Goal: Task Accomplishment & Management: Manage account settings

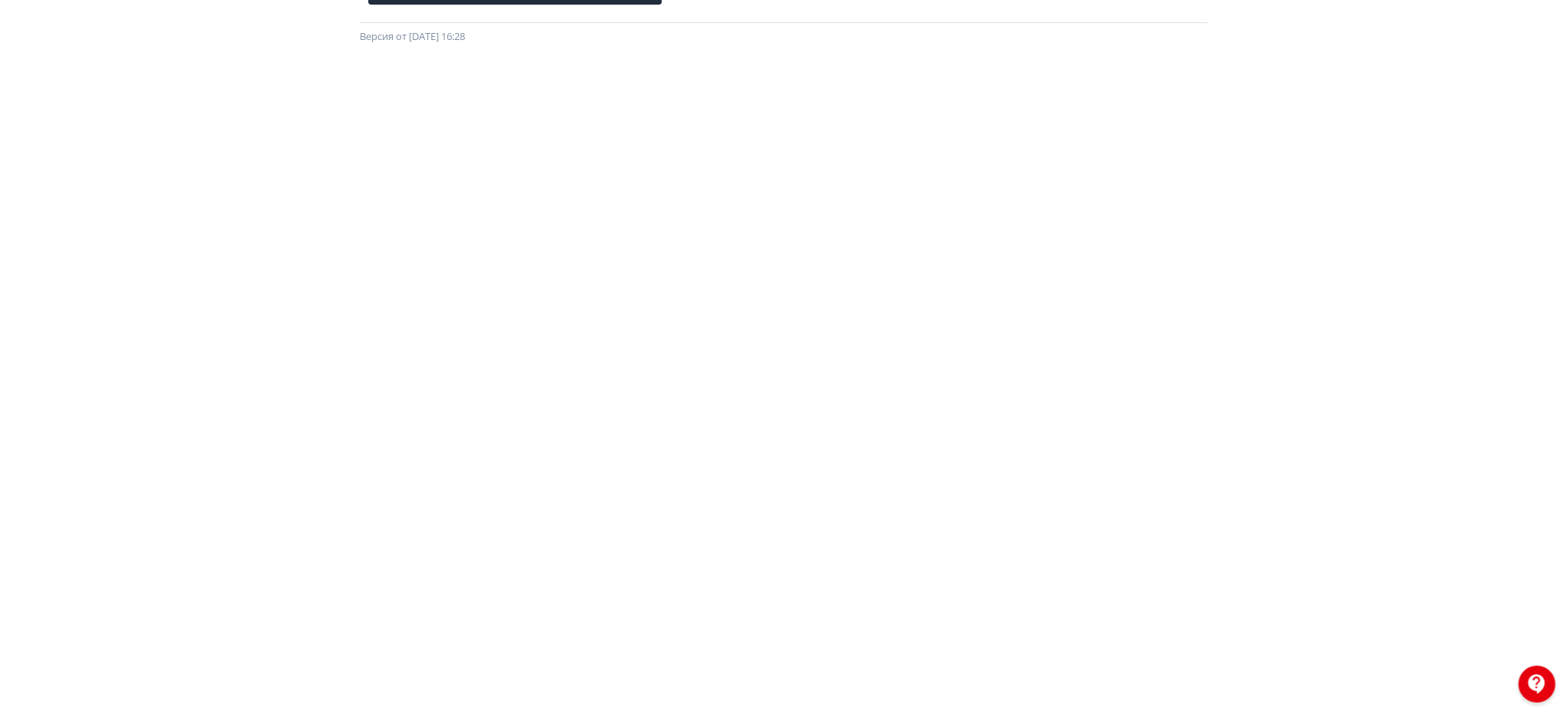
scroll to position [171, 0]
click at [1544, 284] on div at bounding box center [784, 339] width 1568 height 692
drag, startPoint x: 1551, startPoint y: 446, endPoint x: 1547, endPoint y: 471, distance: 25.3
click at [1547, 471] on div at bounding box center [784, 339] width 1568 height 692
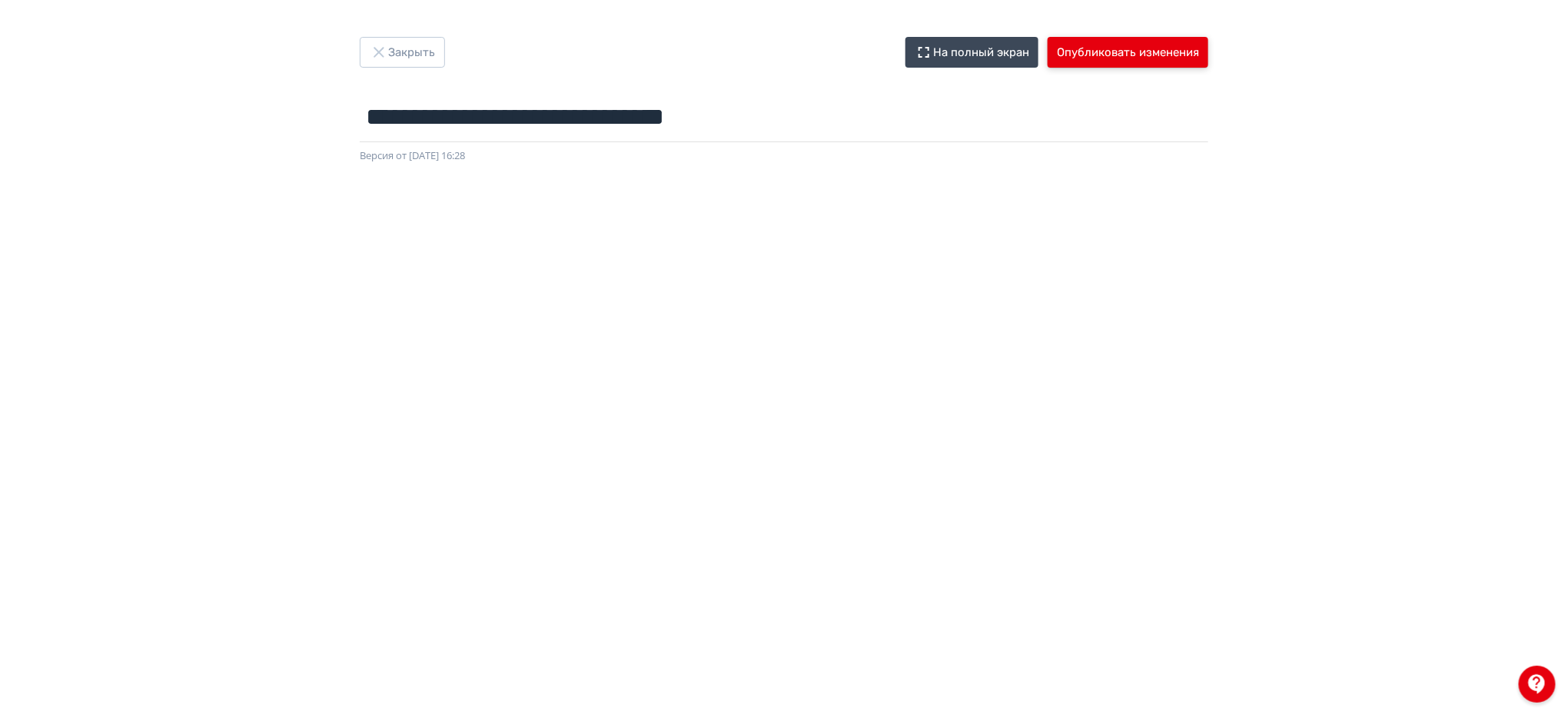
click at [1135, 43] on button "Опубликовать изменения" at bounding box center [1128, 52] width 161 height 31
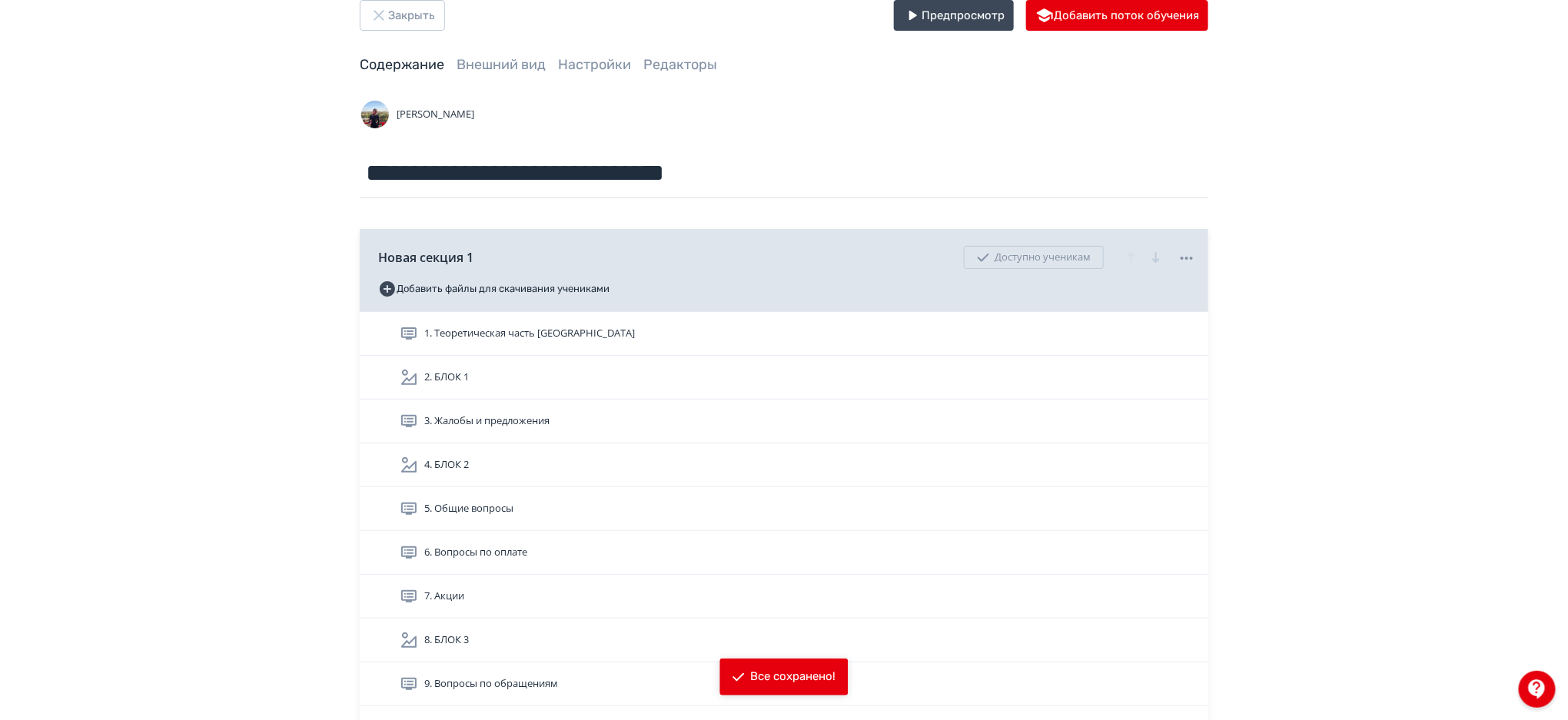
scroll to position [46, 0]
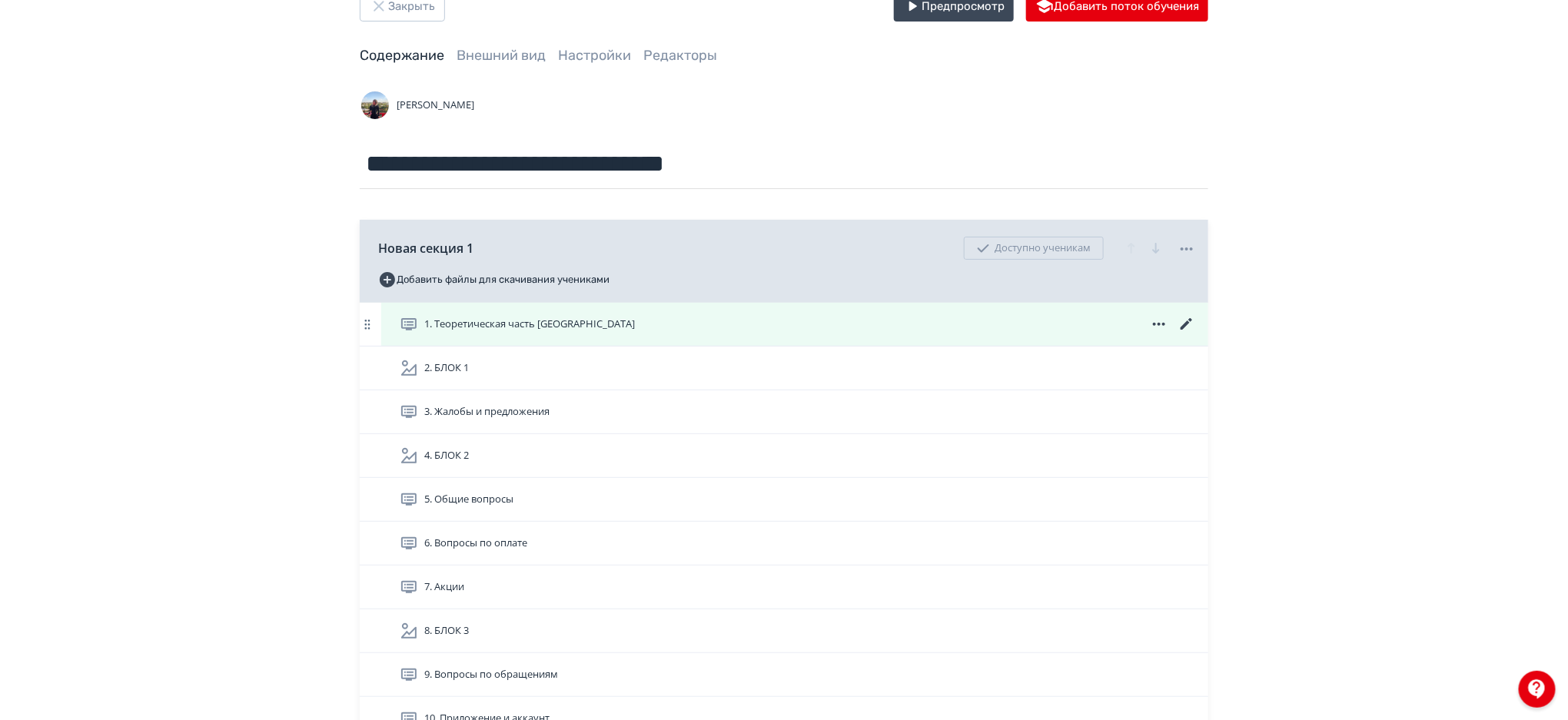
click at [786, 305] on div "1. Теоретическая часть [GEOGRAPHIC_DATA]" at bounding box center [795, 324] width 827 height 43
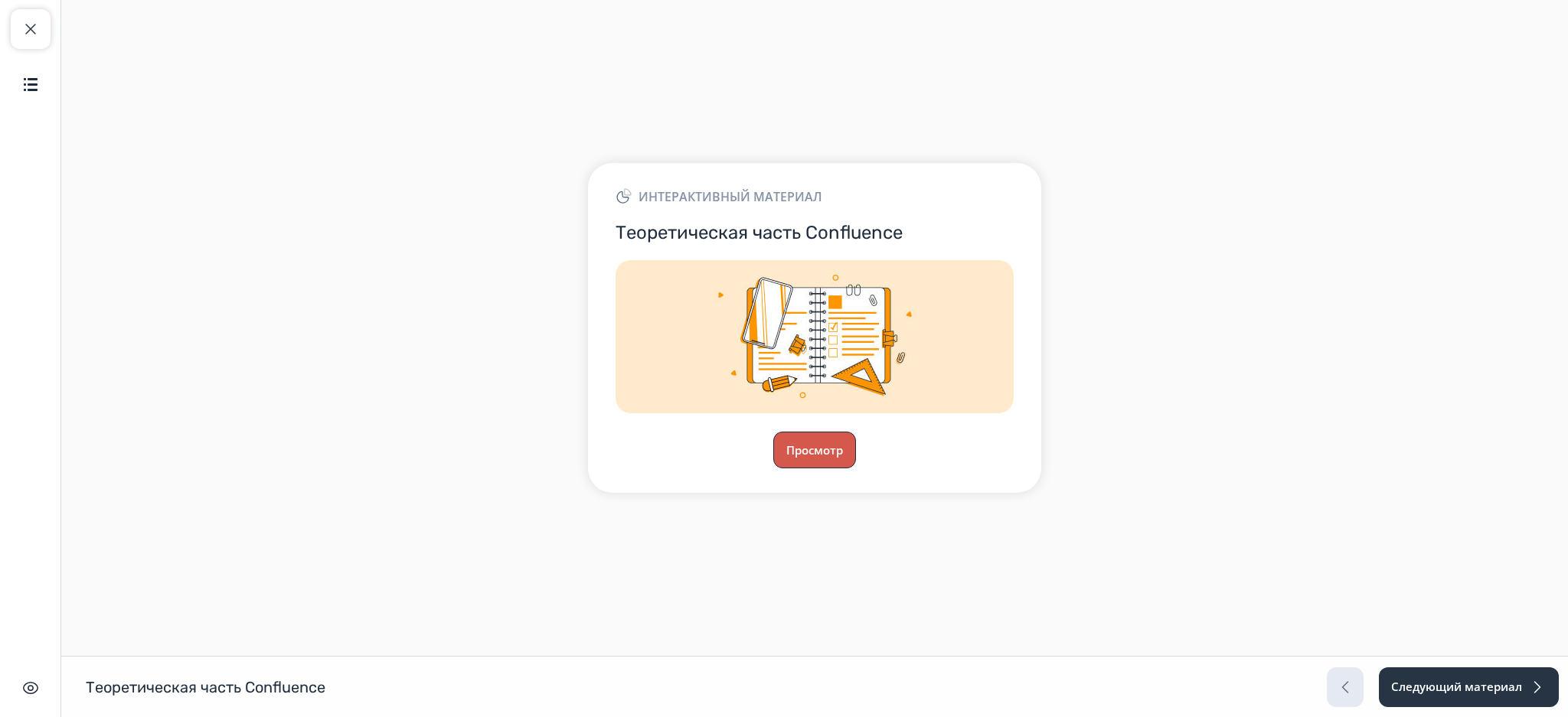
click at [833, 452] on button "Просмотр" at bounding box center [814, 449] width 82 height 37
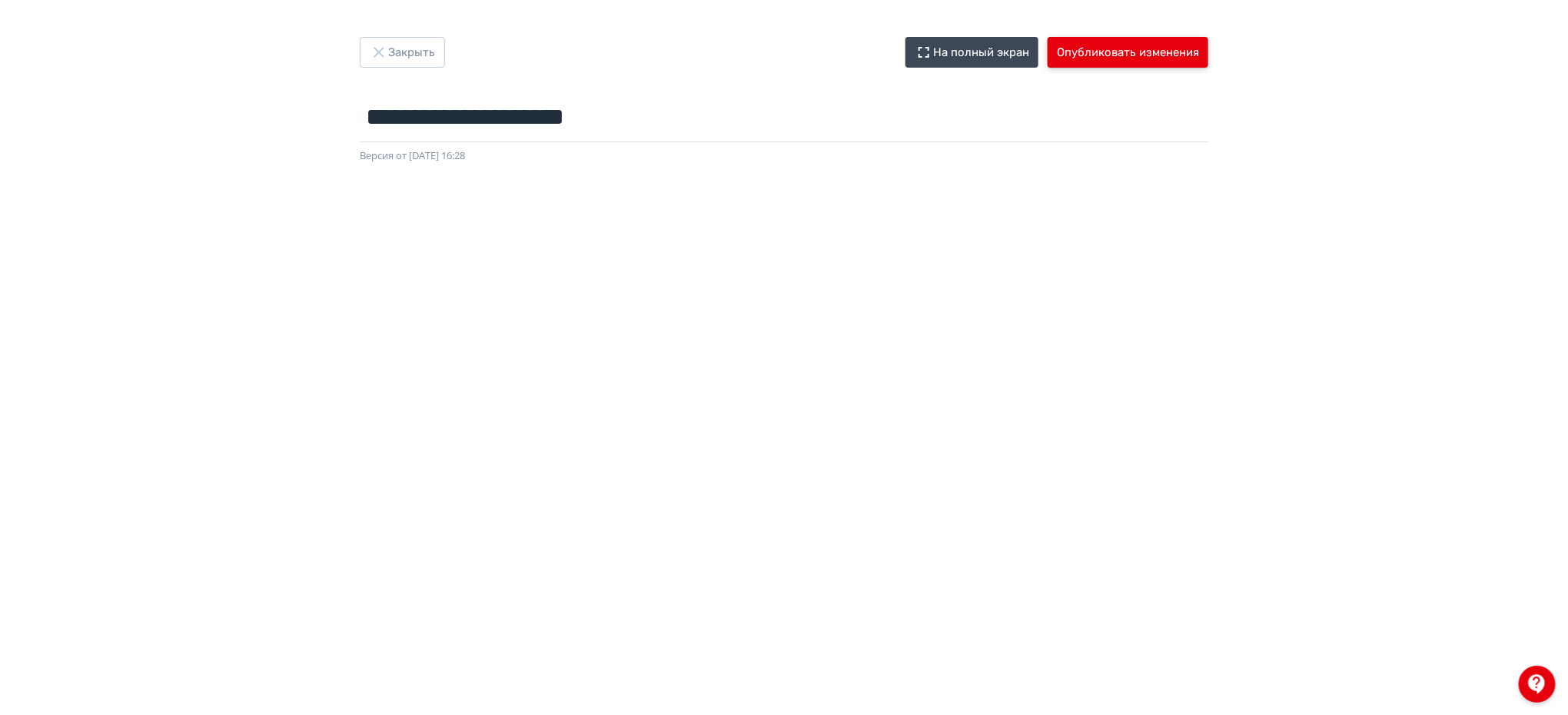
click at [1149, 58] on button "Опубликовать изменения" at bounding box center [1128, 52] width 161 height 31
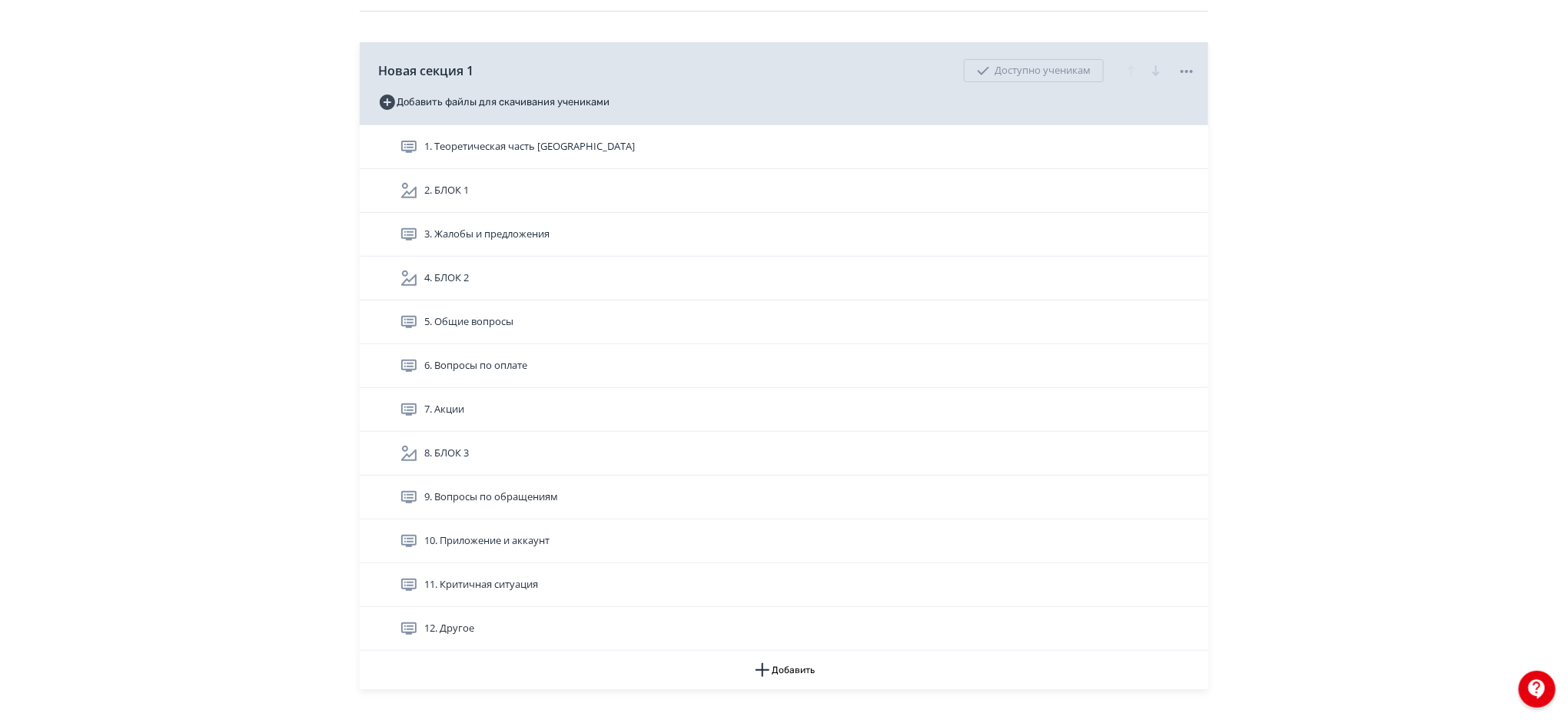
scroll to position [222, 0]
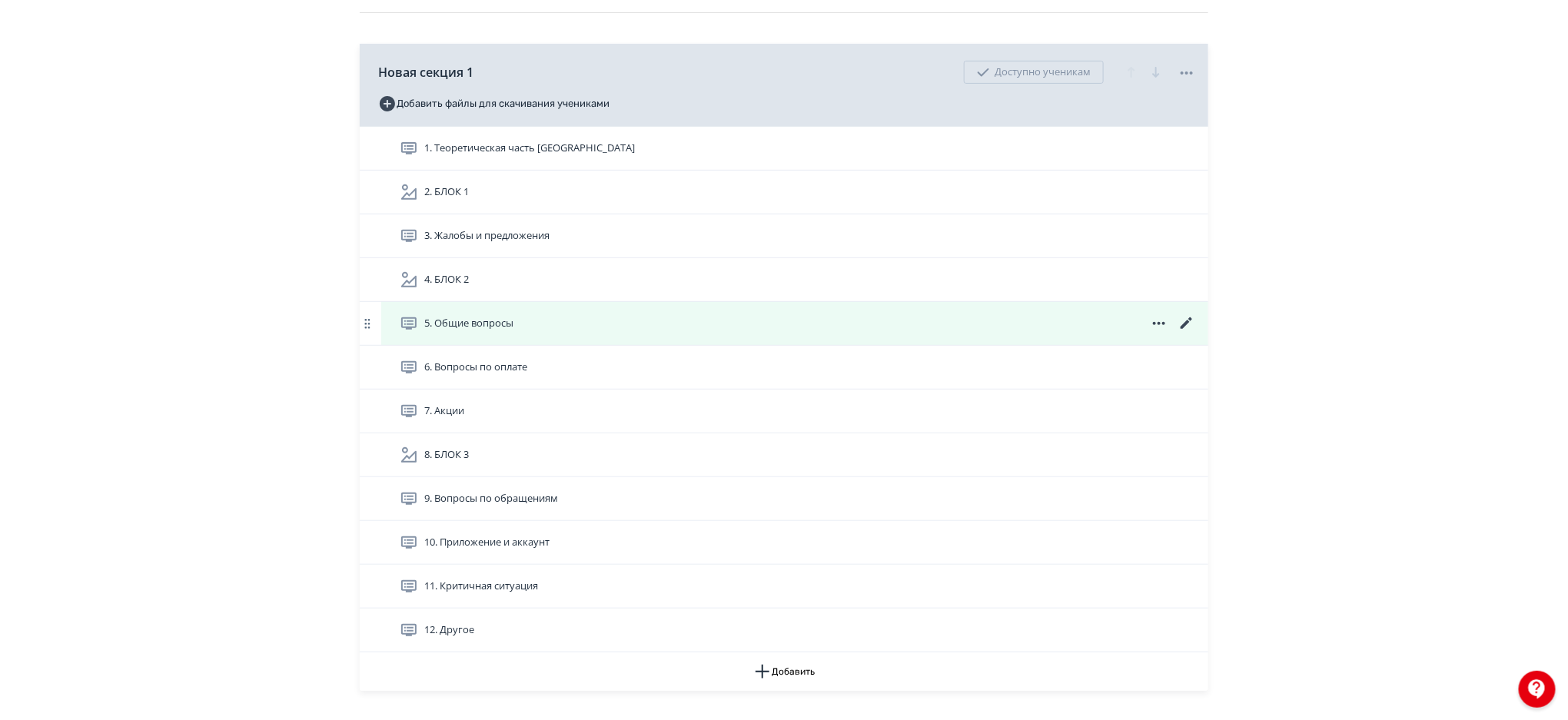
click at [1183, 321] on icon at bounding box center [1186, 323] width 18 height 18
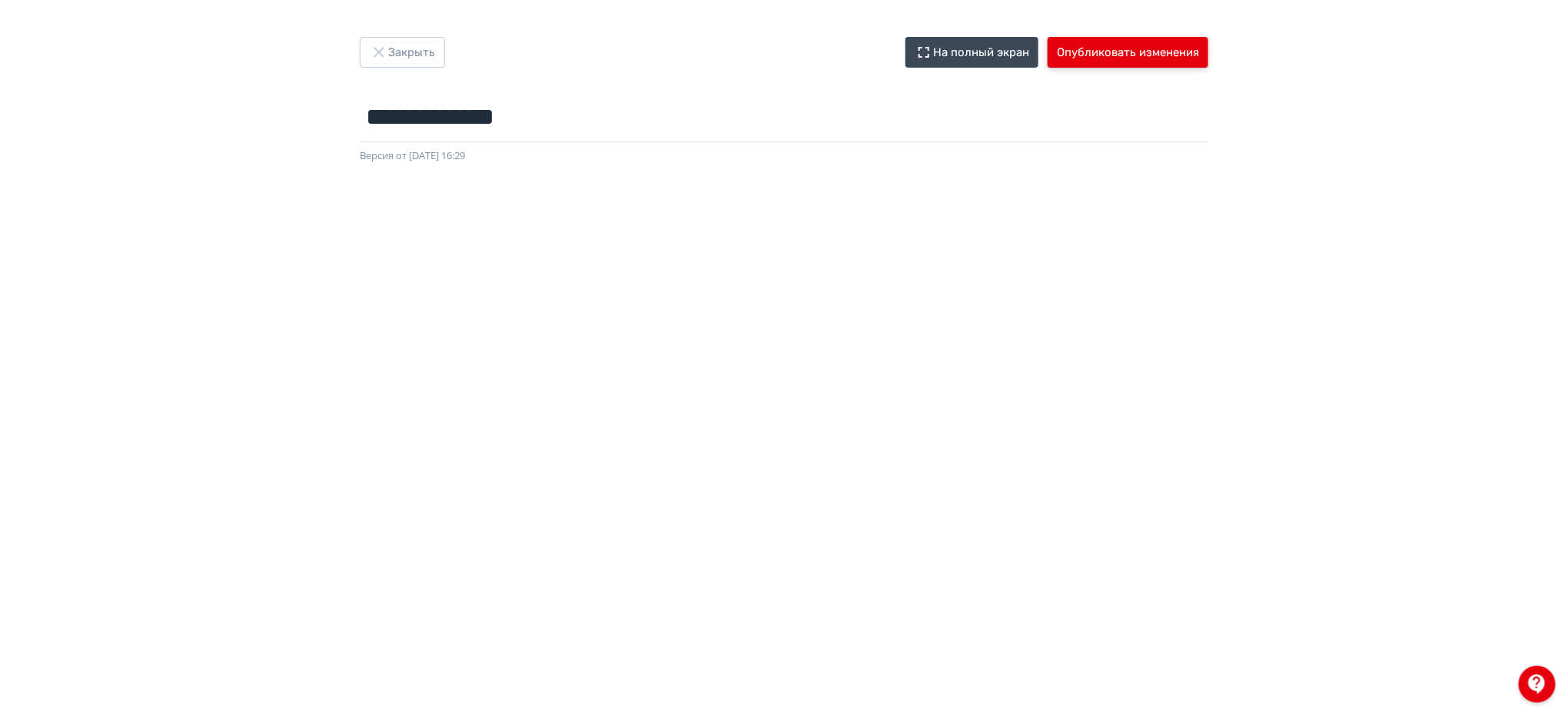
click at [1157, 56] on button "Опубликовать изменения" at bounding box center [1128, 52] width 161 height 31
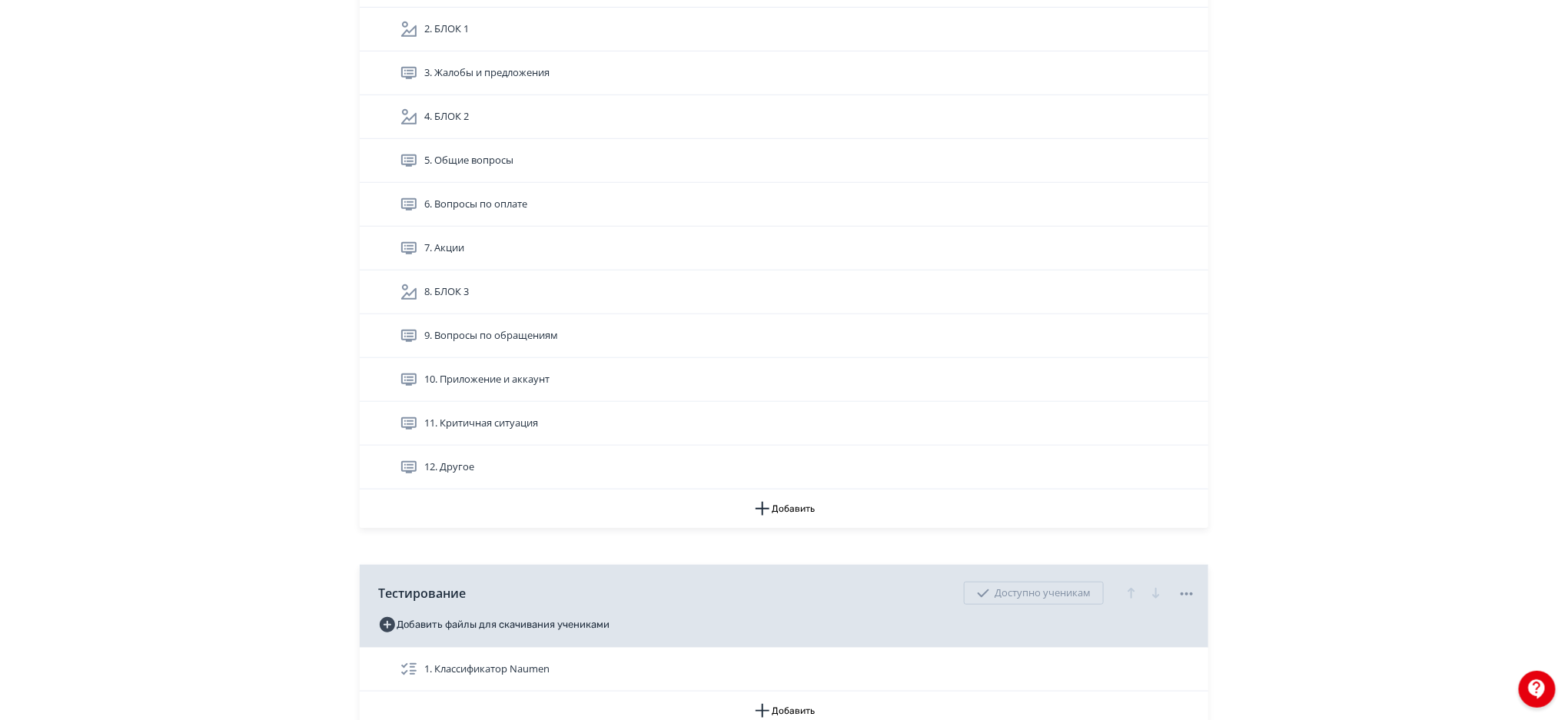
scroll to position [377, 0]
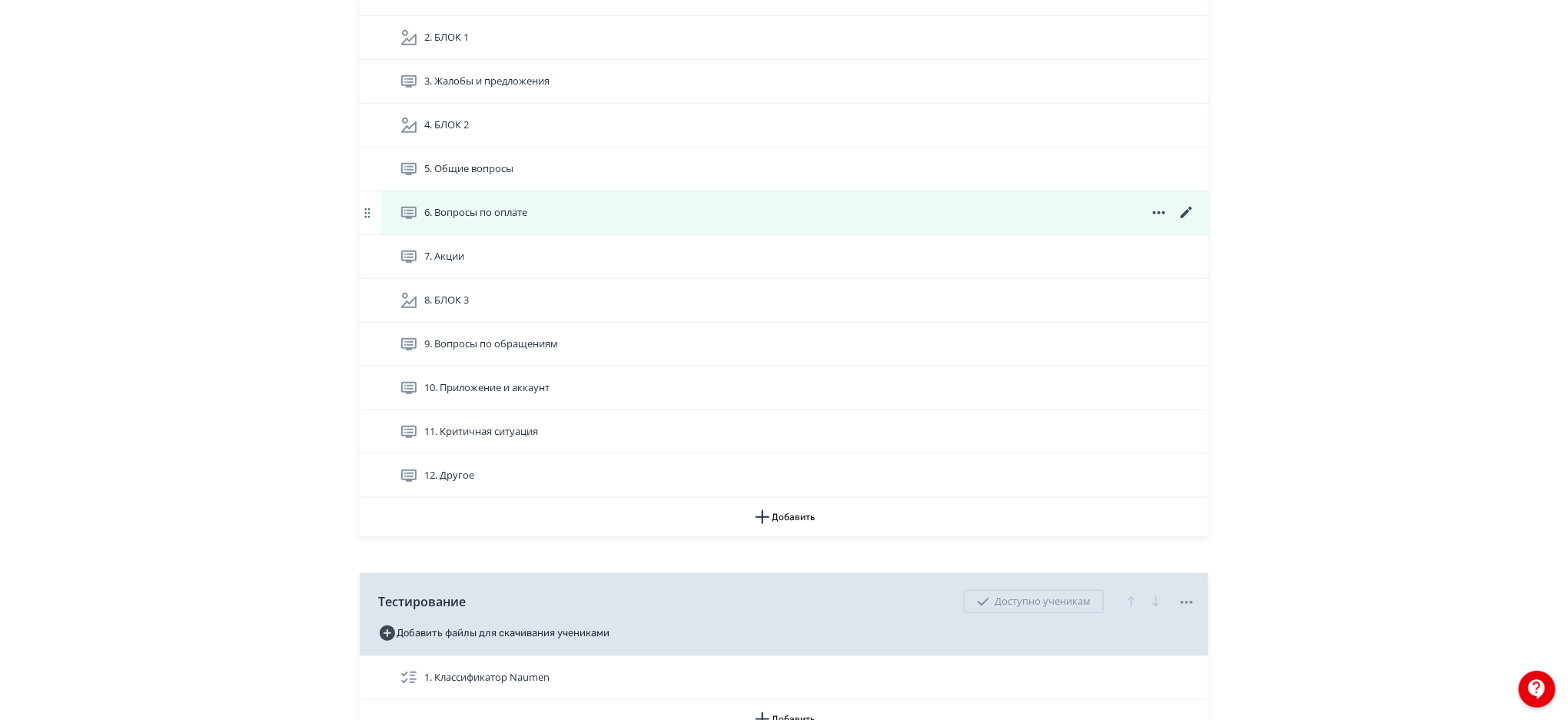
click at [1189, 210] on icon at bounding box center [1186, 212] width 18 height 18
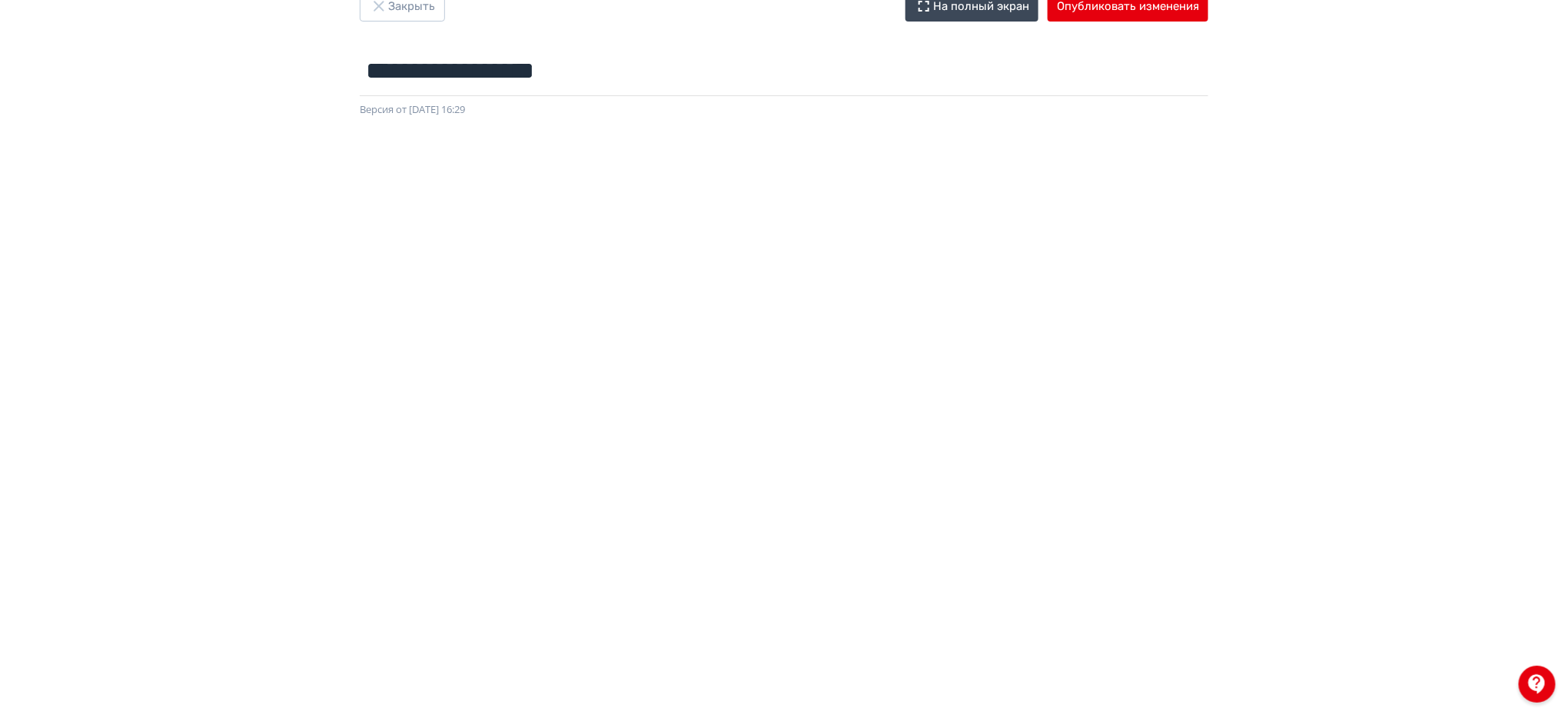
scroll to position [45, 0]
click at [1138, 12] on button "Опубликовать изменения" at bounding box center [1128, 7] width 161 height 31
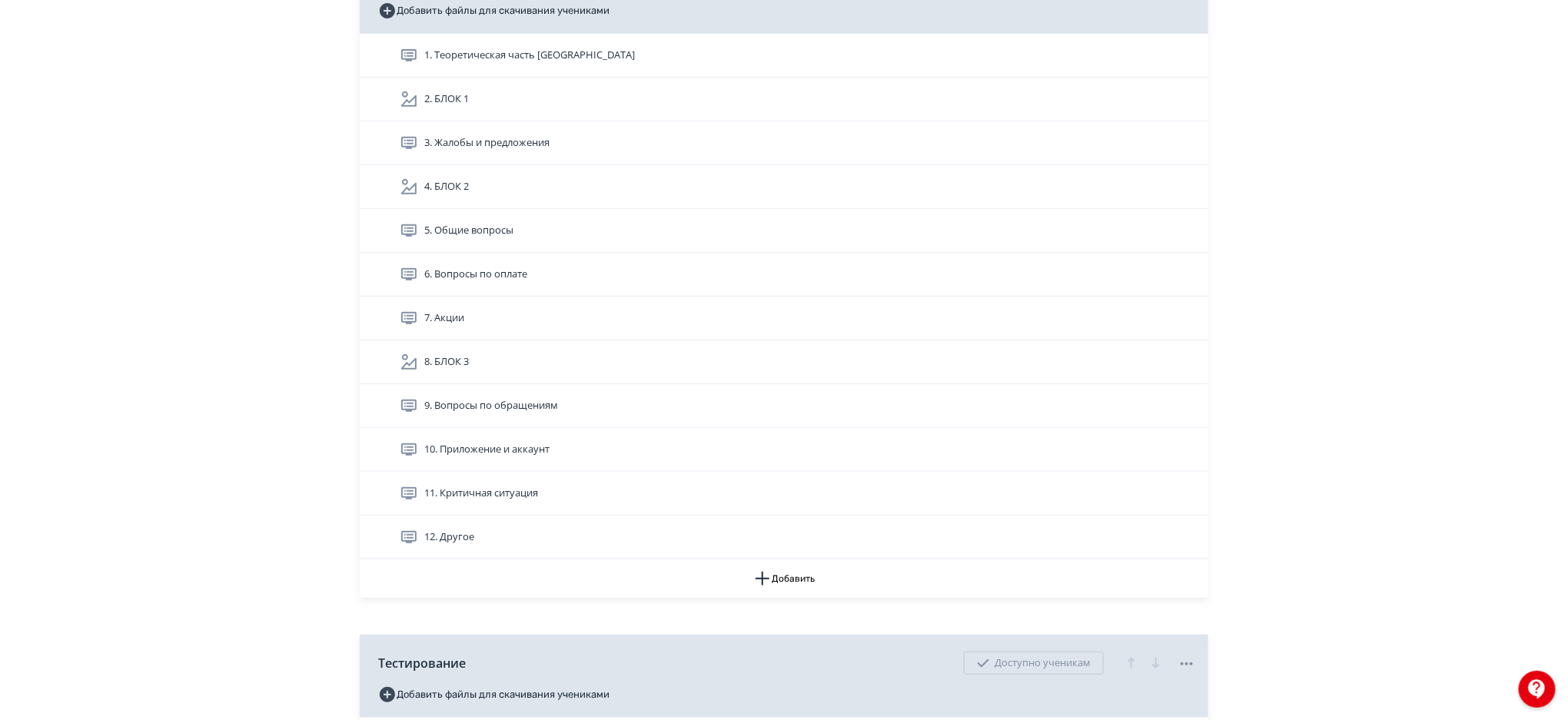
scroll to position [327, 0]
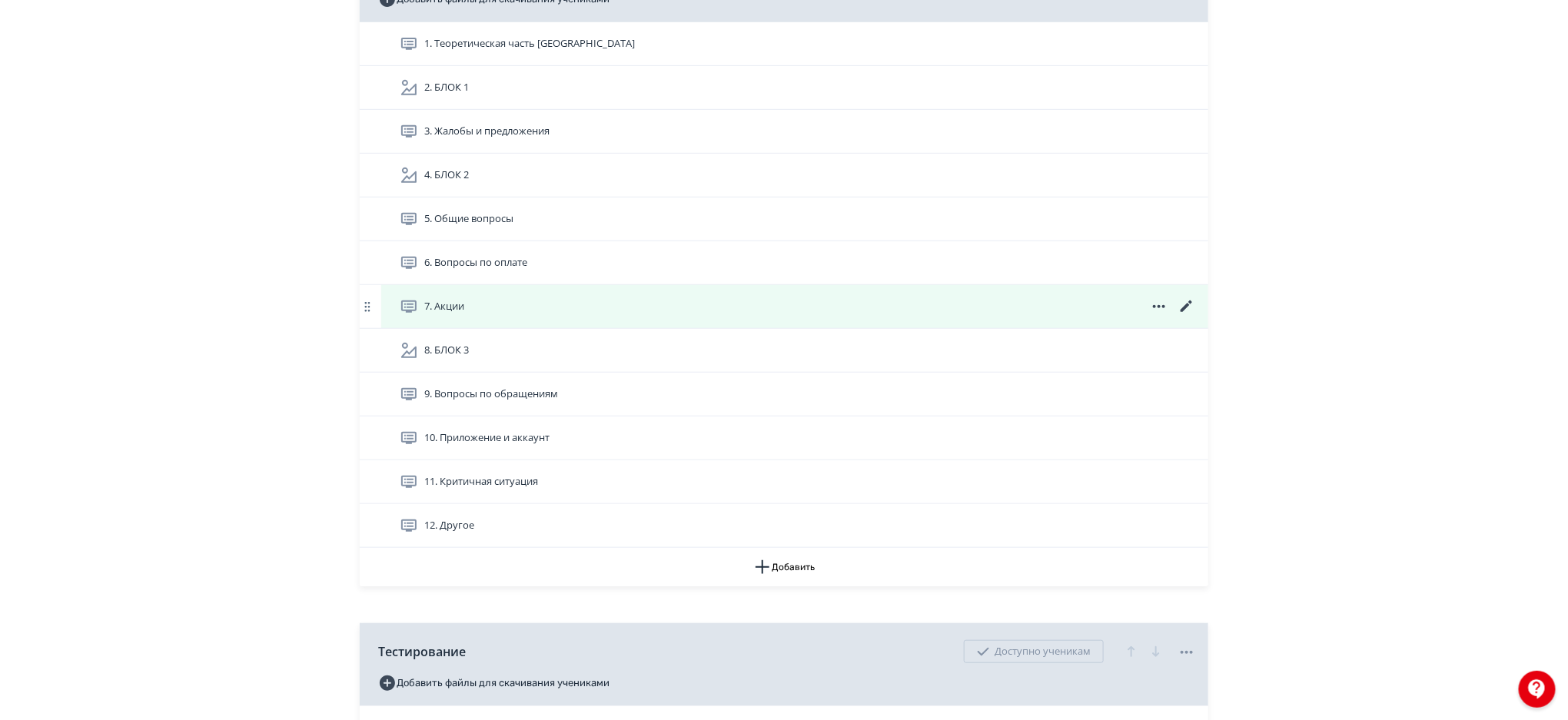
click at [1187, 307] on icon at bounding box center [1186, 306] width 18 height 18
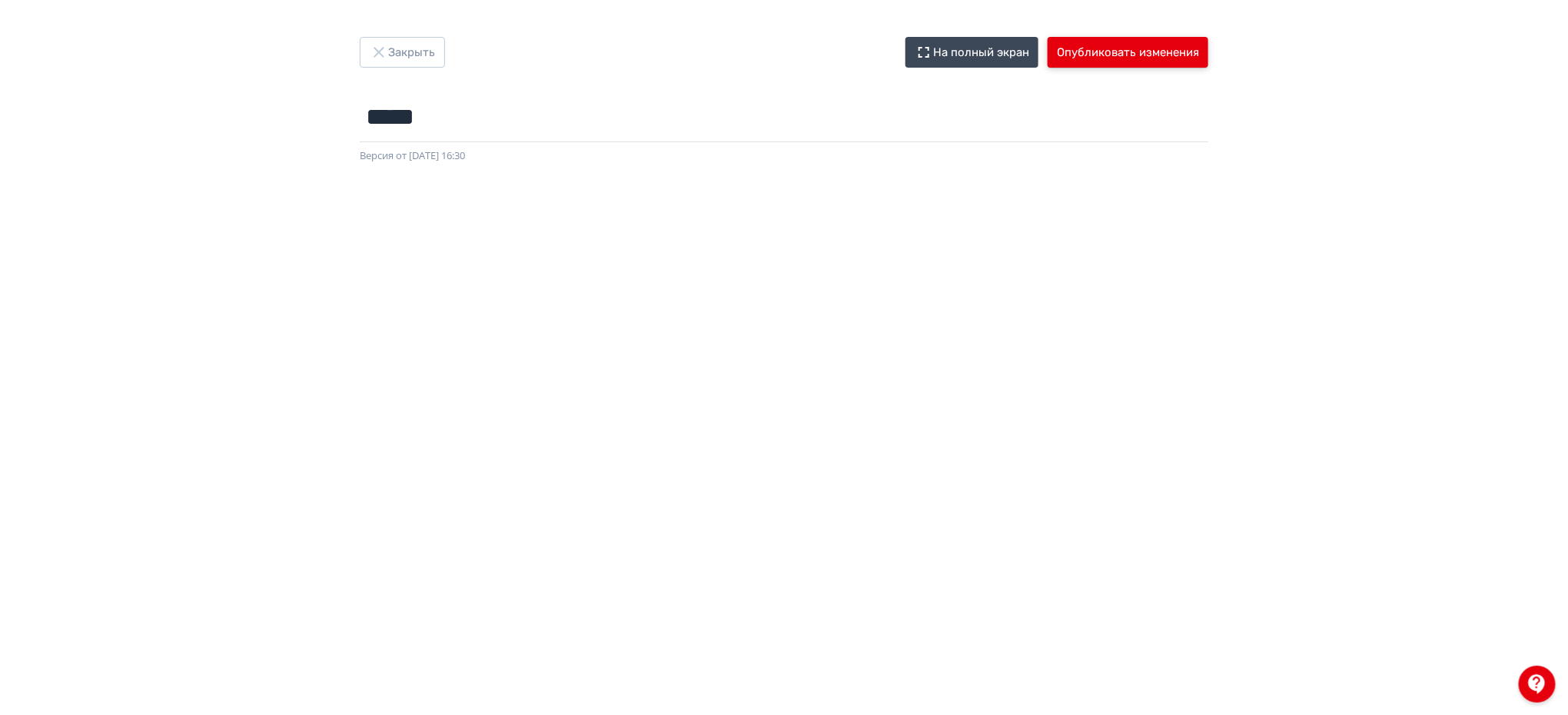
click at [1108, 47] on button "Опубликовать изменения" at bounding box center [1128, 52] width 161 height 31
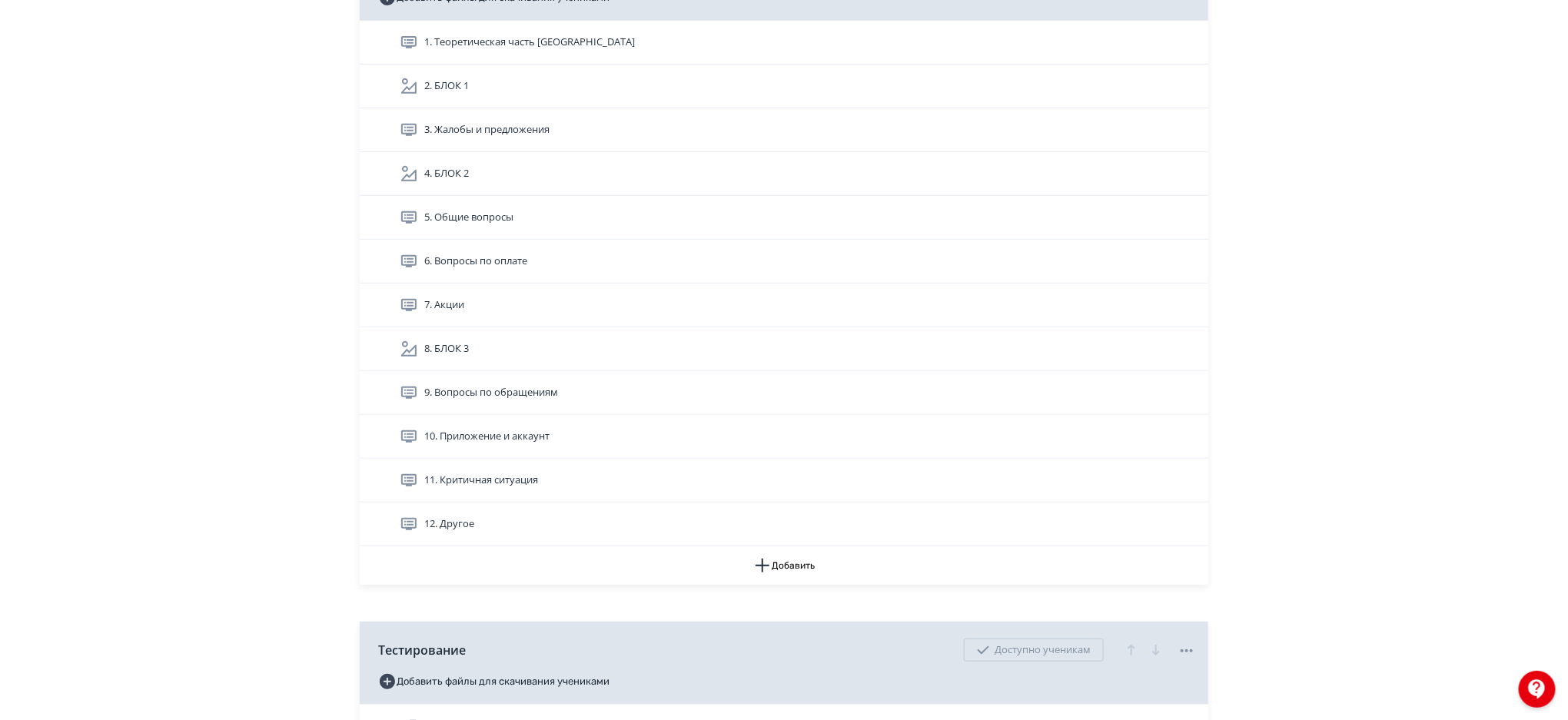
scroll to position [332, 0]
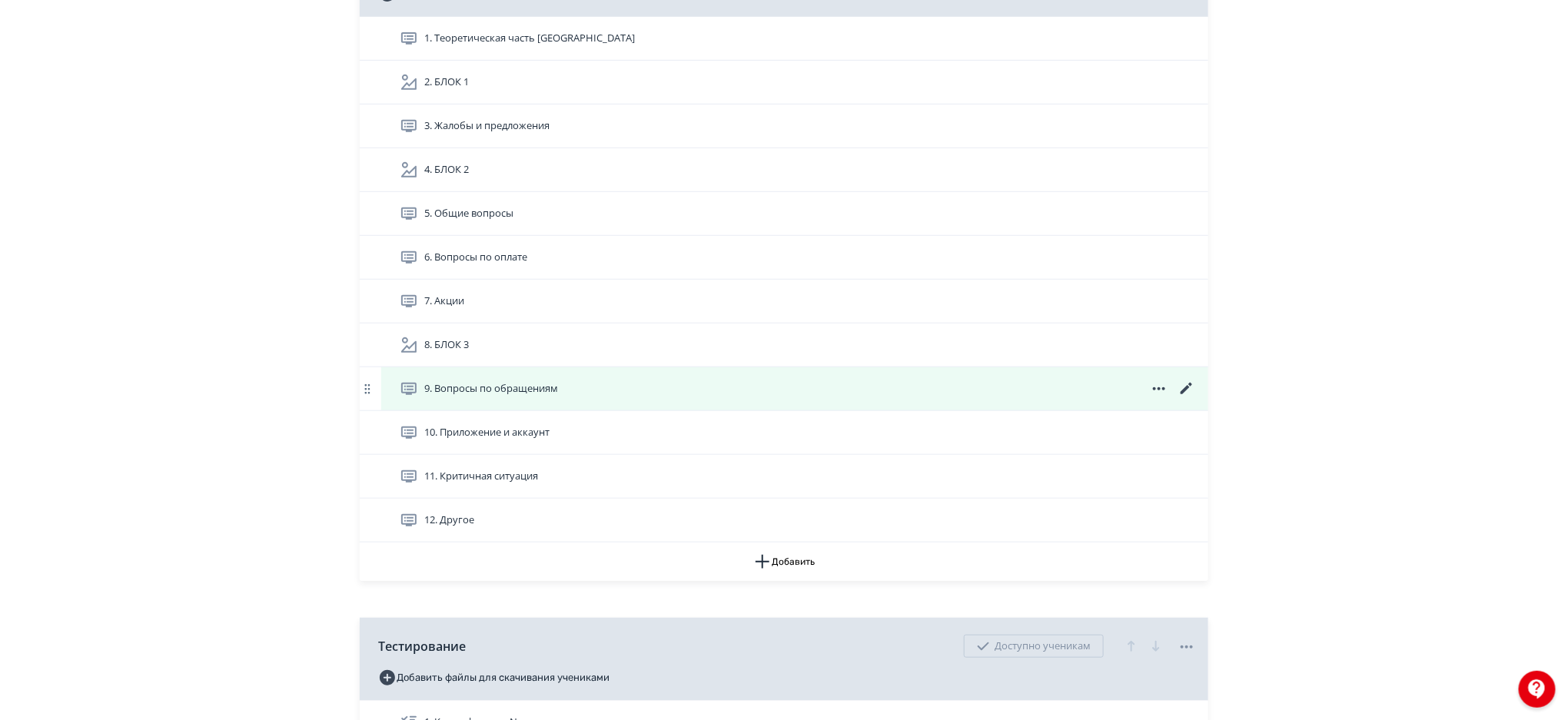
click at [1187, 383] on icon at bounding box center [1186, 388] width 18 height 18
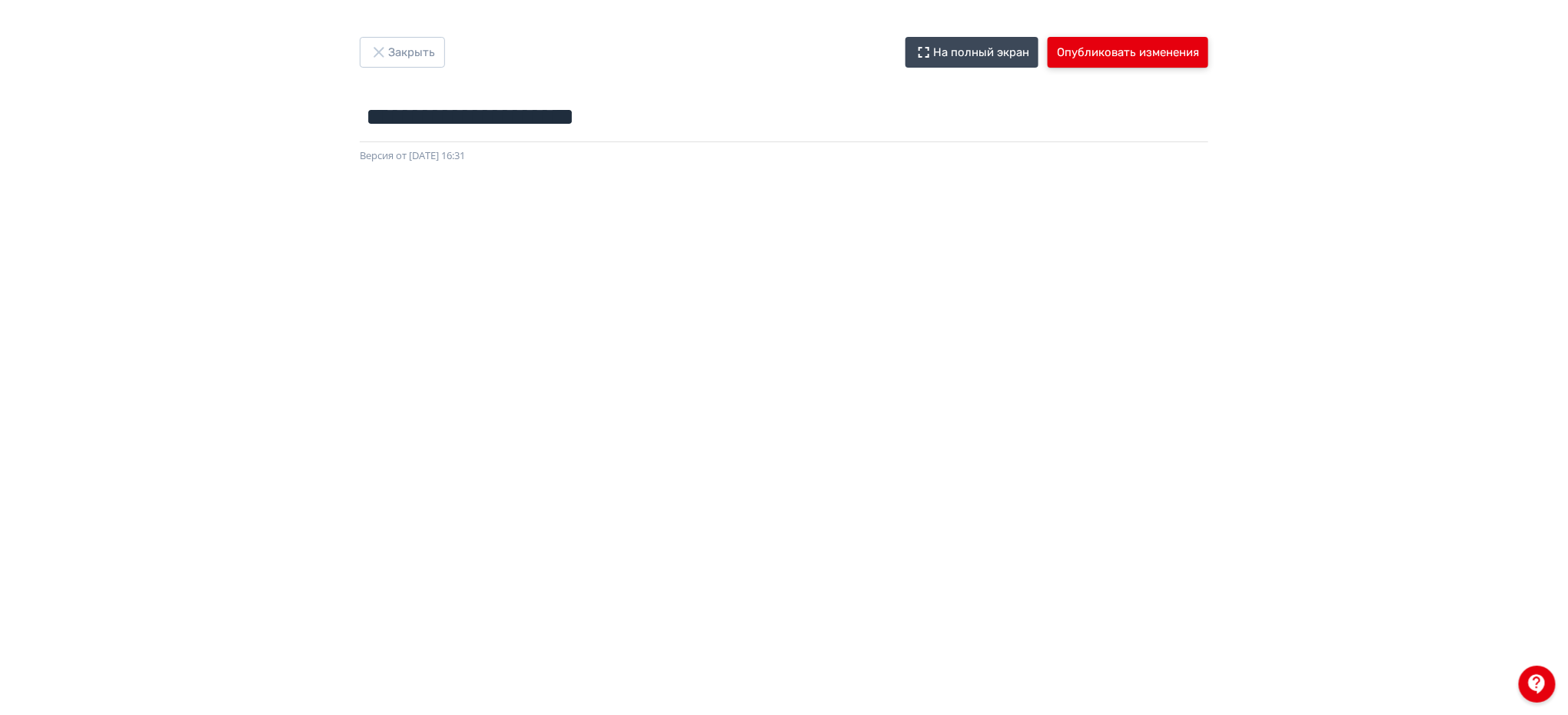
click at [1079, 56] on button "Опубликовать изменения" at bounding box center [1128, 52] width 161 height 31
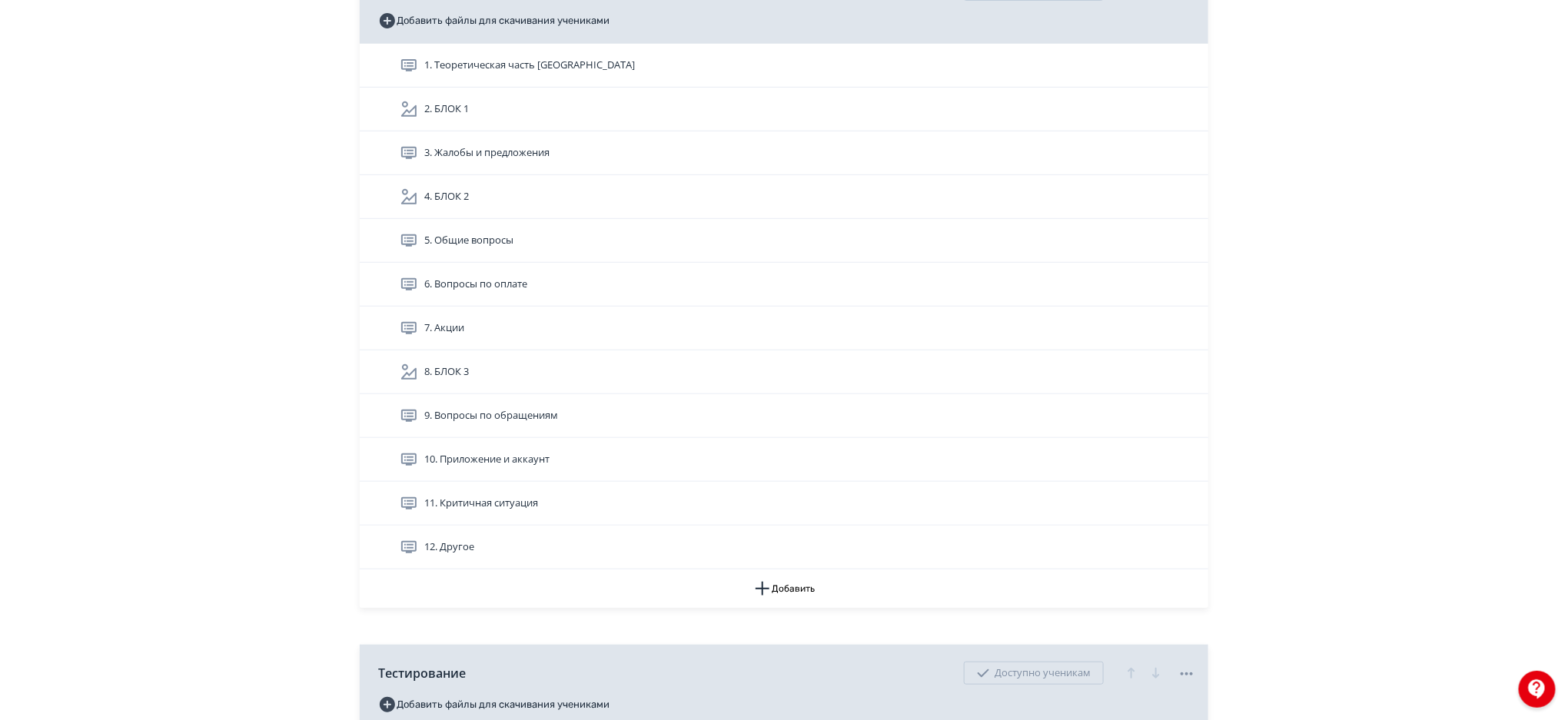
scroll to position [310, 0]
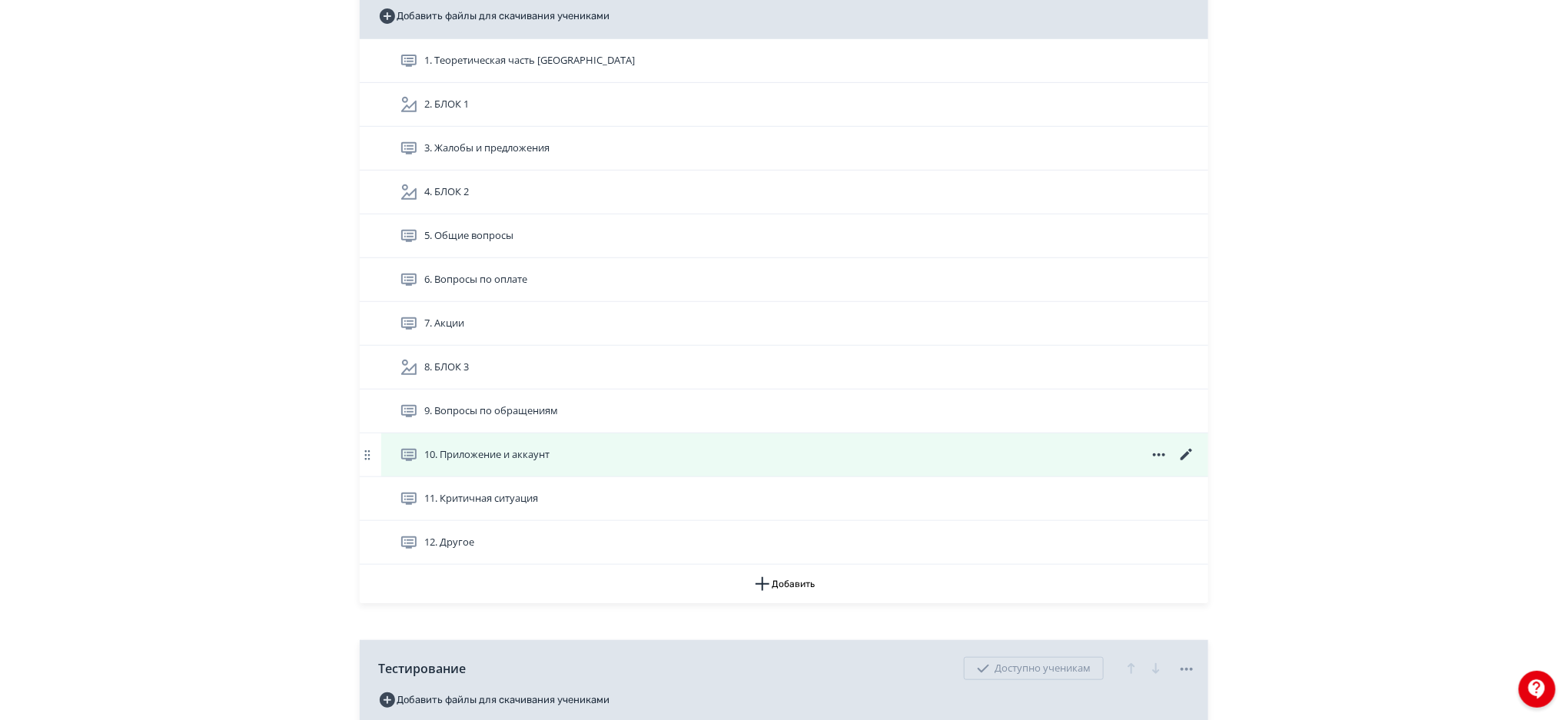
click at [1182, 454] on icon at bounding box center [1186, 455] width 18 height 18
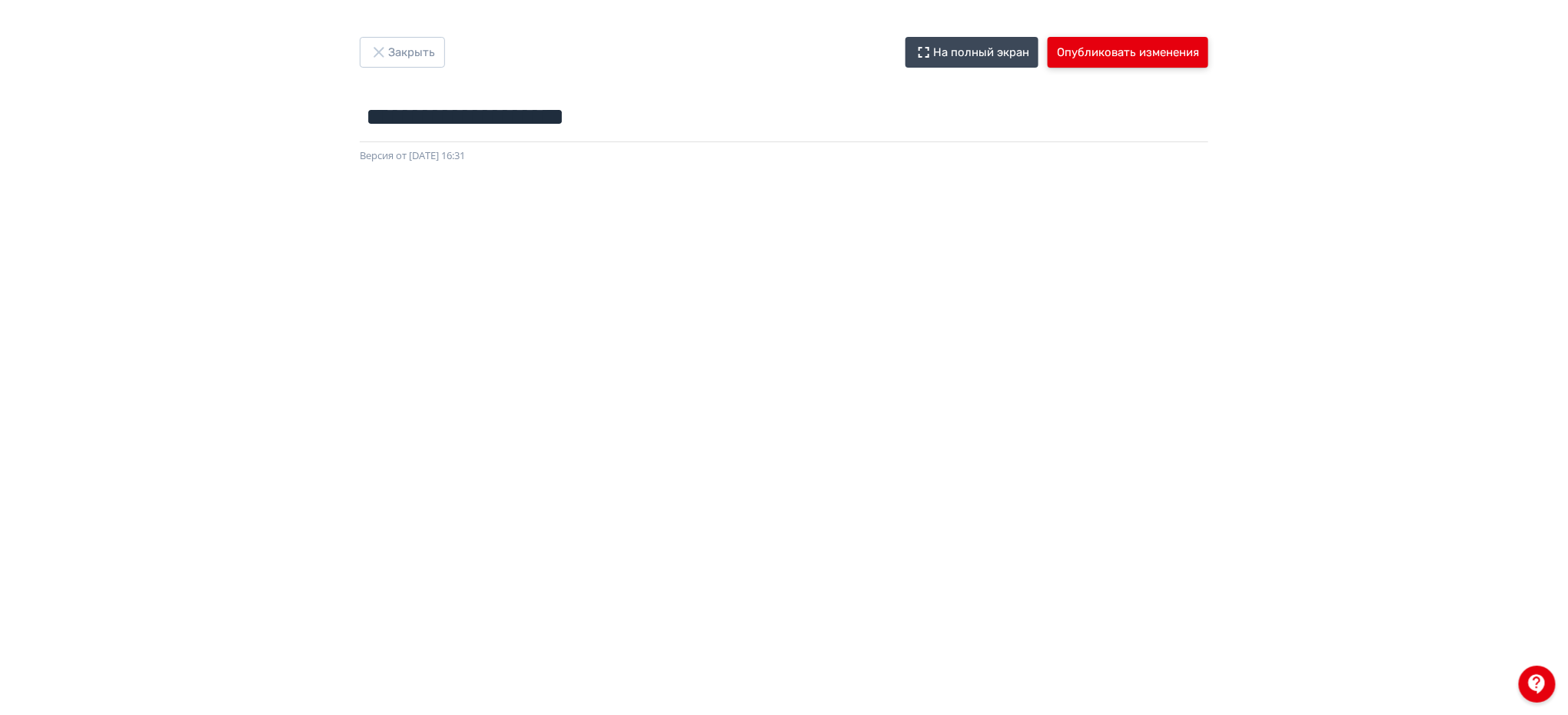
click at [1100, 47] on button "Опубликовать изменения" at bounding box center [1128, 52] width 161 height 31
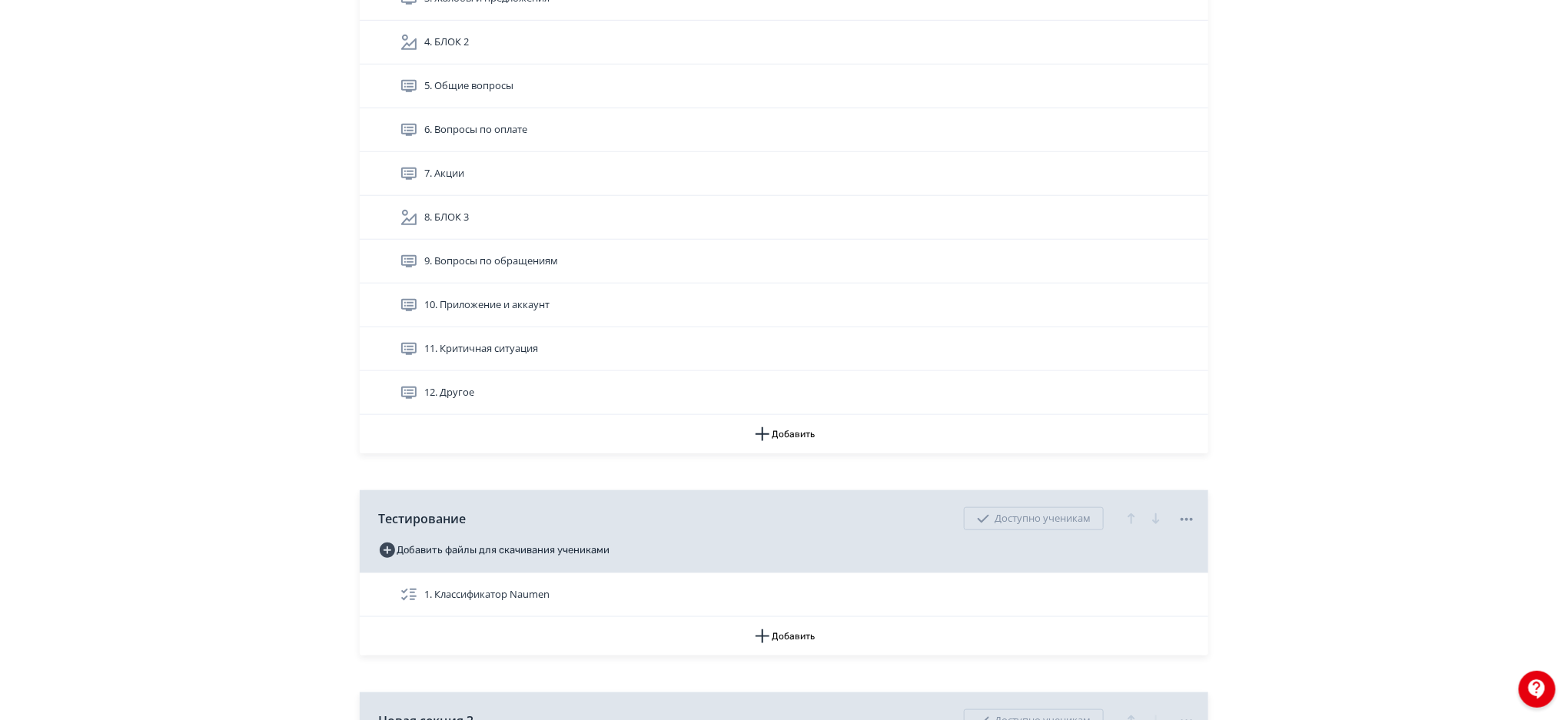
scroll to position [455, 0]
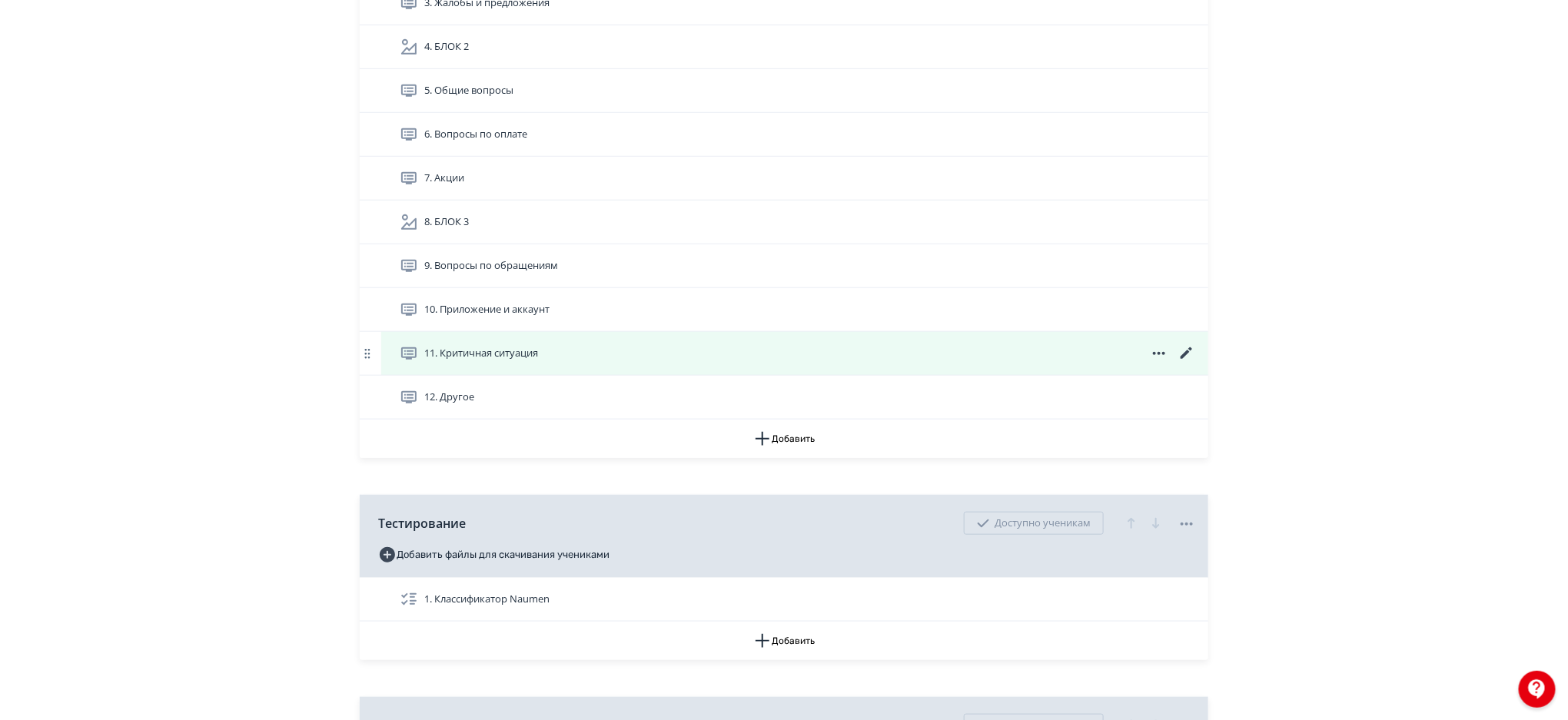
click at [1187, 354] on icon at bounding box center [1186, 353] width 18 height 18
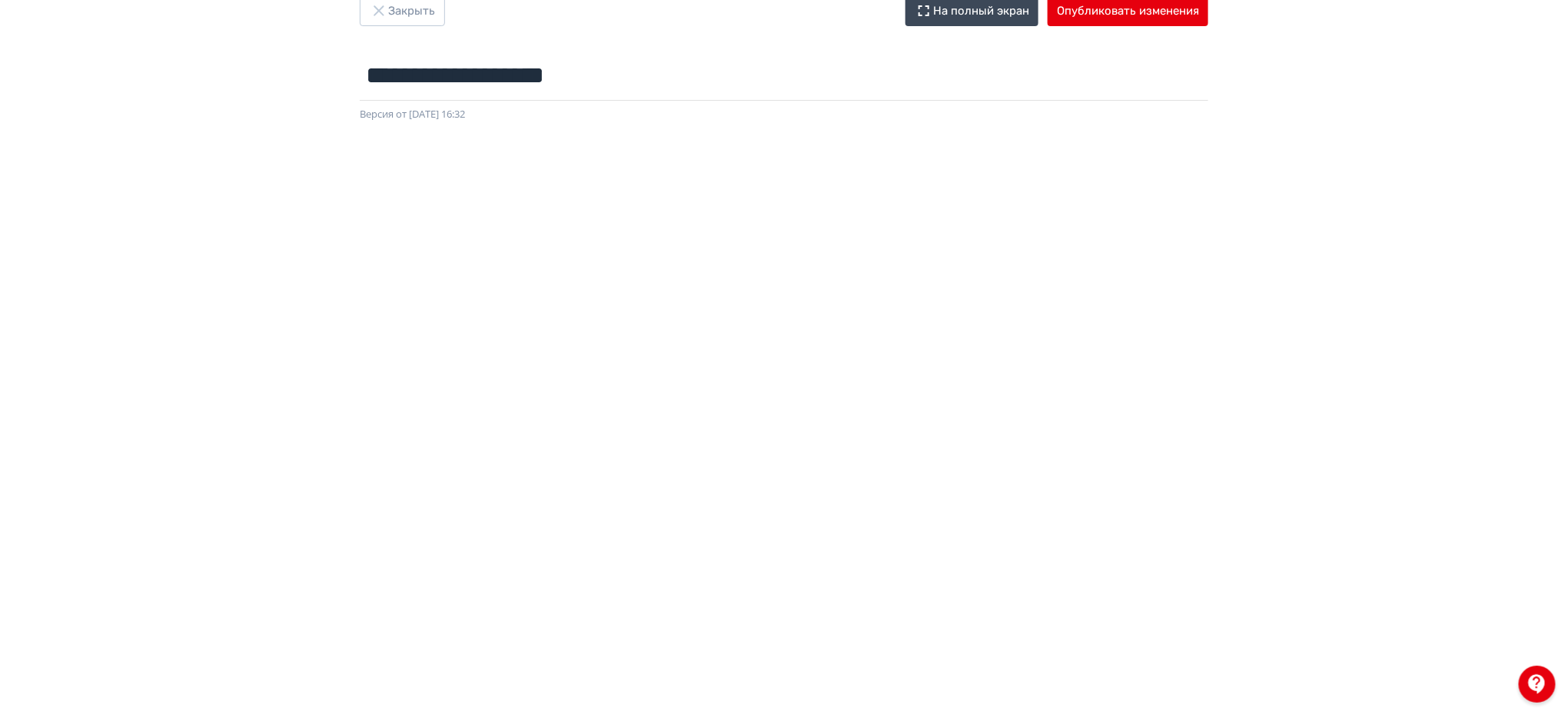
scroll to position [39, 0]
drag, startPoint x: 1566, startPoint y: 292, endPoint x: 1572, endPoint y: 333, distance: 41.4
click at [1567, 333] on html "**********" at bounding box center [784, 318] width 1568 height 715
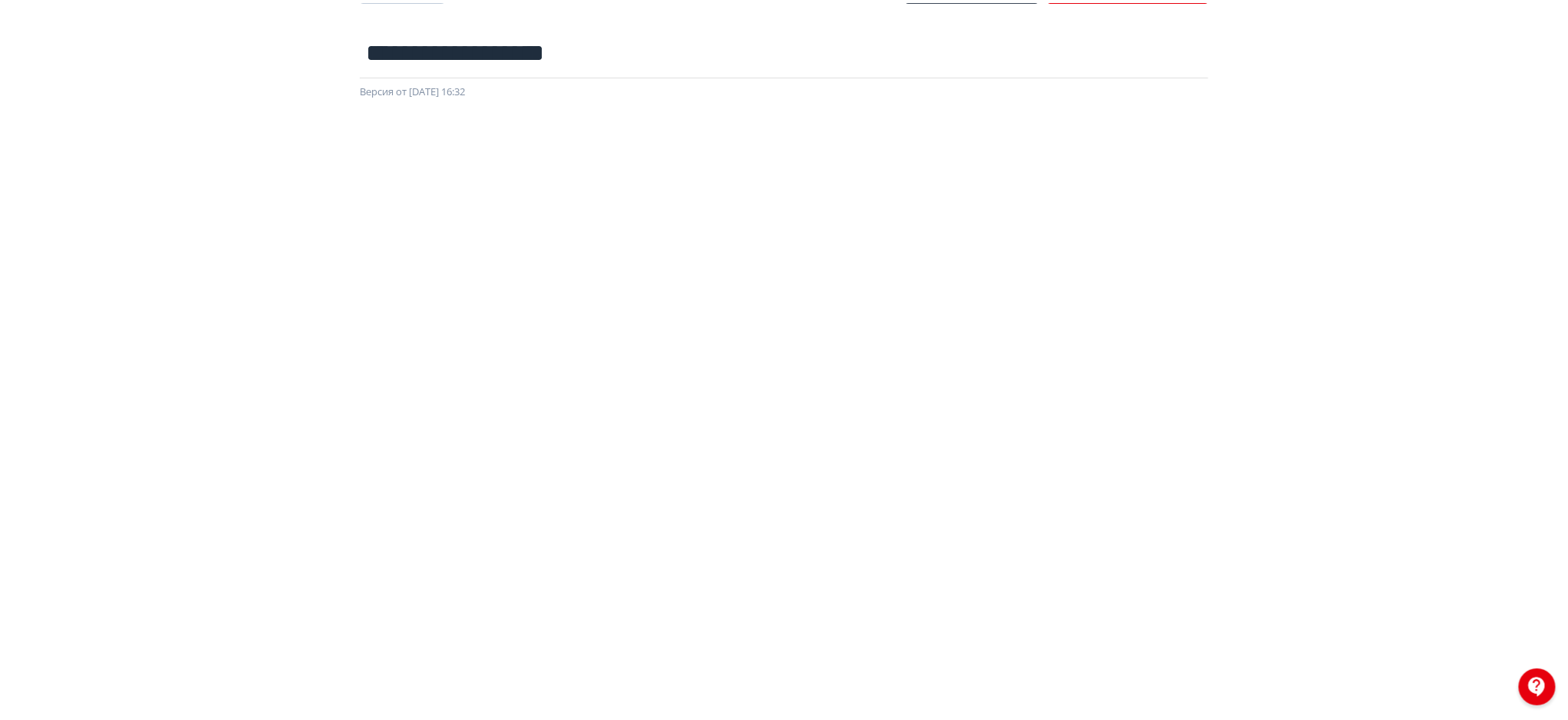
scroll to position [0, 0]
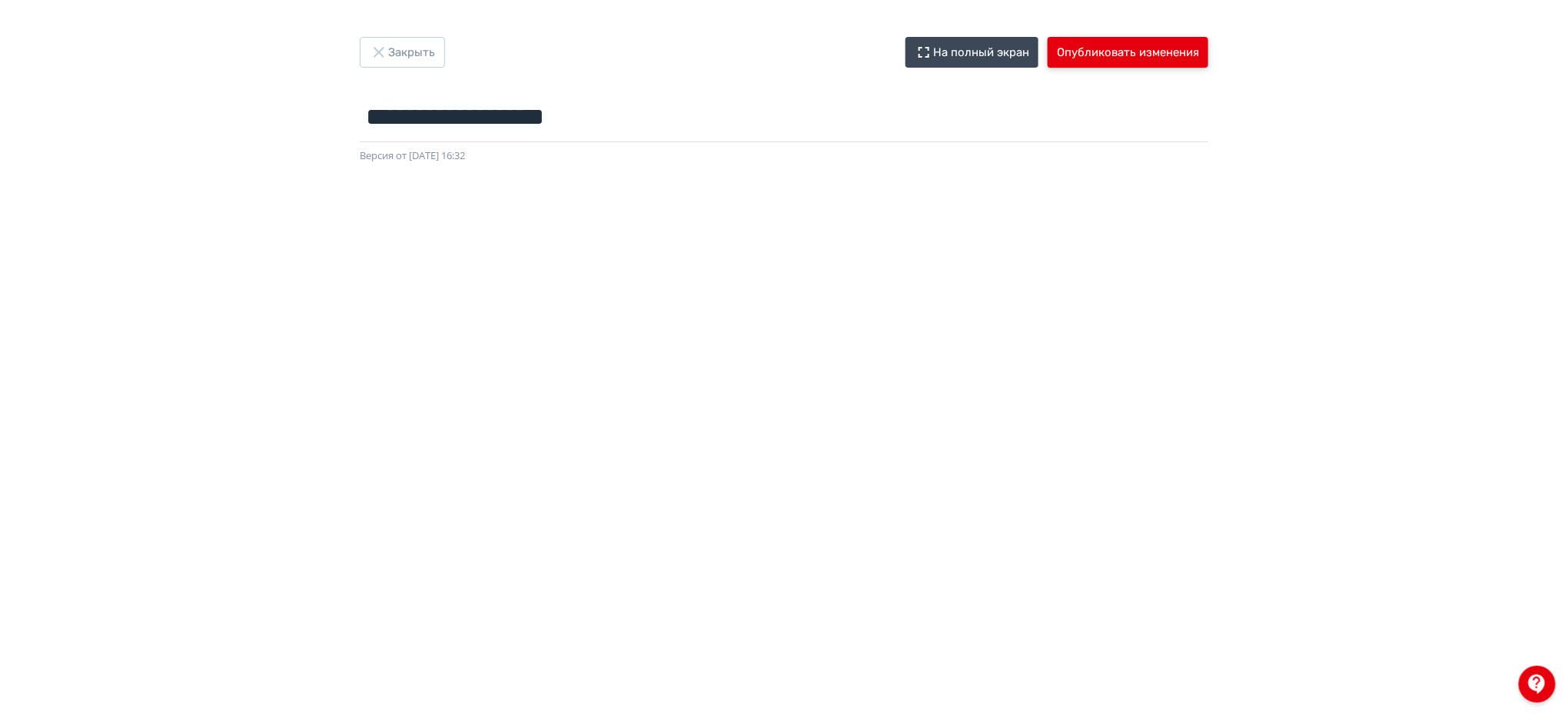
click at [1122, 40] on button "Опубликовать изменения" at bounding box center [1128, 52] width 161 height 31
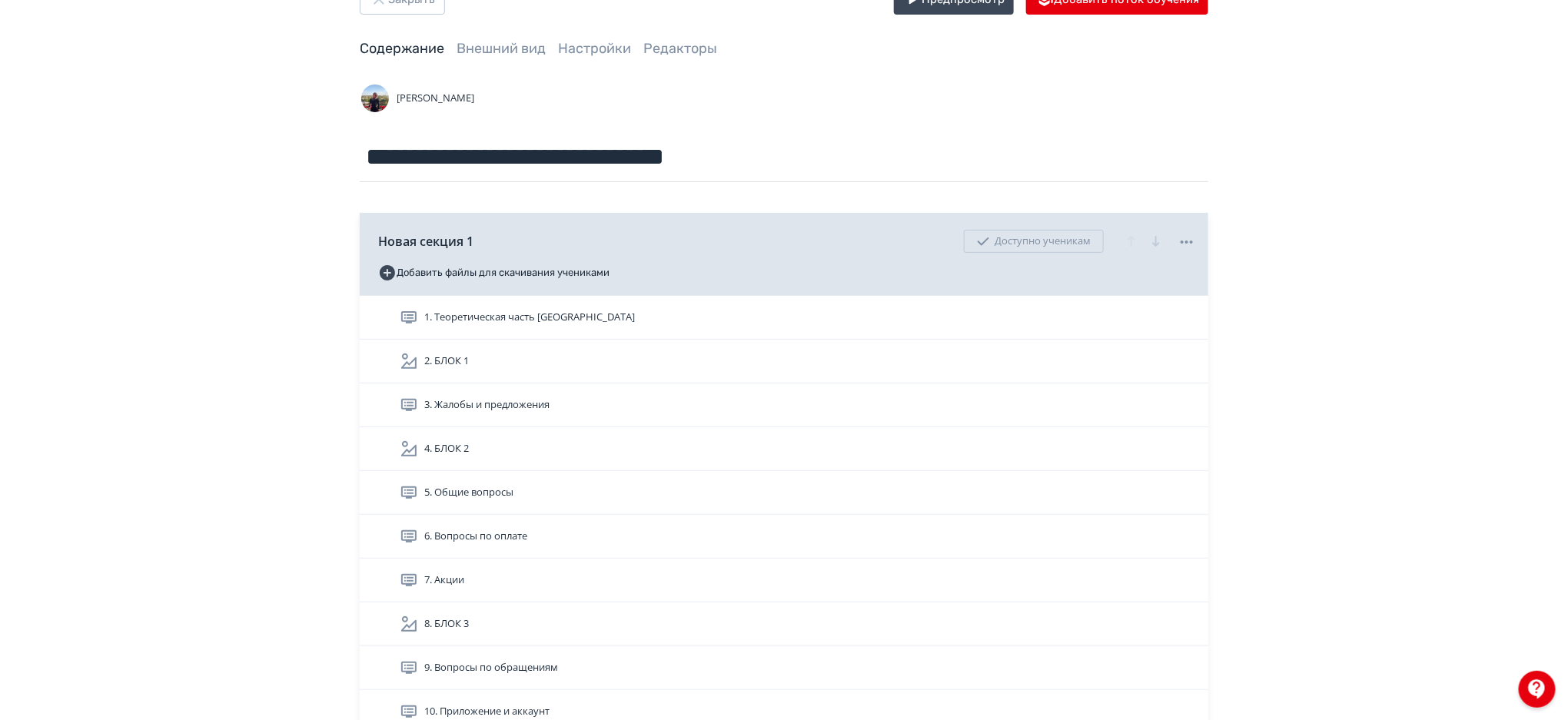
scroll to position [46, 0]
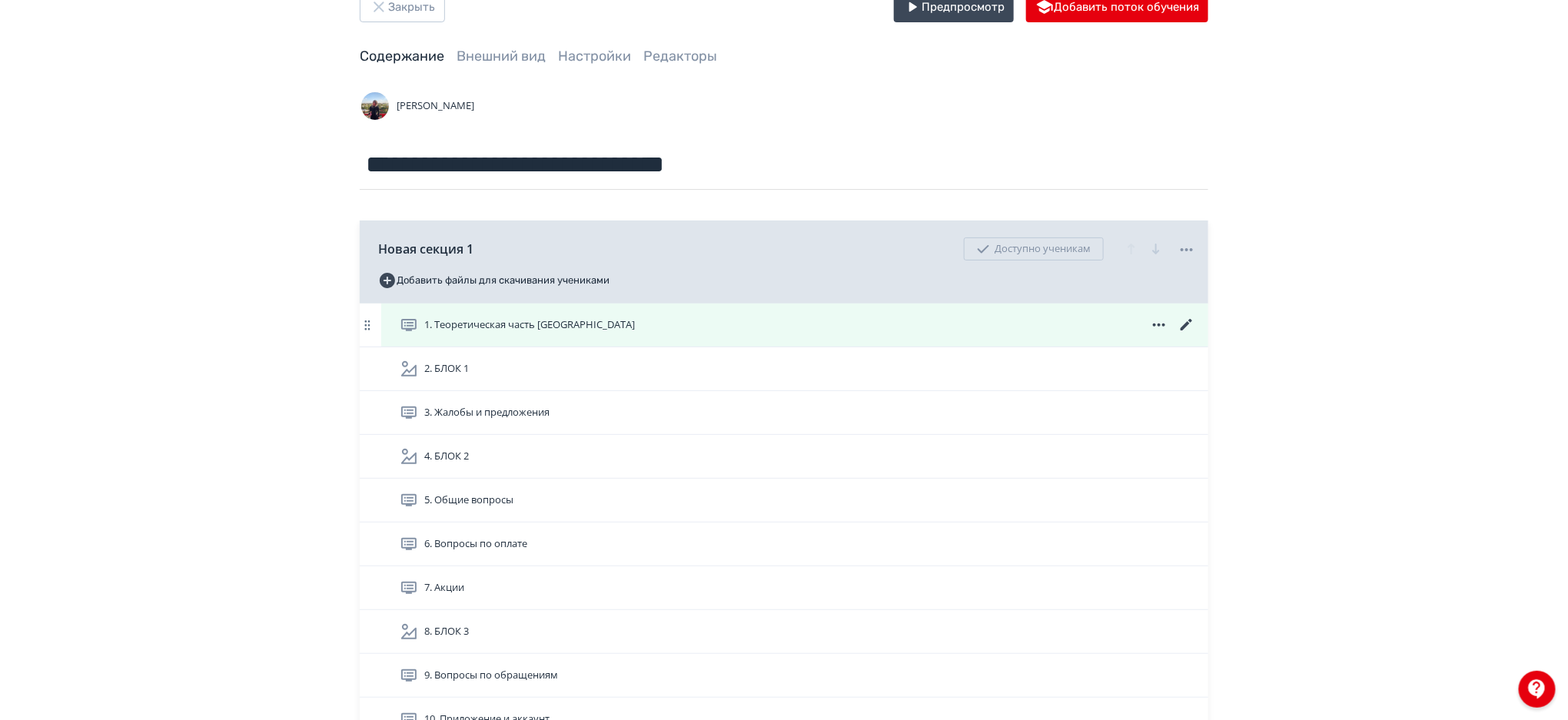
click at [1190, 319] on icon at bounding box center [1186, 325] width 12 height 12
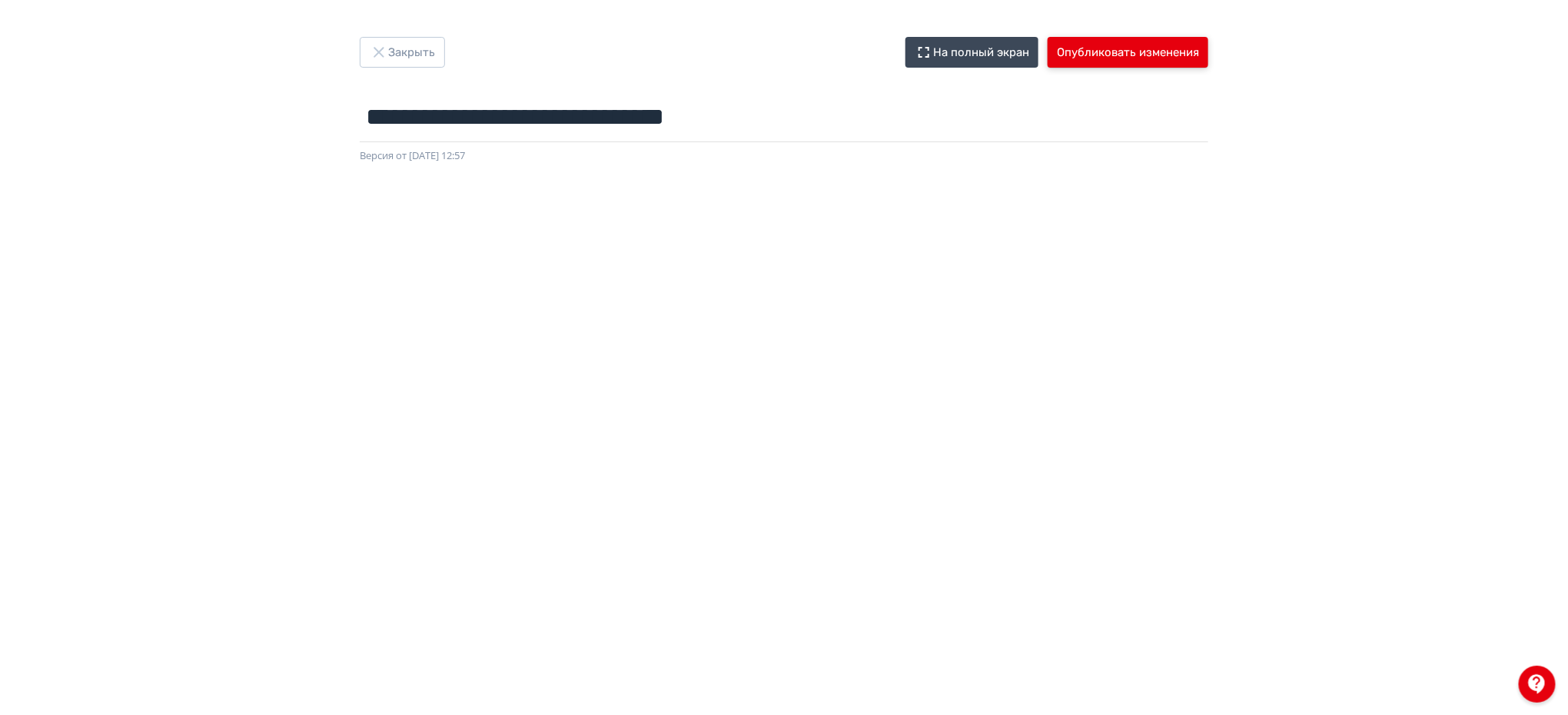
click at [1110, 48] on button "Опубликовать изменения" at bounding box center [1128, 52] width 161 height 31
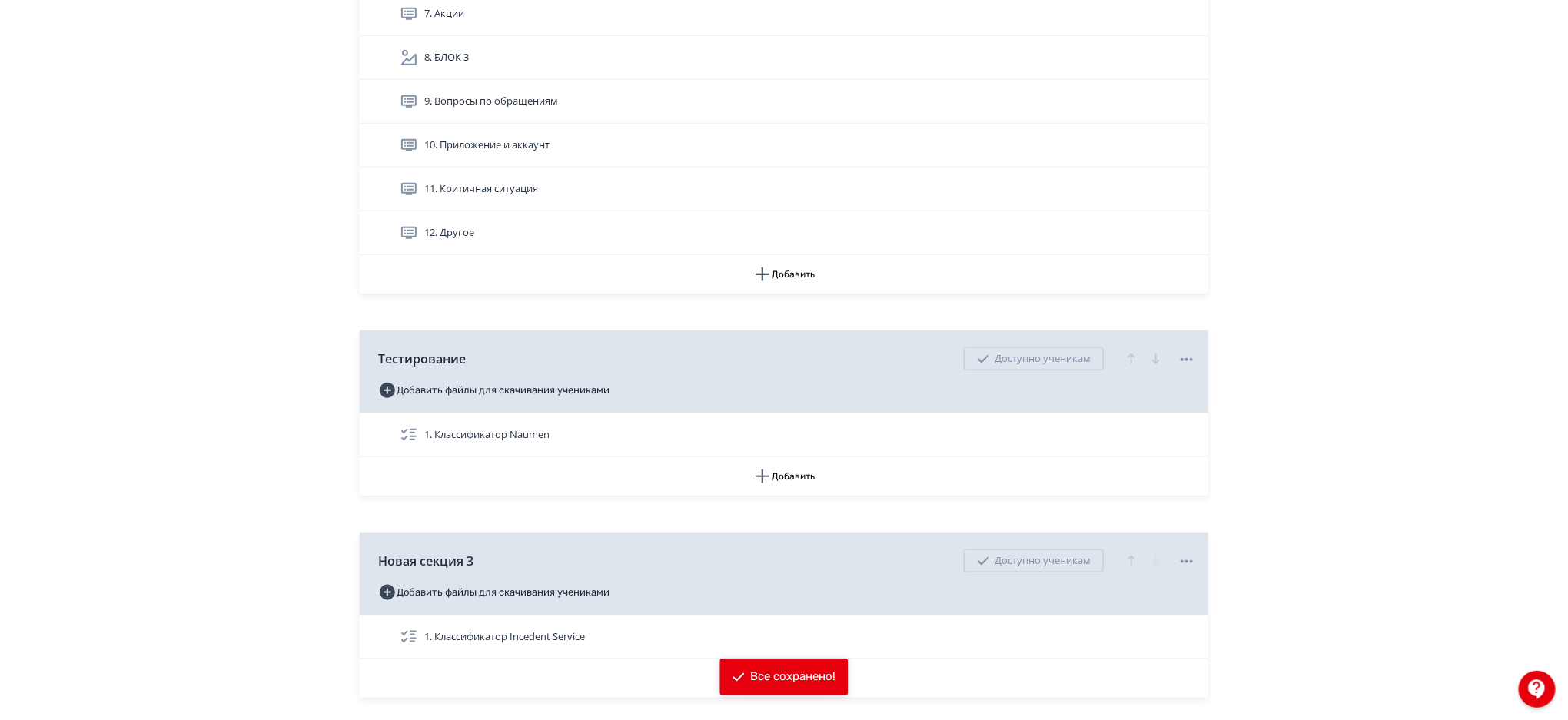
scroll to position [617, 0]
click at [773, 265] on button "Добавить" at bounding box center [783, 276] width 849 height 39
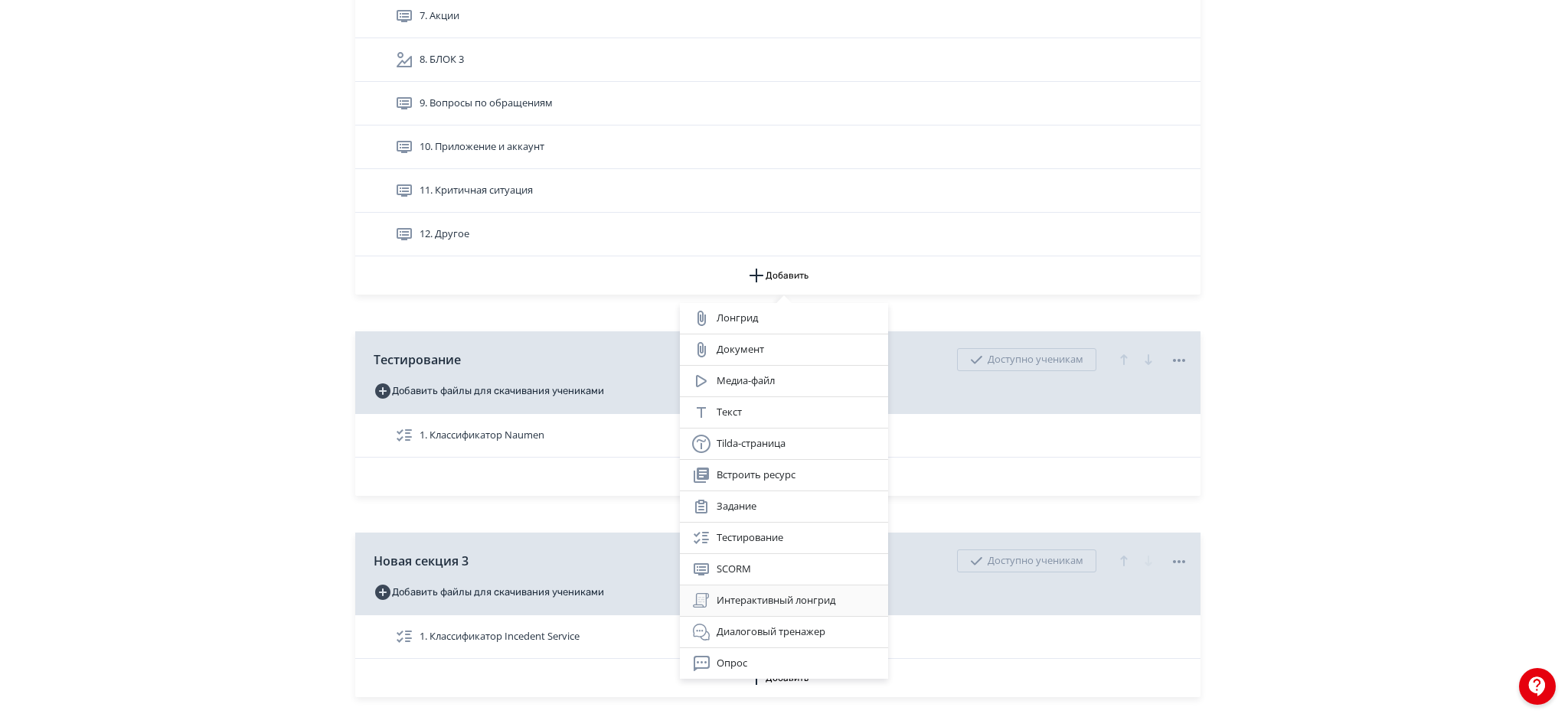
click at [797, 604] on div "Интерактивный лонгрид" at bounding box center [784, 600] width 184 height 18
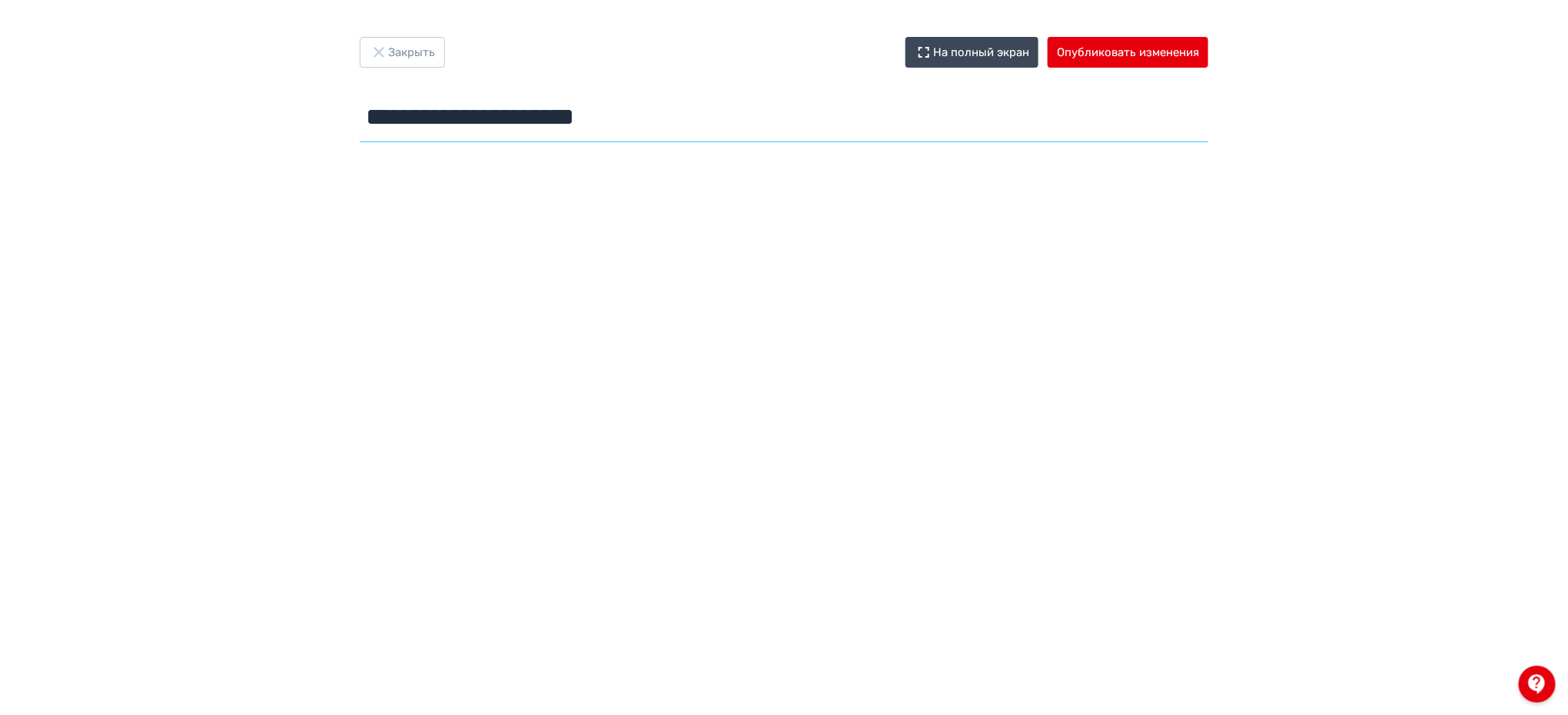
drag, startPoint x: 686, startPoint y: 112, endPoint x: 340, endPoint y: 119, distance: 346.1
click at [340, 119] on div "**********" at bounding box center [784, 92] width 923 height 111
click at [500, 136] on input "**********" at bounding box center [783, 117] width 849 height 50
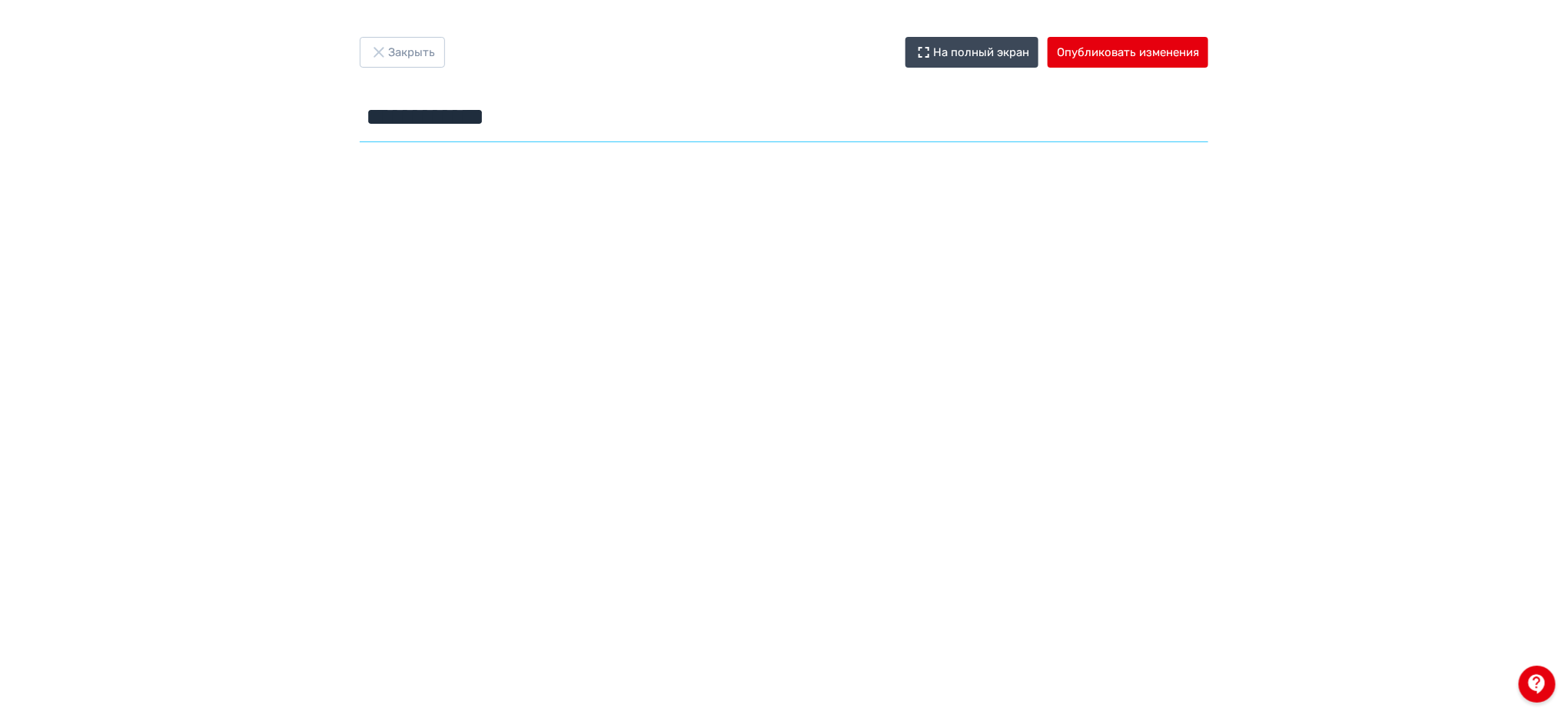
type input "**********"
click at [1119, 54] on button "Опубликовать изменения" at bounding box center [1128, 52] width 161 height 31
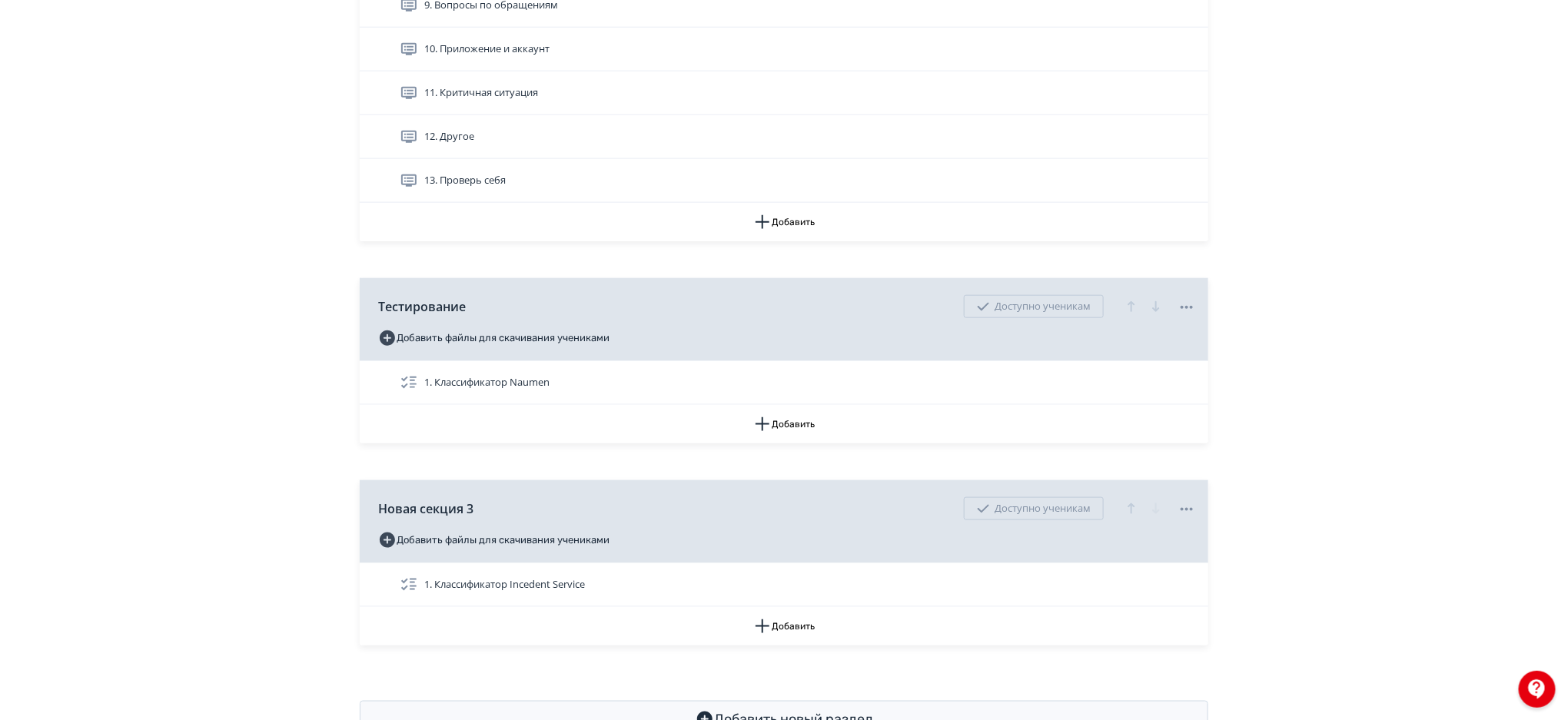
scroll to position [722, 0]
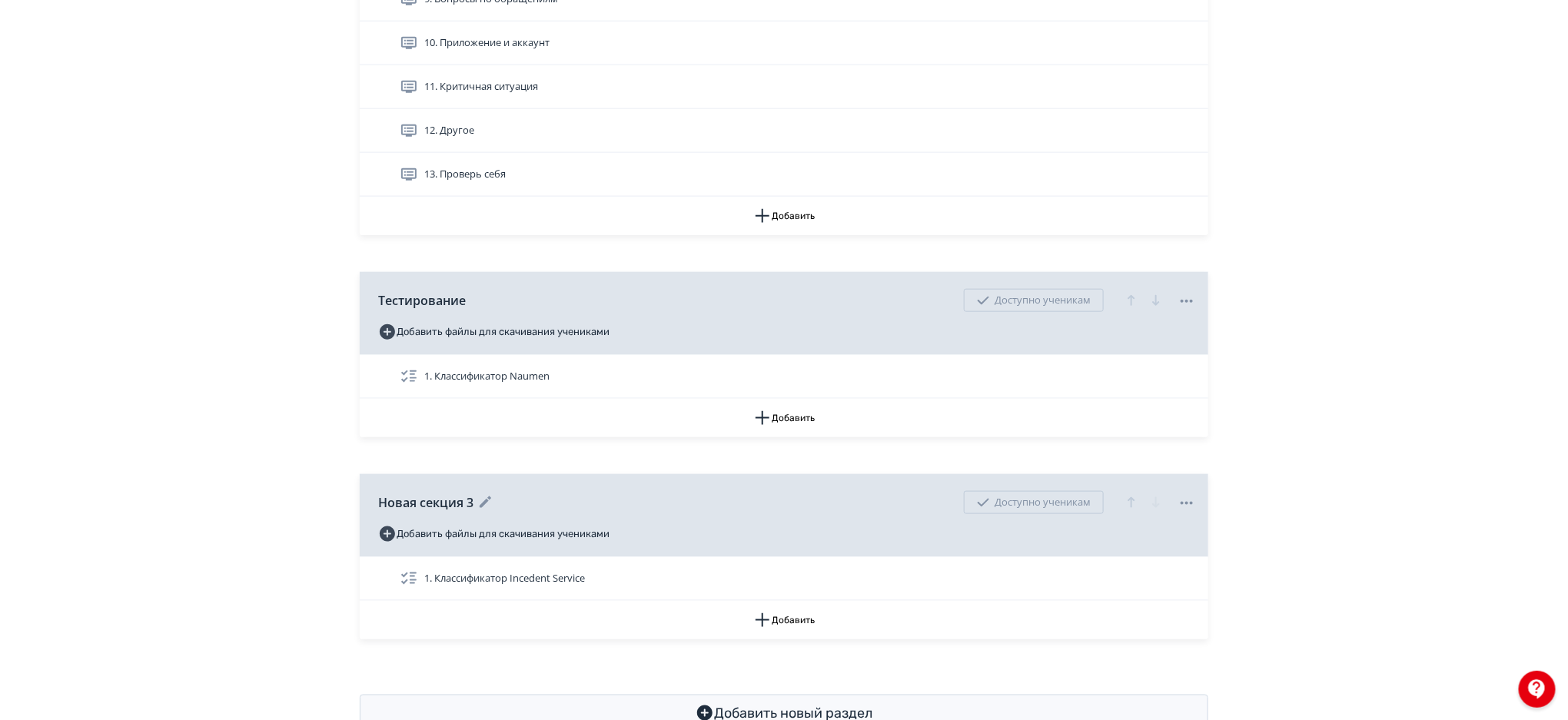
click at [483, 498] on icon at bounding box center [485, 502] width 18 height 18
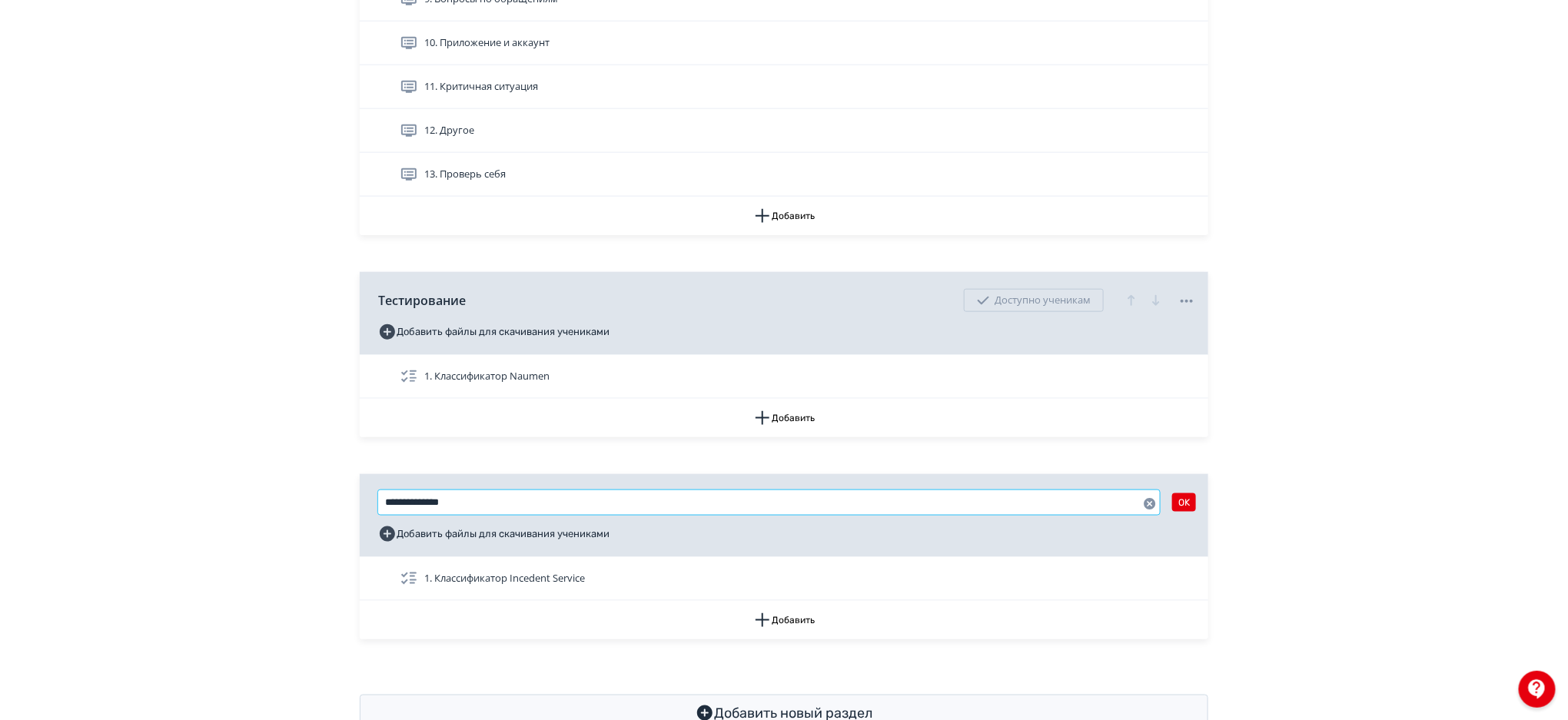
drag, startPoint x: 474, startPoint y: 499, endPoint x: 285, endPoint y: 510, distance: 189.3
click at [285, 510] on div "**********" at bounding box center [784, 23] width 1568 height 1490
type input "**********"
click at [1187, 505] on button "OK" at bounding box center [1184, 502] width 24 height 18
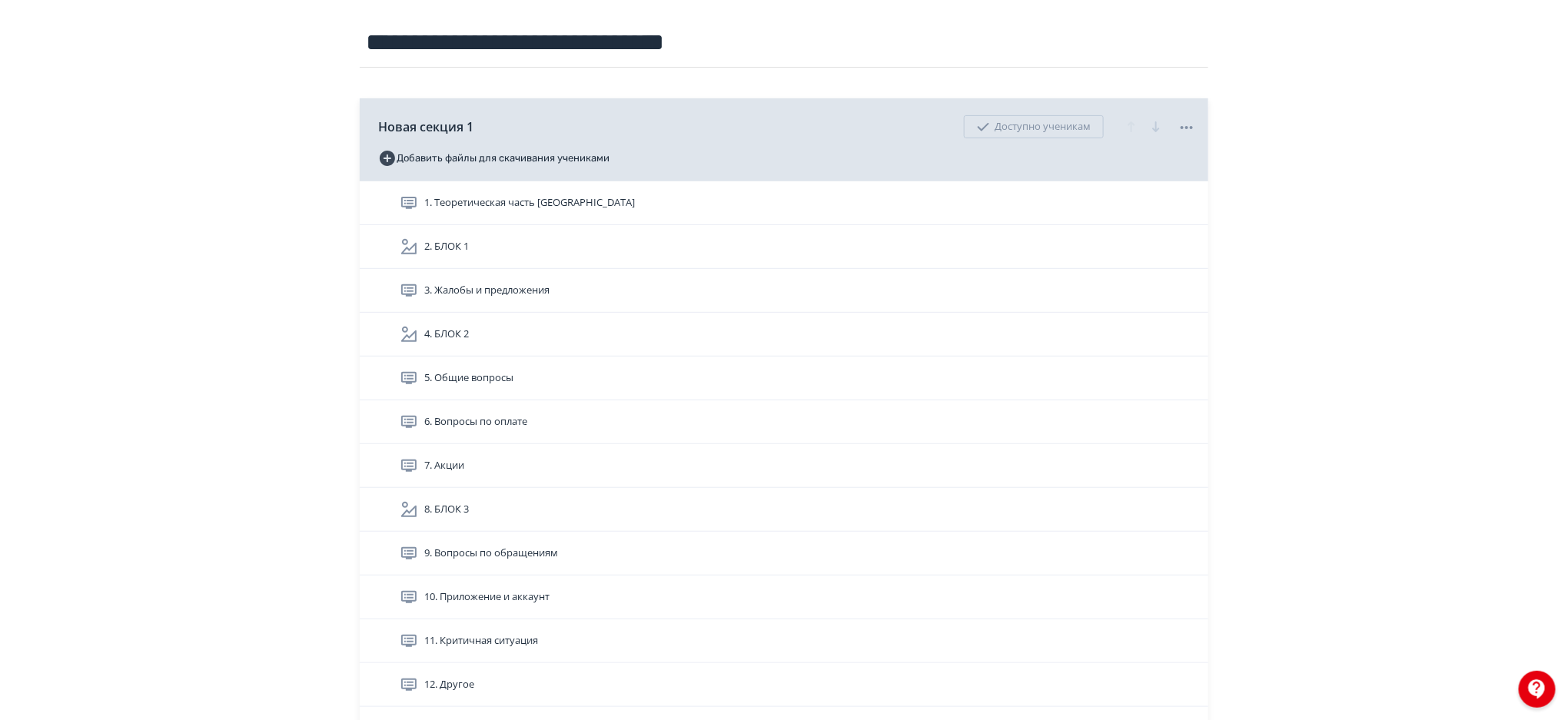
scroll to position [163, 0]
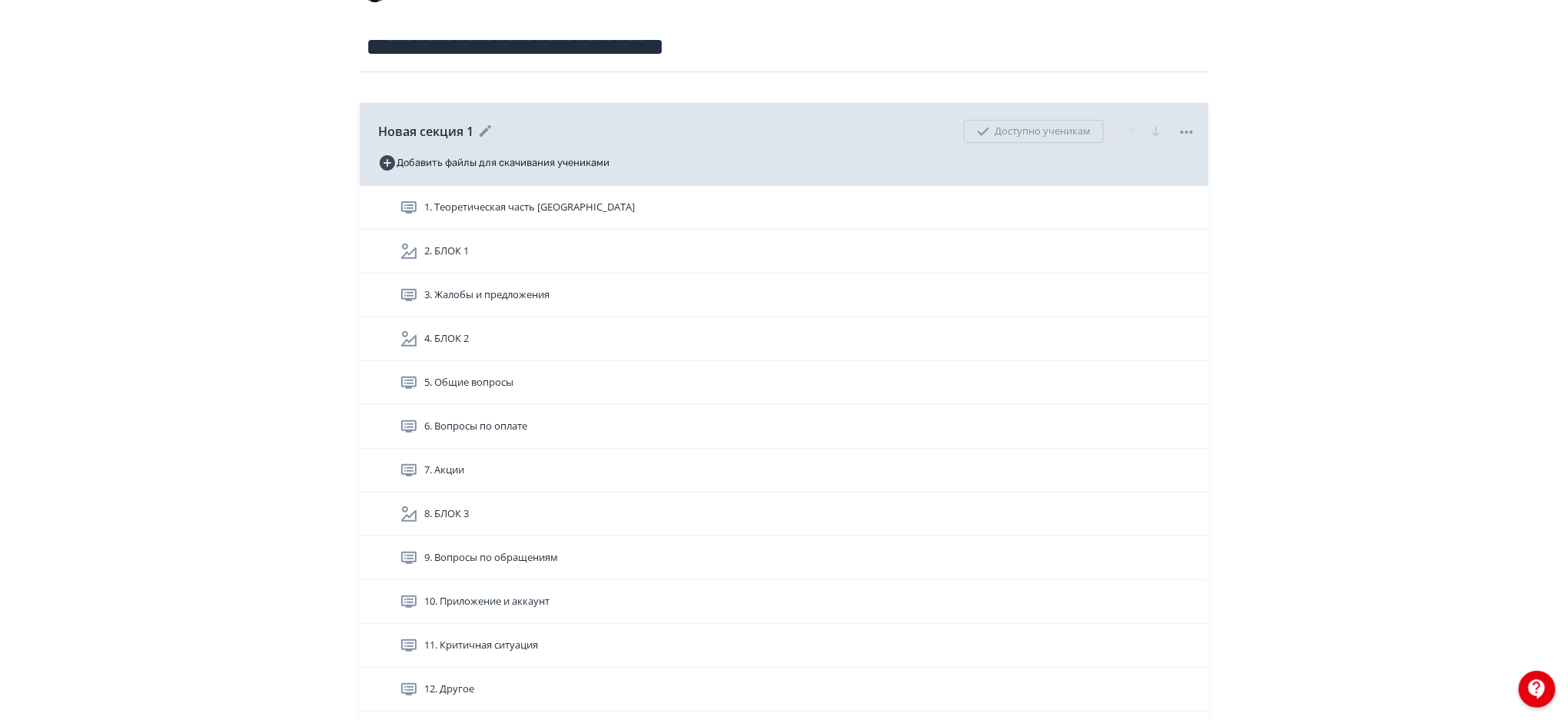
click at [489, 126] on icon at bounding box center [485, 131] width 12 height 12
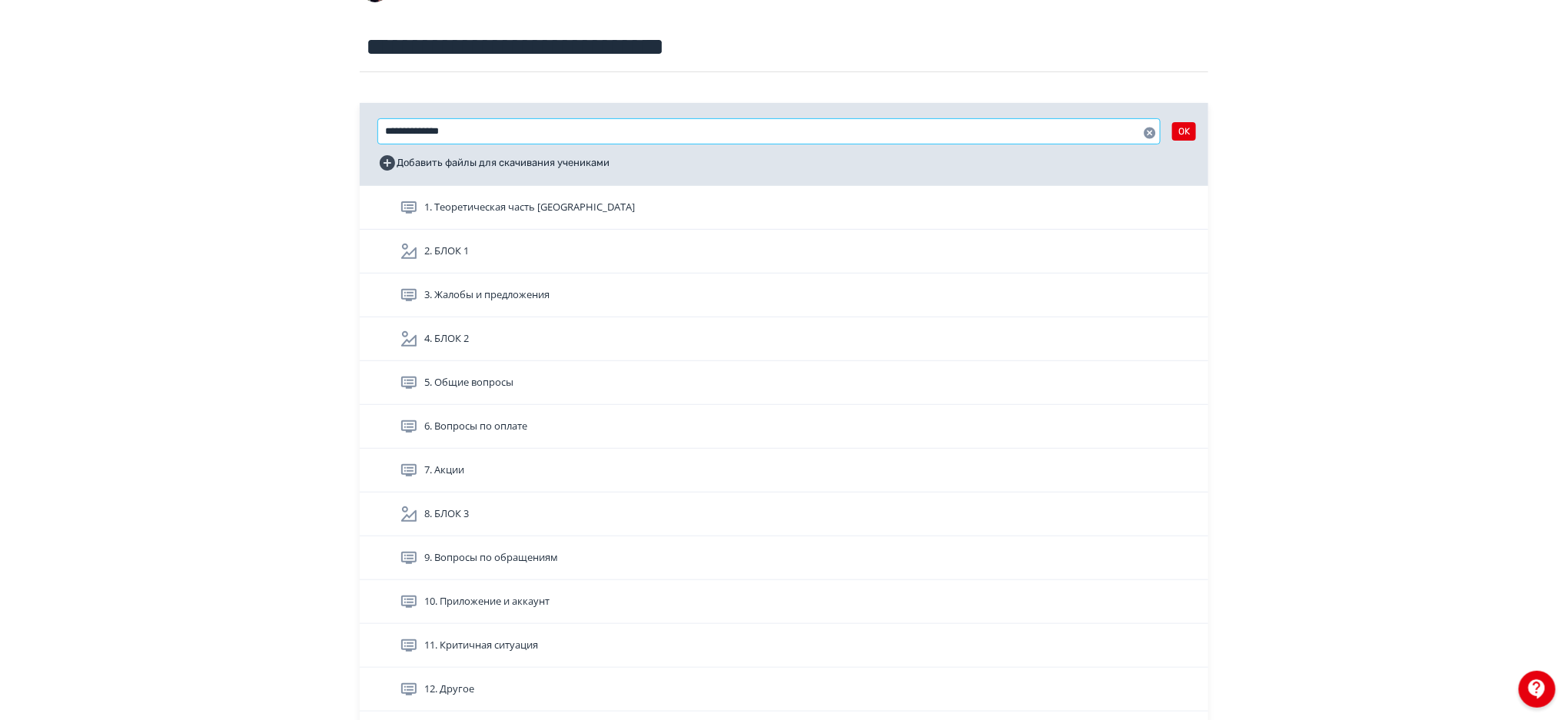
drag, startPoint x: 489, startPoint y: 126, endPoint x: 445, endPoint y: 127, distance: 44.0
click at [445, 127] on input "**********" at bounding box center [769, 131] width 782 height 24
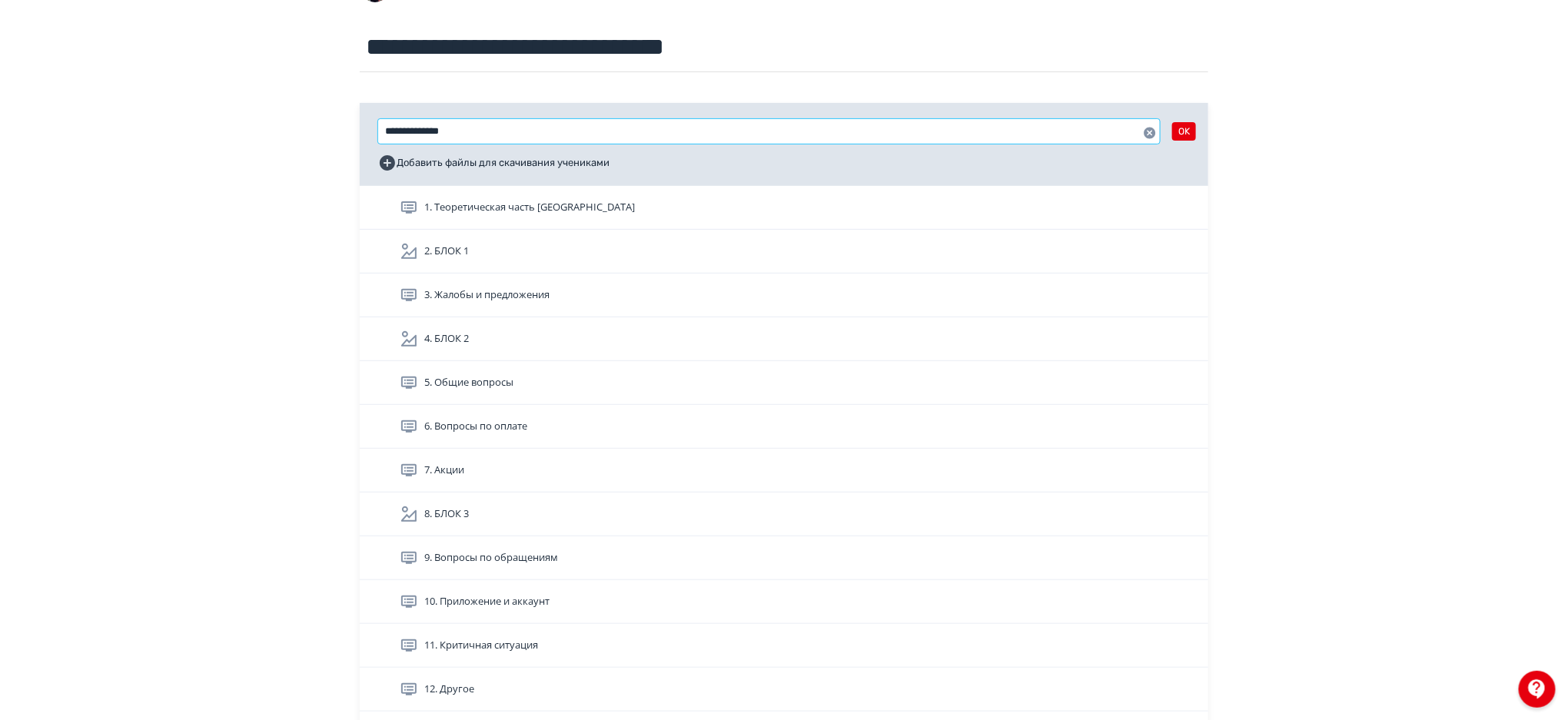
click at [445, 127] on input "**********" at bounding box center [769, 131] width 782 height 24
type input "**********"
click at [1185, 126] on button "OK" at bounding box center [1184, 131] width 24 height 18
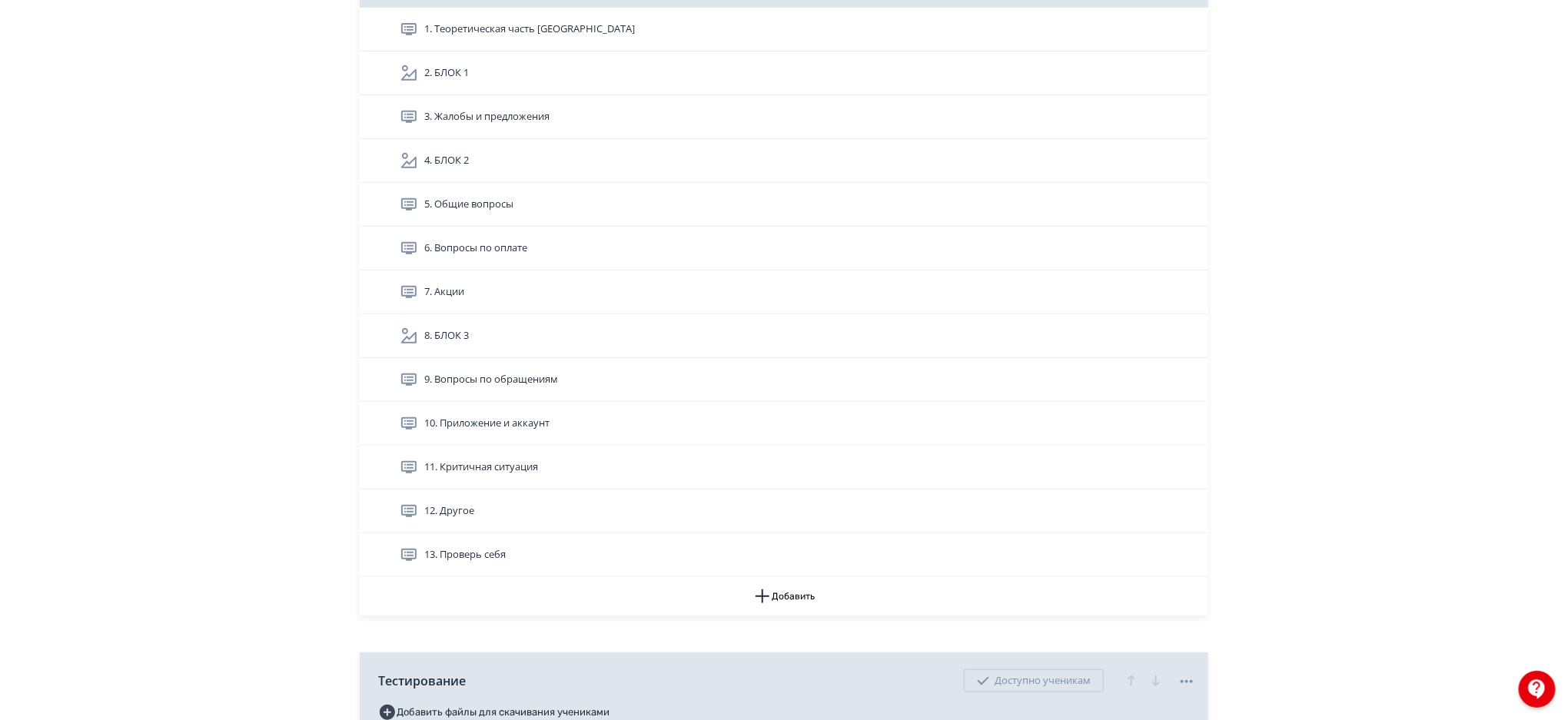
scroll to position [338, 0]
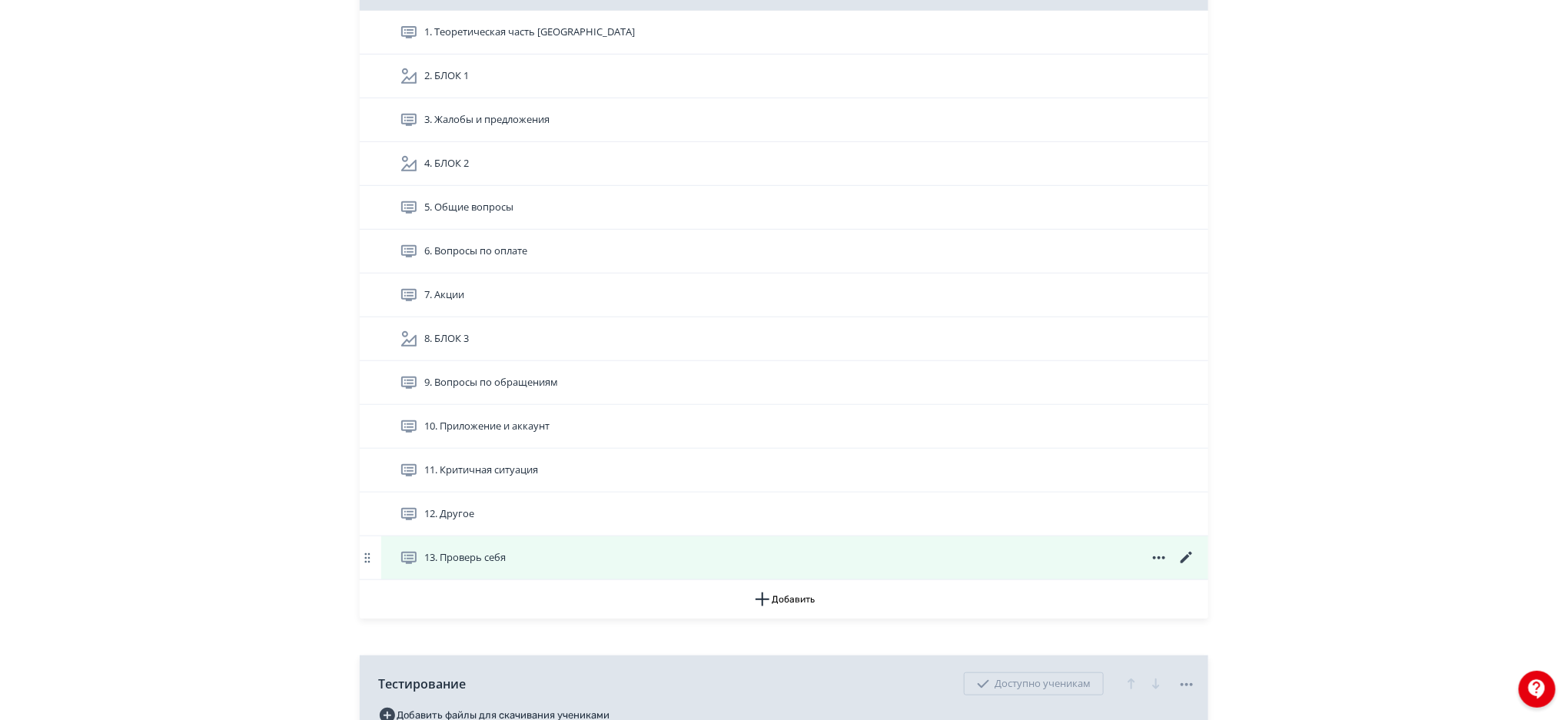
click at [1161, 558] on icon at bounding box center [1158, 557] width 18 height 18
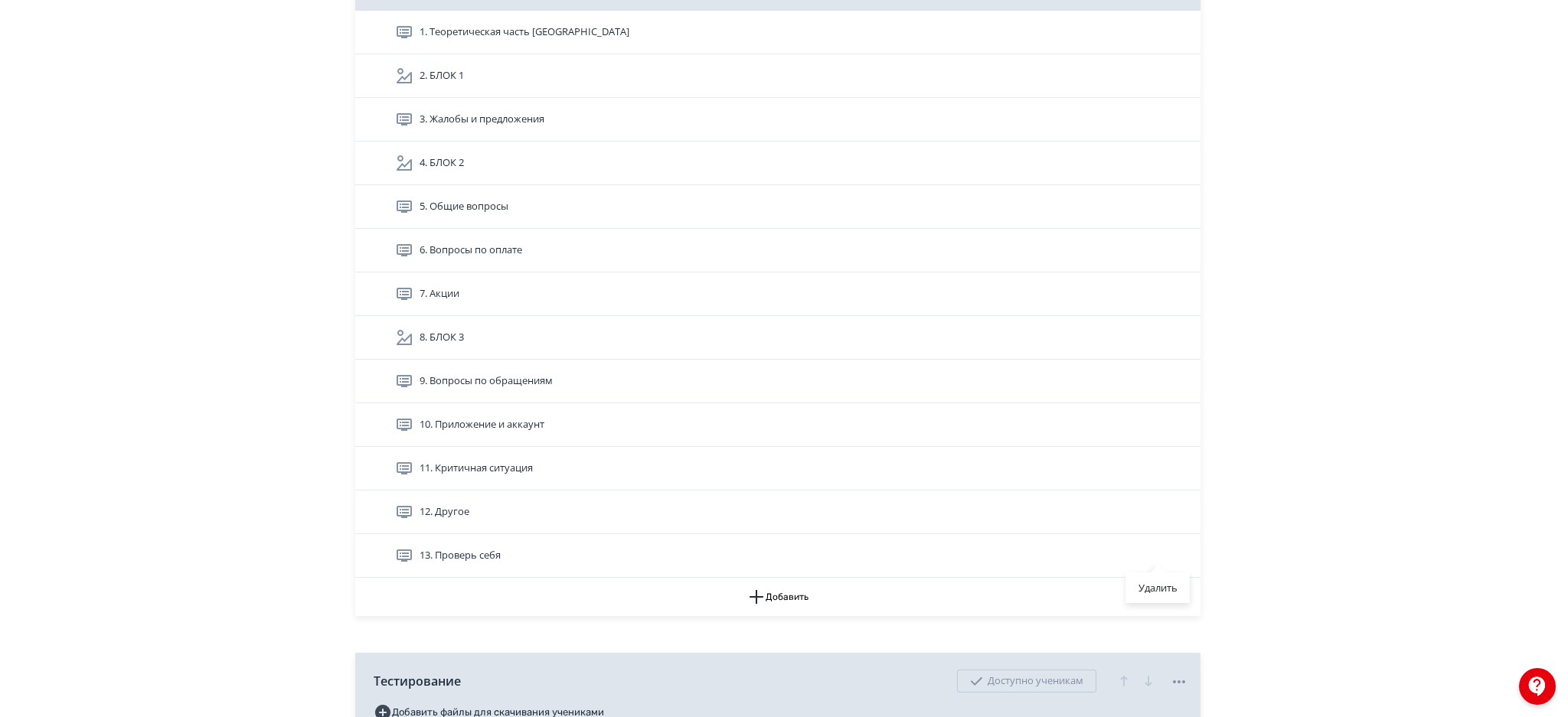
click at [1073, 560] on div "Удалить" at bounding box center [784, 358] width 1568 height 717
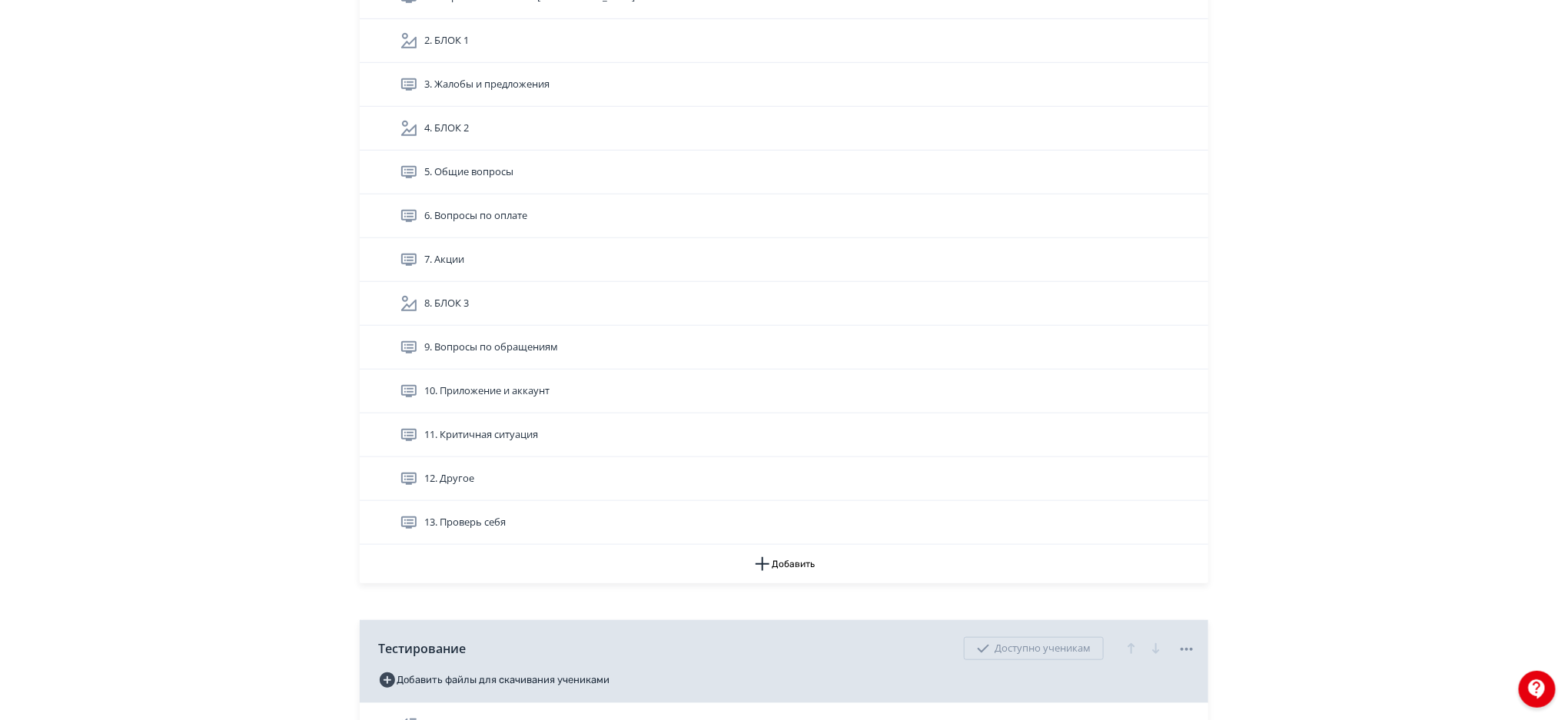
scroll to position [377, 0]
click at [787, 552] on button "Добавить" at bounding box center [783, 561] width 849 height 39
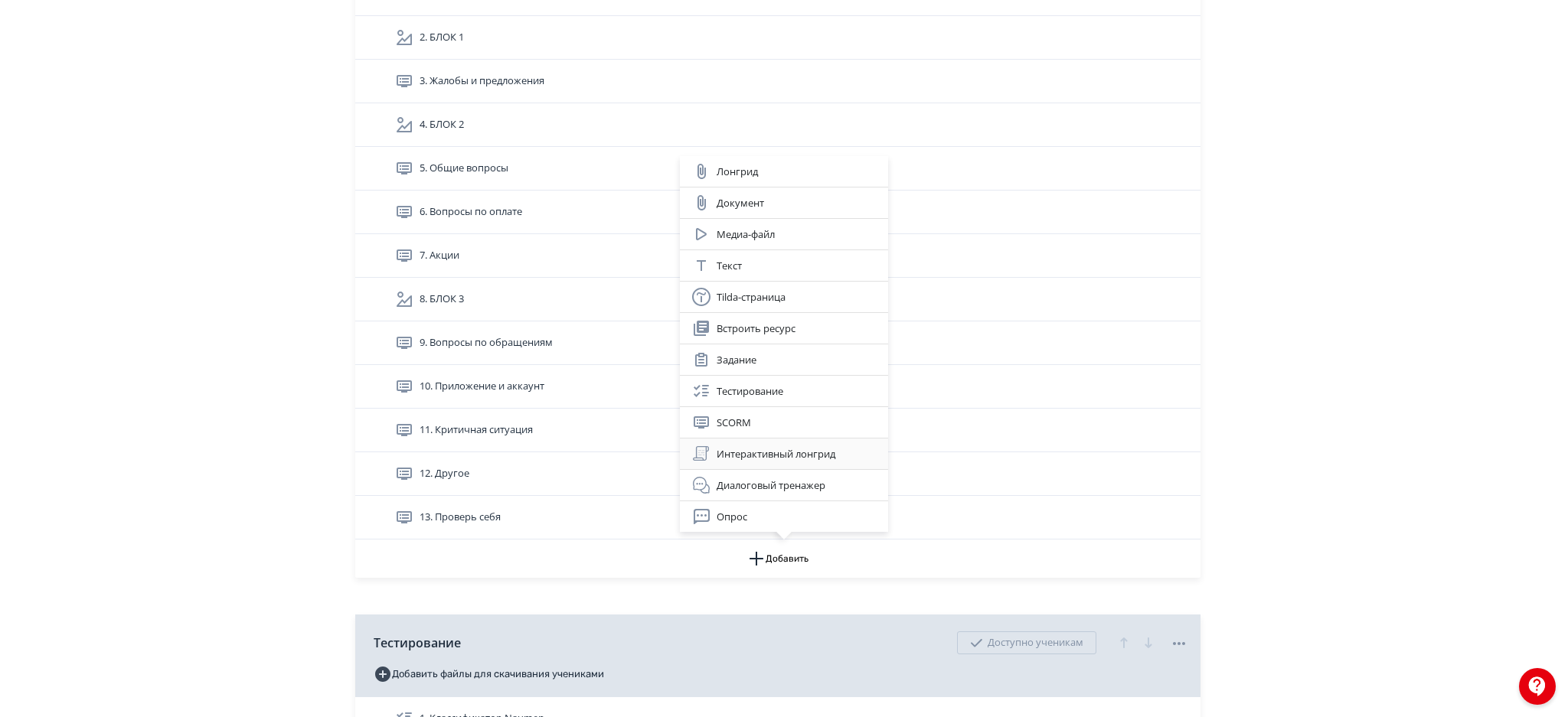
click at [787, 454] on div "Интерактивный лонгрид" at bounding box center [784, 453] width 184 height 18
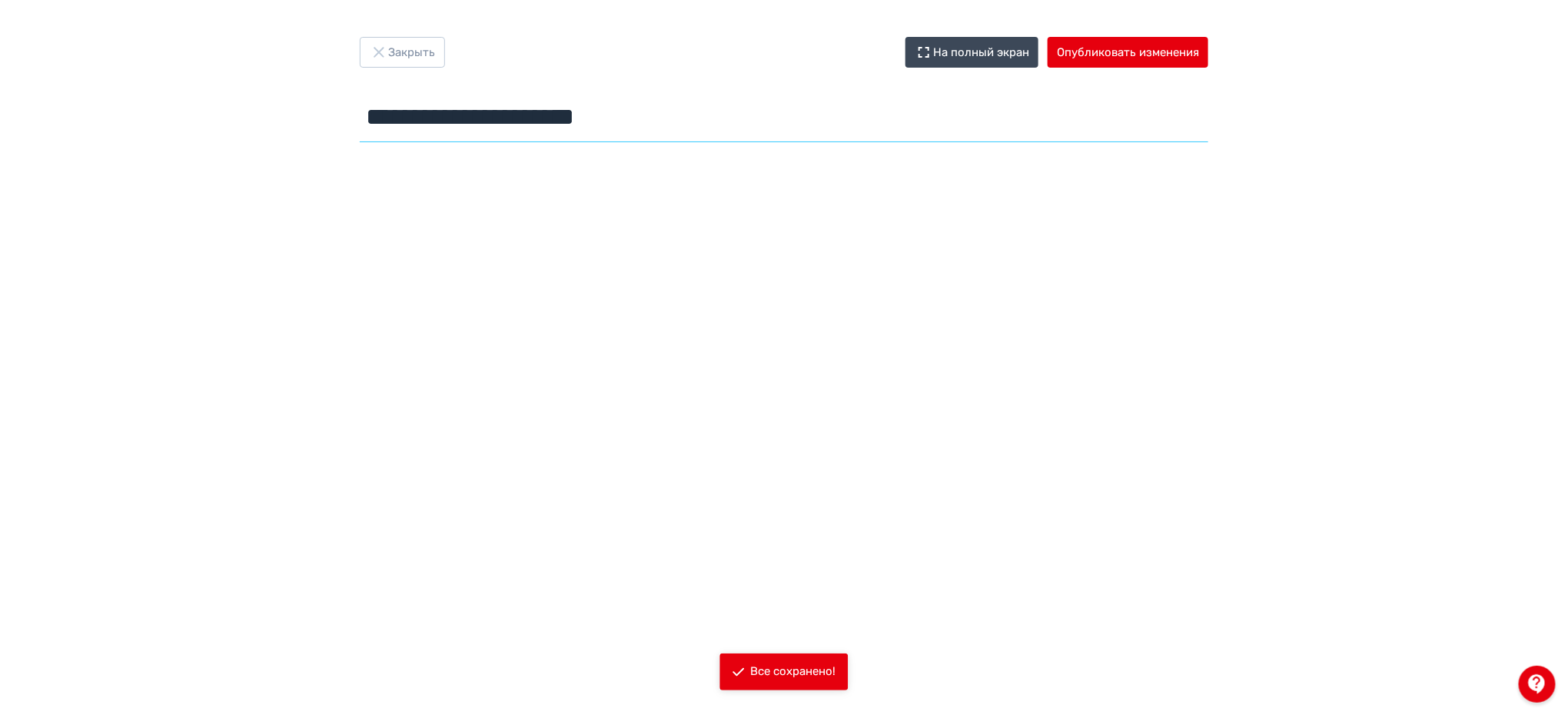
click at [506, 119] on input "**********" at bounding box center [783, 117] width 849 height 50
type input "**********"
click at [450, 116] on input "**********" at bounding box center [783, 117] width 849 height 50
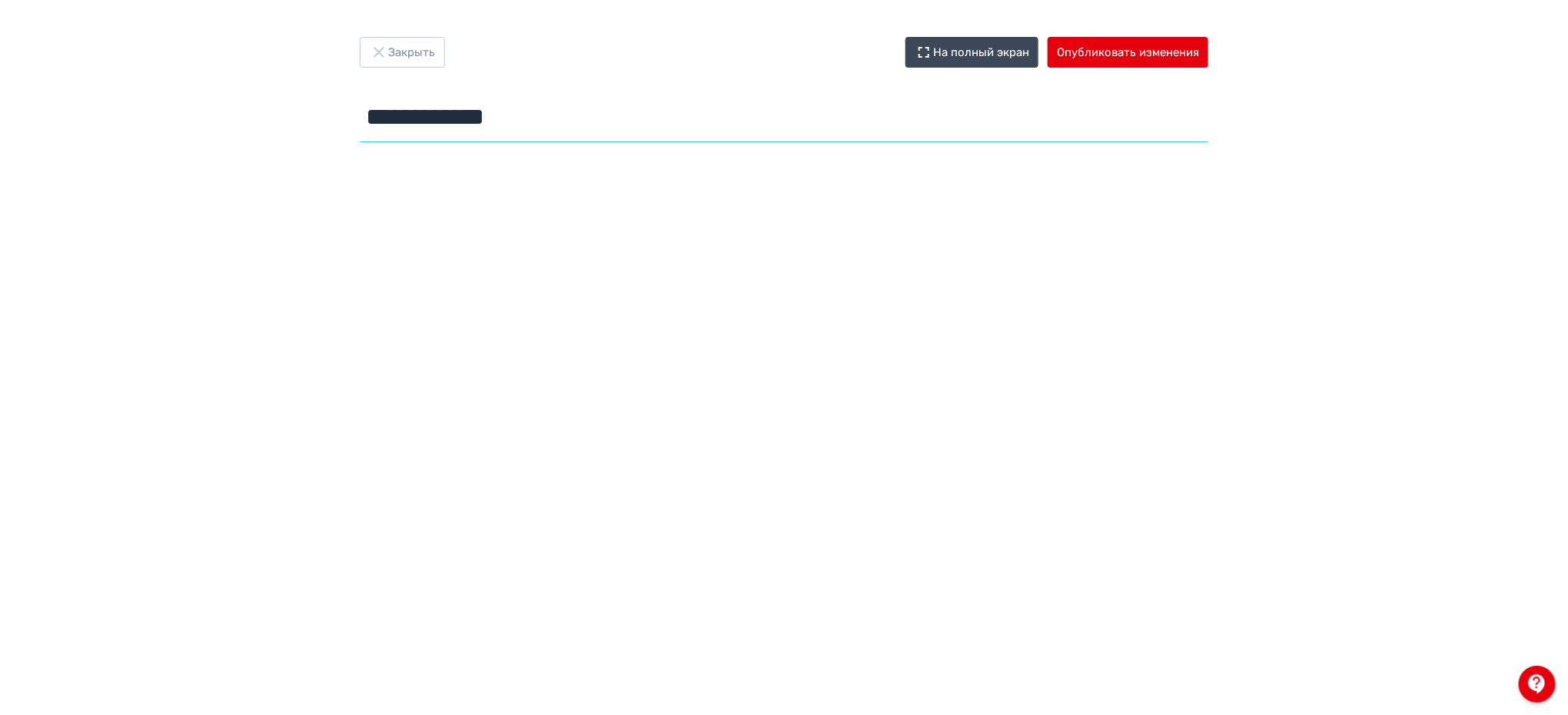
click at [450, 116] on input "**********" at bounding box center [783, 117] width 849 height 50
click at [1172, 50] on button "Опубликовать изменения" at bounding box center [1128, 52] width 161 height 31
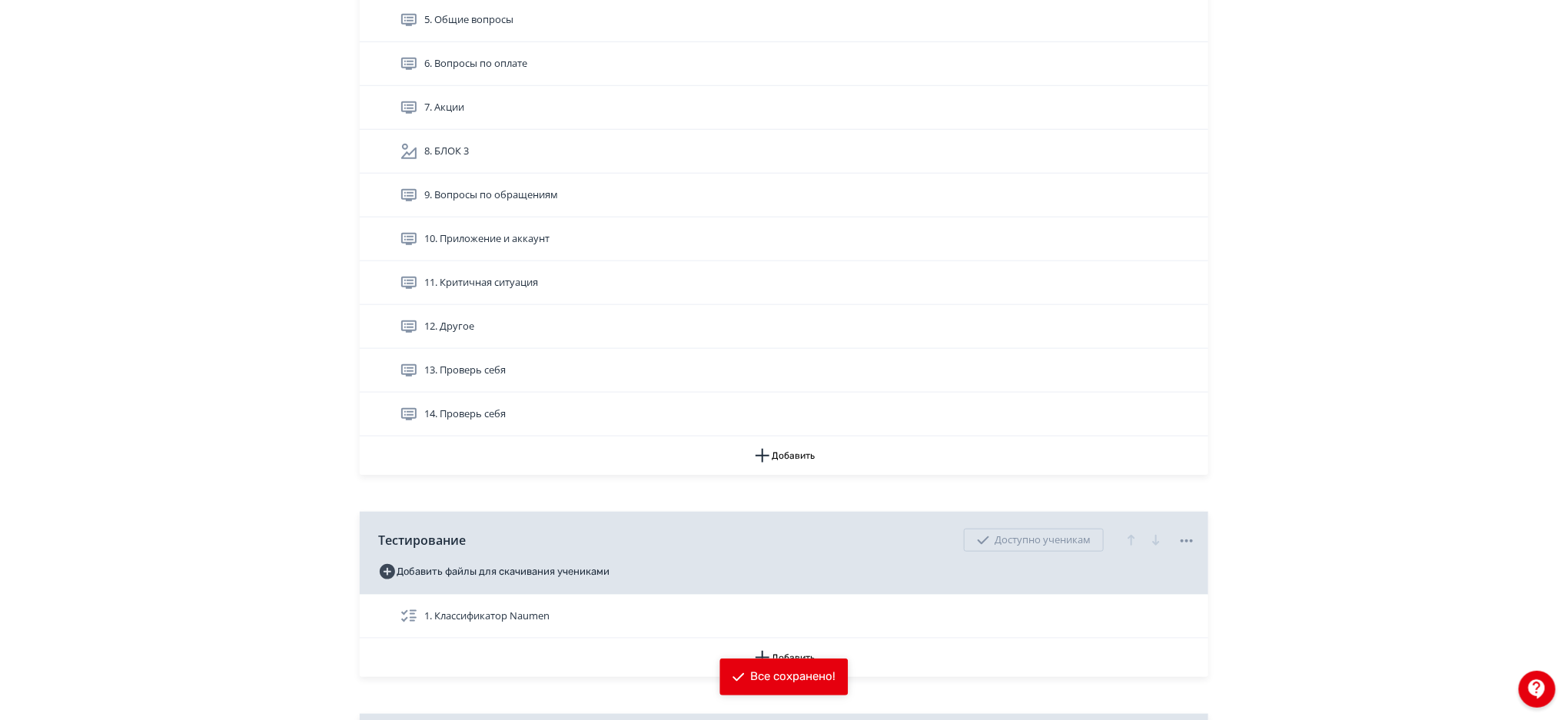
scroll to position [531, 0]
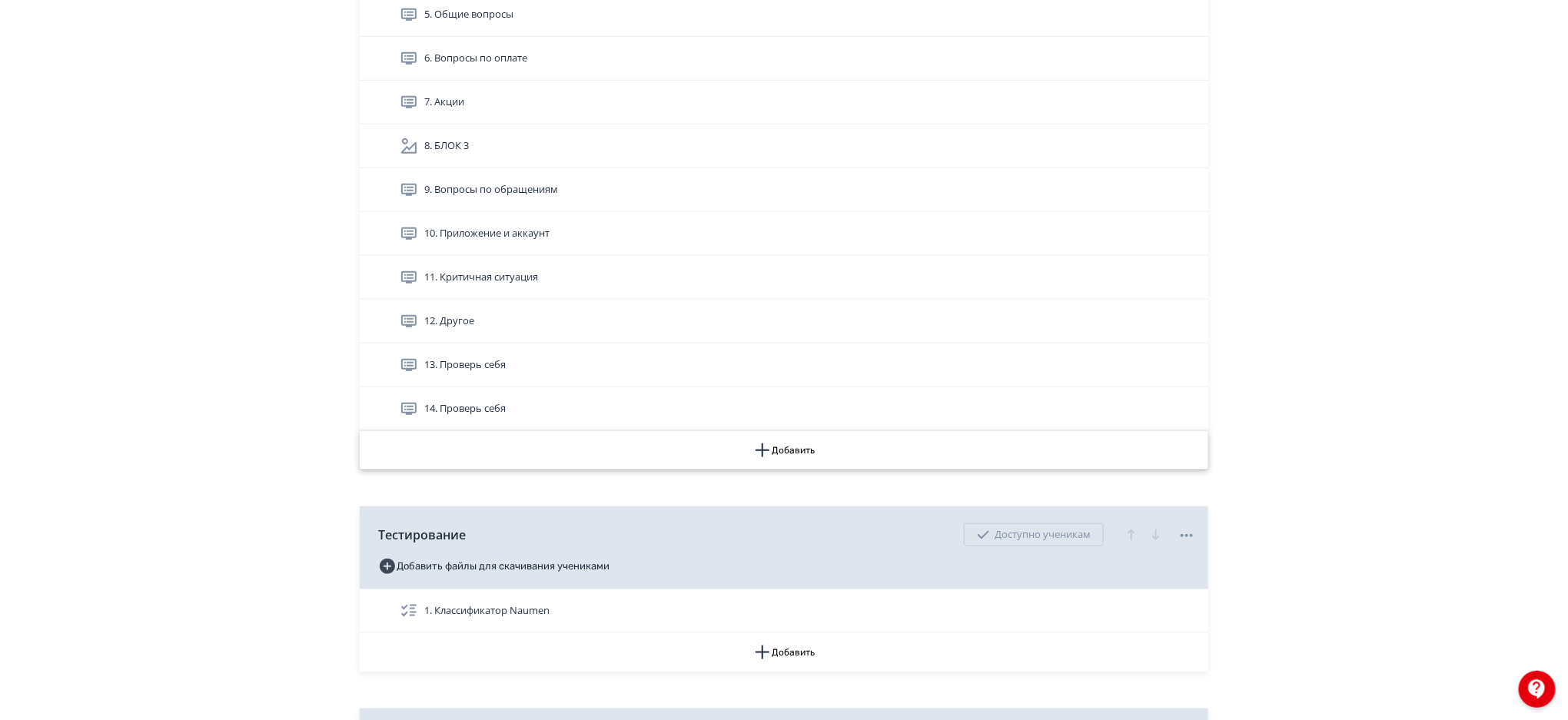
click at [790, 447] on button "Добавить" at bounding box center [783, 450] width 849 height 39
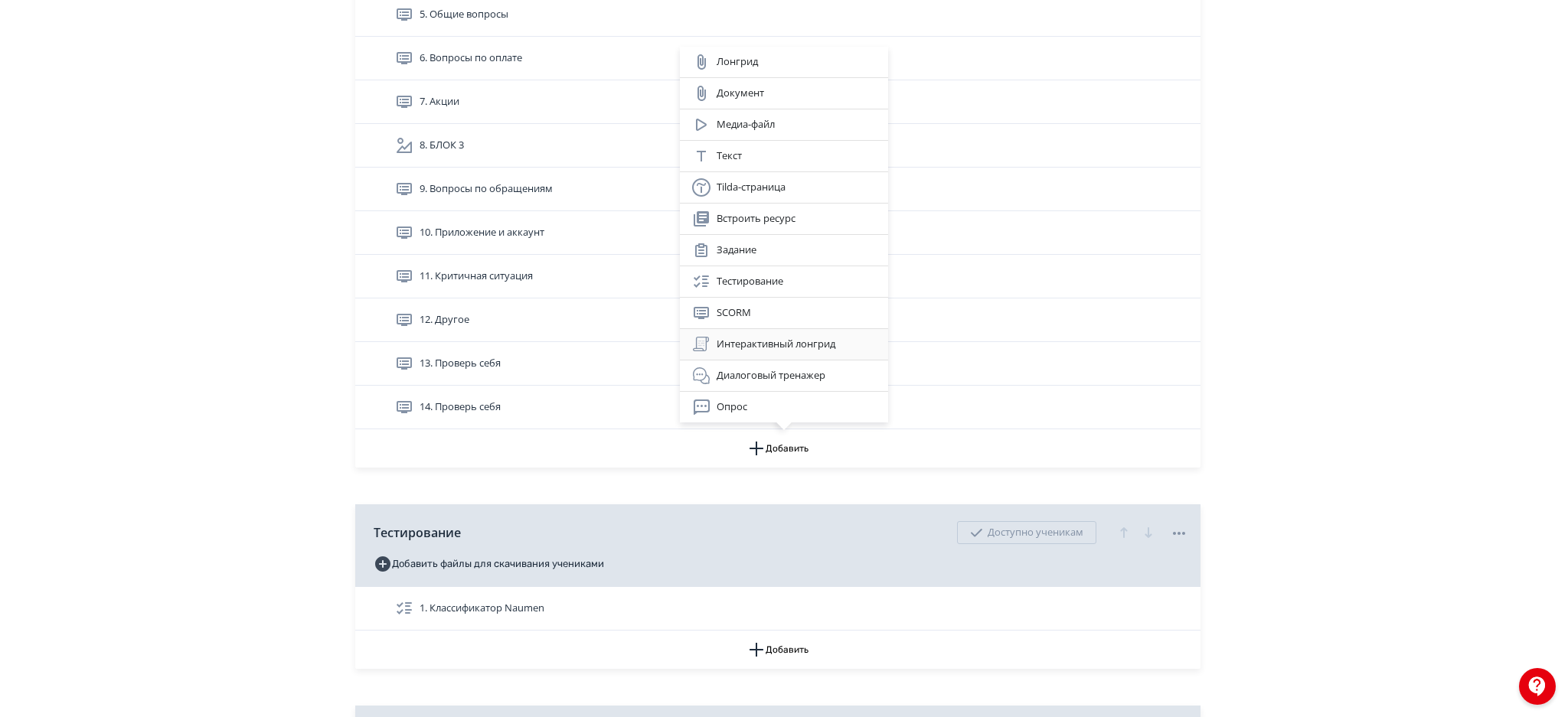
click at [778, 350] on div "Интерактивный лонгрид" at bounding box center [784, 344] width 184 height 18
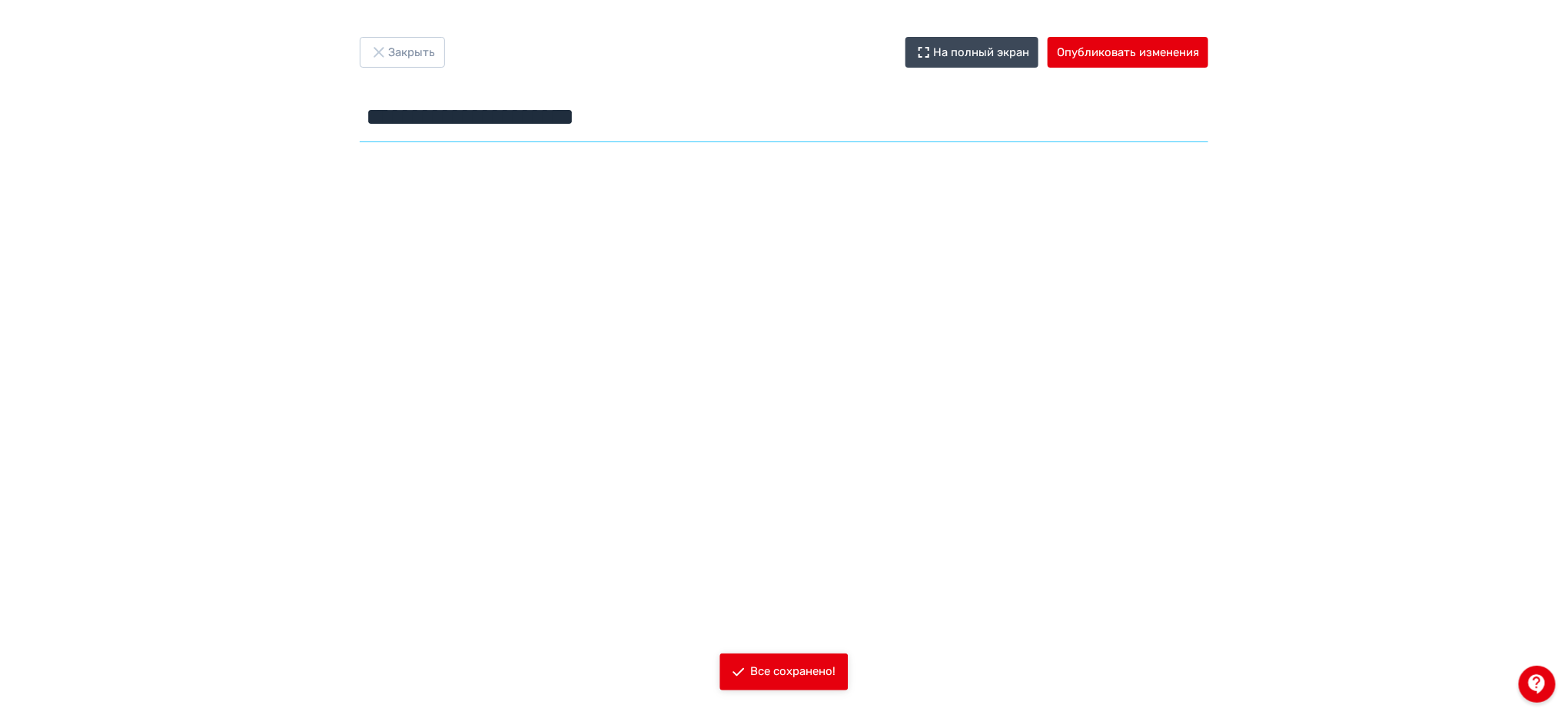
click at [537, 123] on input "**********" at bounding box center [783, 117] width 849 height 50
paste input "text"
type input "**********"
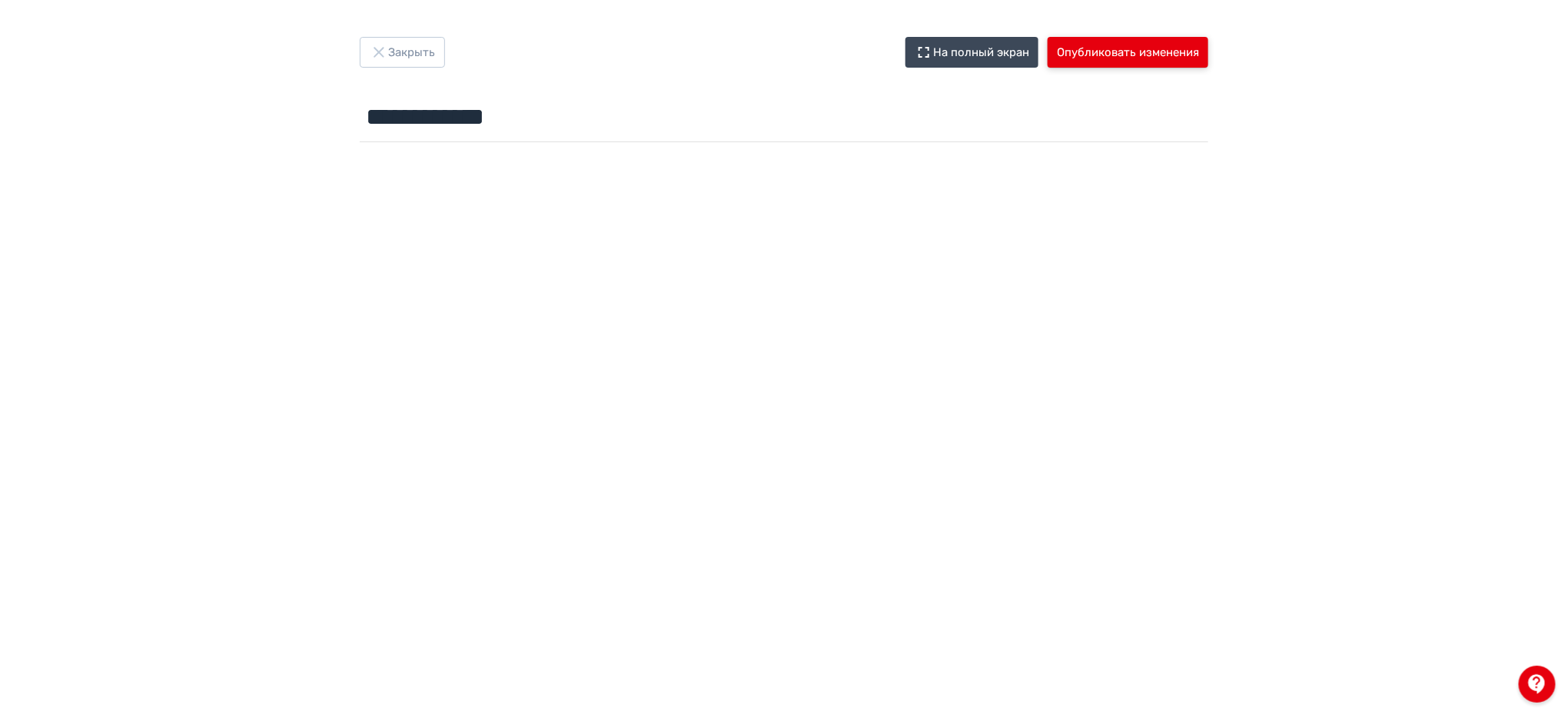
click at [1107, 56] on button "Опубликовать изменения" at bounding box center [1128, 52] width 161 height 31
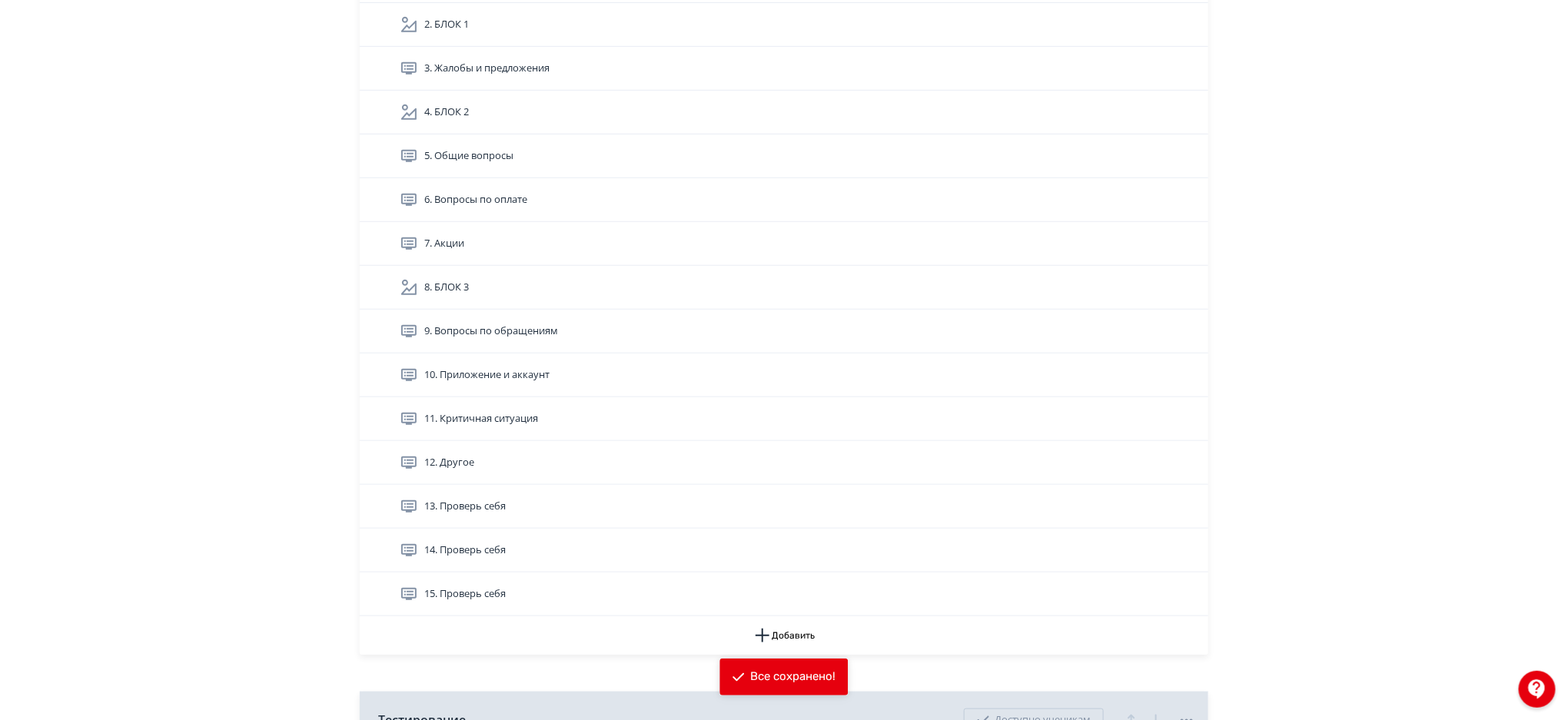
scroll to position [394, 0]
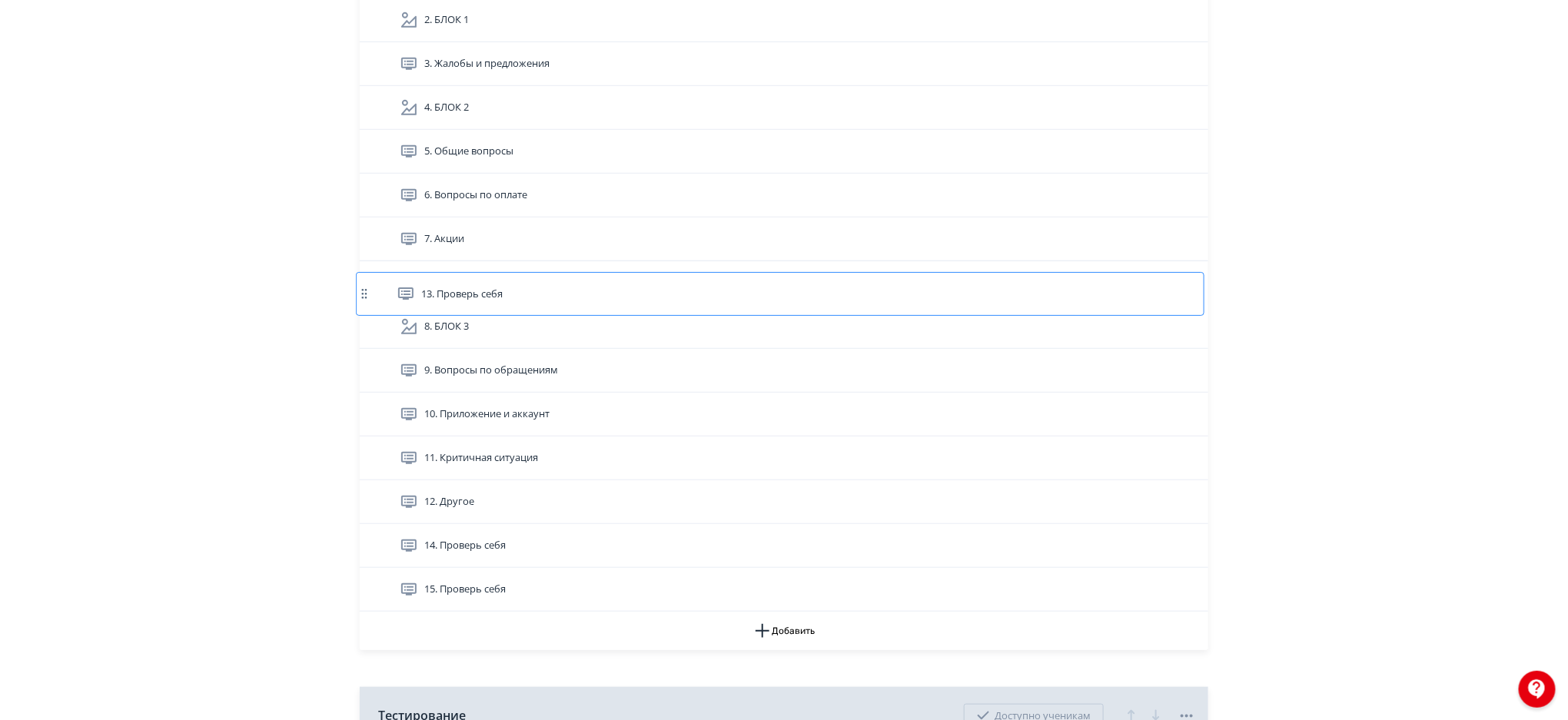
drag, startPoint x: 371, startPoint y: 500, endPoint x: 367, endPoint y: 281, distance: 219.0
click at [367, 281] on div "1. Теоретическая часть Confluence 2. БЛОК 1 3. Жалобы и предложения 4. БЛОК 2 5…" at bounding box center [783, 283] width 849 height 657
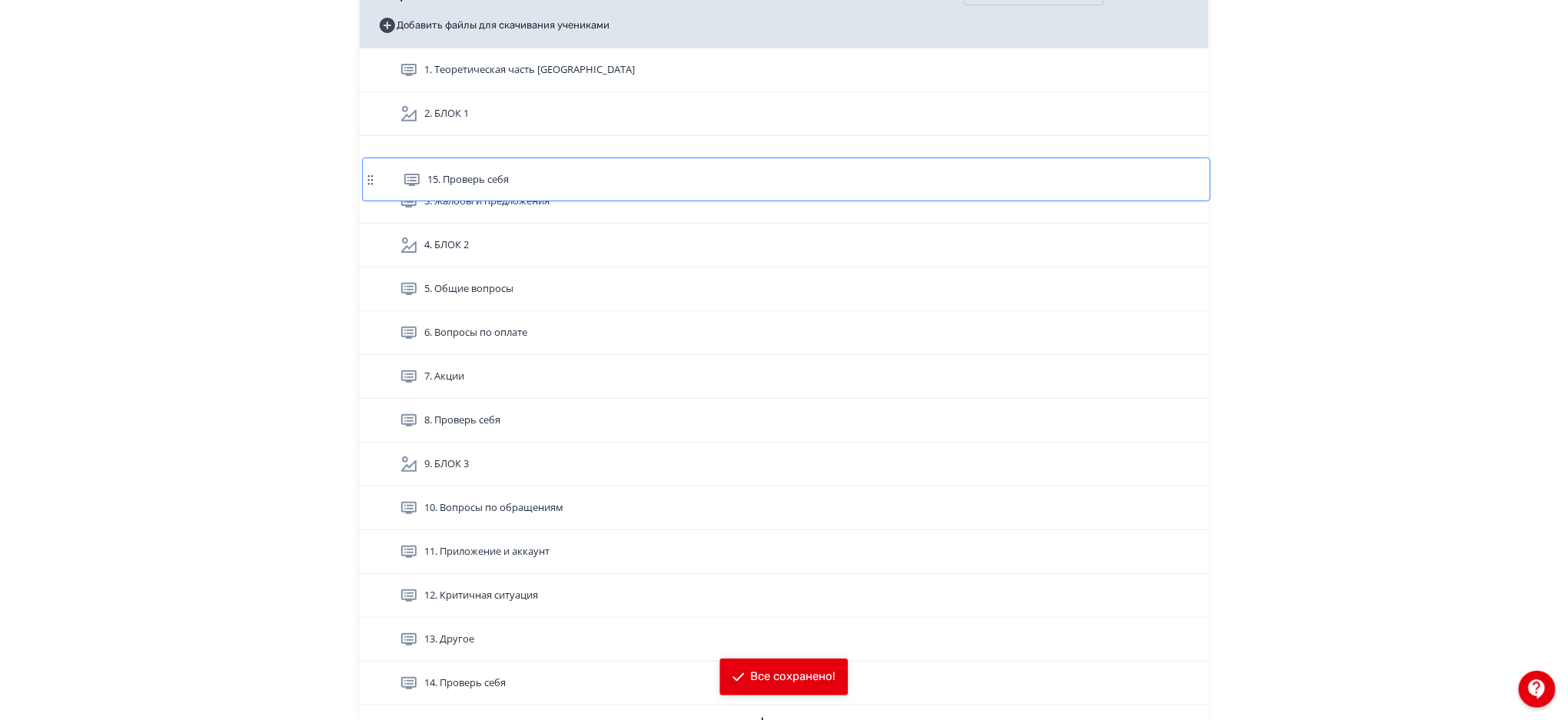
scroll to position [297, 0]
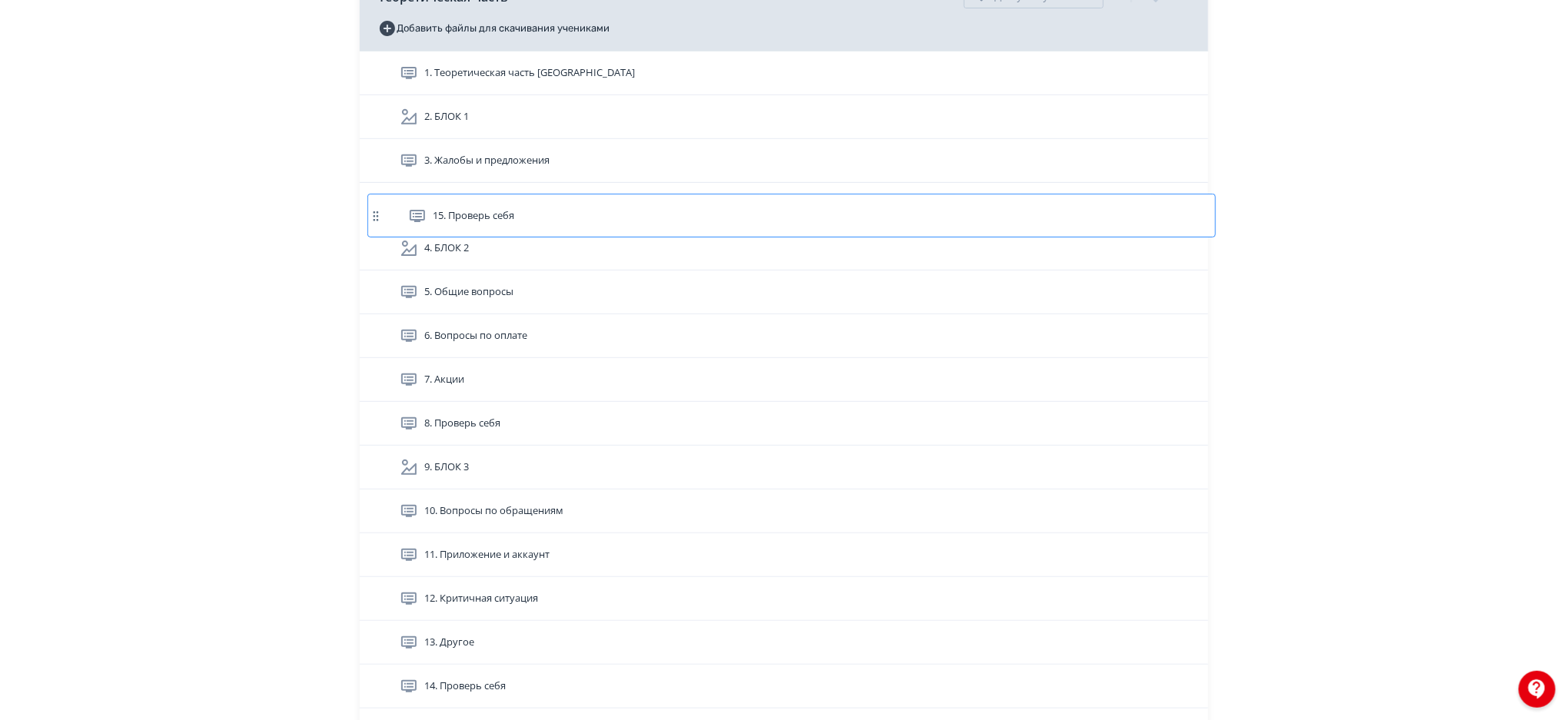
drag, startPoint x: 371, startPoint y: 593, endPoint x: 377, endPoint y: 213, distance: 380.0
click at [377, 213] on div "1. Теоретическая часть Confluence 2. БЛОК 1 3. Жалобы и предложения 4. БЛОК 2 5…" at bounding box center [783, 380] width 849 height 657
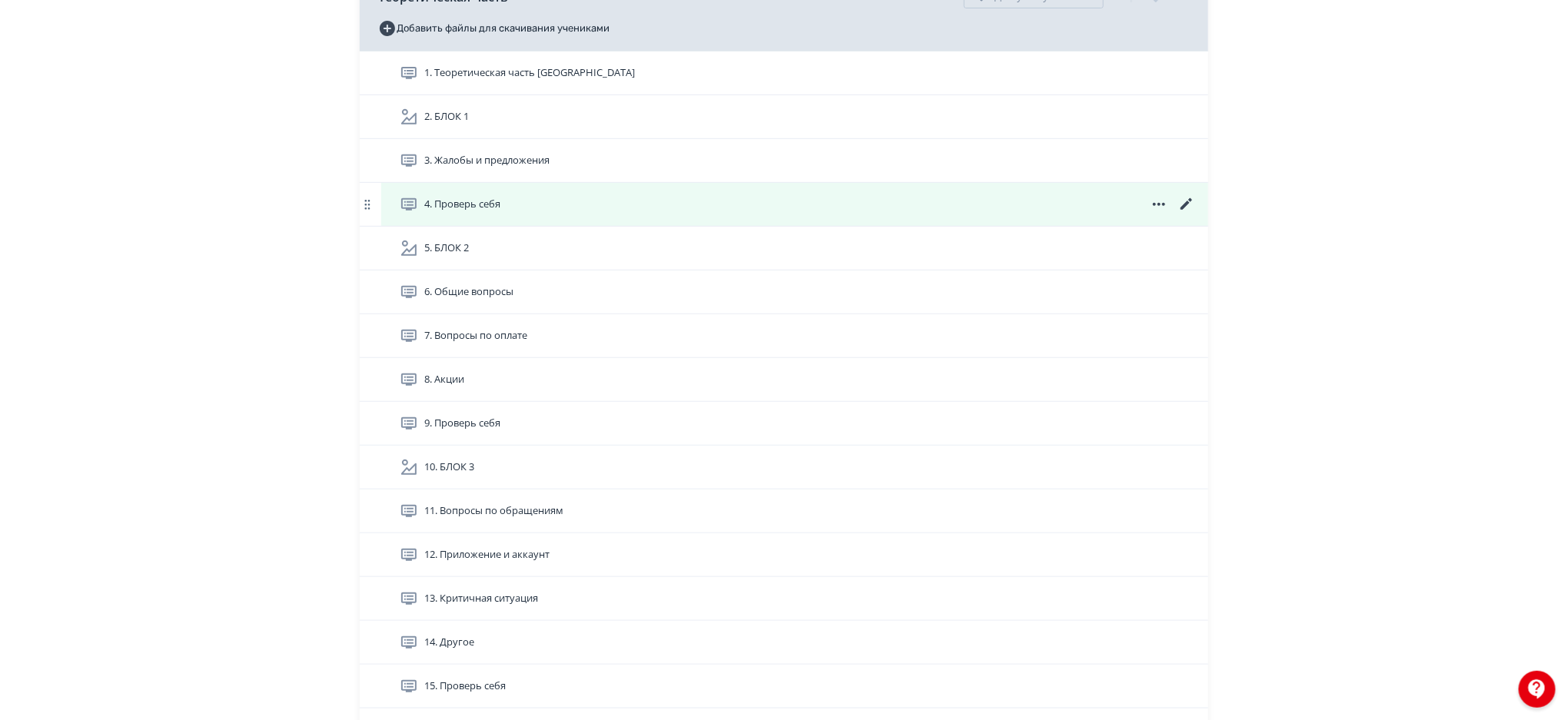
click at [1182, 204] on icon at bounding box center [1186, 204] width 18 height 18
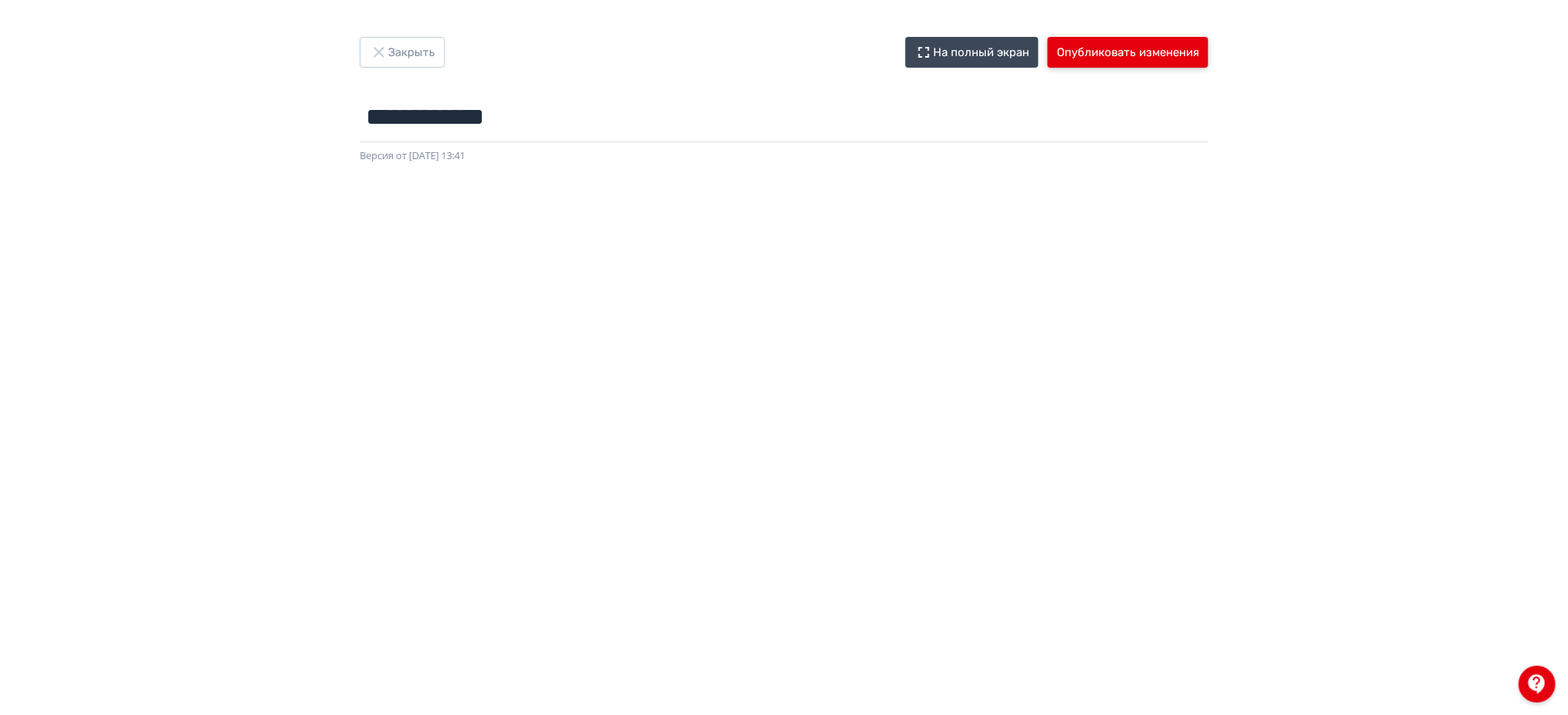
click at [1160, 61] on button "Опубликовать изменения" at bounding box center [1128, 52] width 161 height 31
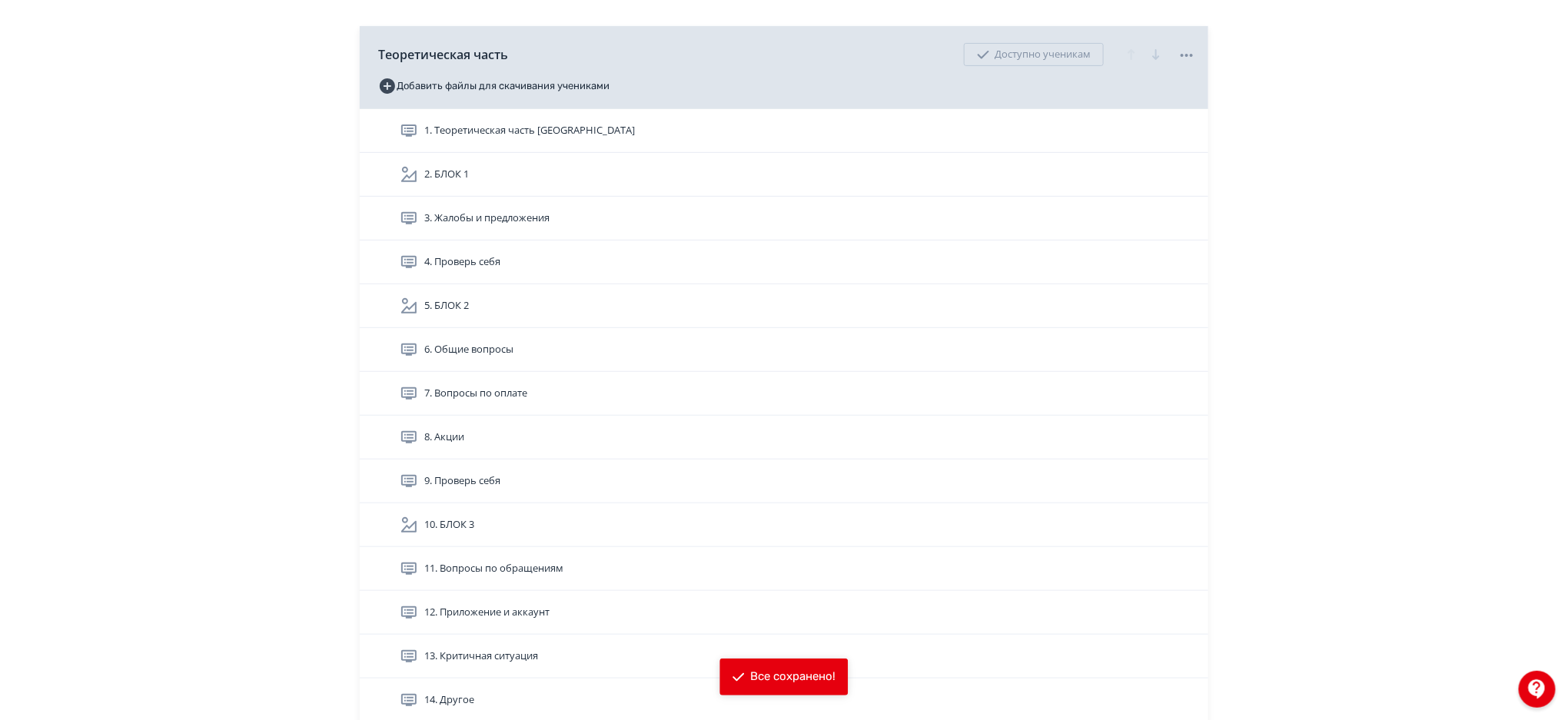
scroll to position [257, 0]
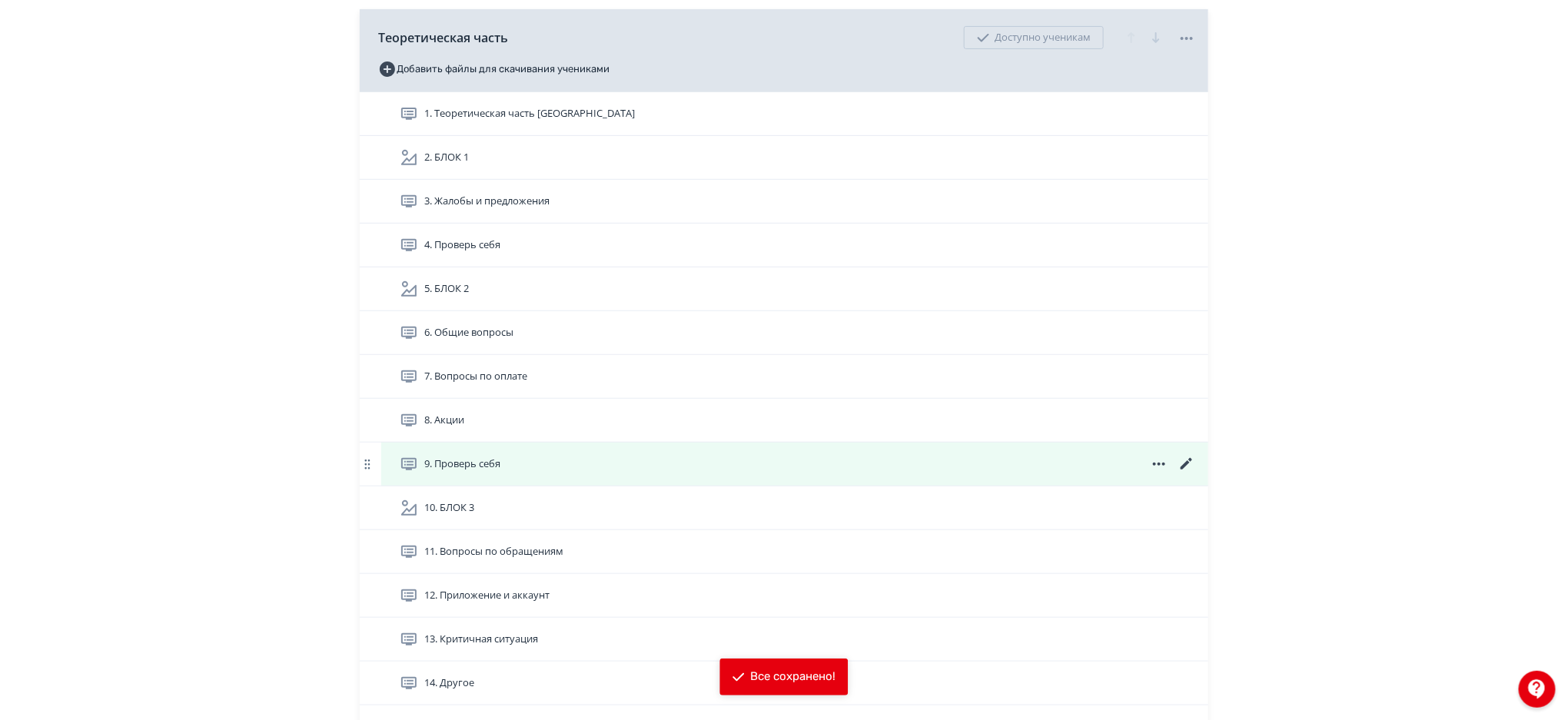
click at [1187, 458] on icon at bounding box center [1186, 463] width 18 height 18
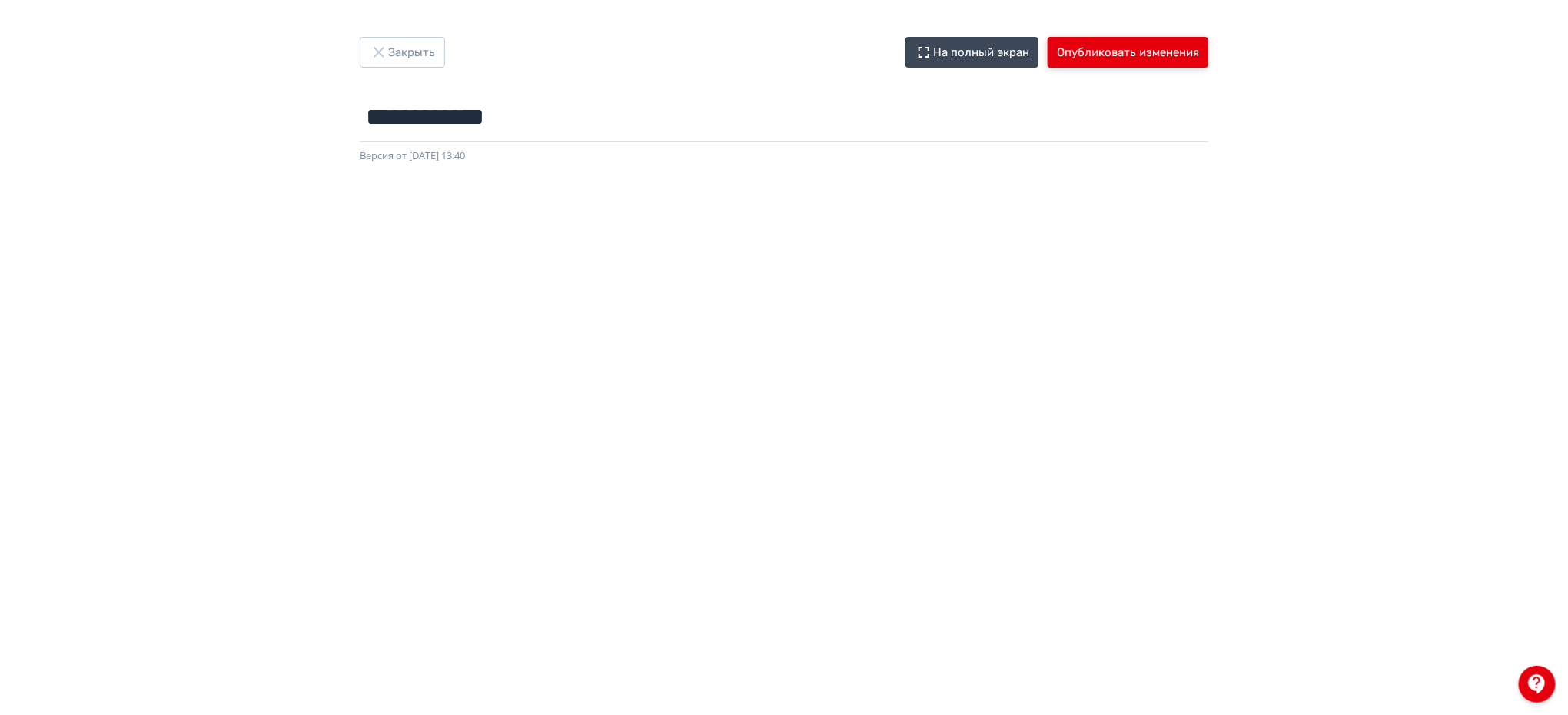
click at [1117, 45] on button "Опубликовать изменения" at bounding box center [1128, 52] width 161 height 31
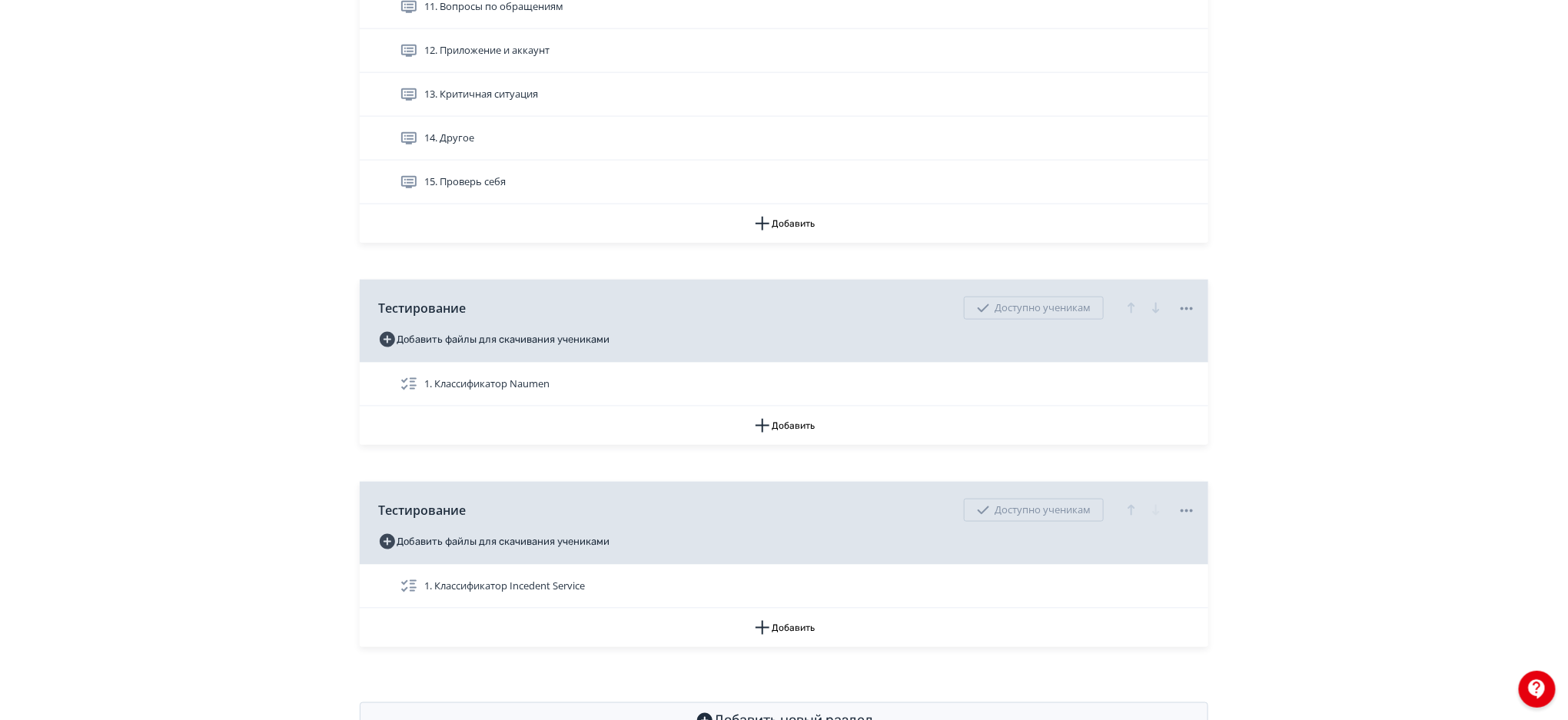
scroll to position [815, 0]
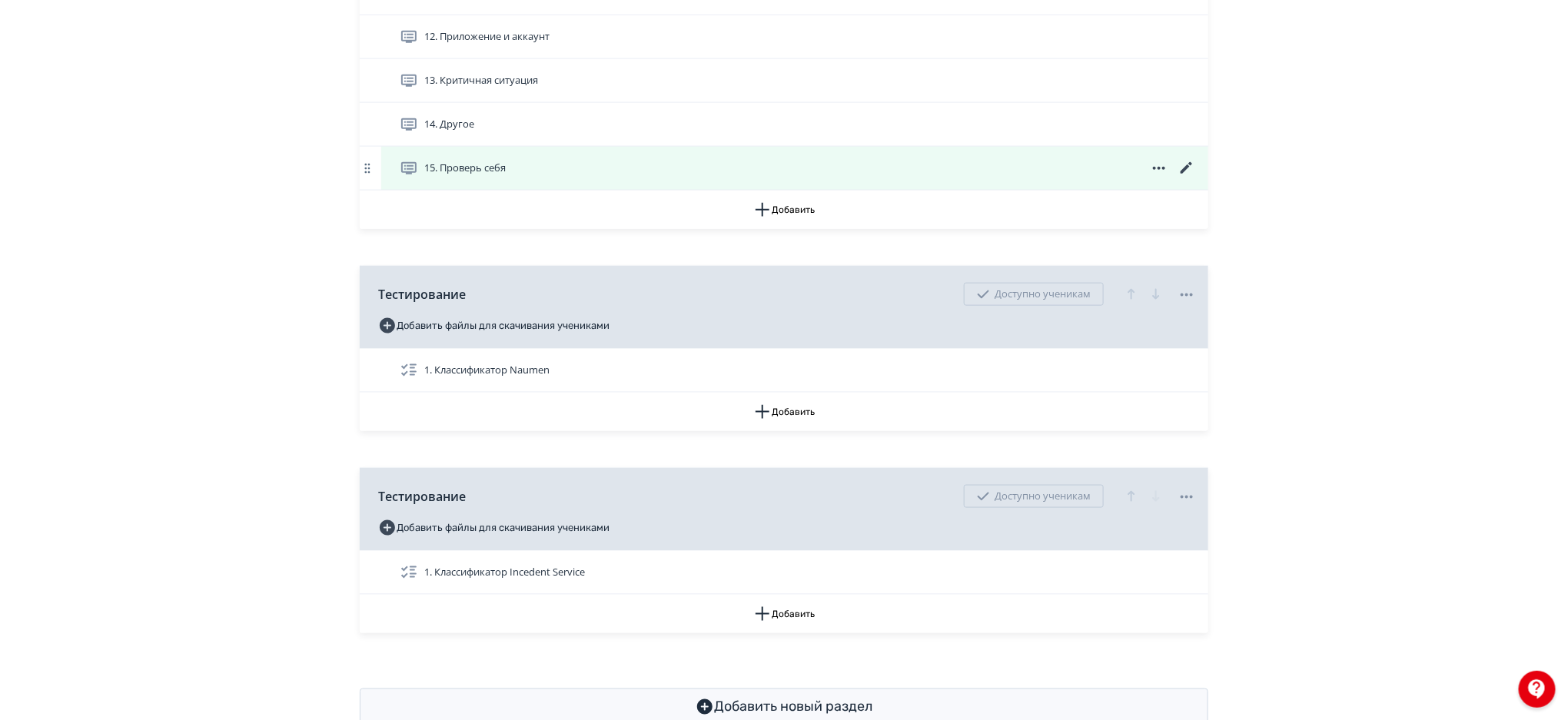
click at [1186, 165] on icon at bounding box center [1186, 168] width 18 height 18
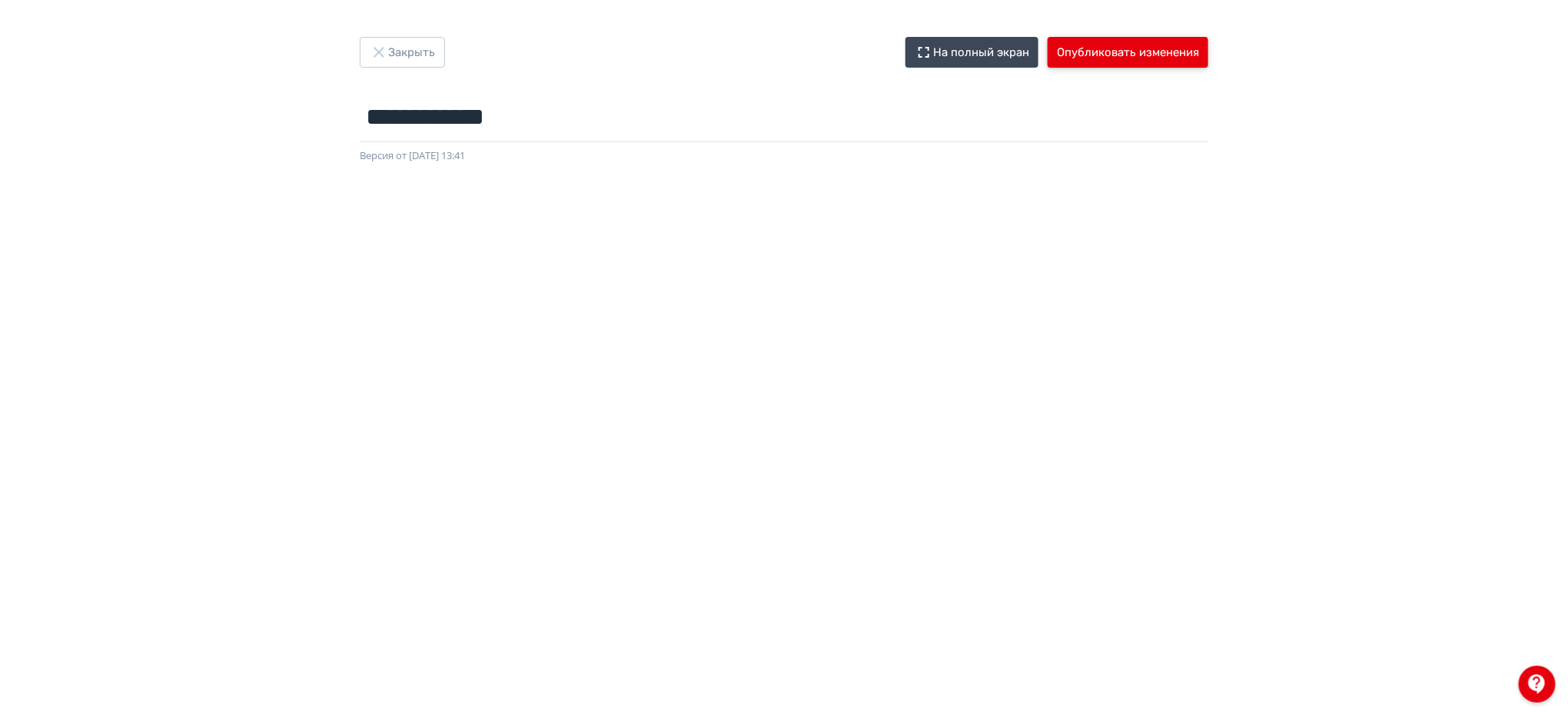
click at [1128, 47] on button "Опубликовать изменения" at bounding box center [1128, 52] width 161 height 31
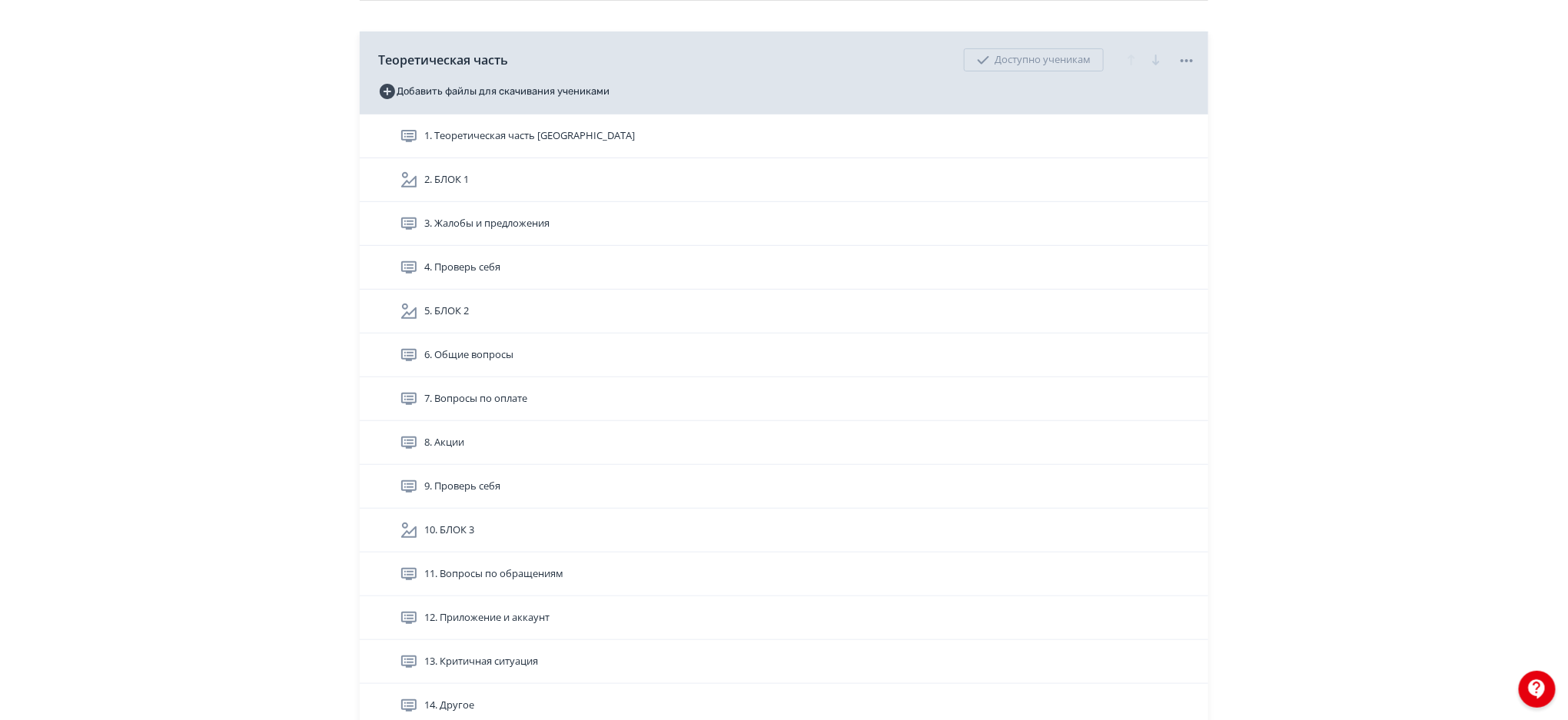
scroll to position [238, 0]
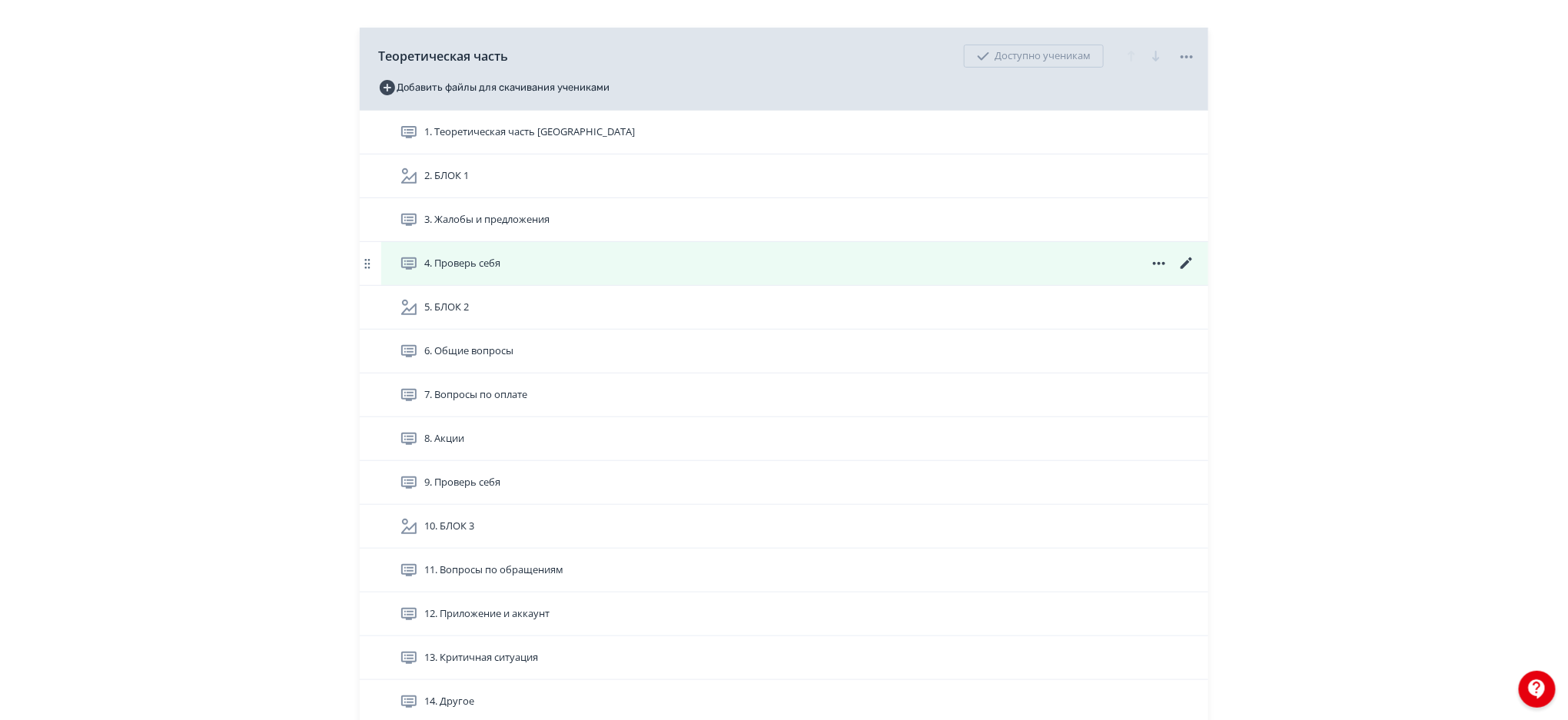
click at [1185, 263] on icon at bounding box center [1186, 263] width 12 height 12
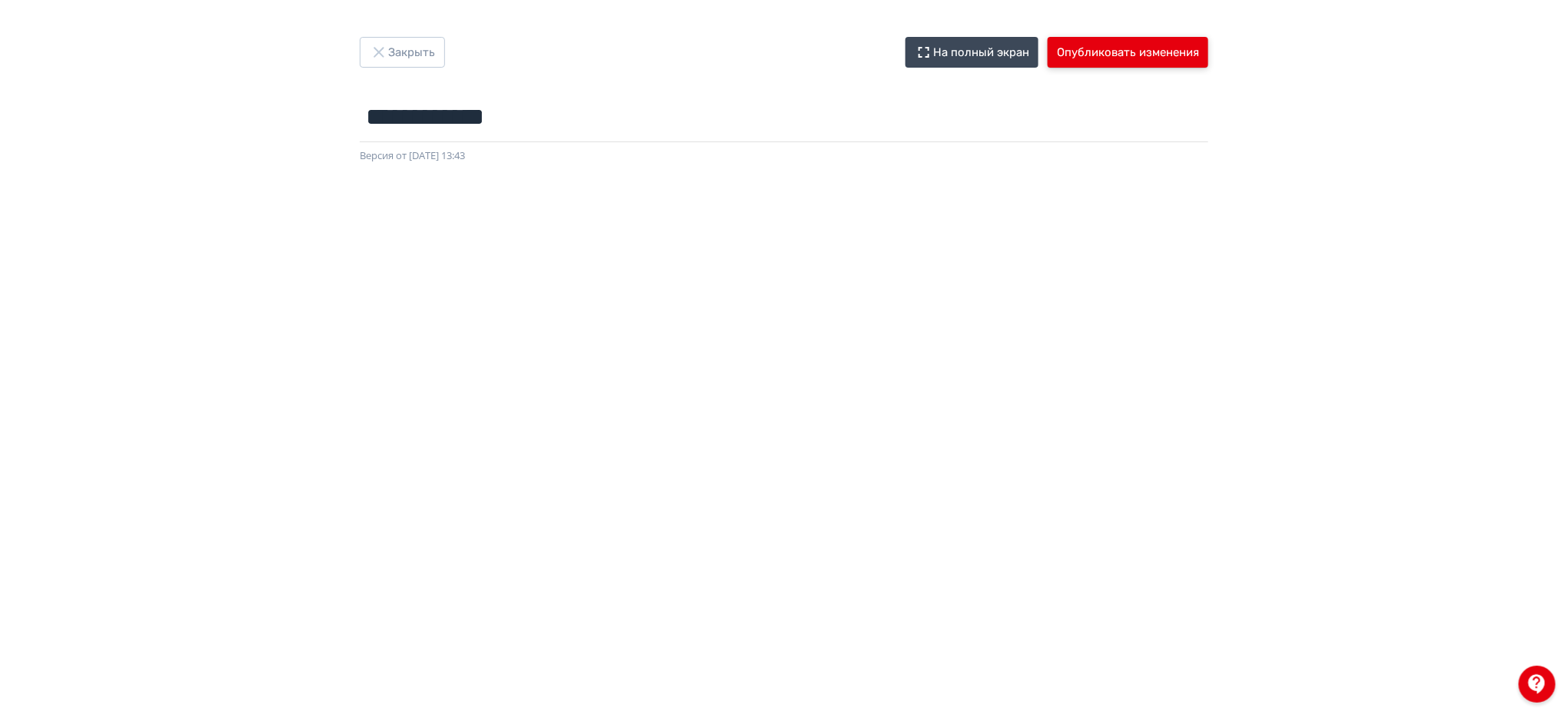
click at [1139, 43] on button "Опубликовать изменения" at bounding box center [1128, 52] width 161 height 31
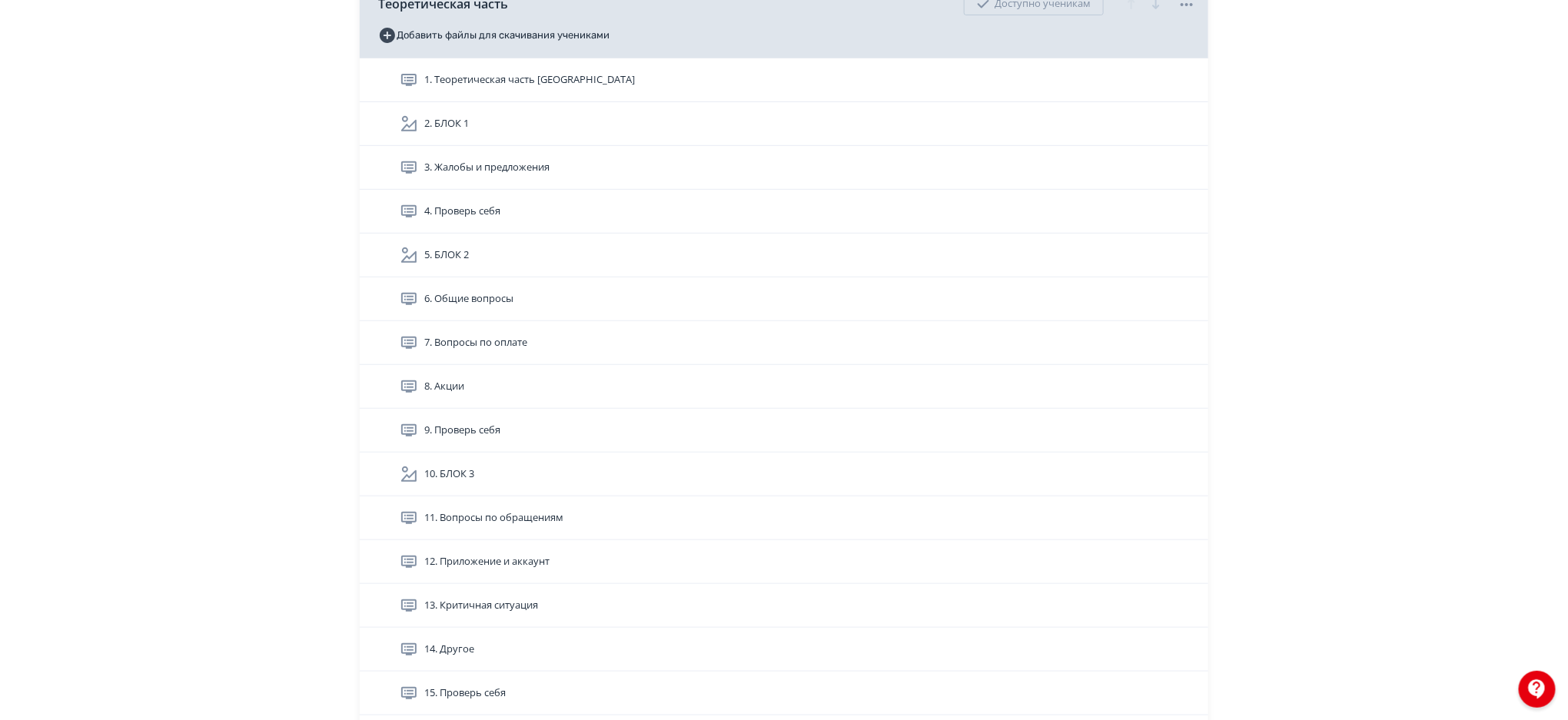
scroll to position [292, 0]
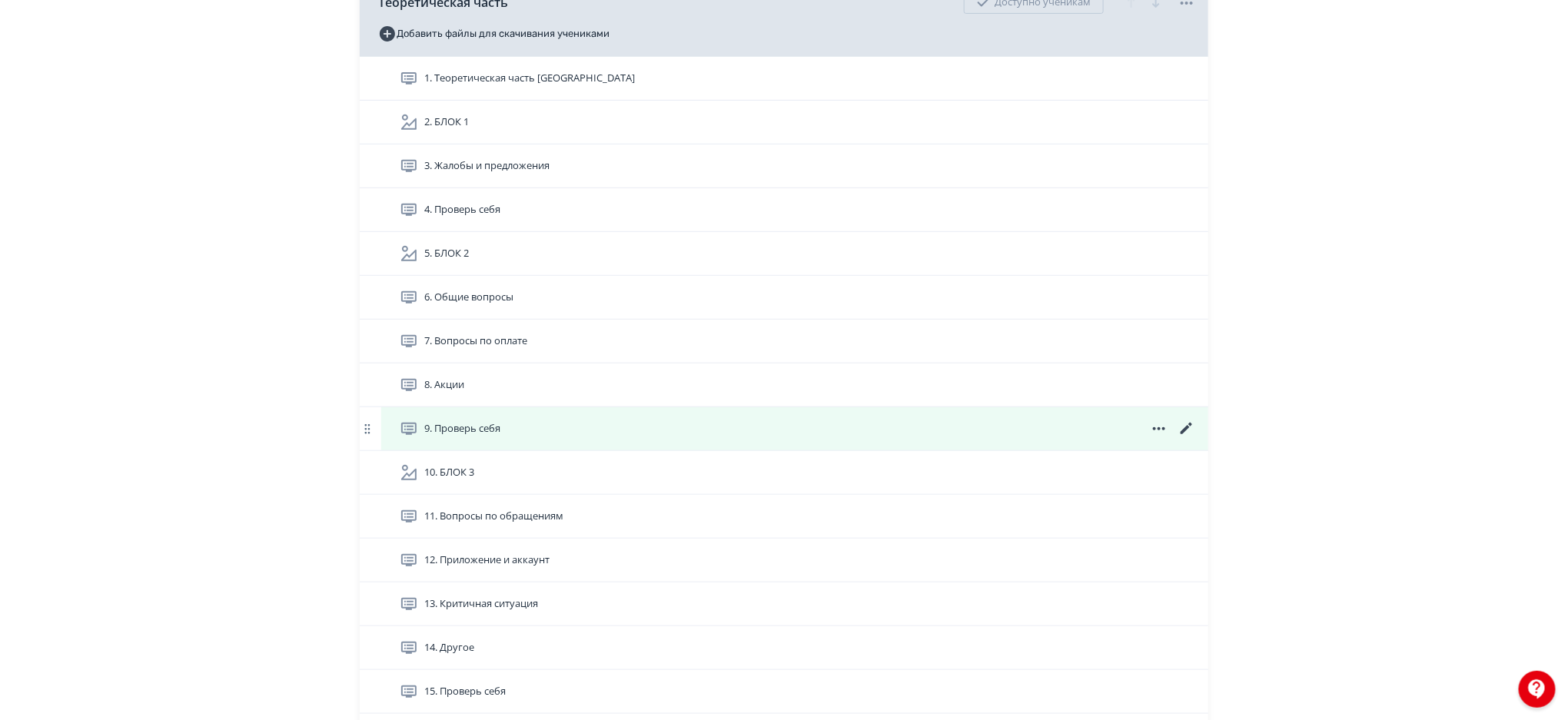
click at [1186, 429] on icon at bounding box center [1186, 428] width 12 height 12
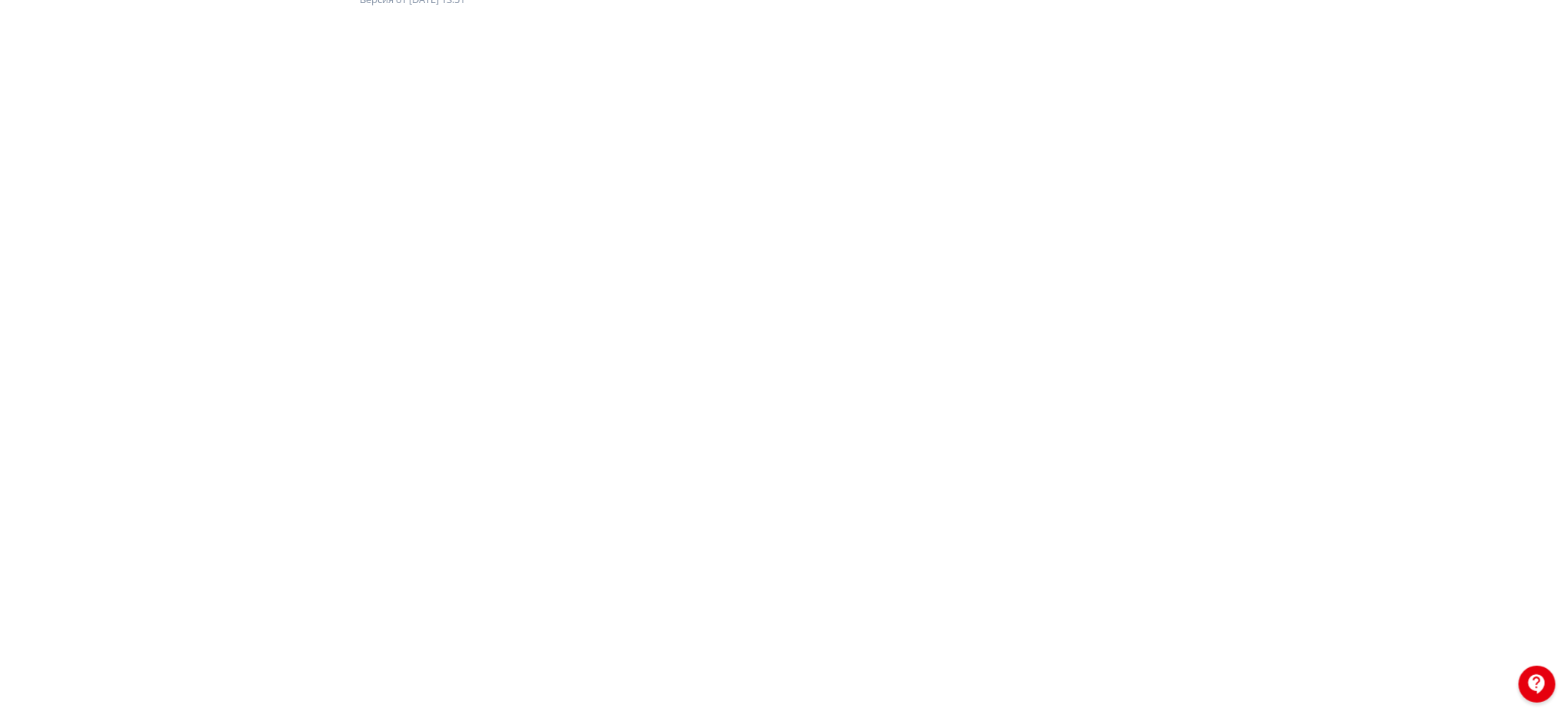
scroll to position [171, 0]
click at [1566, 244] on div at bounding box center [784, 339] width 1568 height 692
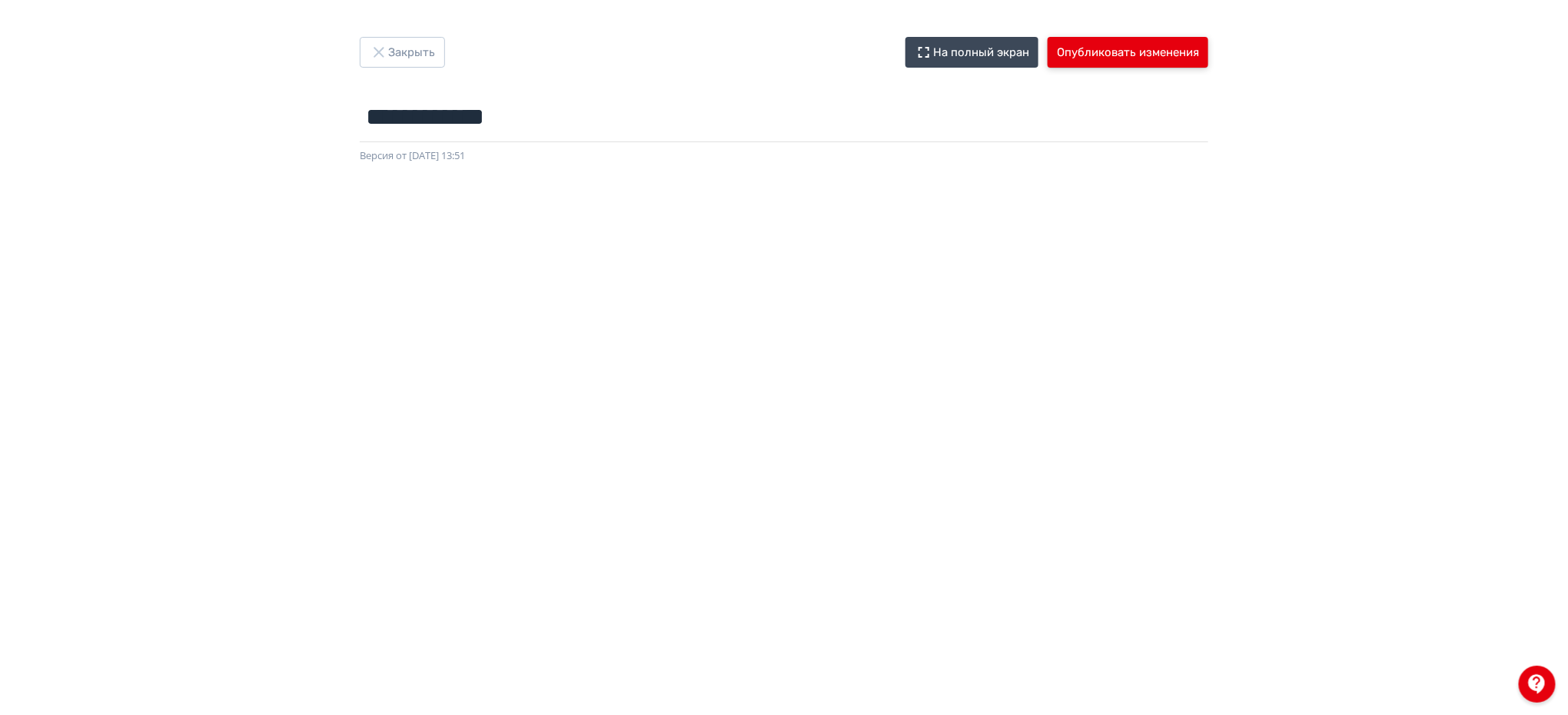
click at [1089, 59] on button "Опубликовать изменения" at bounding box center [1128, 52] width 161 height 31
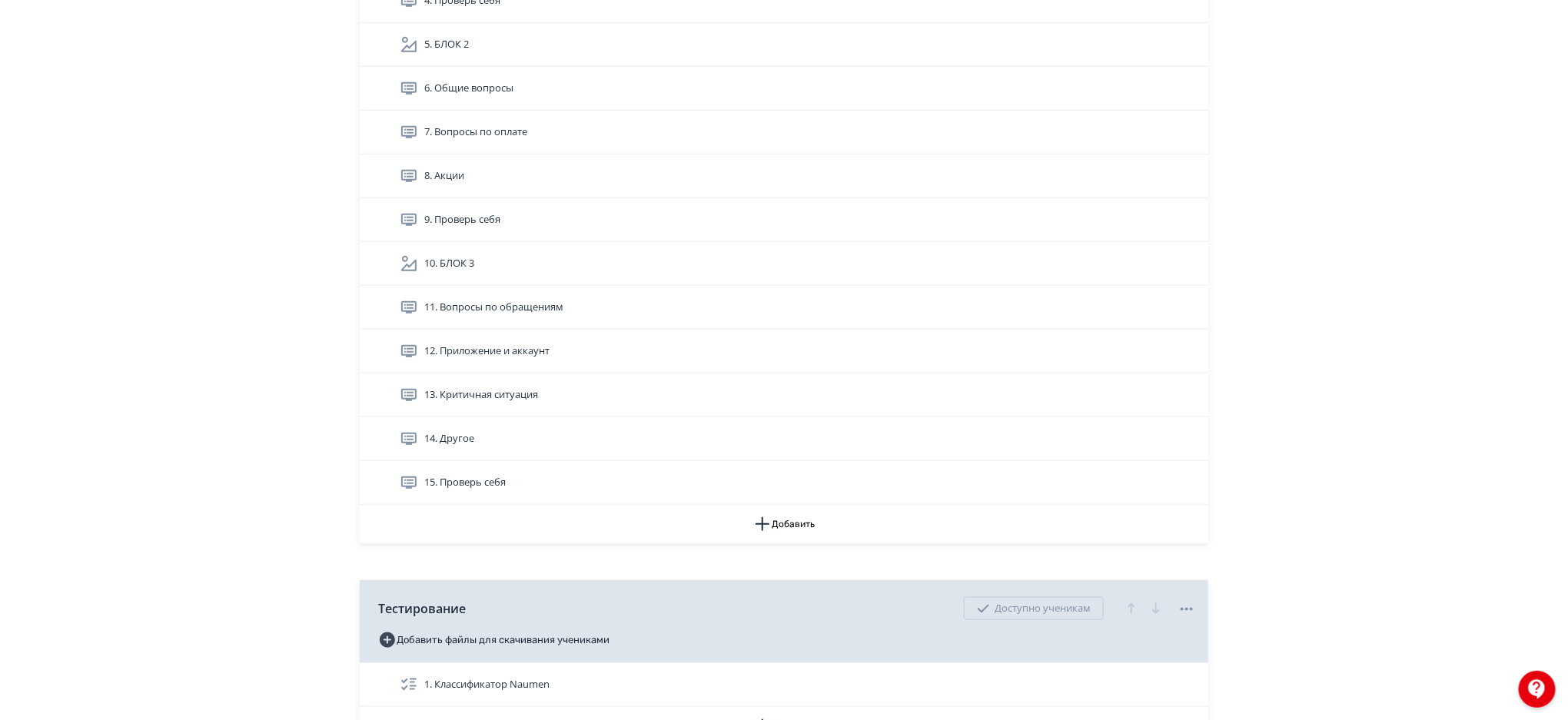
scroll to position [507, 0]
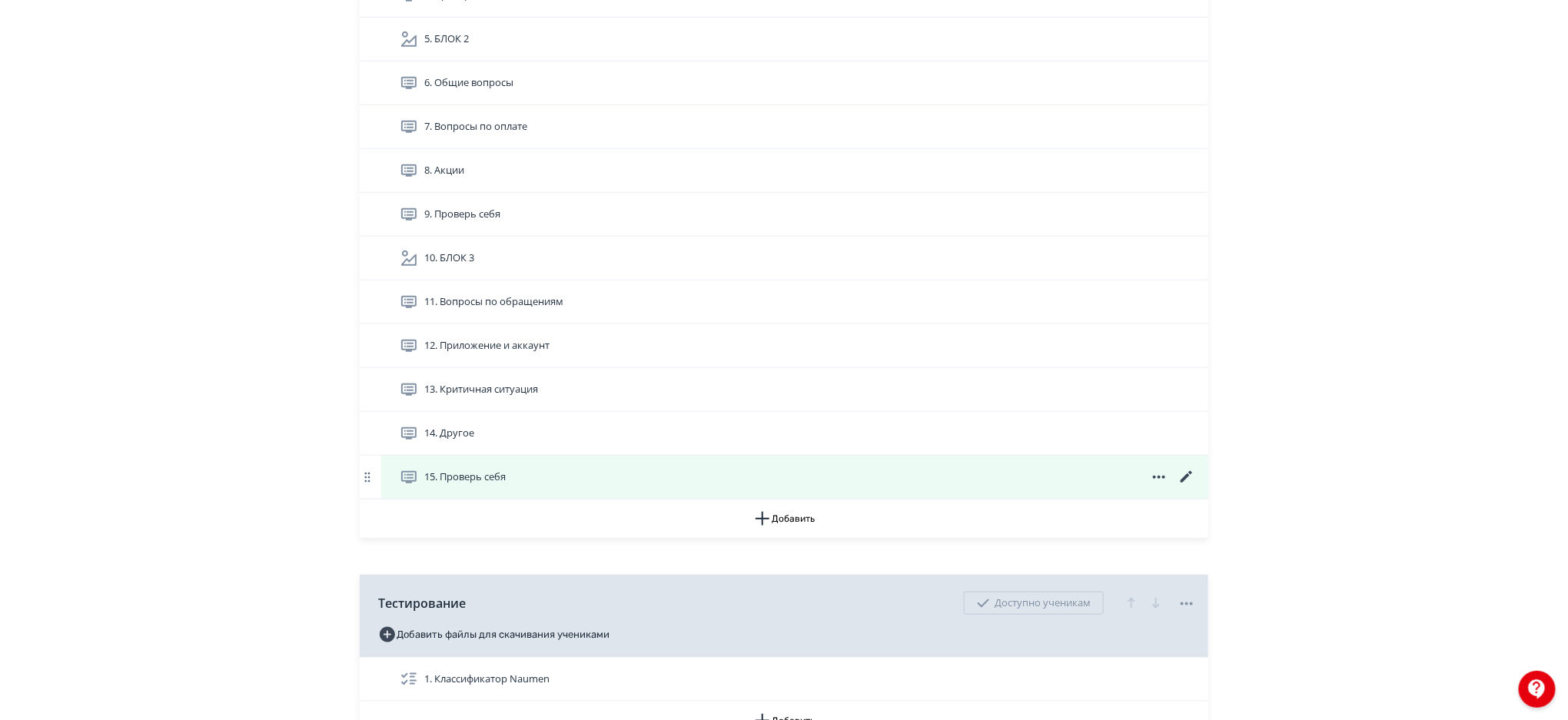
click at [1187, 469] on icon at bounding box center [1186, 477] width 18 height 18
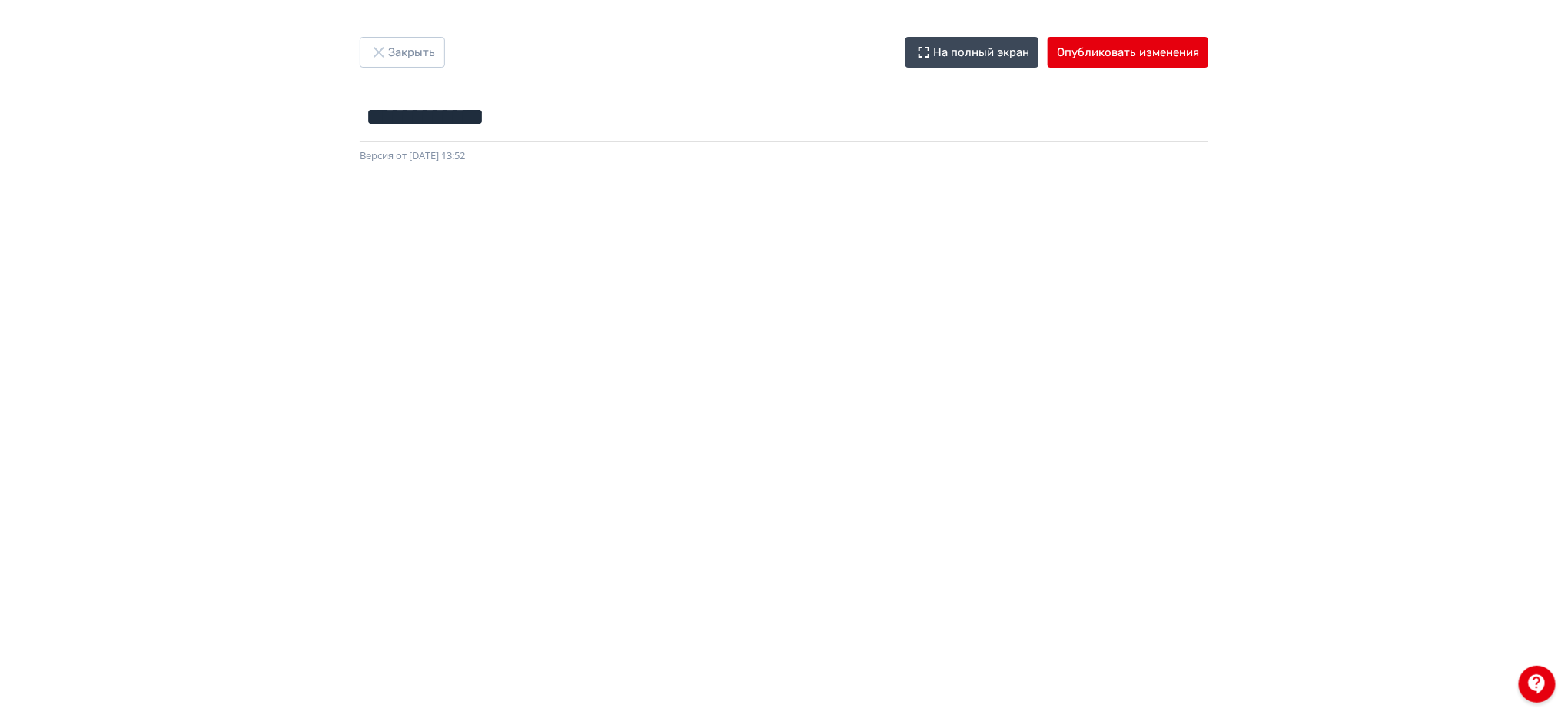
drag, startPoint x: 1567, startPoint y: 393, endPoint x: 1570, endPoint y: 575, distance: 182.0
click at [1567, 575] on html "**********" at bounding box center [784, 357] width 1568 height 715
click at [1132, 62] on button "Опубликовать изменения" at bounding box center [1128, 52] width 161 height 31
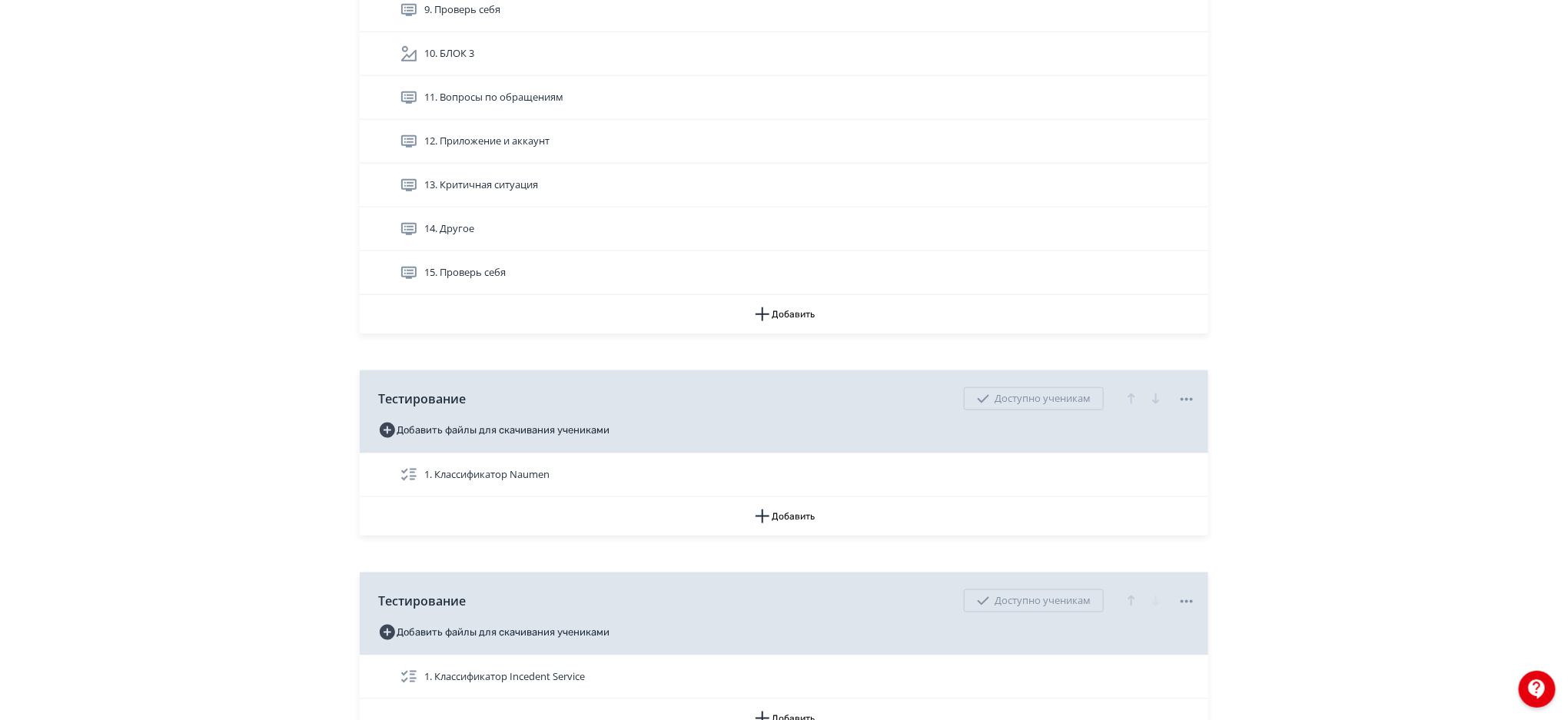
scroll to position [707, 0]
click at [797, 324] on button "Добавить" at bounding box center [783, 317] width 849 height 39
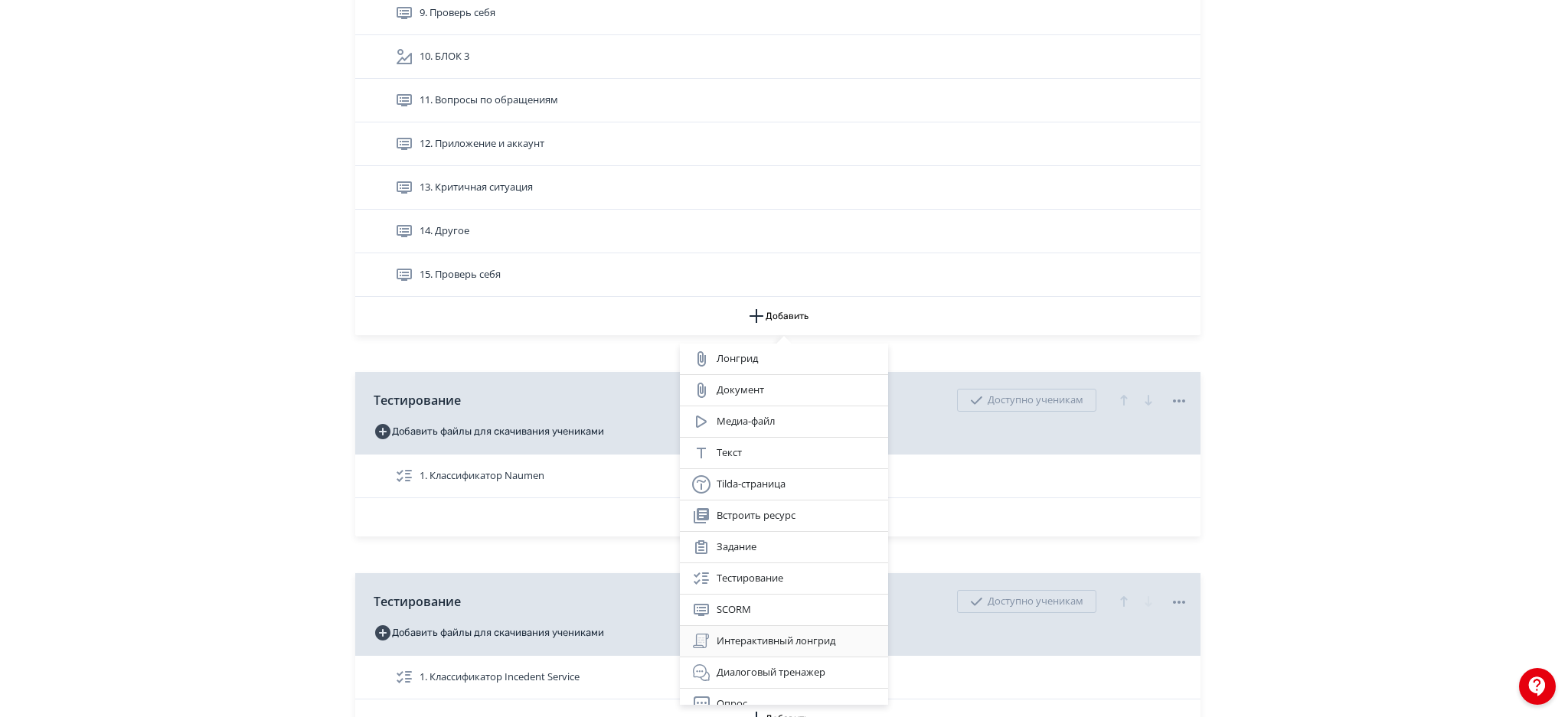
click at [753, 645] on div "Интерактивный лонгрид" at bounding box center [784, 641] width 184 height 18
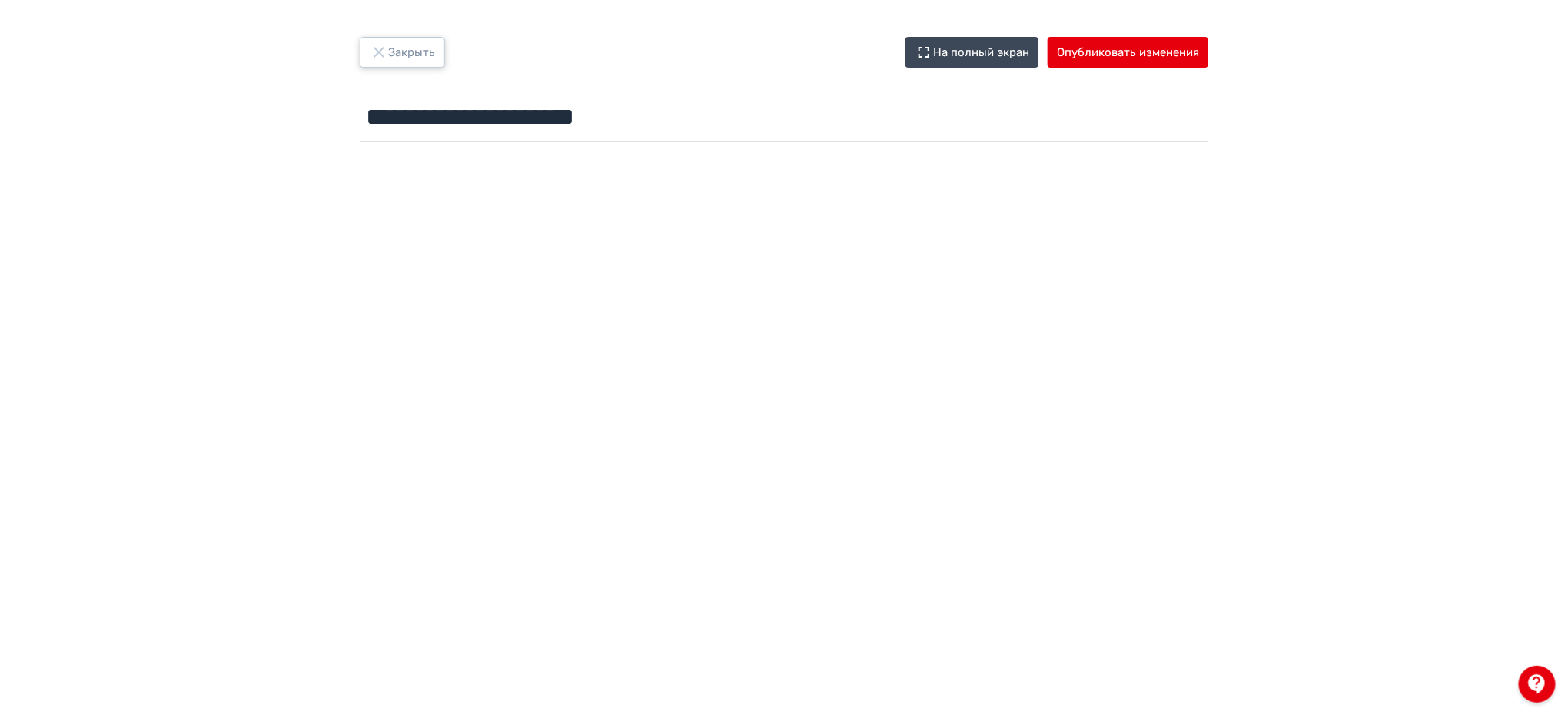
click at [425, 54] on button "Закрыть" at bounding box center [402, 52] width 85 height 31
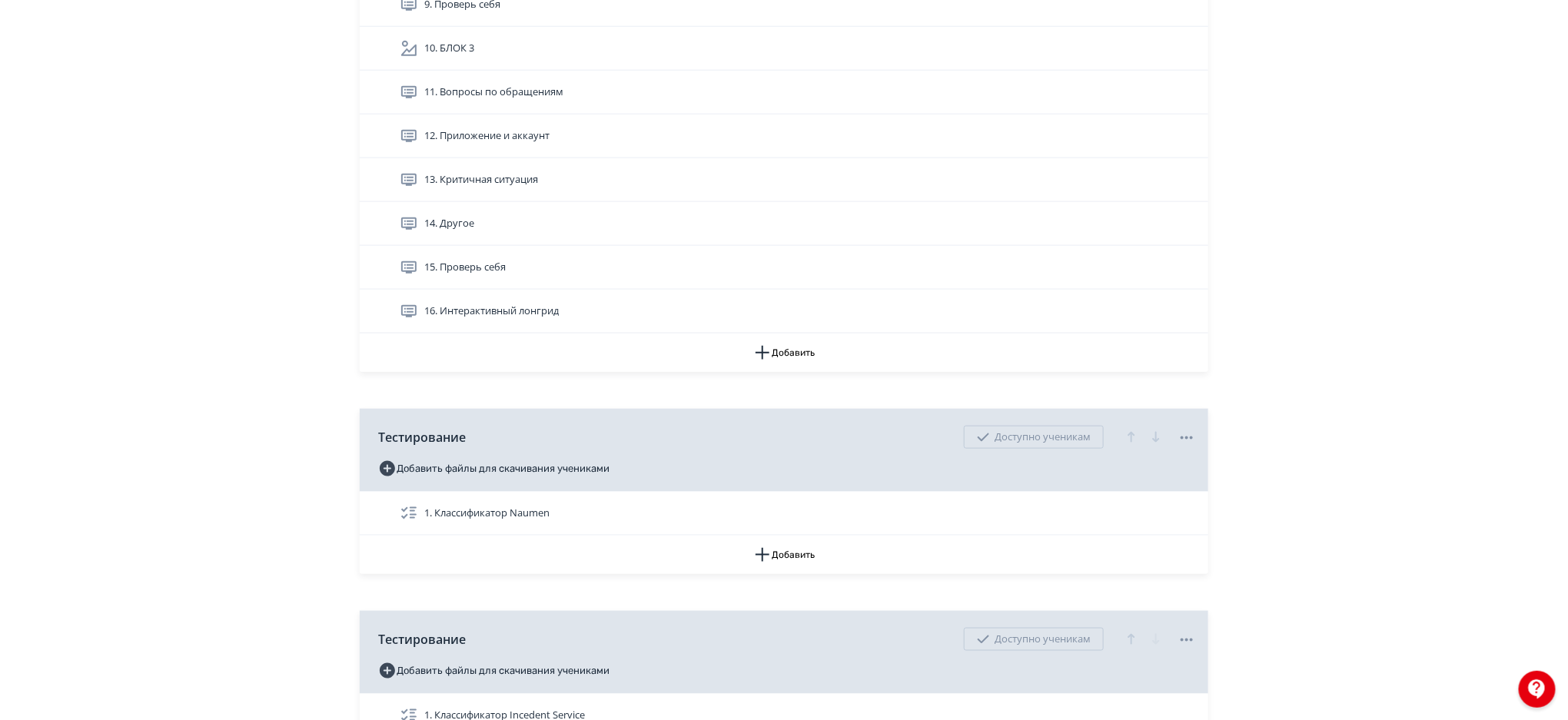
scroll to position [714, 0]
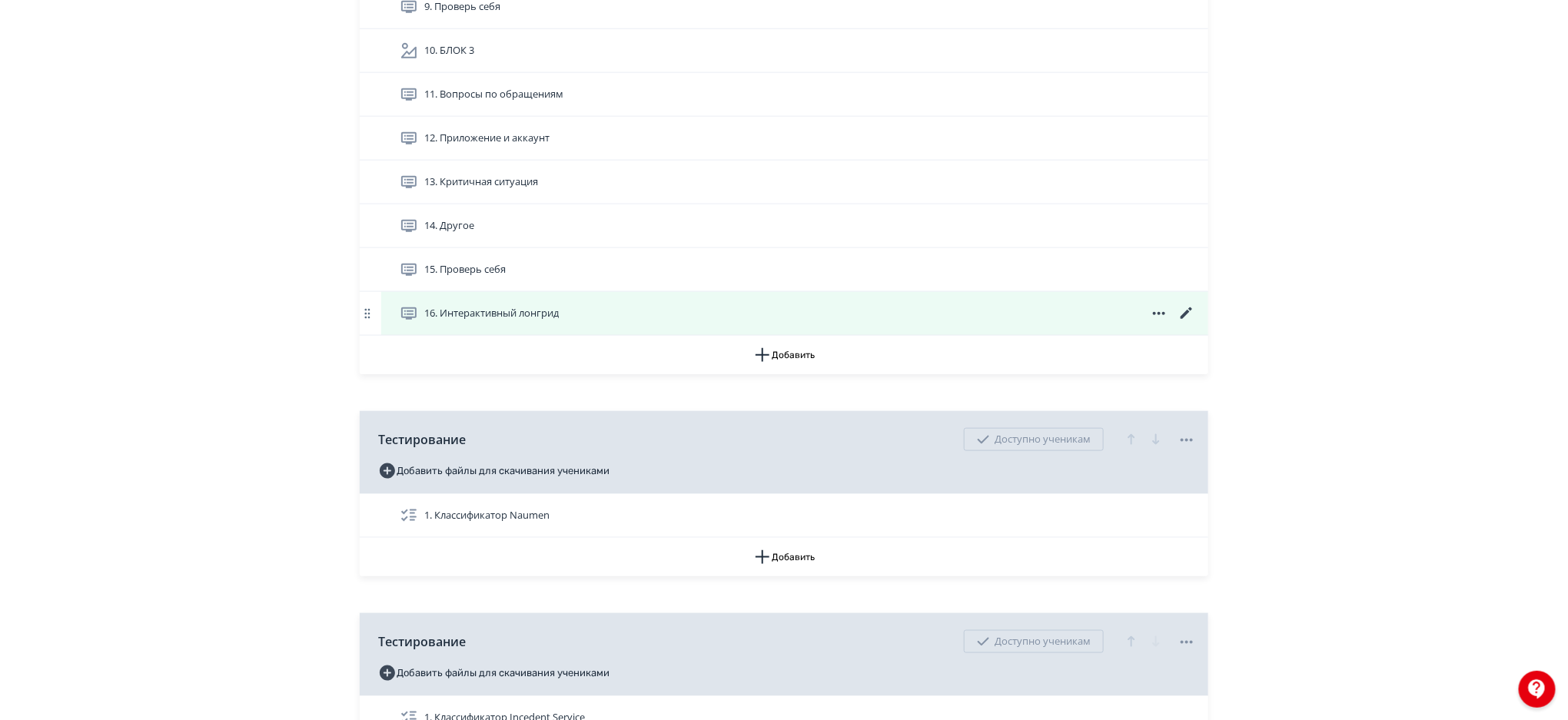
click at [1183, 317] on icon at bounding box center [1186, 313] width 12 height 12
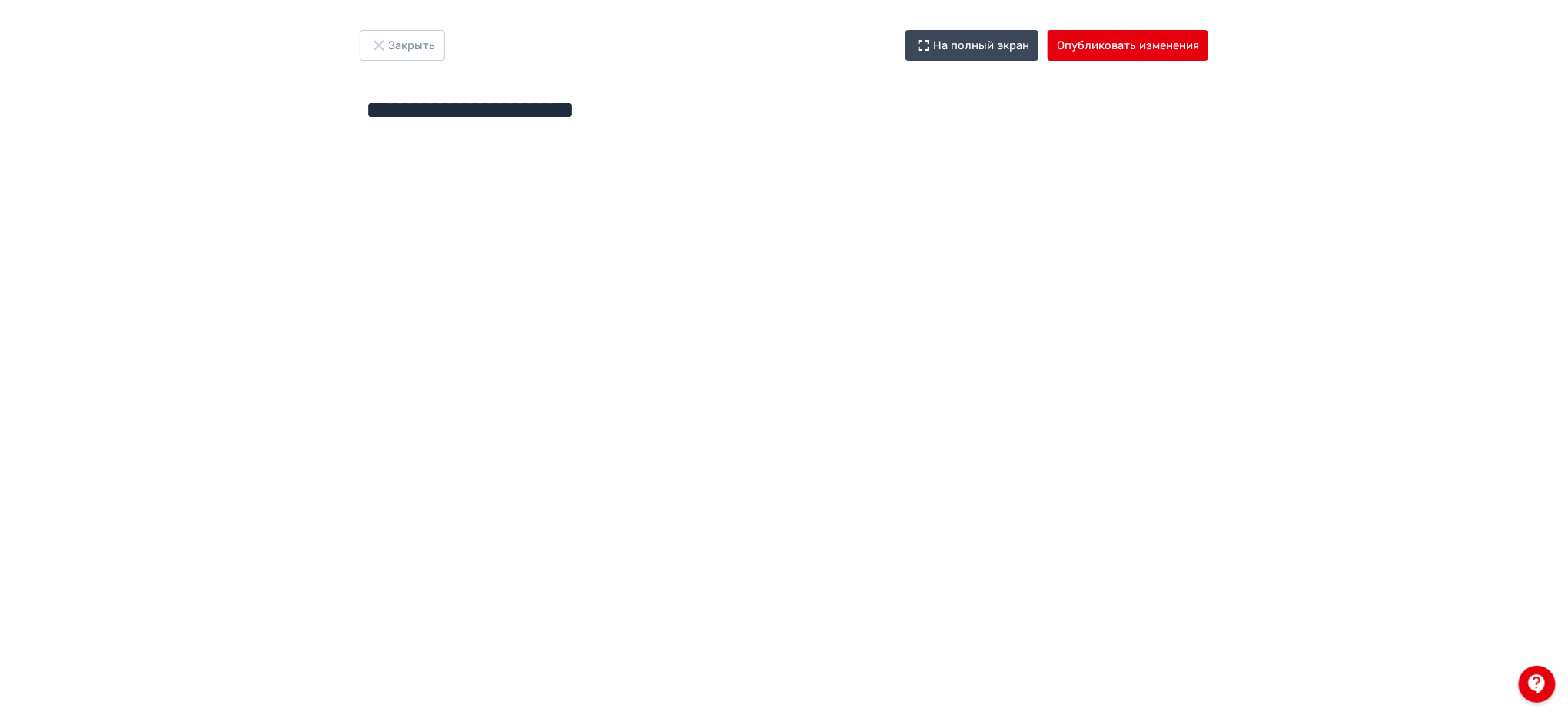
scroll to position [2, 0]
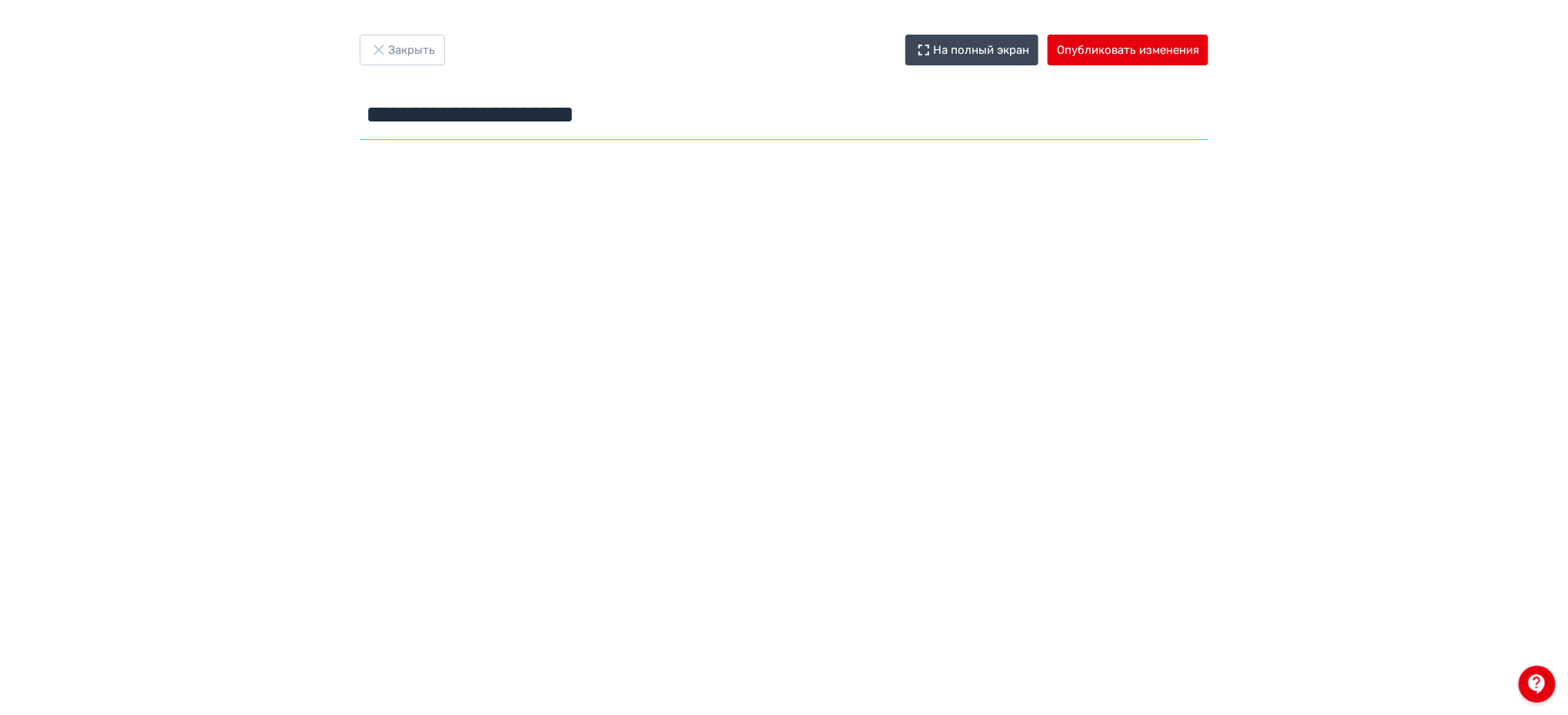
drag, startPoint x: 691, startPoint y: 102, endPoint x: 327, endPoint y: 128, distance: 364.9
click at [327, 128] on div "**********" at bounding box center [784, 90] width 923 height 111
paste input "text"
type input "**********"
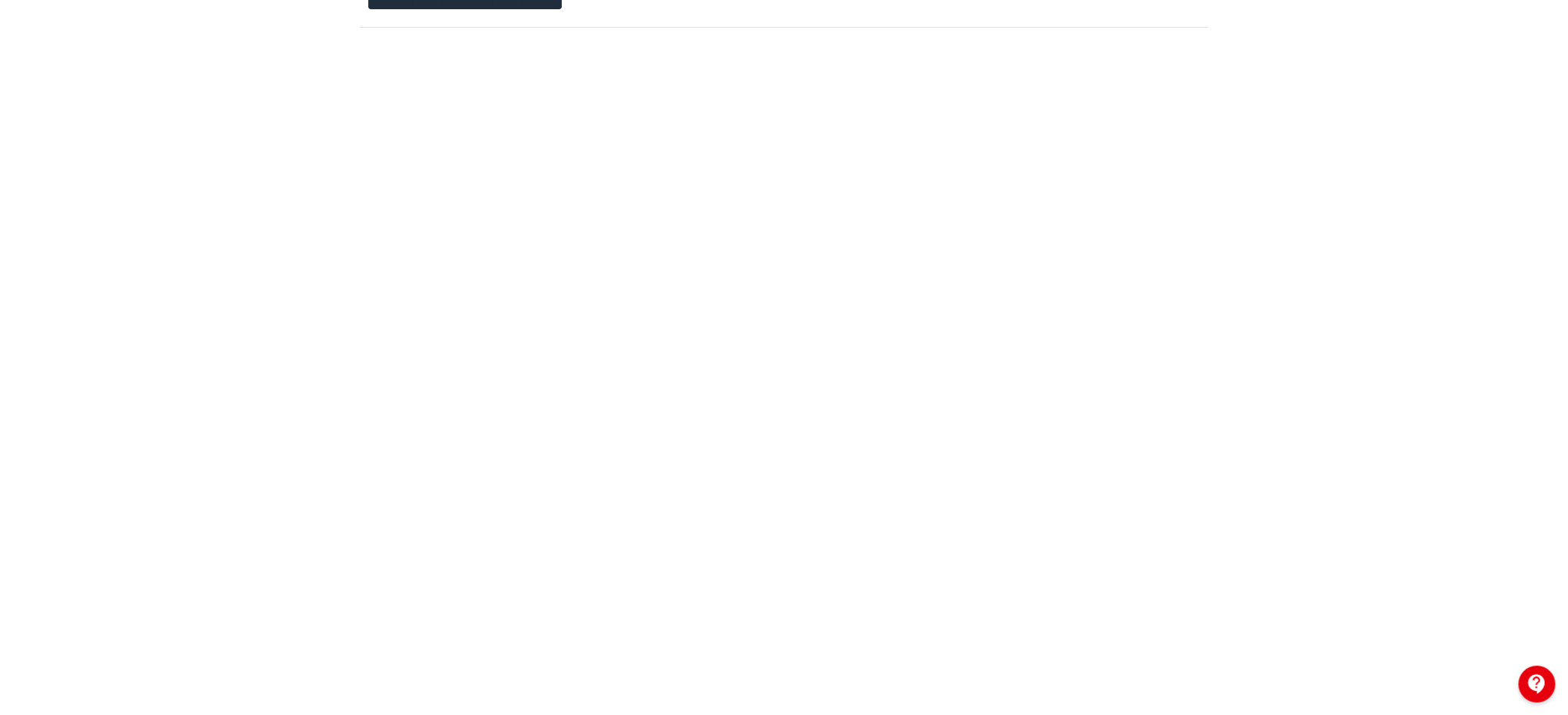
scroll to position [155, 0]
click at [1535, 402] on div at bounding box center [784, 339] width 1568 height 692
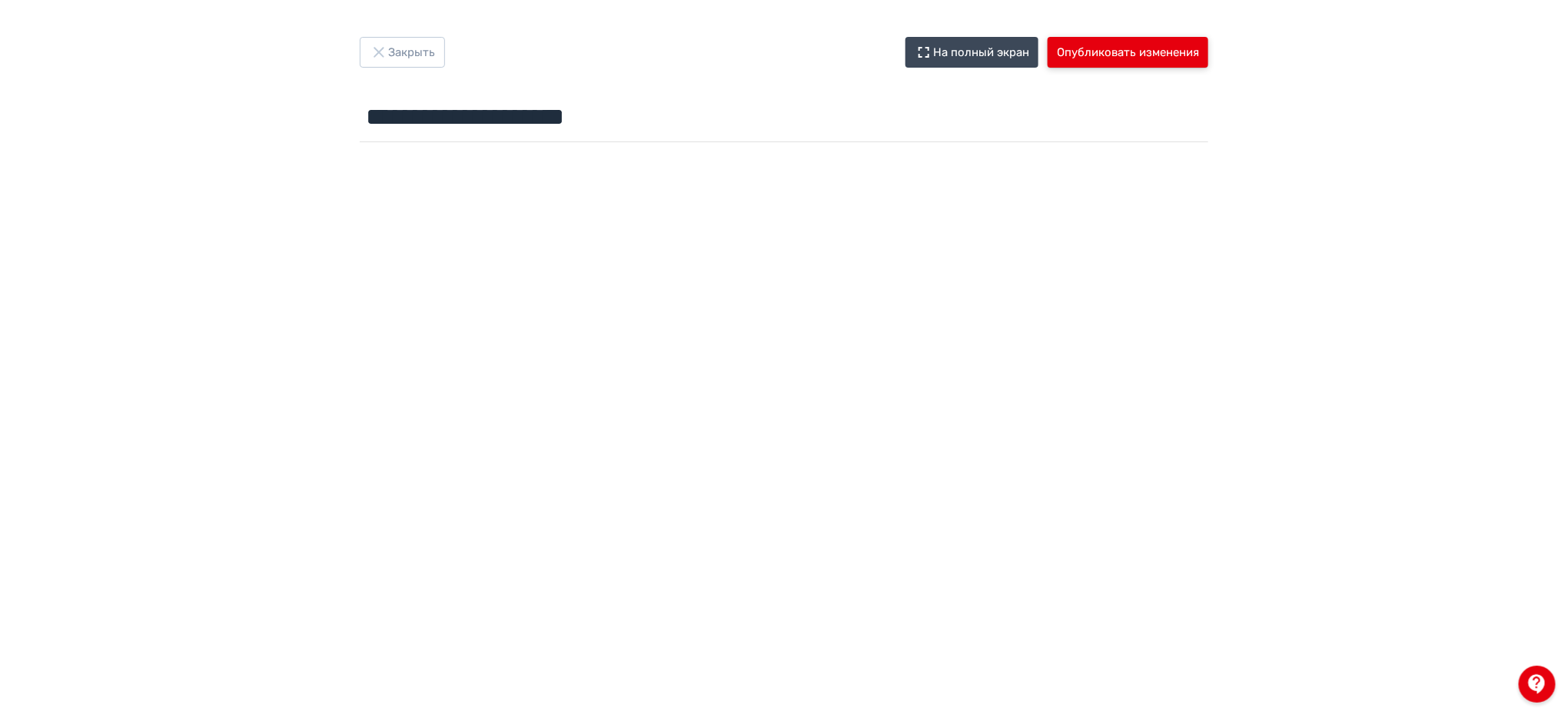
click at [1142, 40] on button "Опубликовать изменения" at bounding box center [1128, 52] width 161 height 31
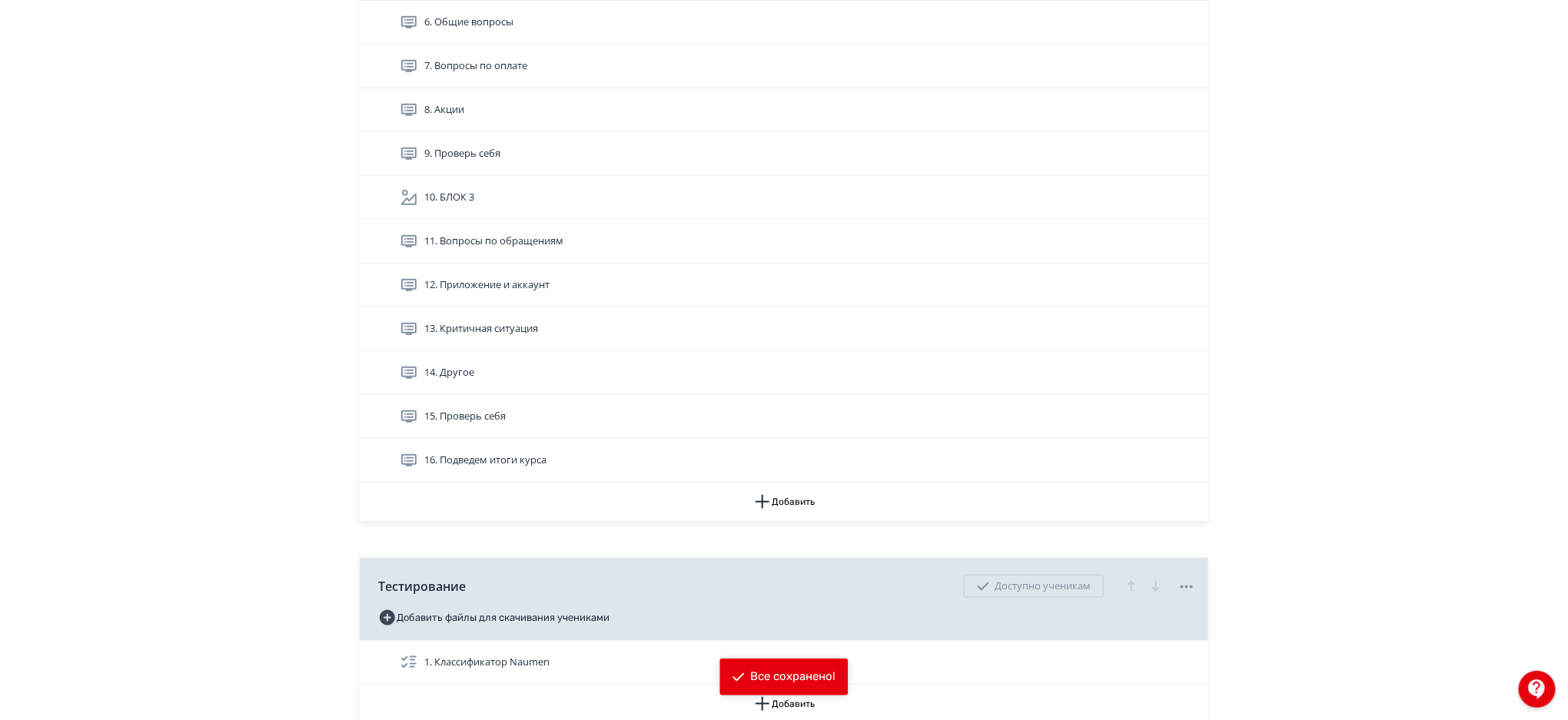
scroll to position [607, 0]
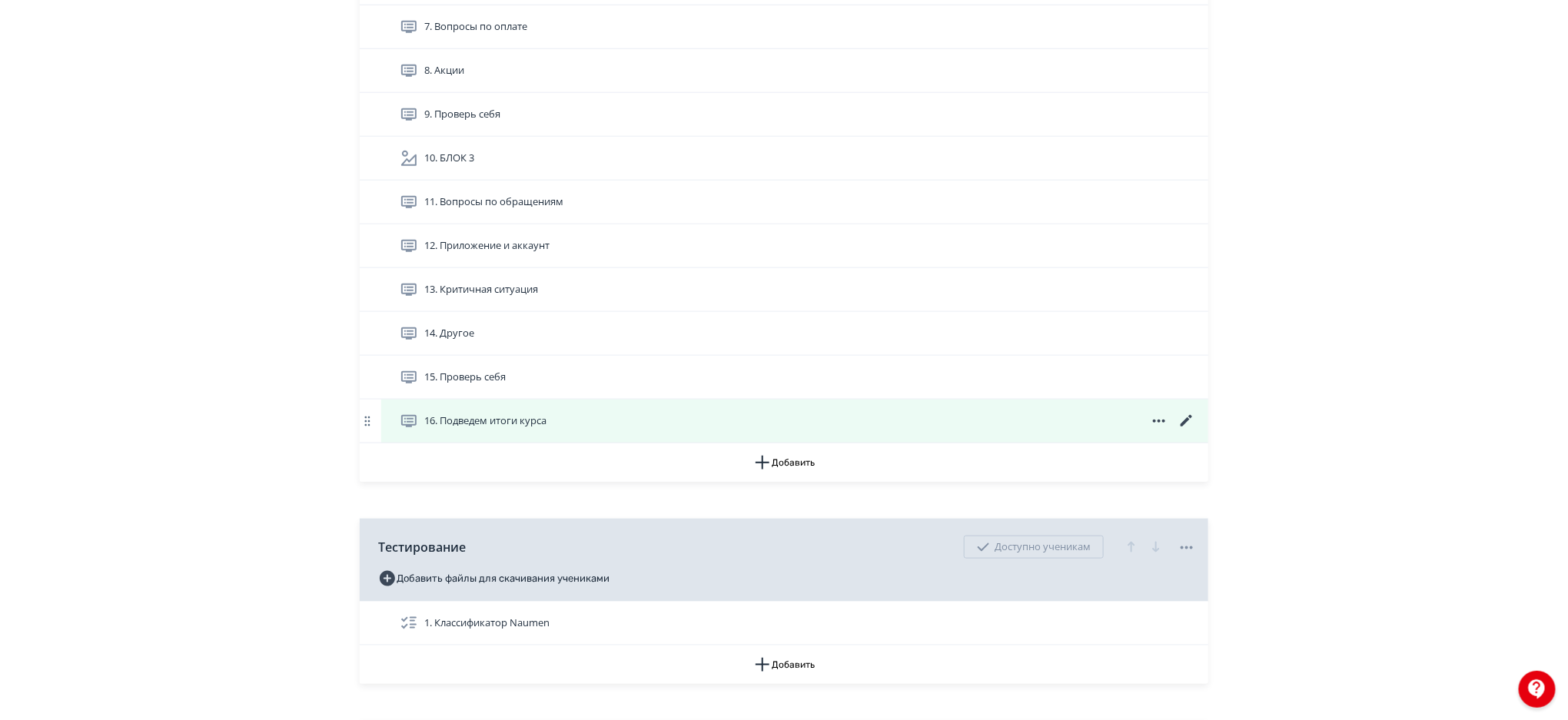
click at [1185, 420] on icon at bounding box center [1186, 421] width 12 height 12
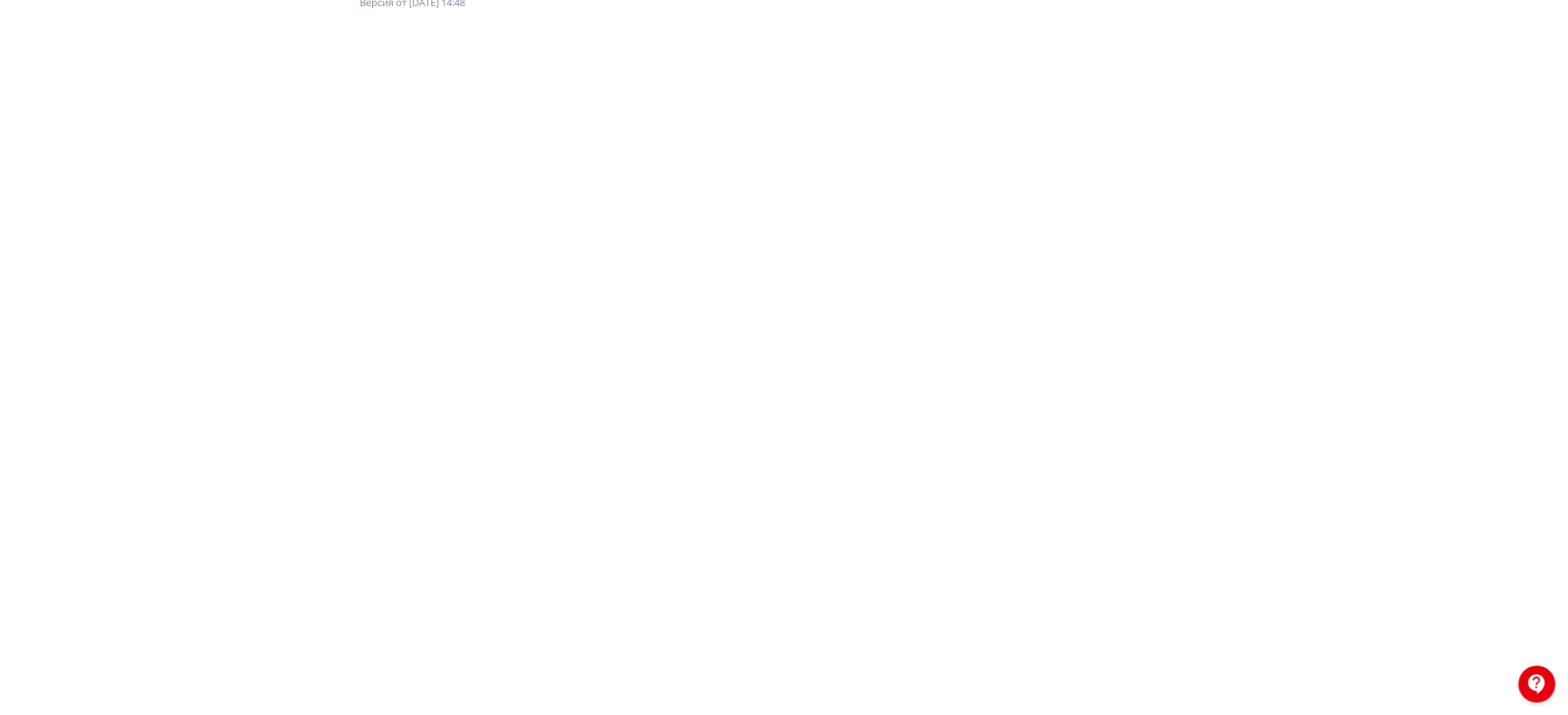
scroll to position [171, 0]
drag, startPoint x: 1565, startPoint y: 126, endPoint x: 1569, endPoint y: 190, distance: 64.1
click at [1567, 190] on html "**********" at bounding box center [784, 186] width 1568 height 715
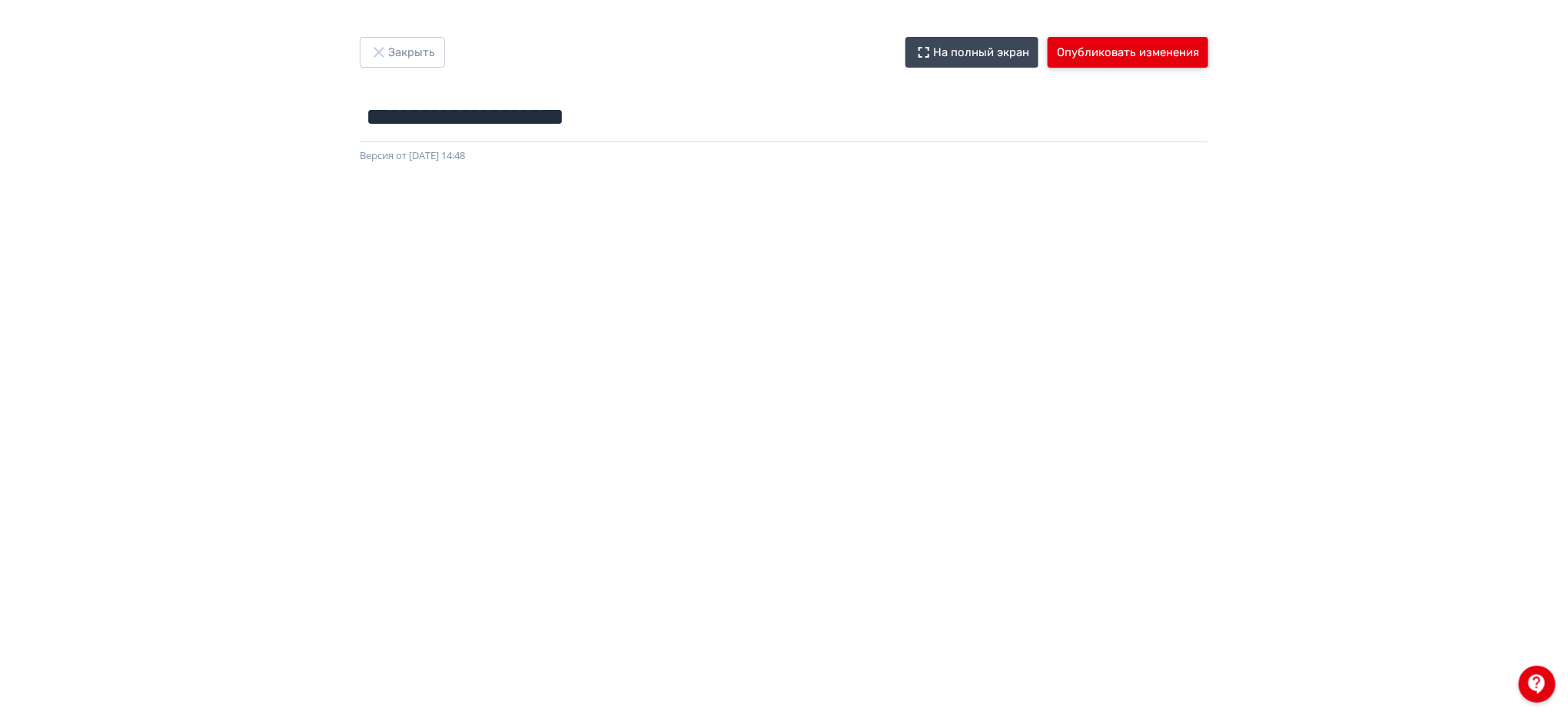
click at [1104, 47] on button "Опубликовать изменения" at bounding box center [1128, 52] width 161 height 31
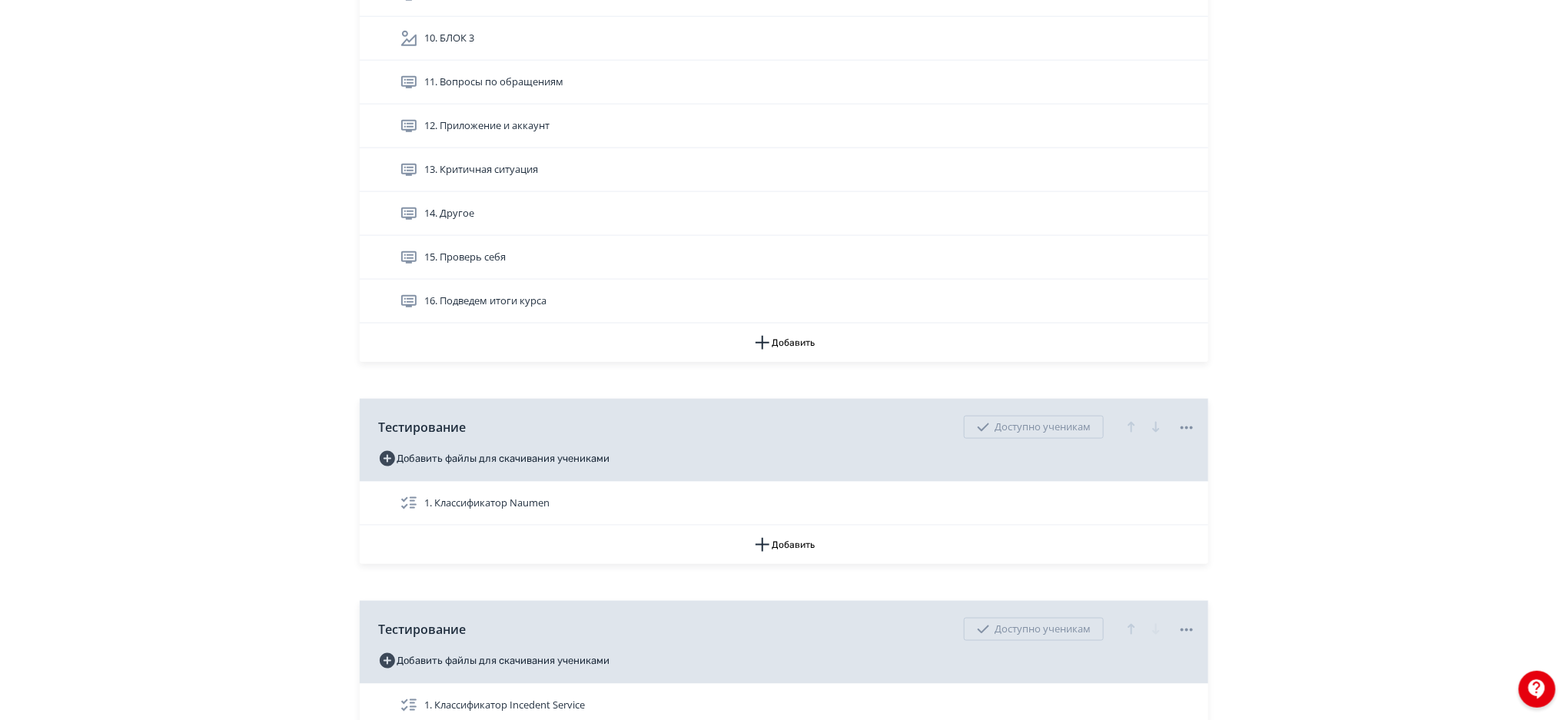
scroll to position [718, 0]
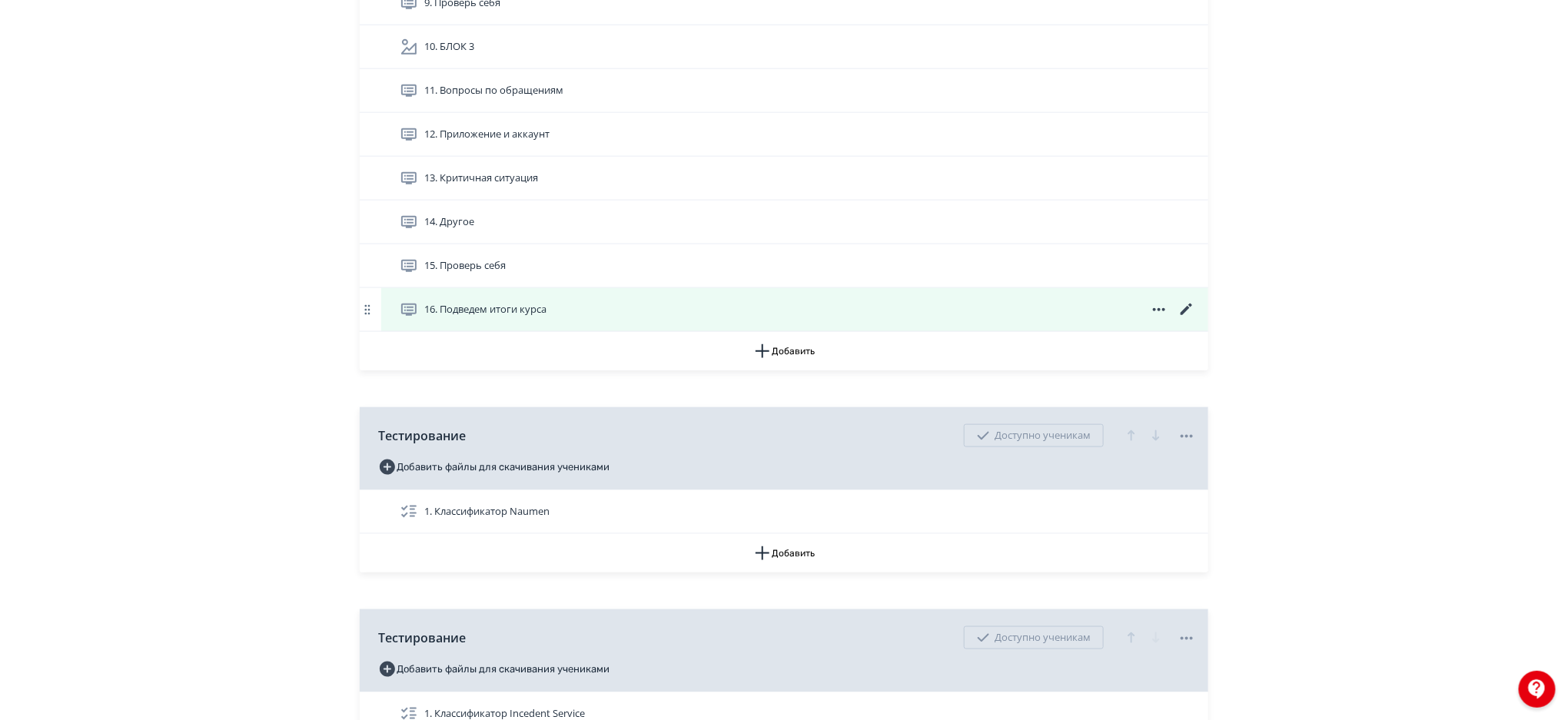
click at [1187, 310] on icon at bounding box center [1186, 309] width 12 height 12
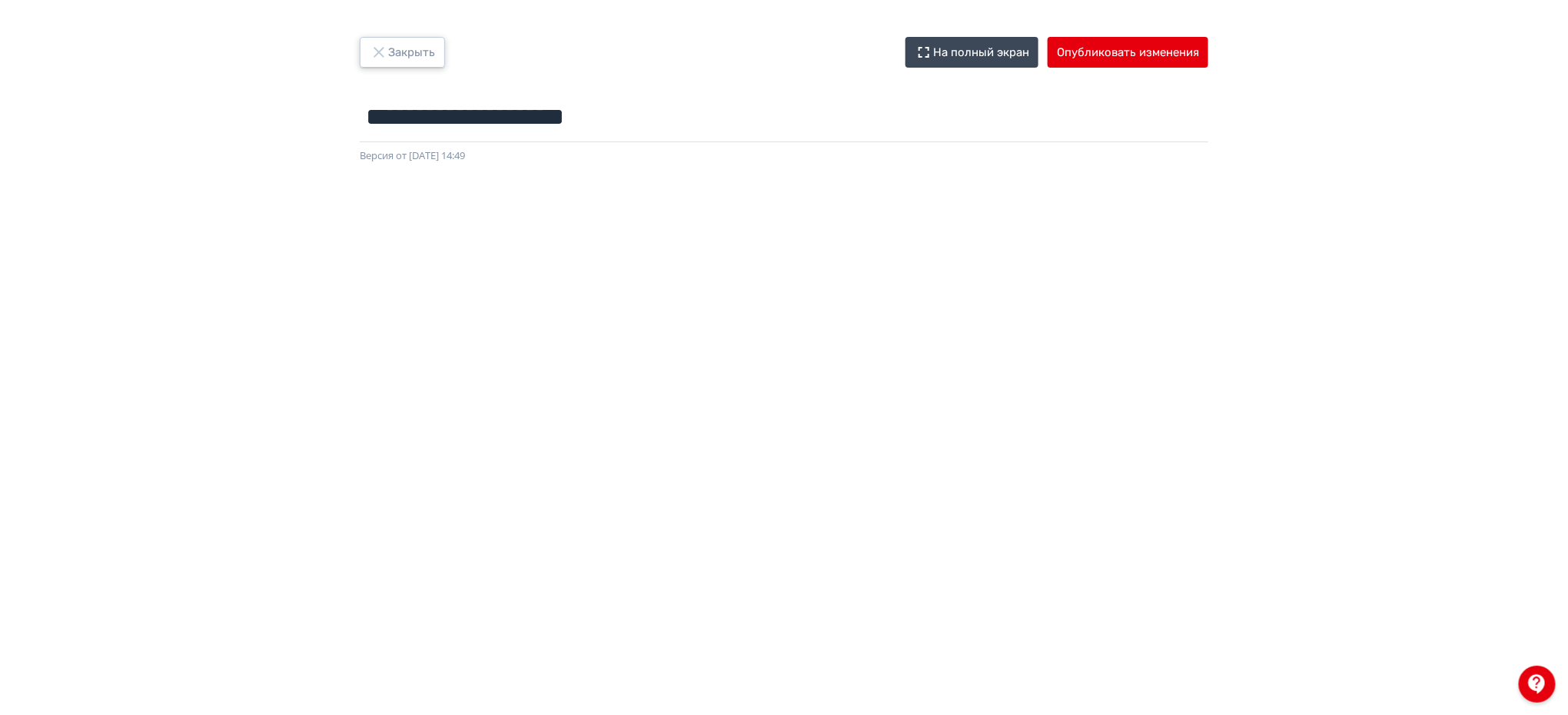
click at [411, 50] on button "Закрыть" at bounding box center [402, 52] width 85 height 31
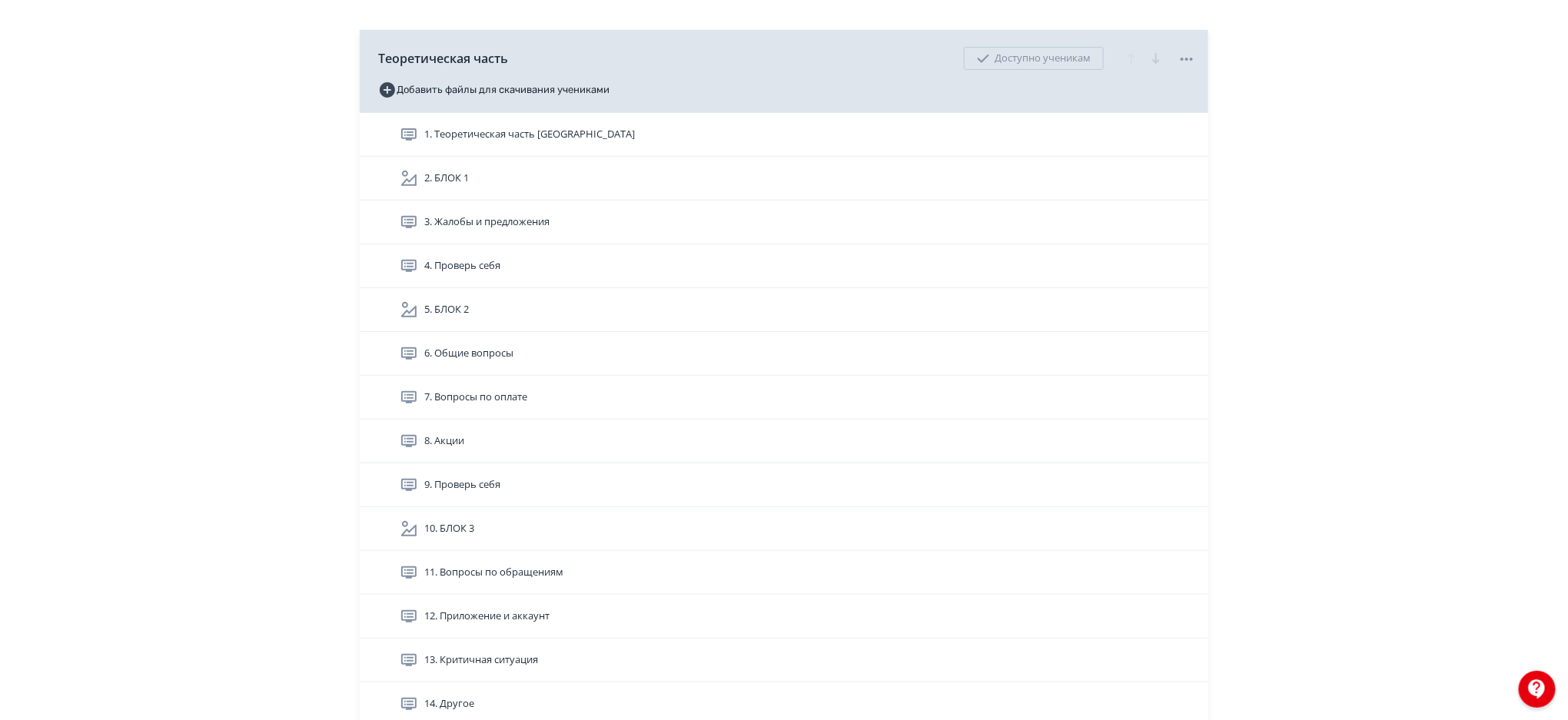
scroll to position [236, 0]
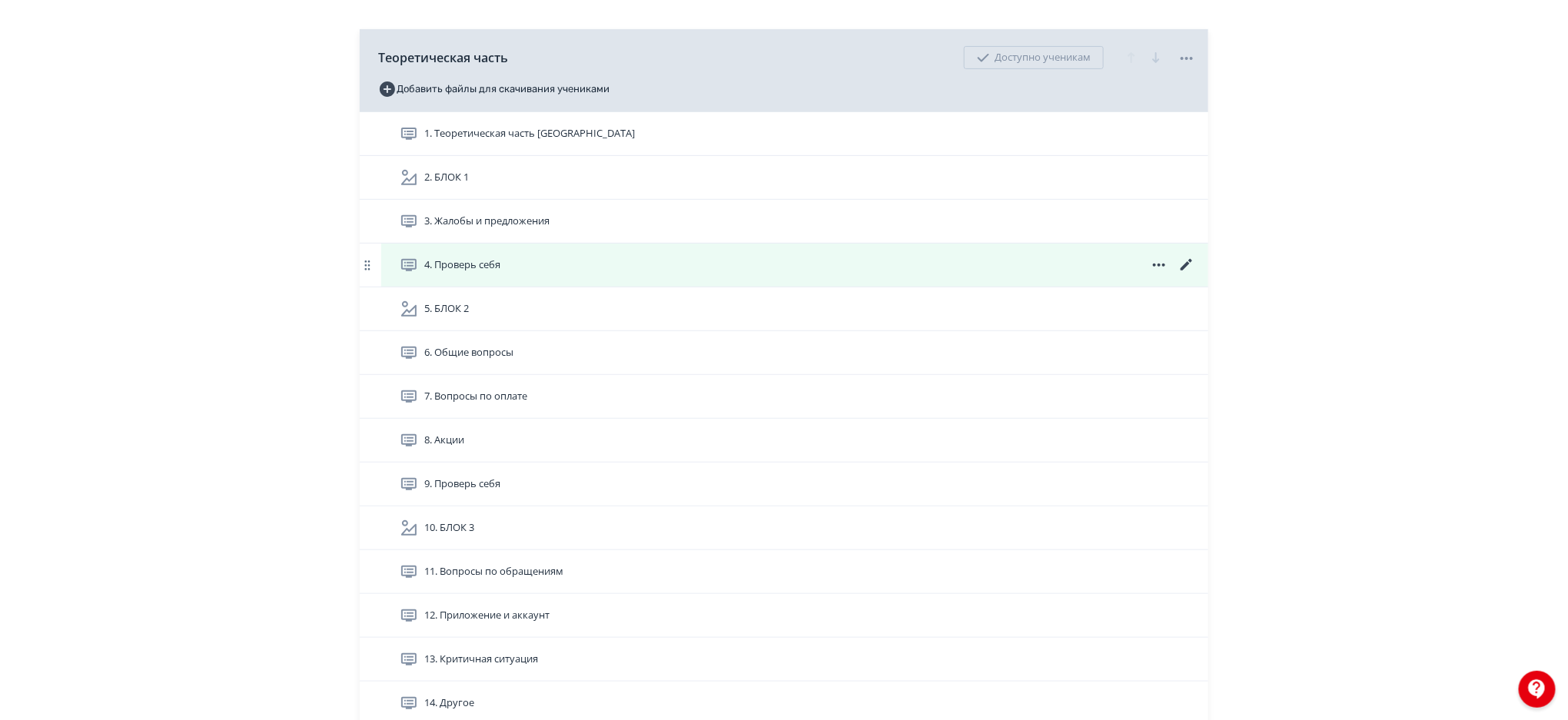
click at [1183, 264] on icon at bounding box center [1186, 265] width 18 height 18
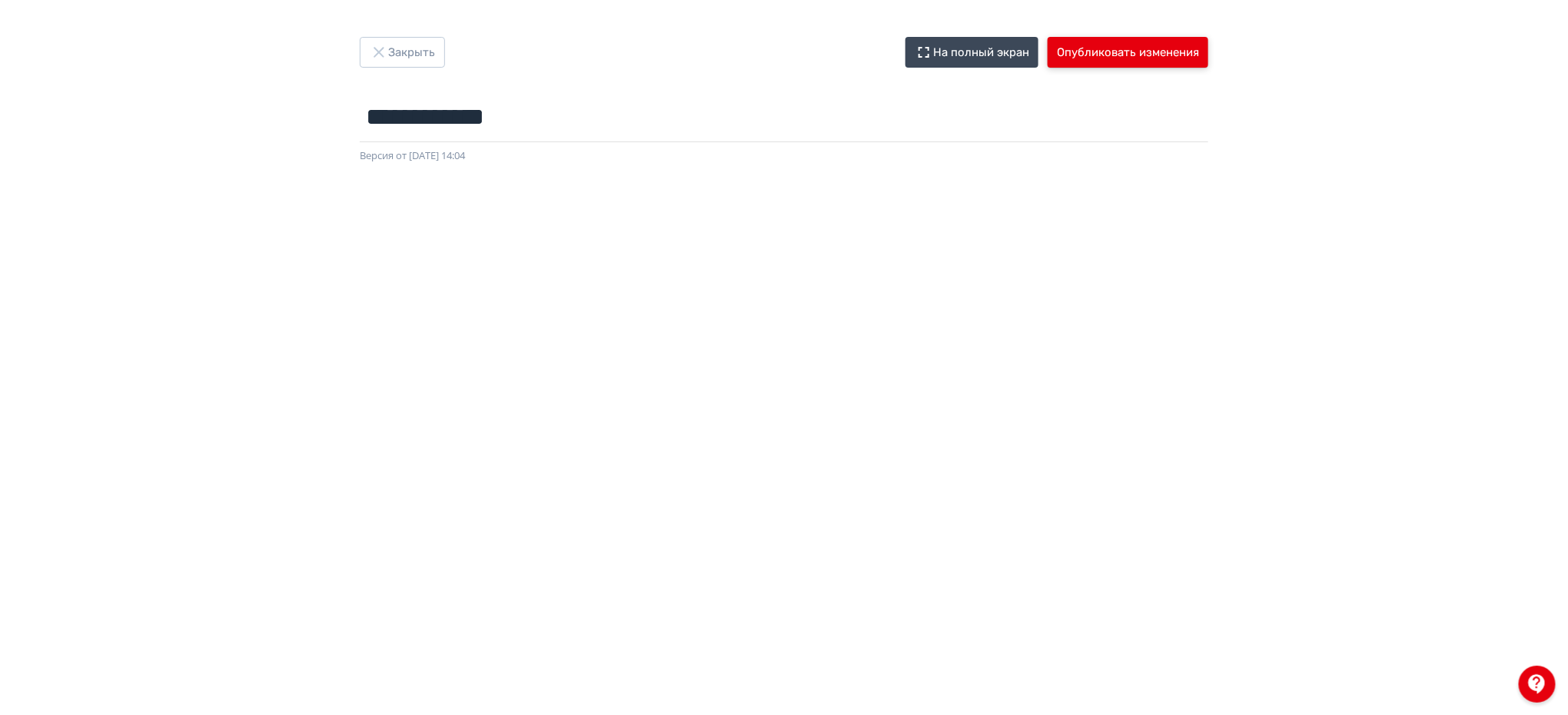
click at [1172, 48] on button "Опубликовать изменения" at bounding box center [1128, 52] width 161 height 31
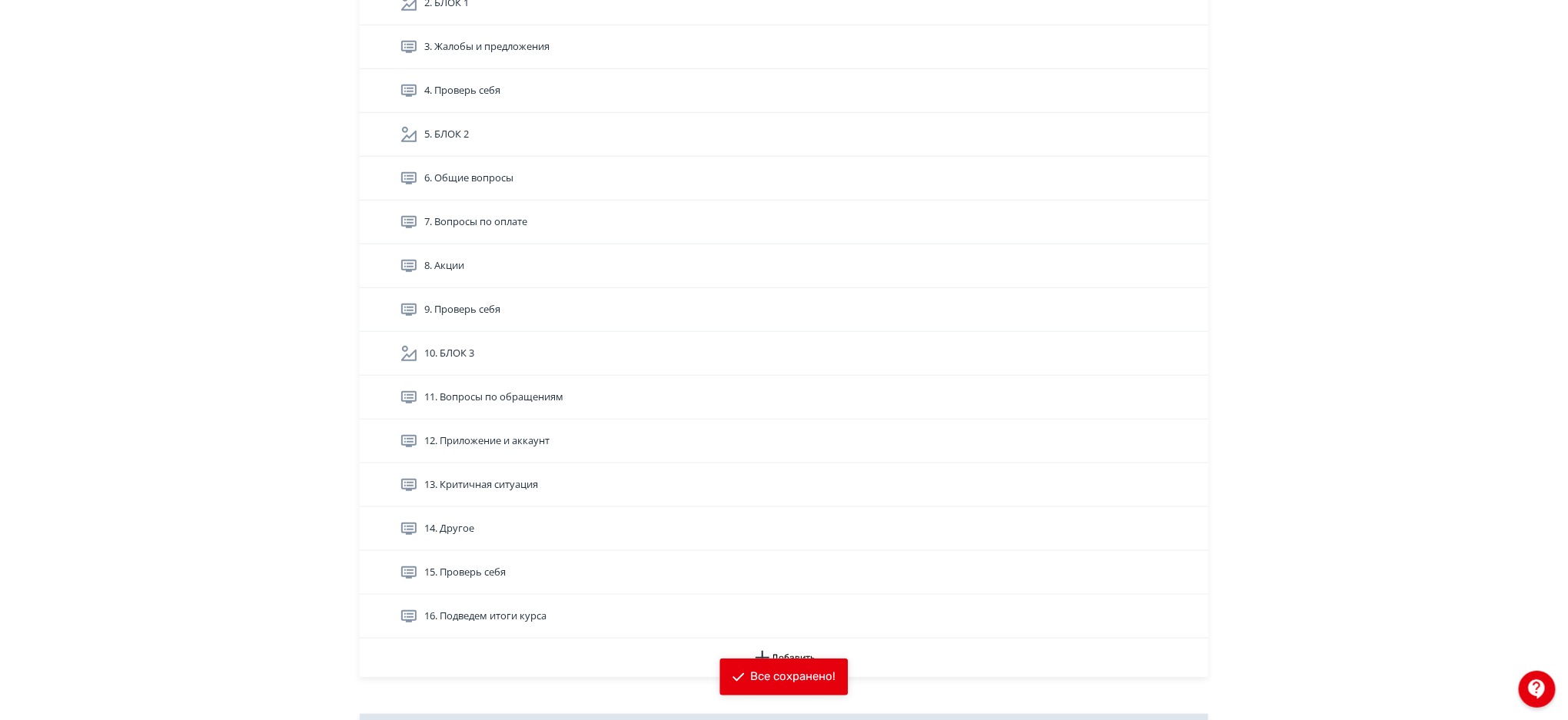
scroll to position [421, 0]
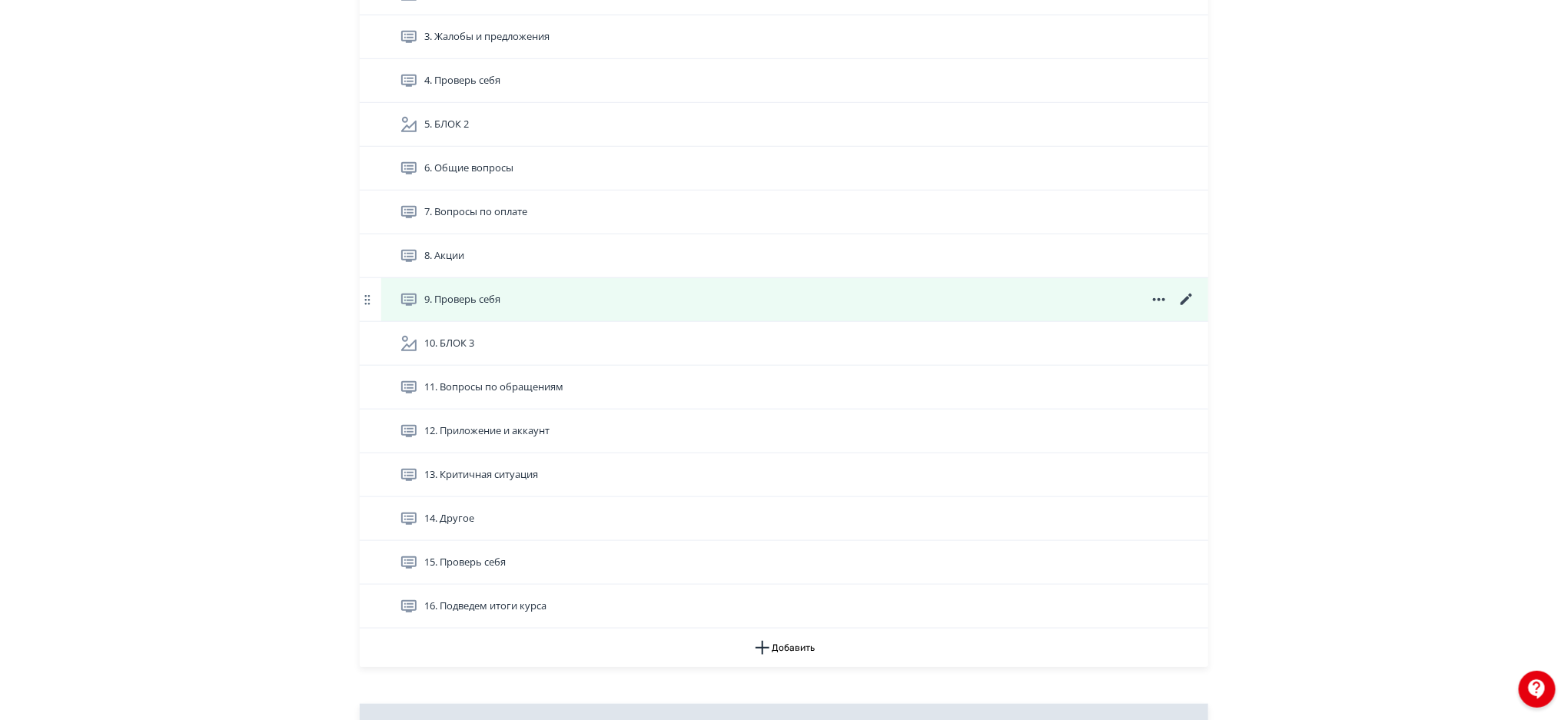
click at [1187, 299] on icon at bounding box center [1186, 299] width 12 height 12
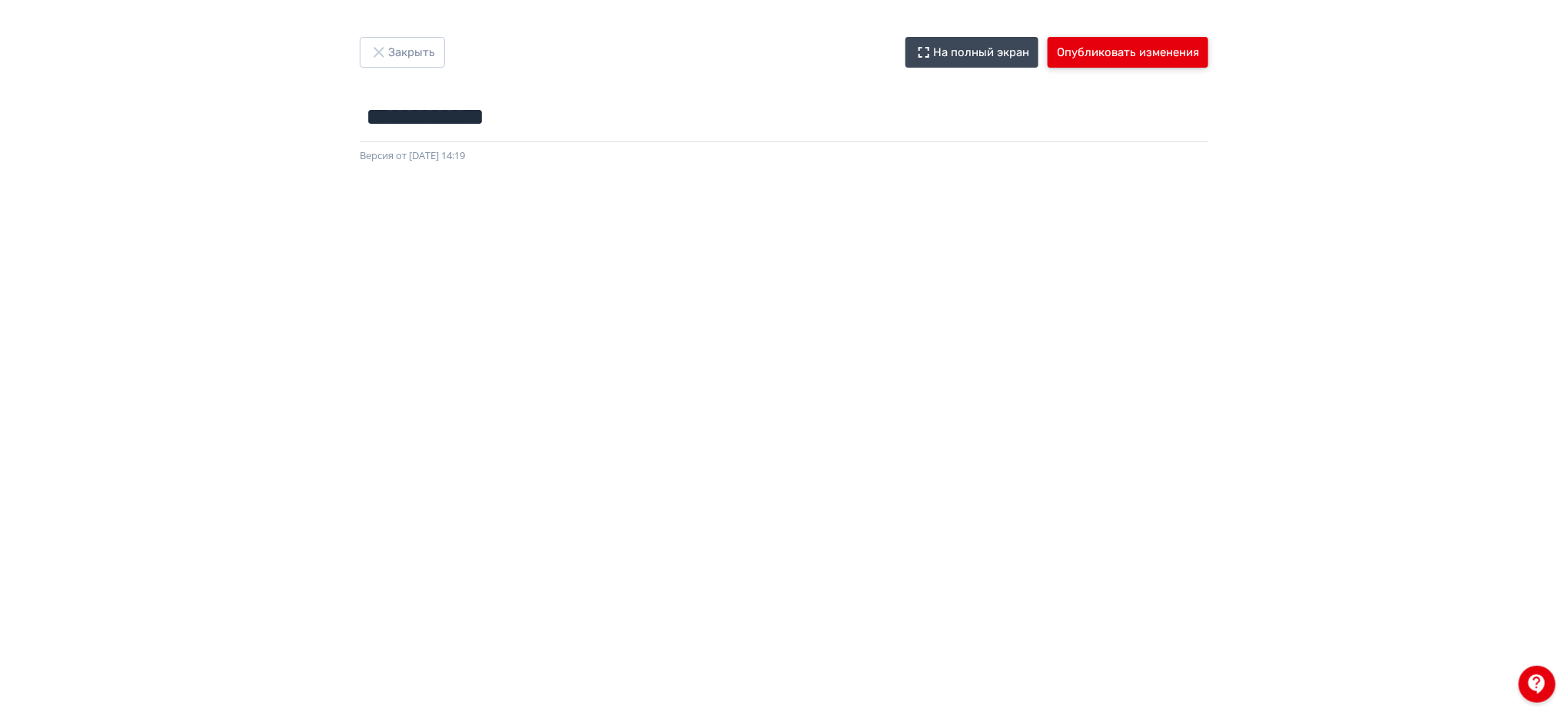
click at [1128, 56] on button "Опубликовать изменения" at bounding box center [1128, 52] width 161 height 31
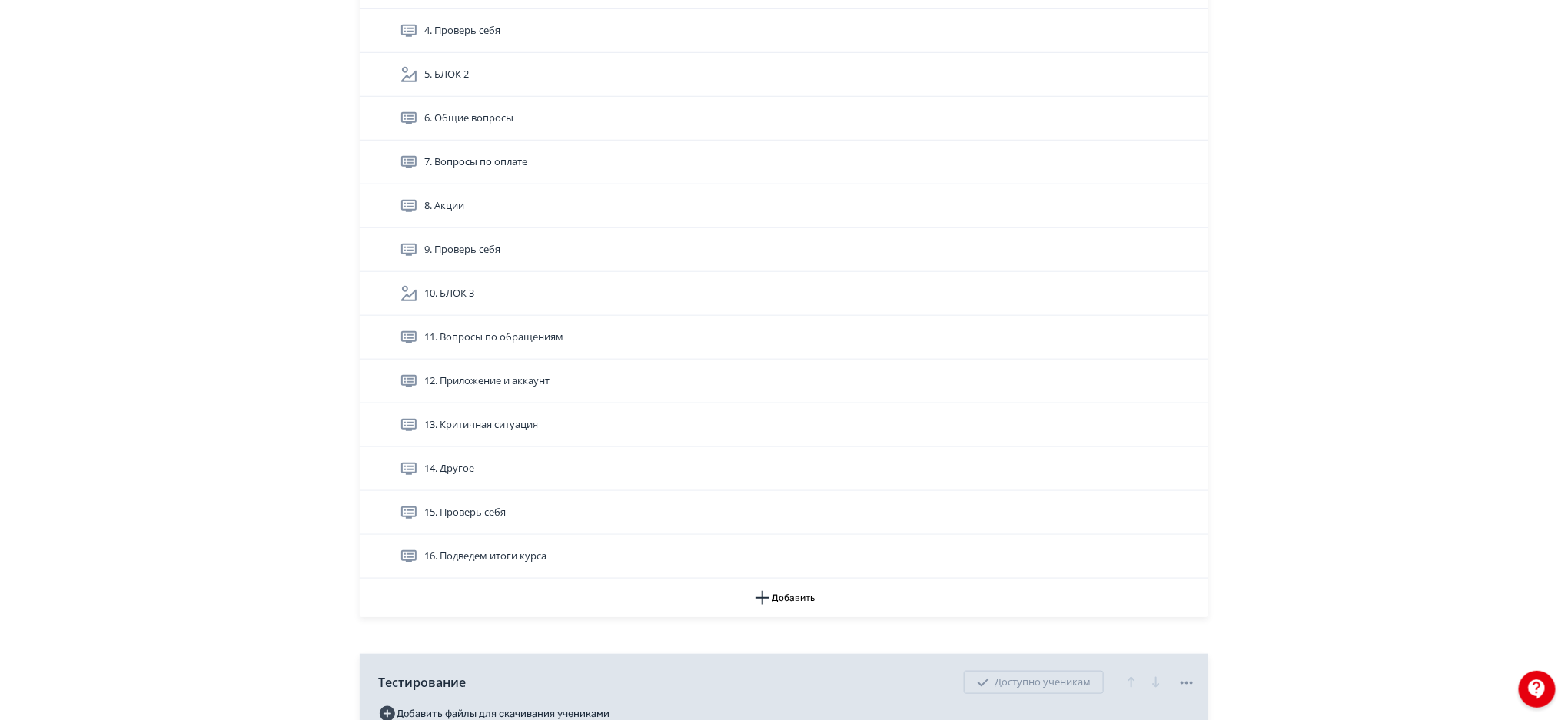
scroll to position [507, 0]
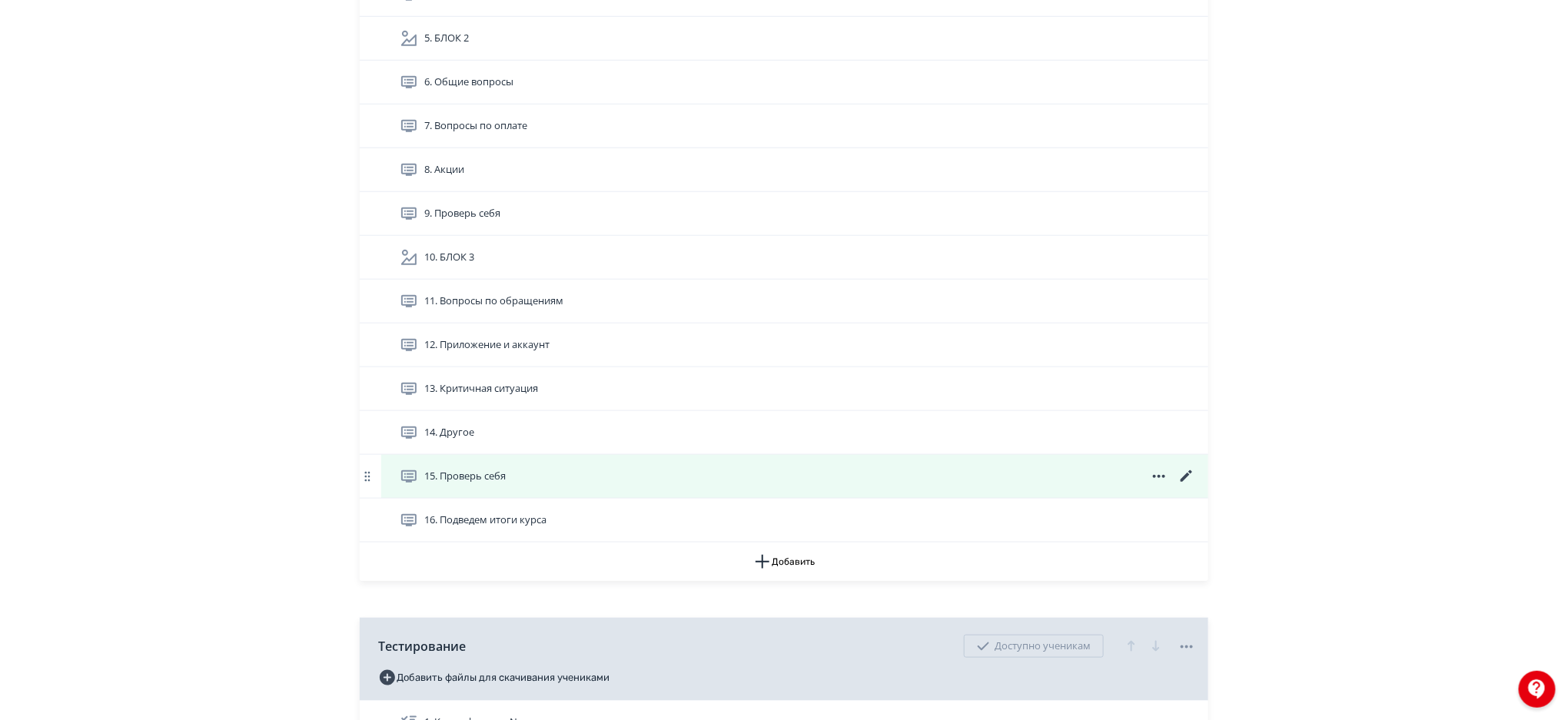
click at [1191, 472] on icon at bounding box center [1186, 476] width 18 height 18
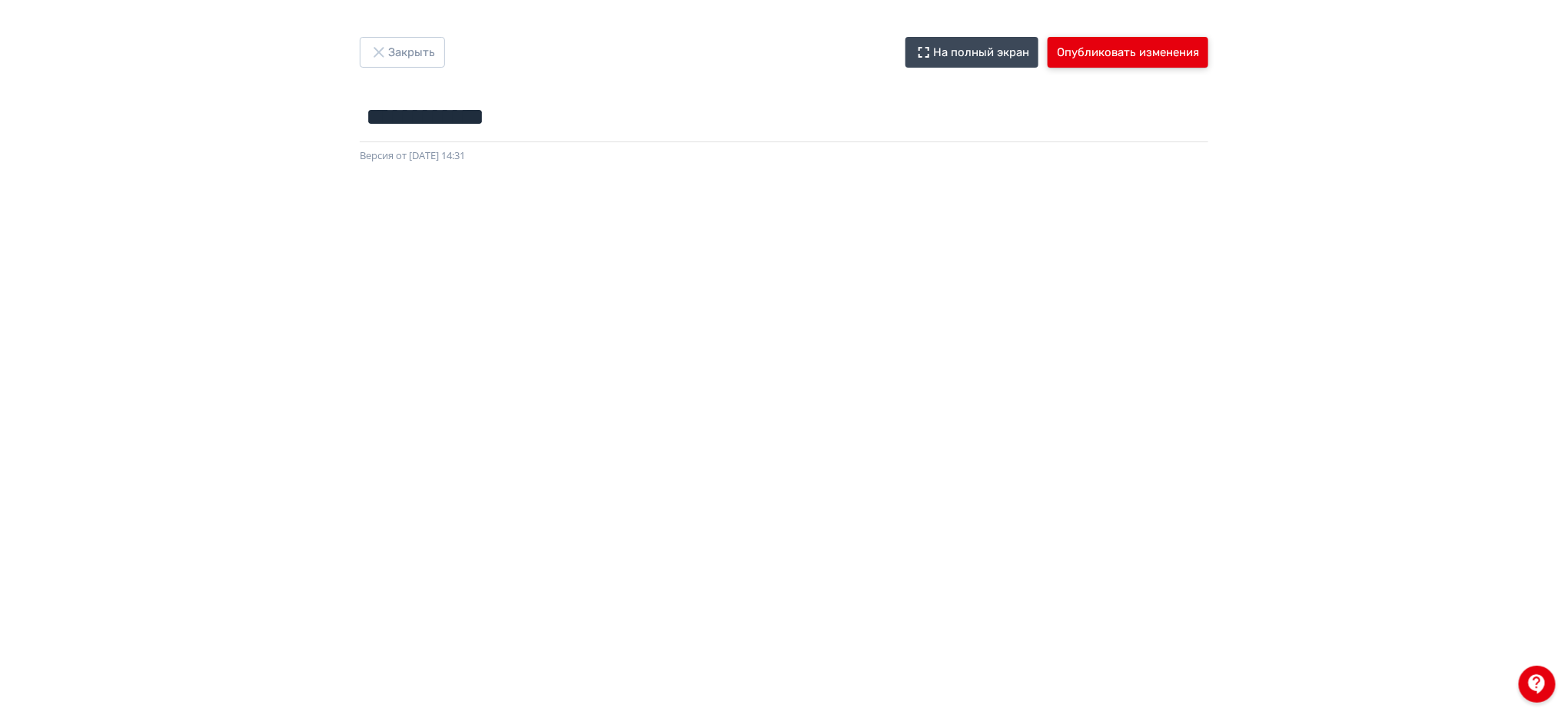
click at [1161, 43] on button "Опубликовать изменения" at bounding box center [1128, 52] width 161 height 31
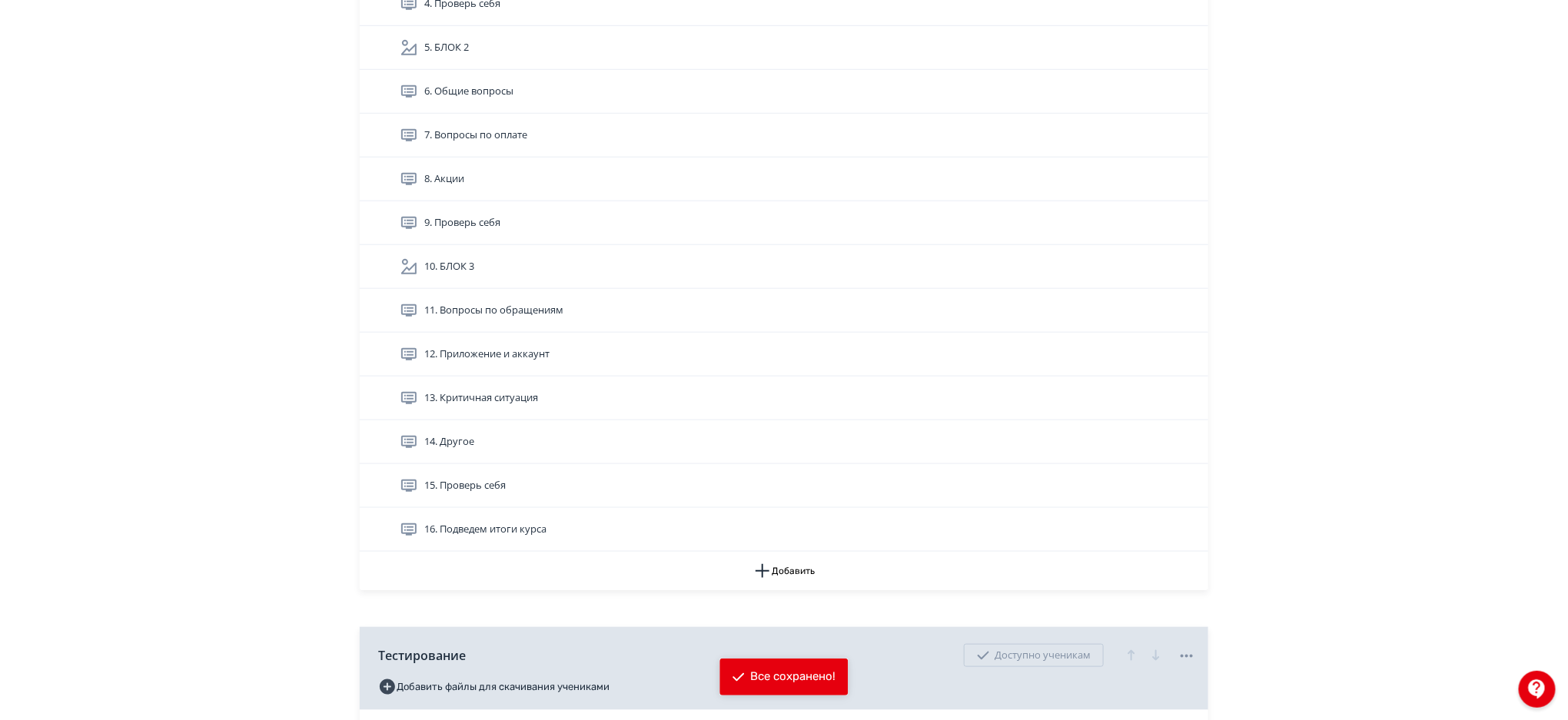
scroll to position [541, 0]
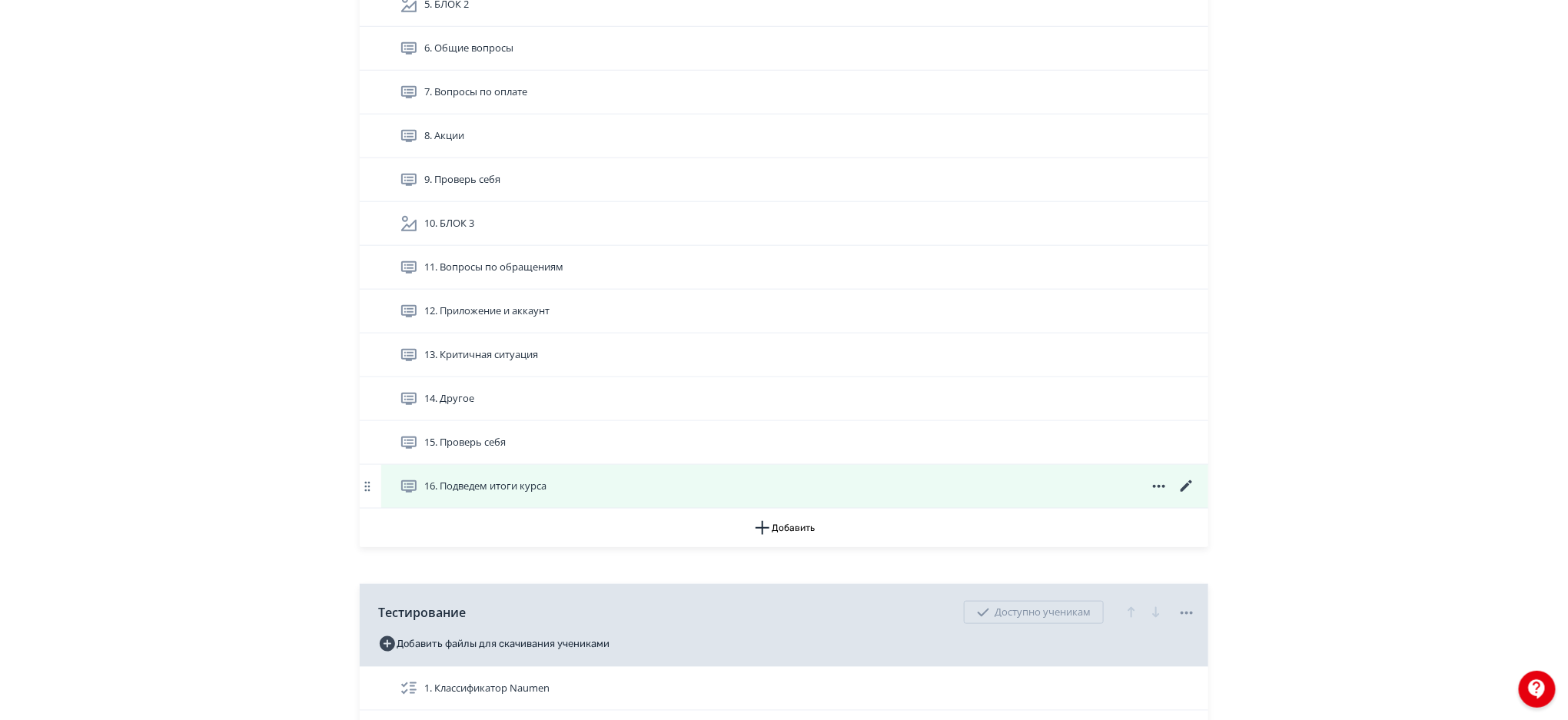
click at [1188, 484] on icon at bounding box center [1186, 486] width 18 height 18
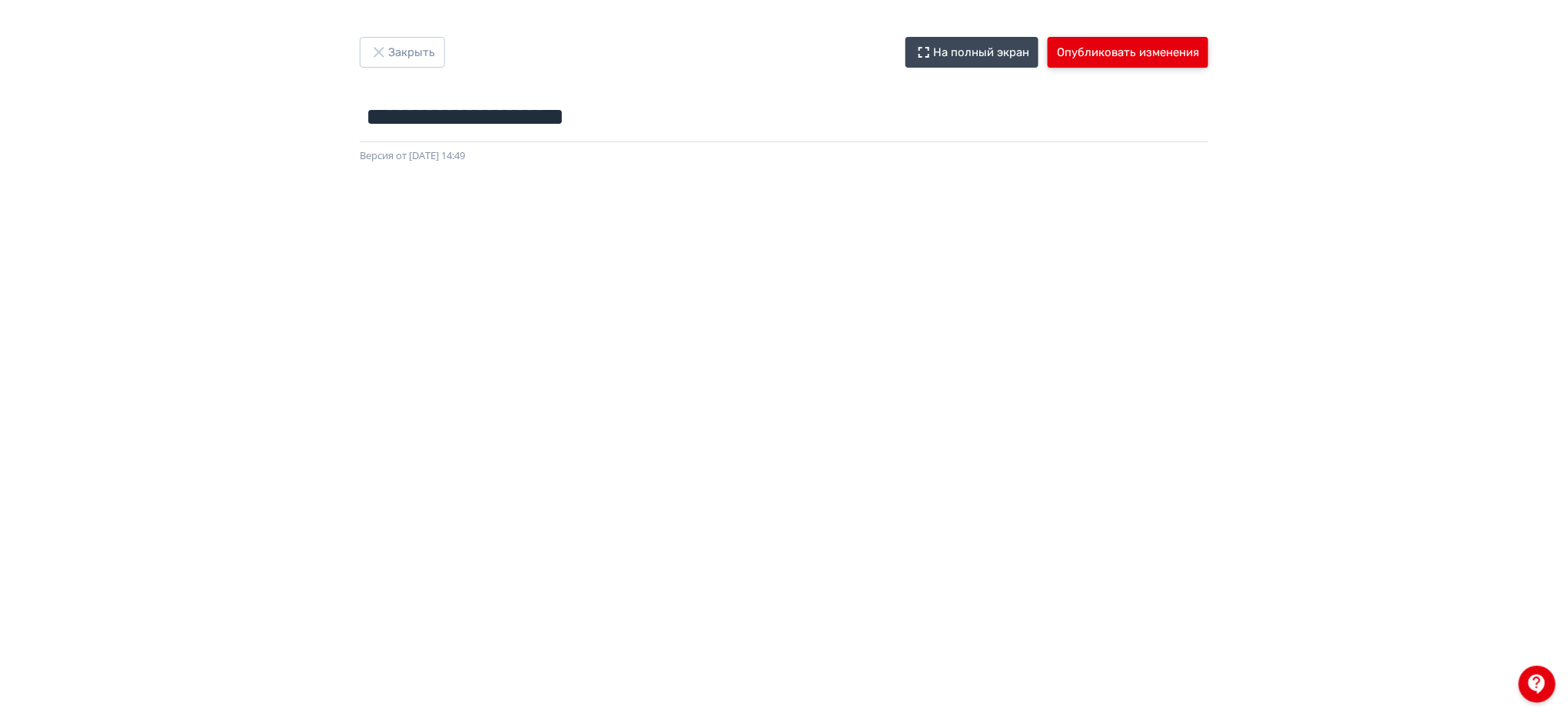
click at [1157, 37] on button "Опубликовать изменения" at bounding box center [1128, 52] width 161 height 31
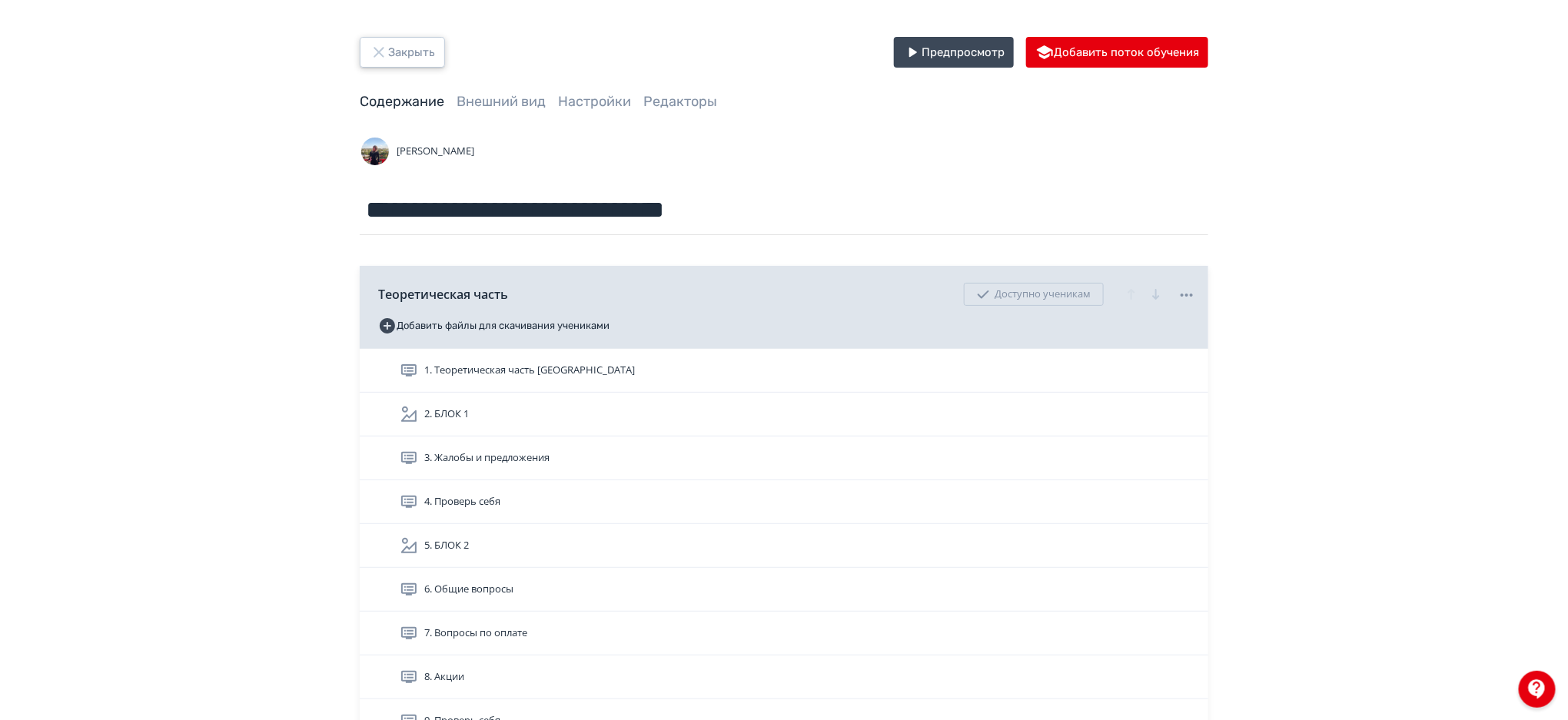
click at [423, 55] on button "Закрыть" at bounding box center [402, 52] width 85 height 31
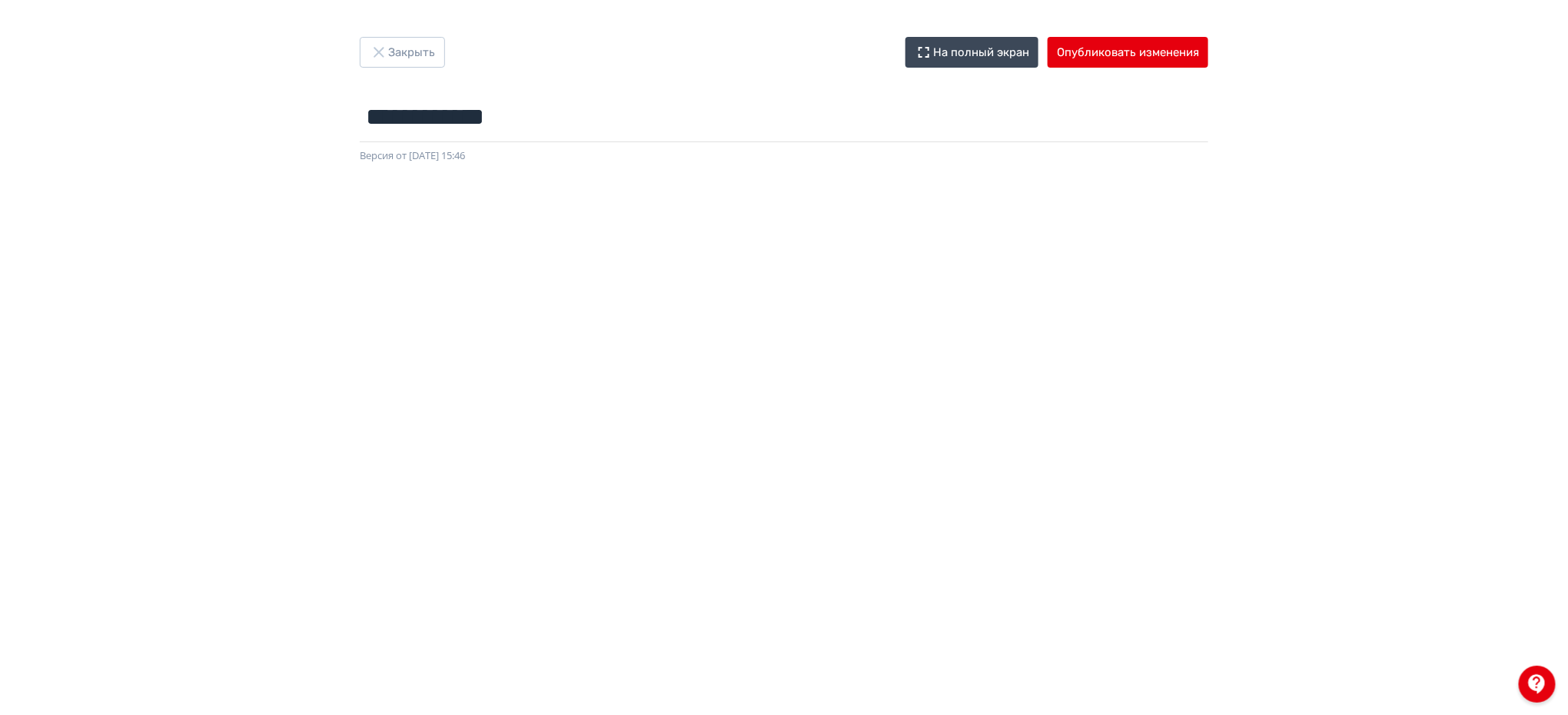
scroll to position [171, 0]
click at [1124, 59] on button "Опубликовать изменения" at bounding box center [1128, 52] width 161 height 31
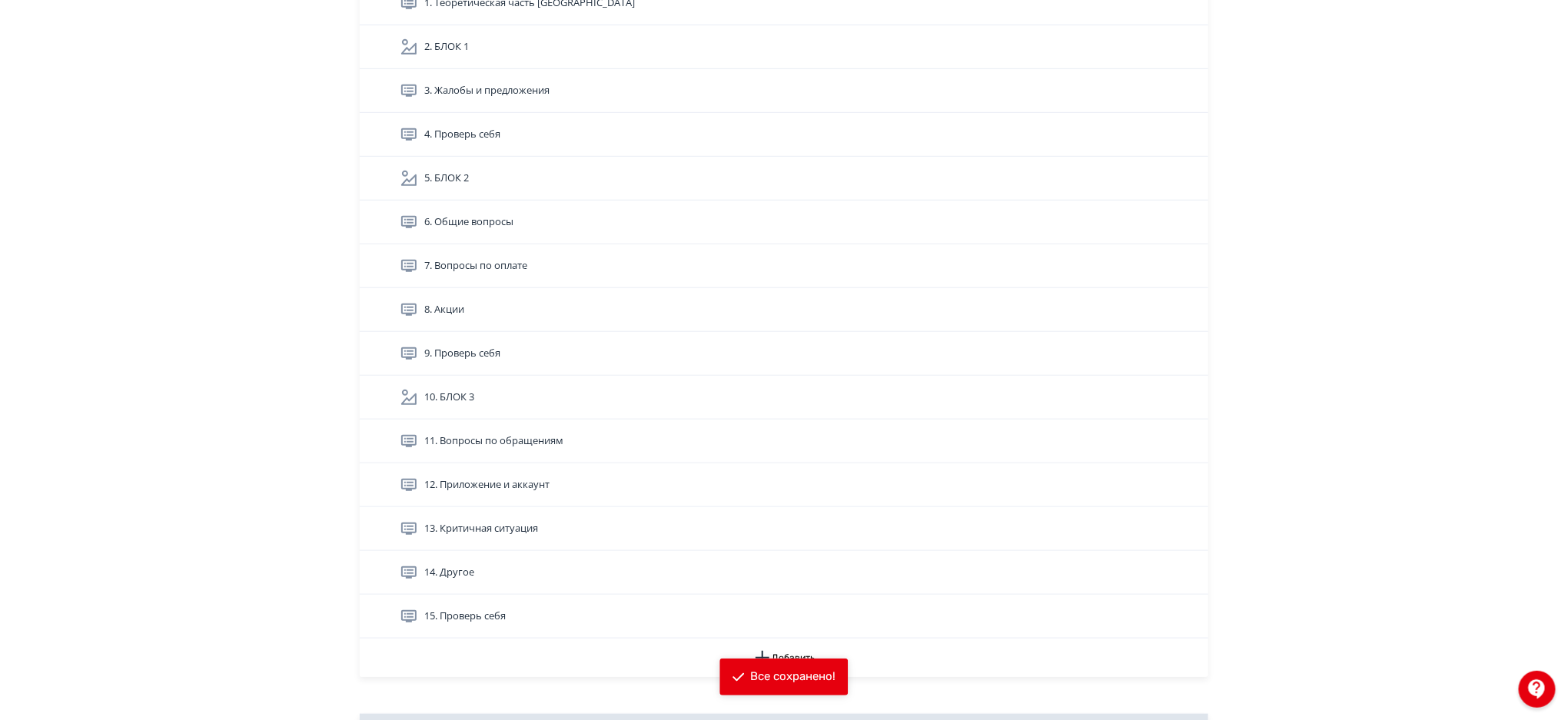
scroll to position [369, 0]
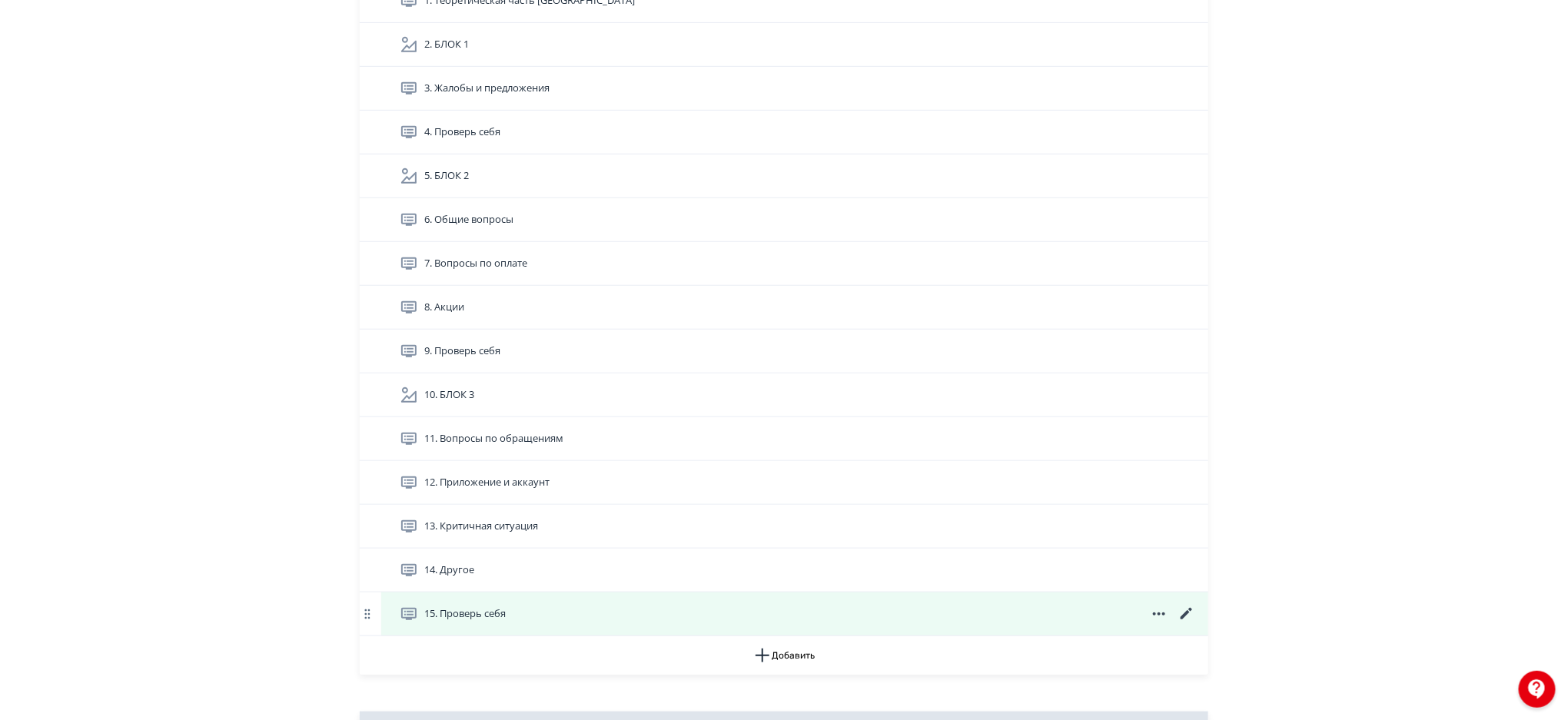
click at [1186, 613] on icon at bounding box center [1186, 614] width 12 height 12
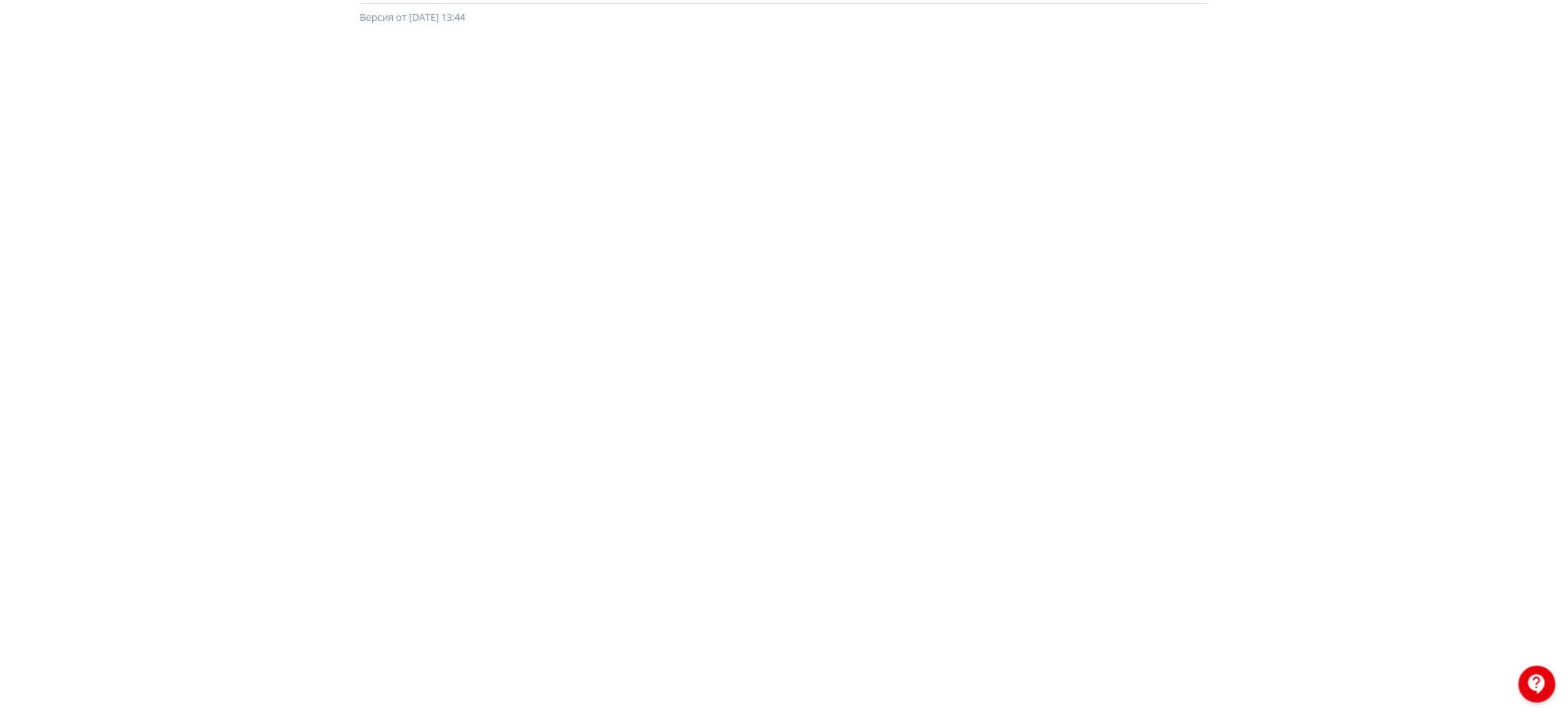
scroll to position [171, 0]
drag, startPoint x: 1562, startPoint y: 177, endPoint x: 1573, endPoint y: 102, distance: 75.8
click at [1567, 102] on html "**********" at bounding box center [784, 186] width 1568 height 715
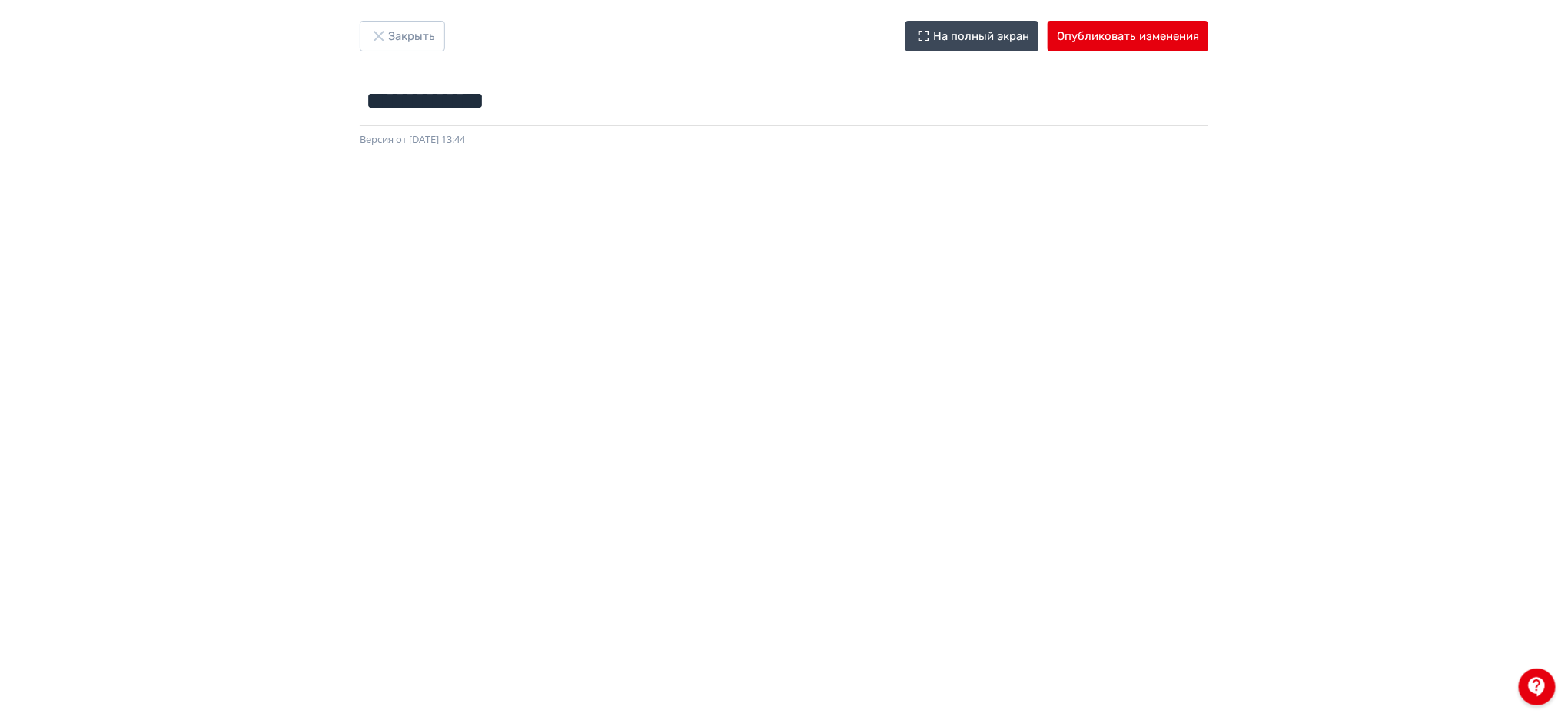
scroll to position [0, 0]
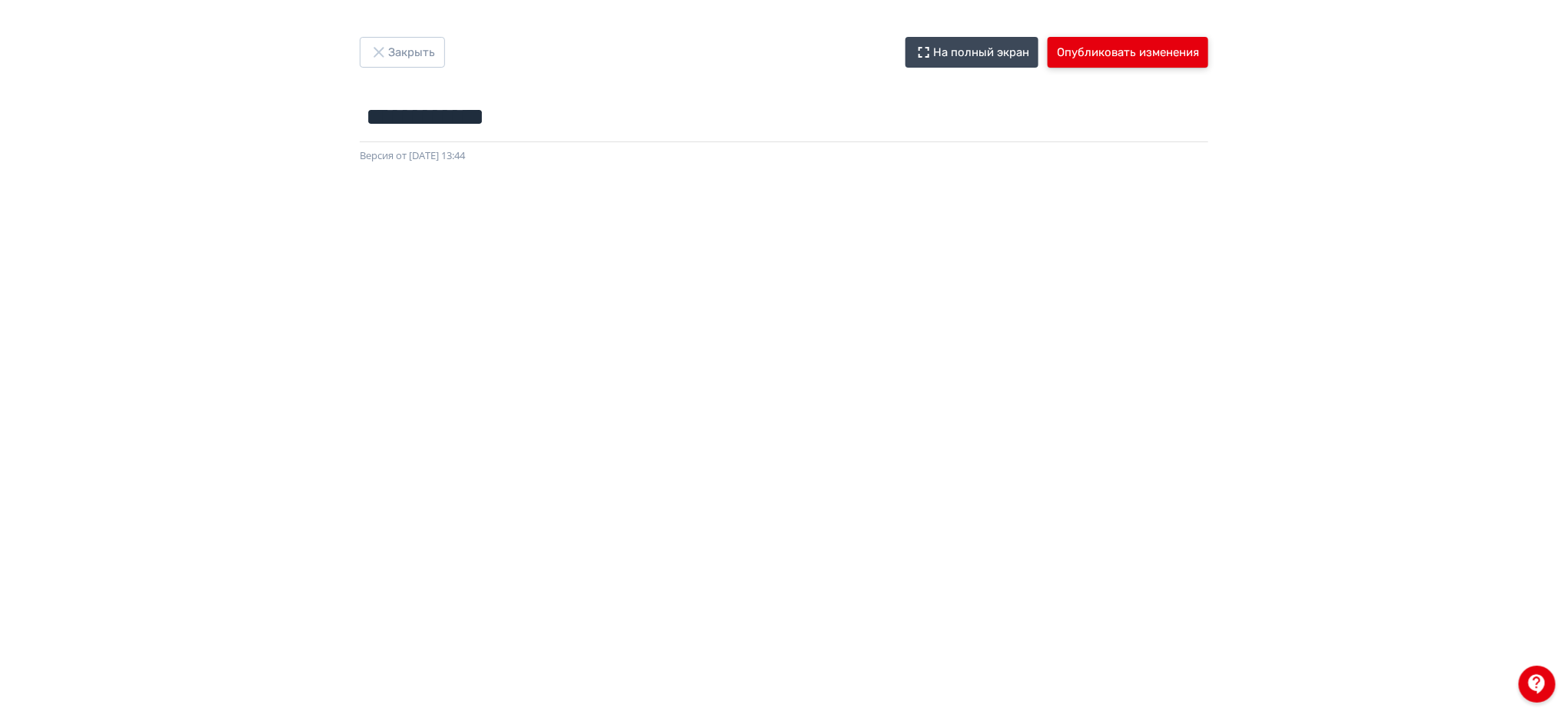
click at [1138, 42] on button "Опубликовать изменения" at bounding box center [1128, 52] width 161 height 31
click at [414, 47] on button "Закрыть" at bounding box center [402, 52] width 85 height 31
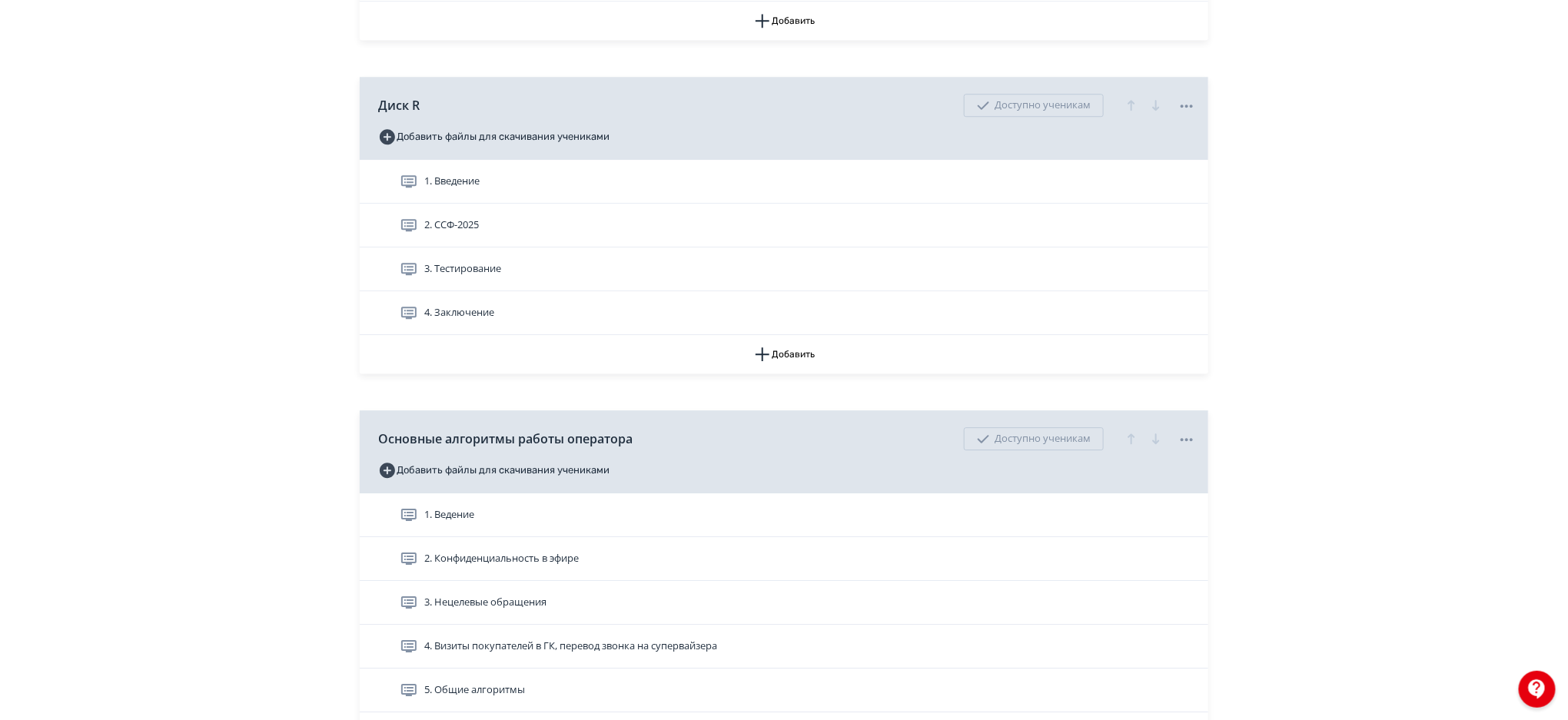
scroll to position [2094, 0]
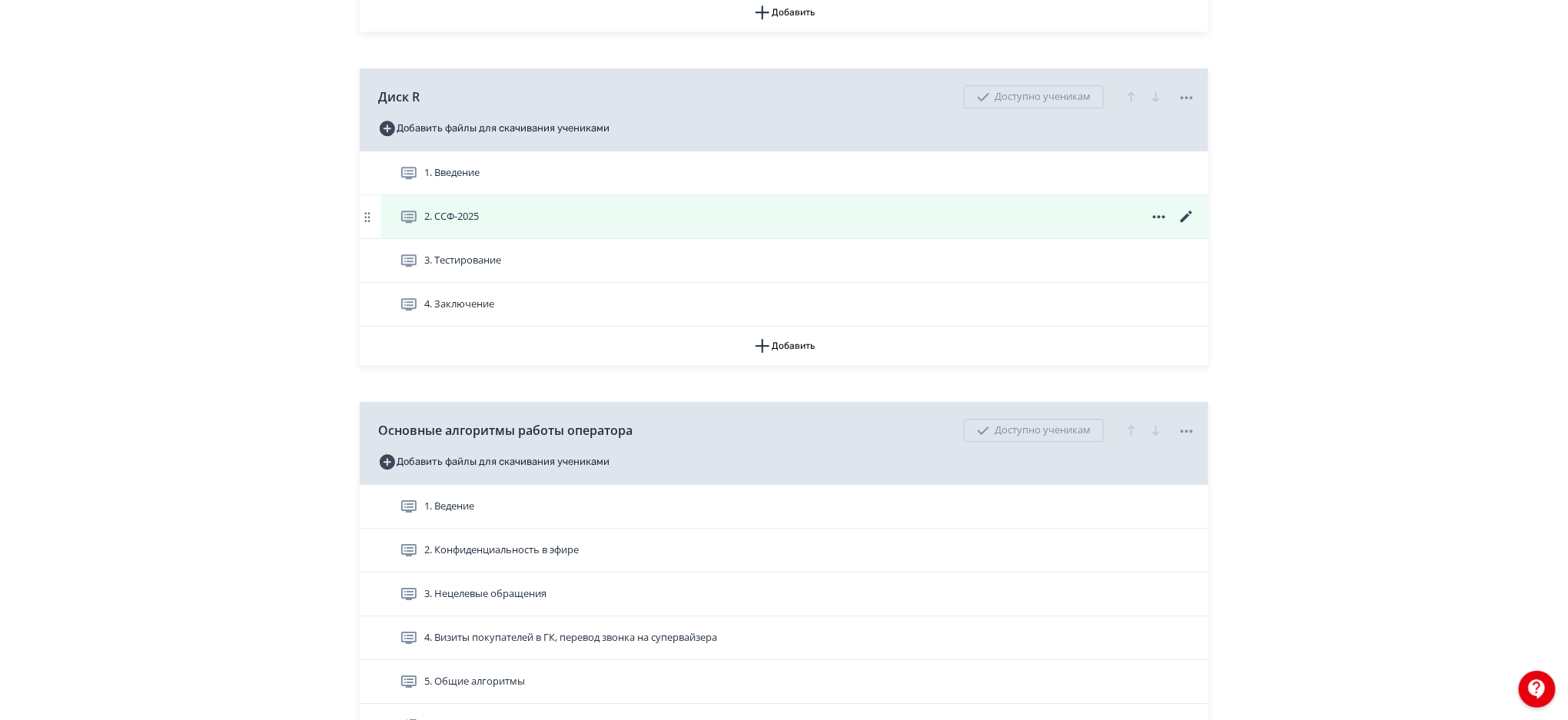
click at [1183, 217] on icon at bounding box center [1186, 216] width 12 height 12
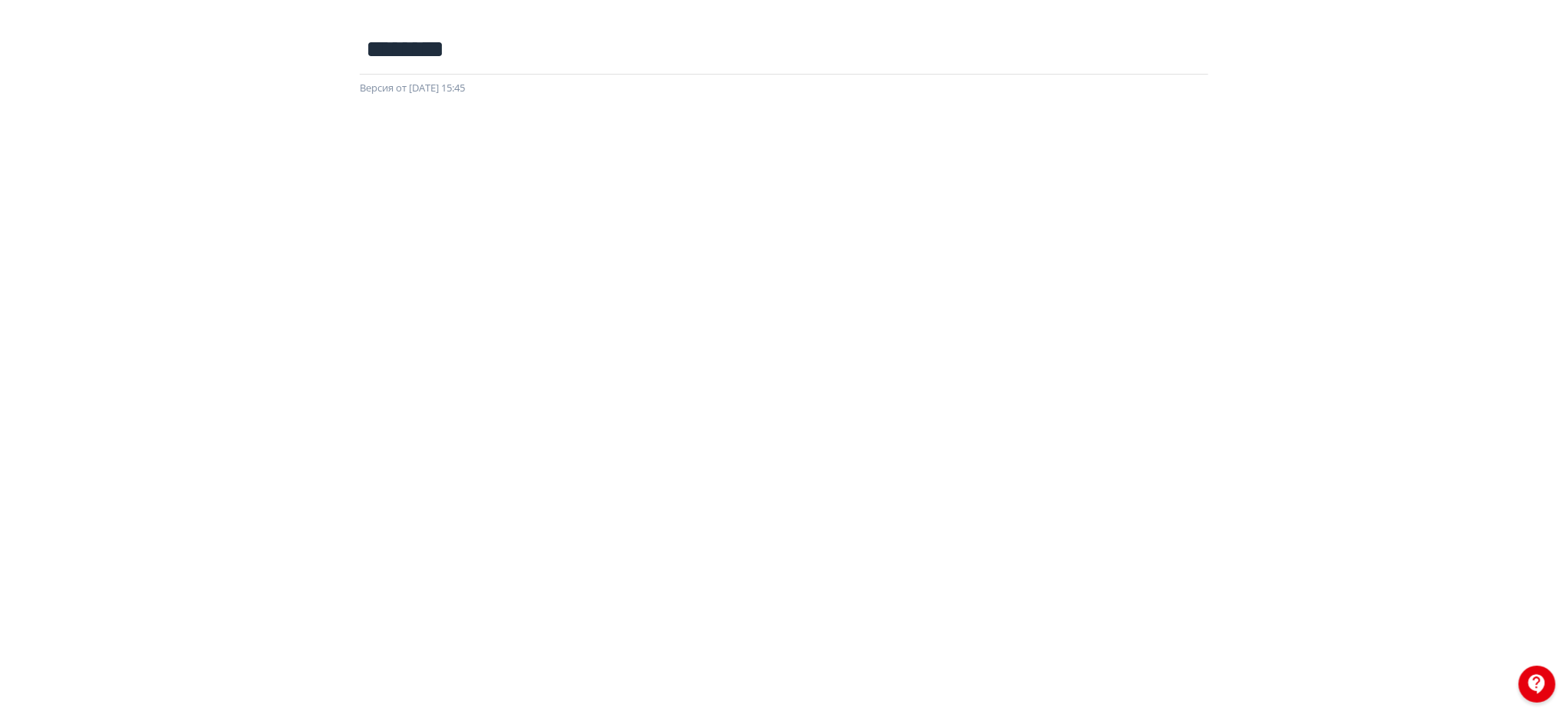
scroll to position [9, 0]
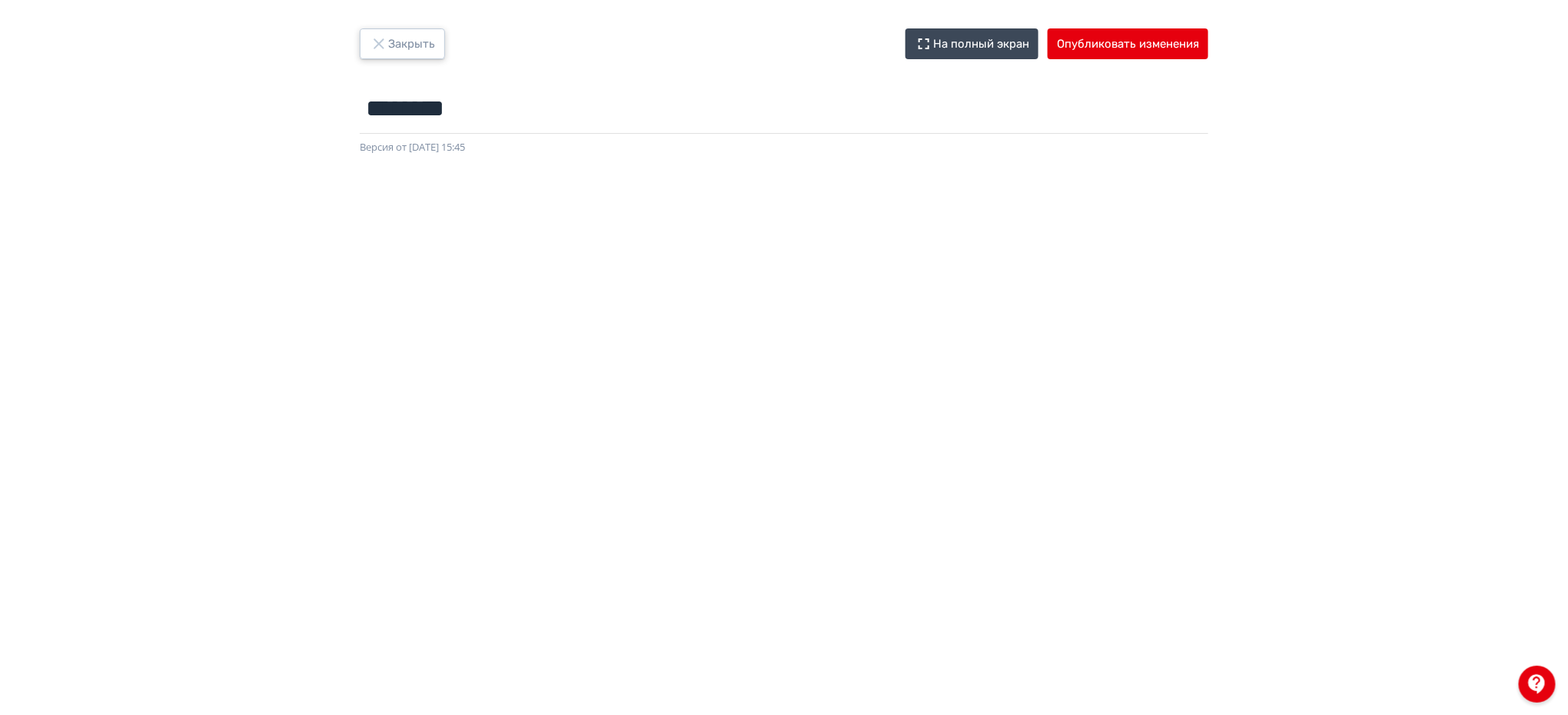
click at [416, 34] on button "Закрыть" at bounding box center [402, 43] width 85 height 31
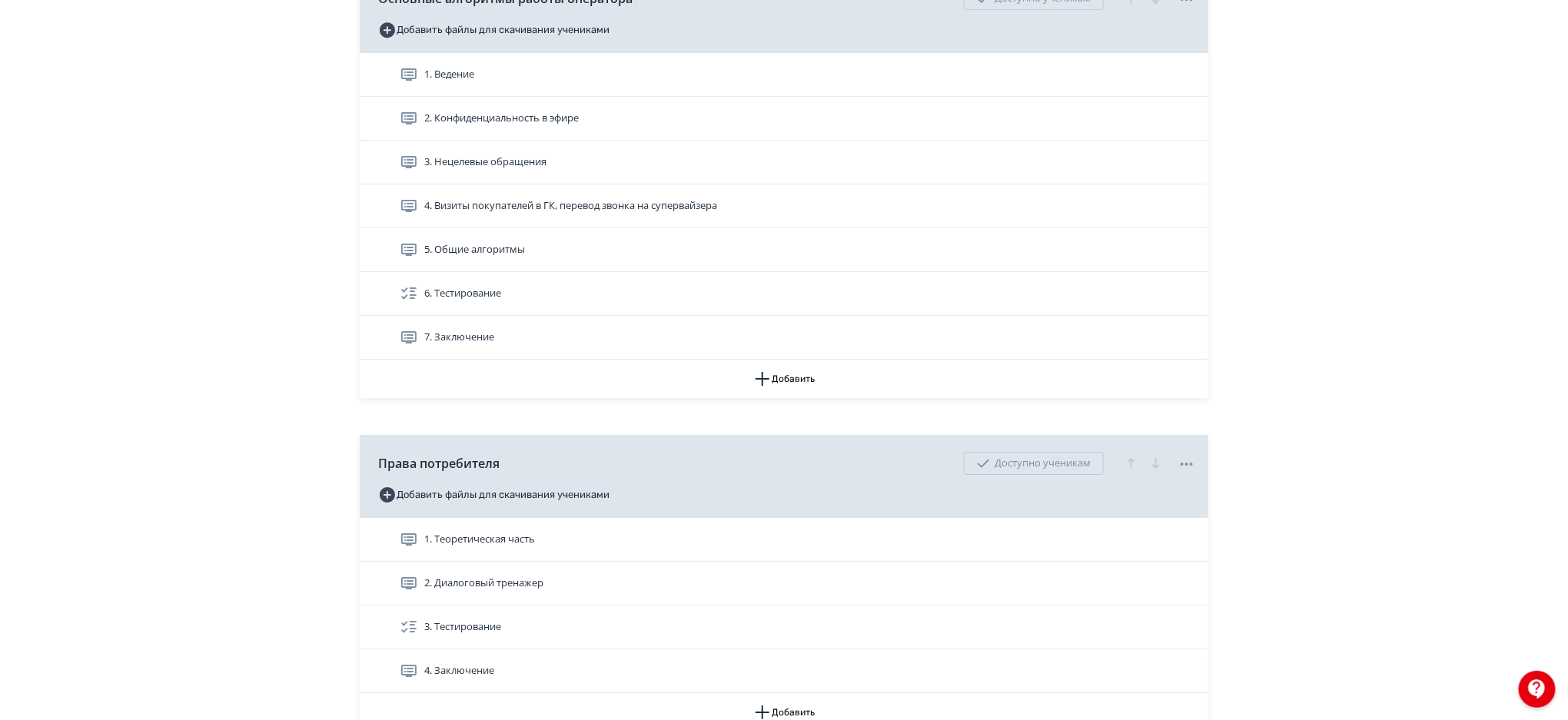
scroll to position [2533, 0]
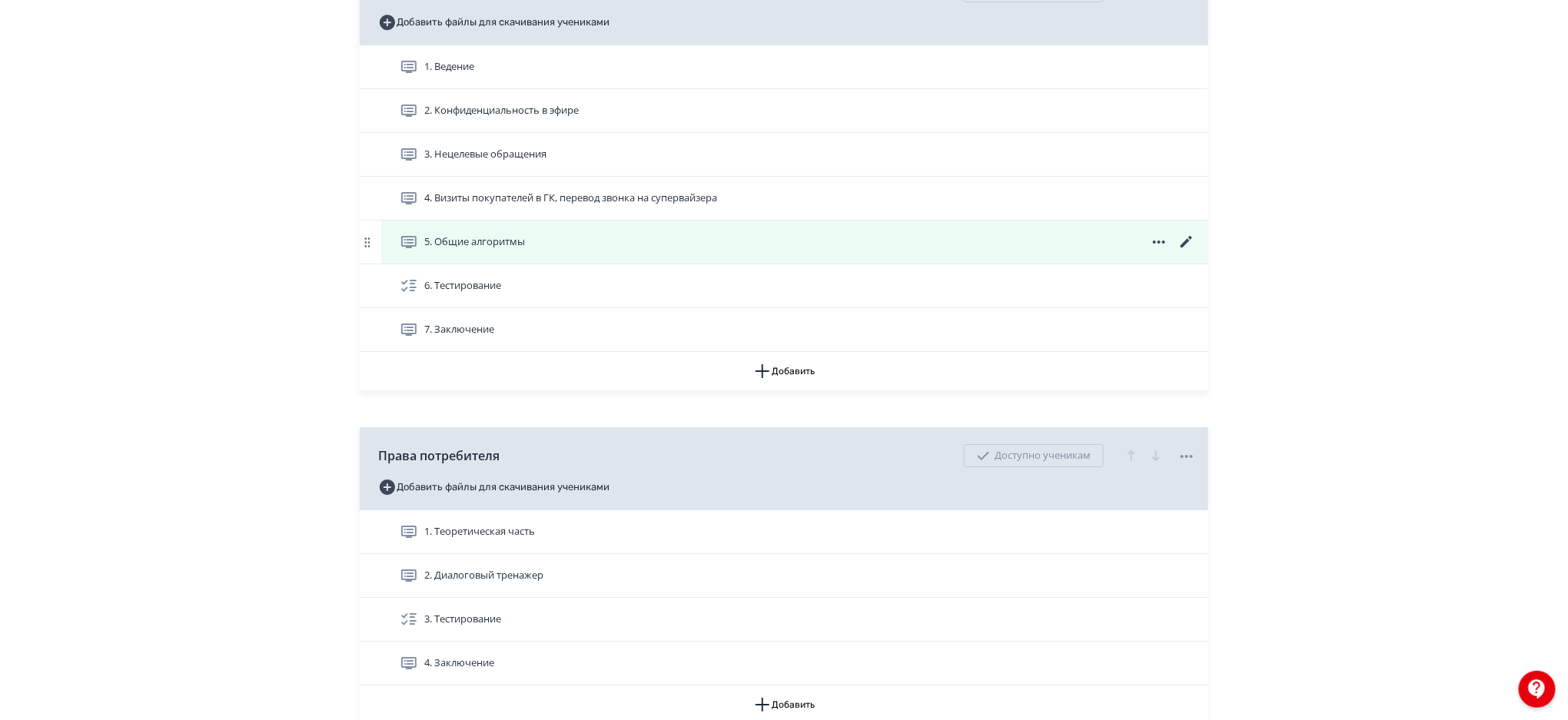
click at [1185, 243] on icon at bounding box center [1186, 241] width 12 height 12
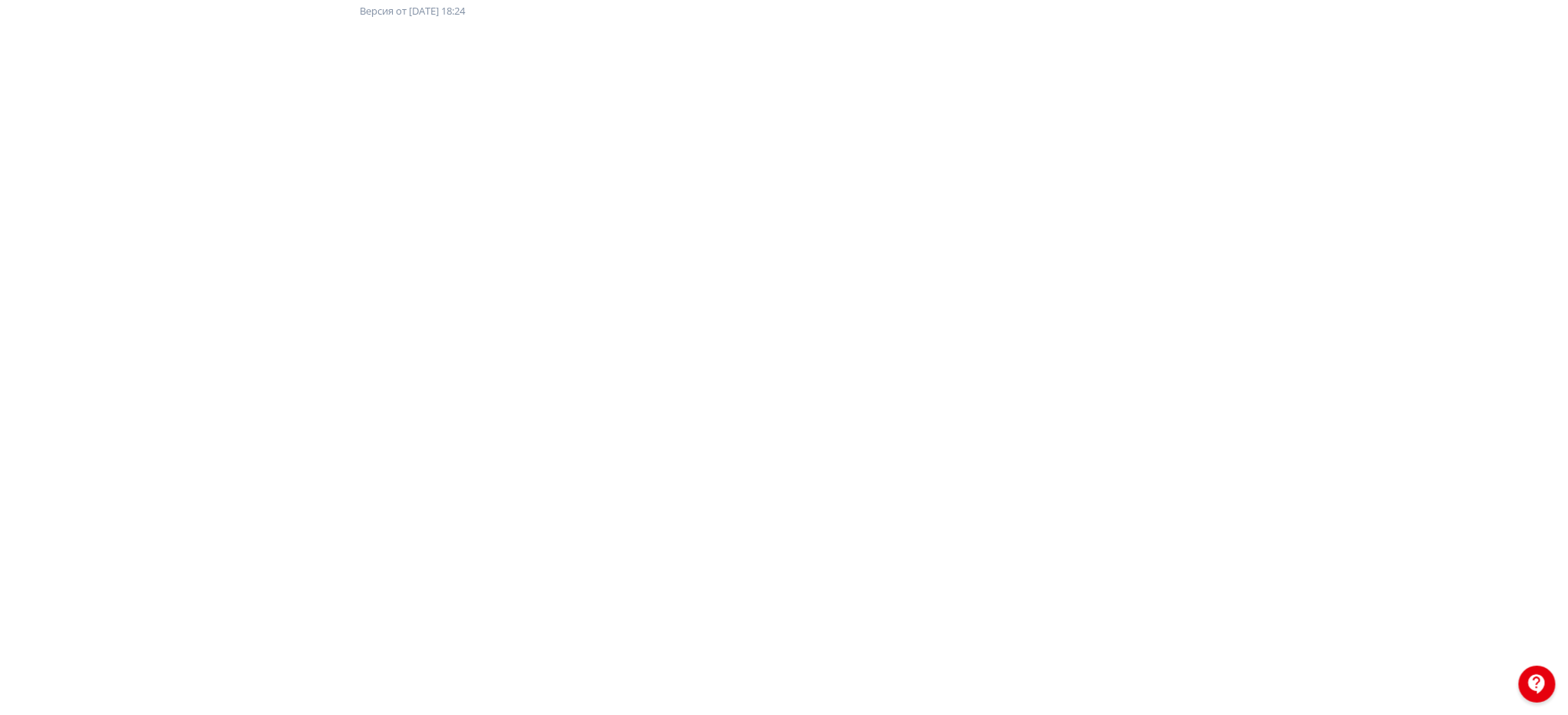
scroll to position [171, 0]
drag, startPoint x: 1565, startPoint y: 480, endPoint x: 1573, endPoint y: 485, distance: 9.4
click at [1567, 485] on html "**********" at bounding box center [784, 186] width 1568 height 715
drag, startPoint x: 1559, startPoint y: 597, endPoint x: 1570, endPoint y: 619, distance: 24.6
click at [1567, 545] on html "**********" at bounding box center [784, 186] width 1568 height 715
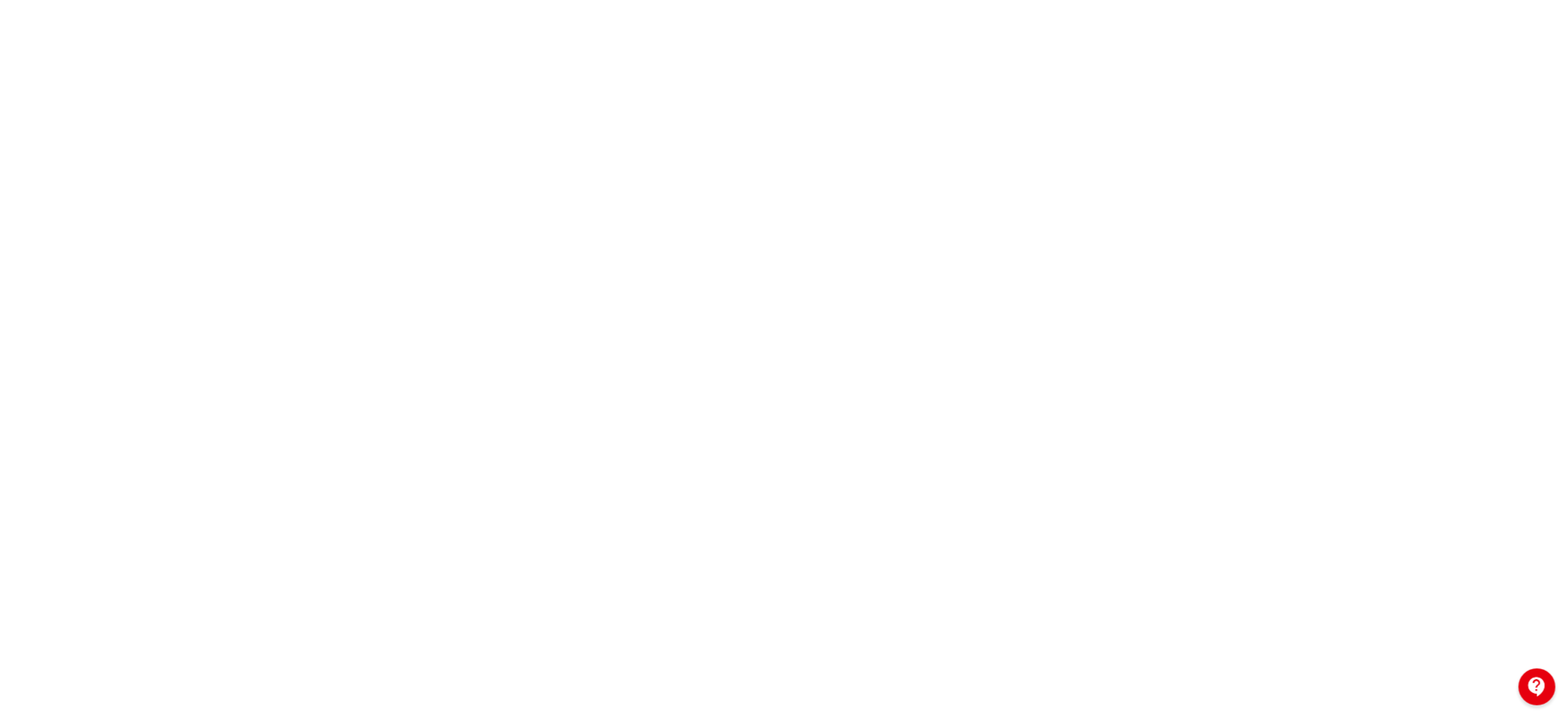
scroll to position [0, 0]
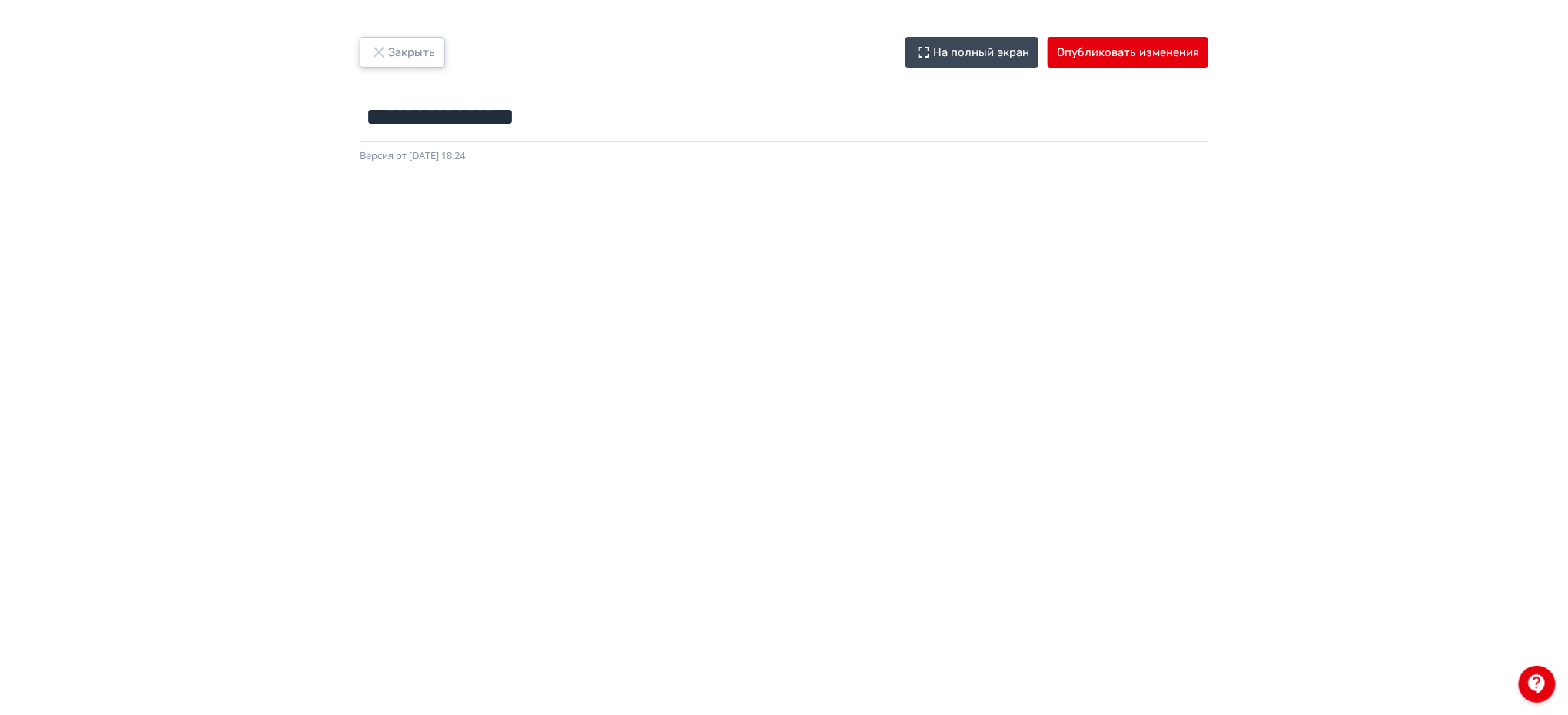
click at [394, 47] on button "Закрыть" at bounding box center [402, 52] width 85 height 31
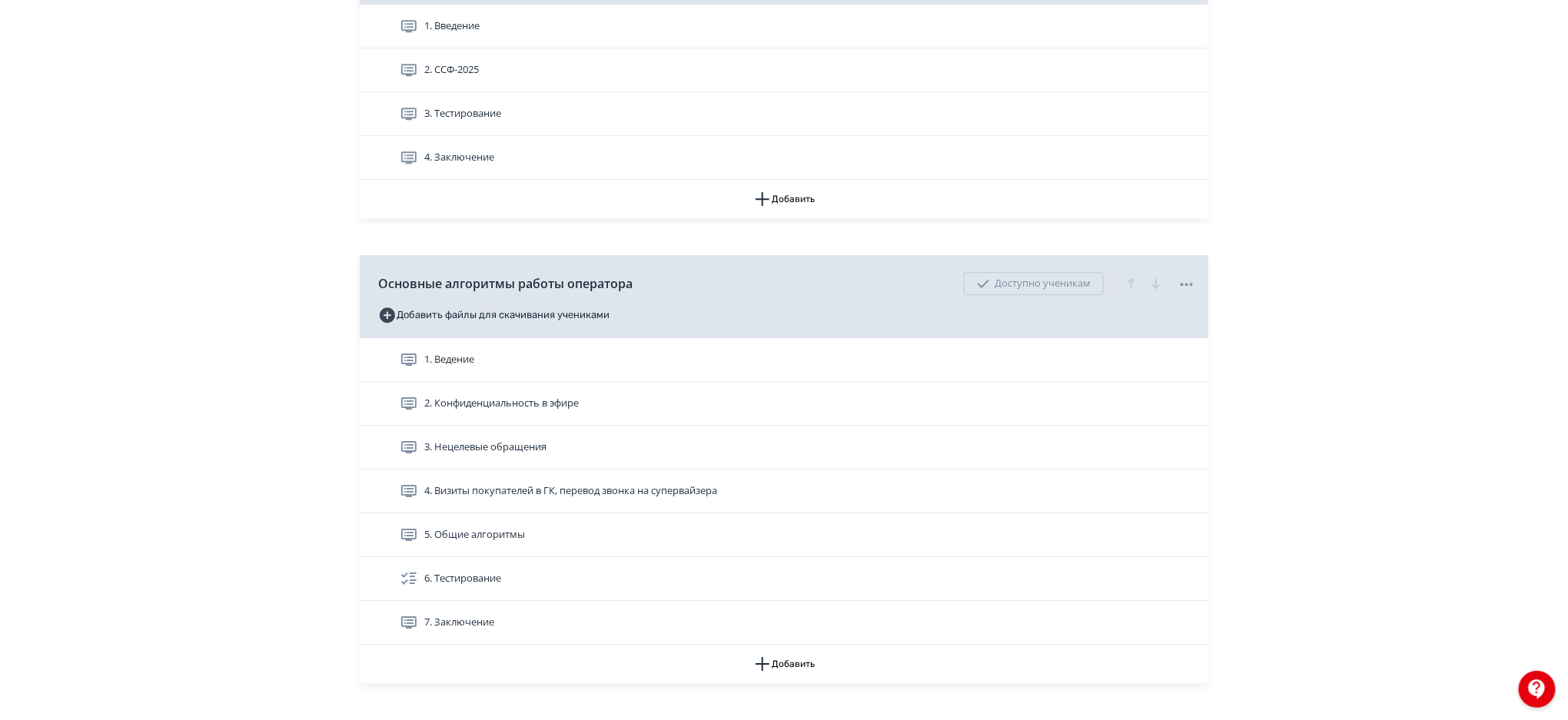
scroll to position [2272, 0]
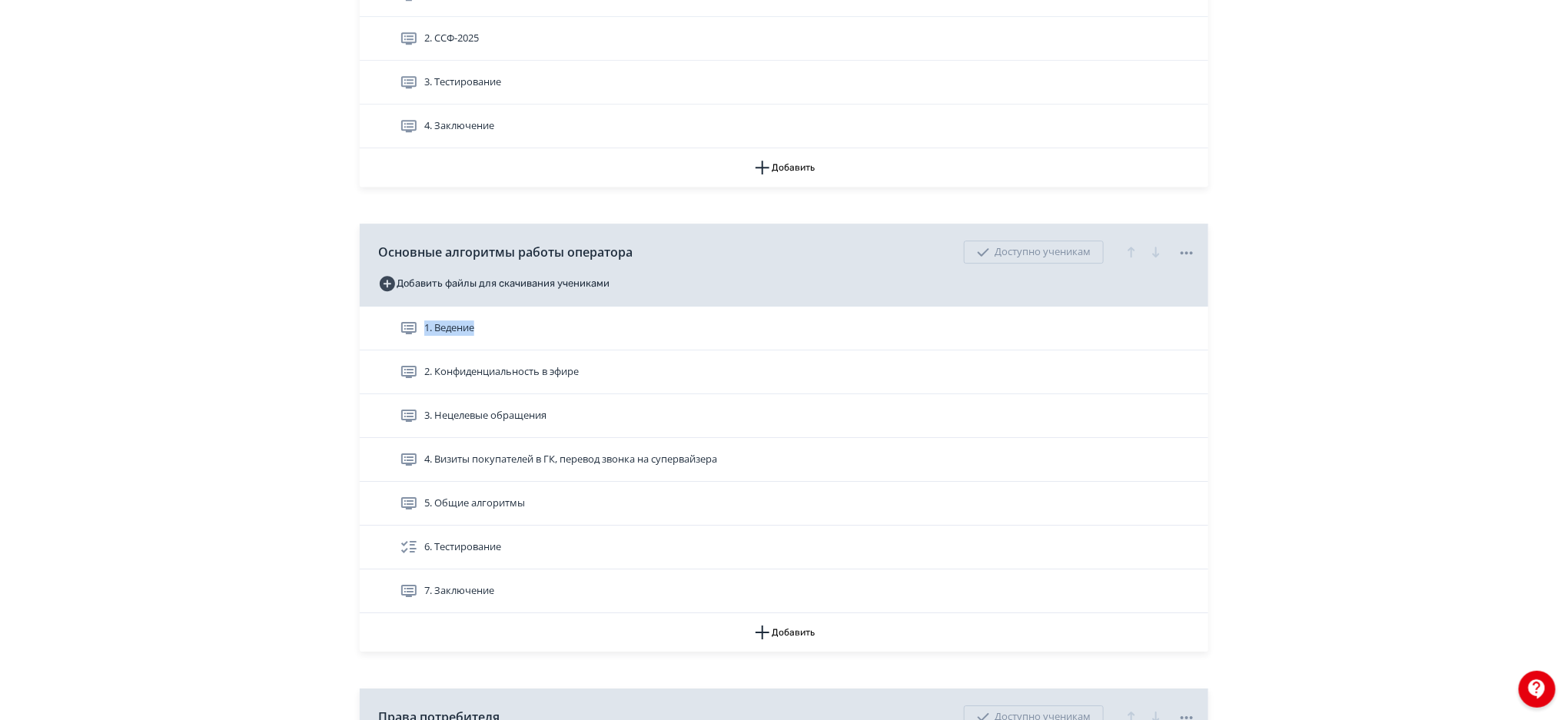
drag, startPoint x: 1553, startPoint y: 286, endPoint x: 1553, endPoint y: 320, distance: 34.0
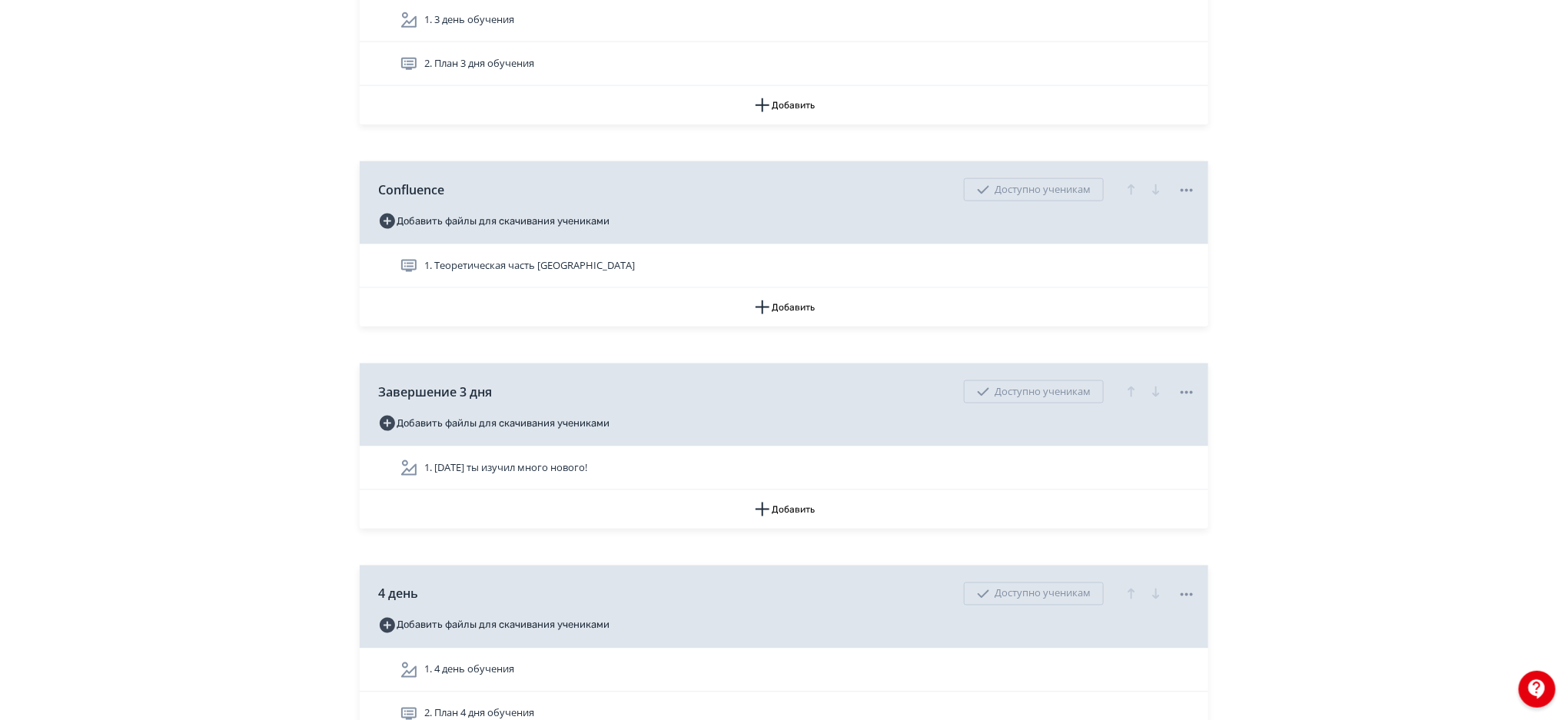
scroll to position [3887, 0]
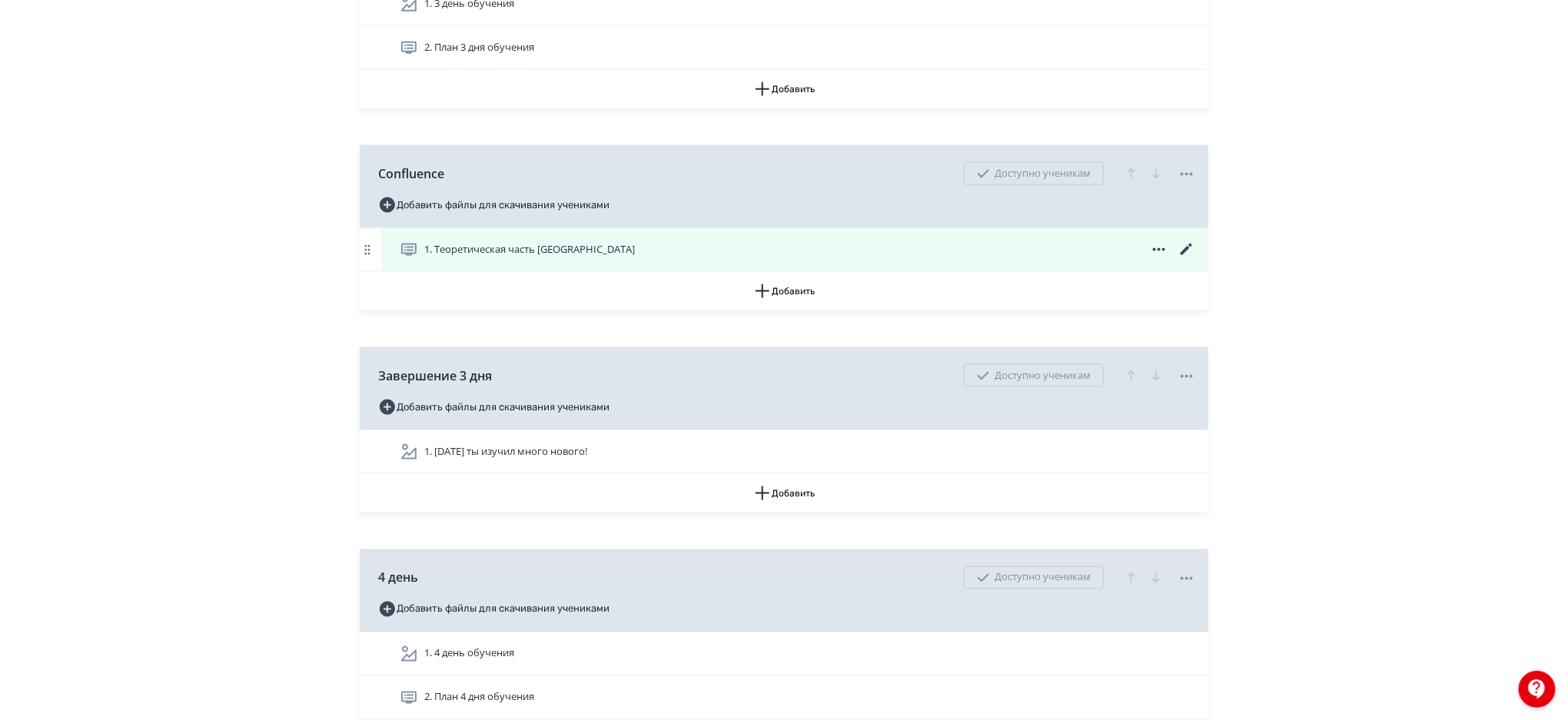
click at [1162, 251] on icon at bounding box center [1158, 249] width 18 height 18
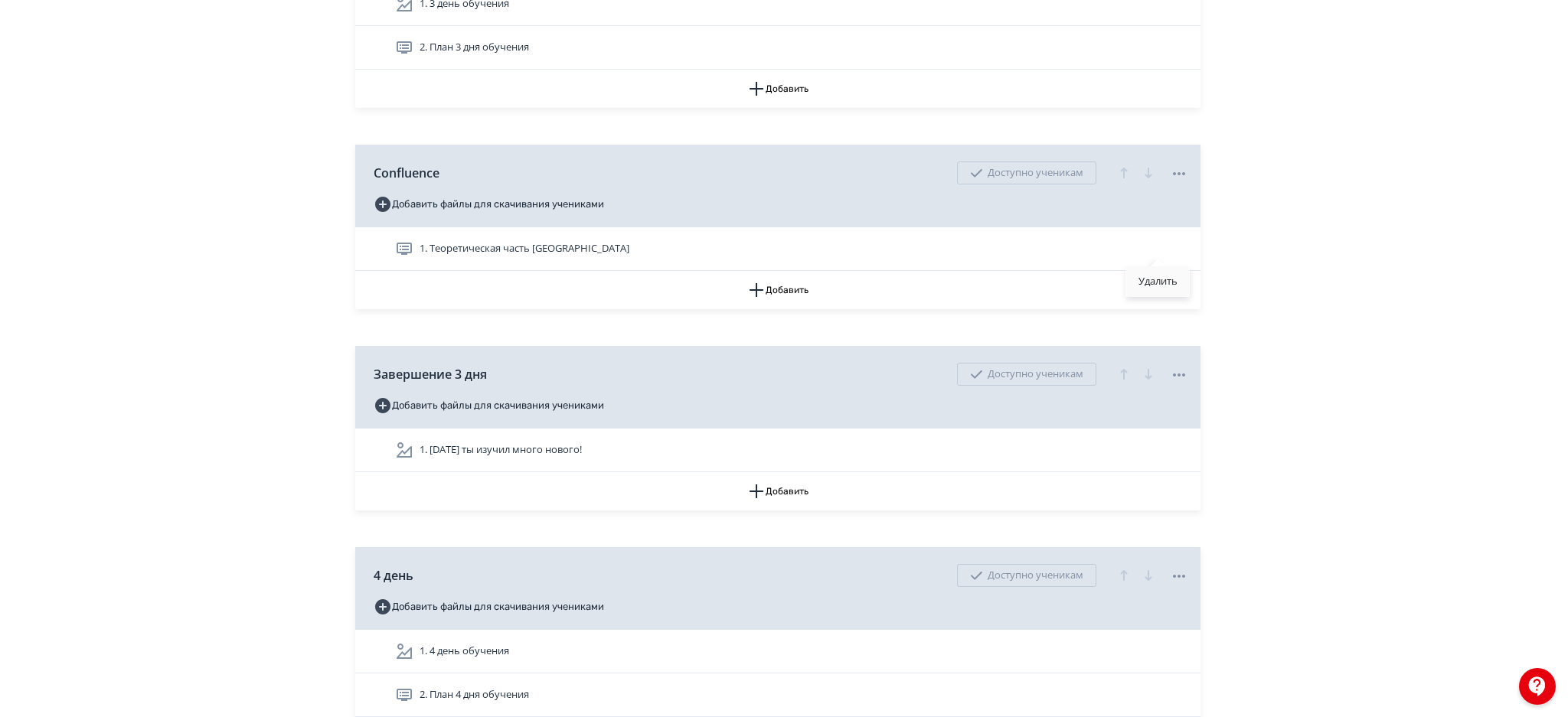
click at [1143, 278] on div "Удалить" at bounding box center [1158, 281] width 64 height 31
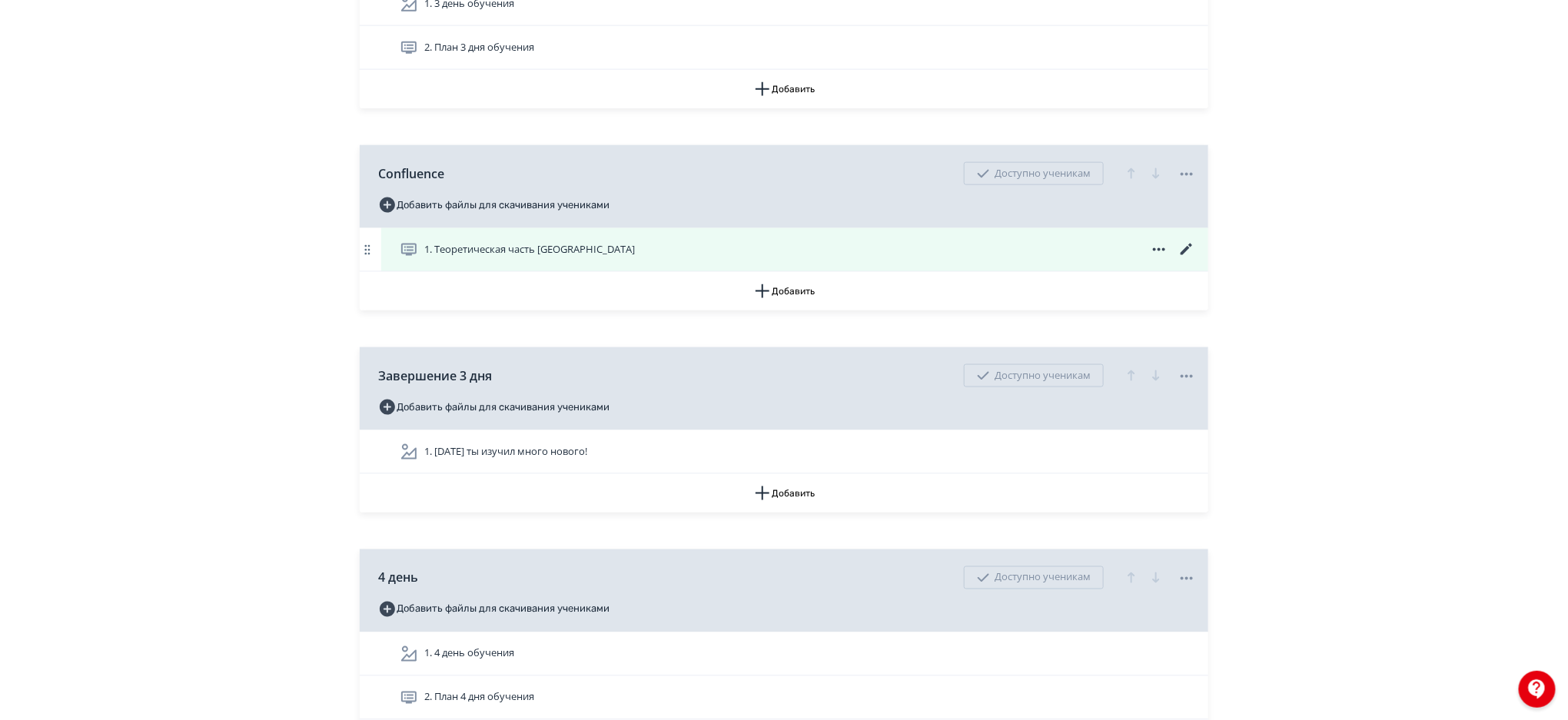
click at [804, 254] on div "1. Теоретическая часть [GEOGRAPHIC_DATA]" at bounding box center [797, 249] width 797 height 18
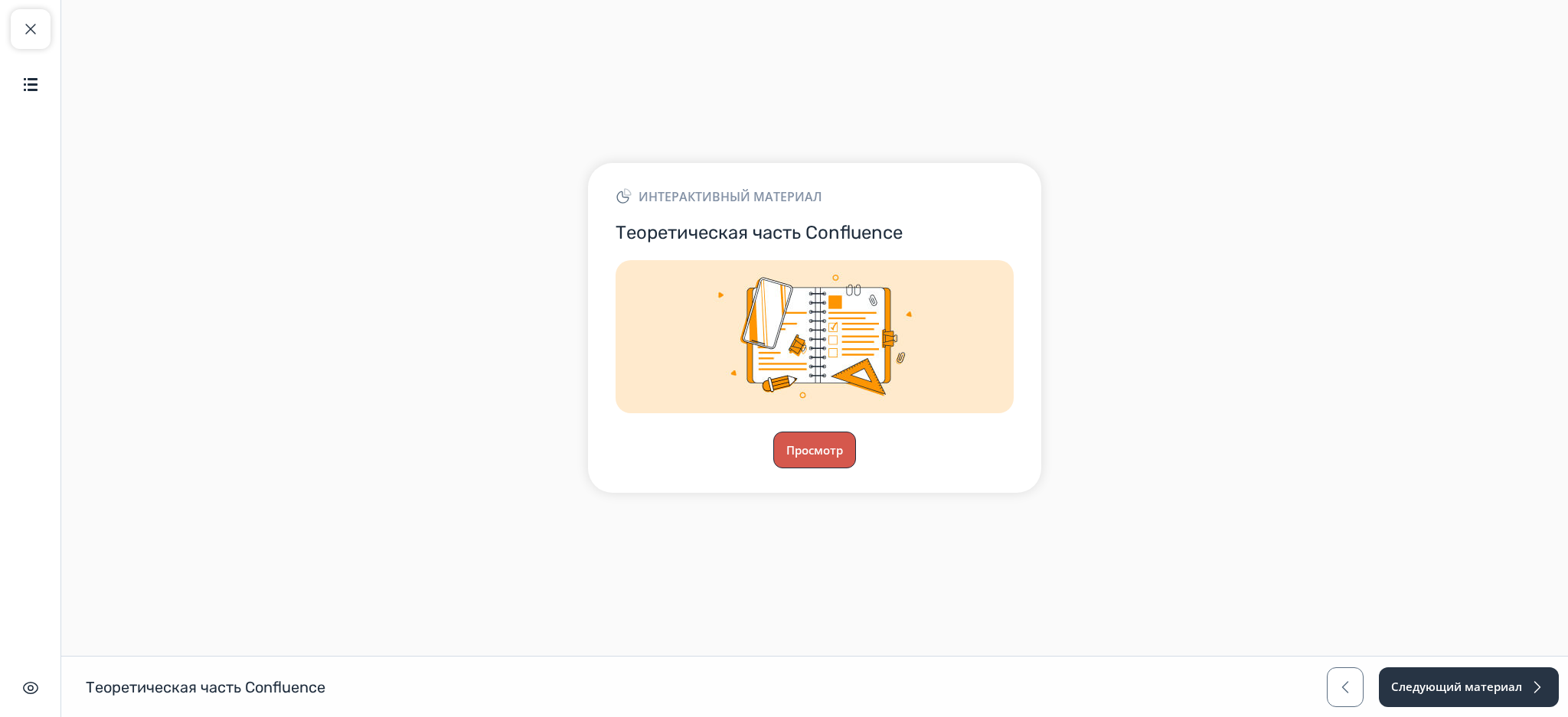
click at [801, 454] on button "Просмотр" at bounding box center [814, 449] width 82 height 37
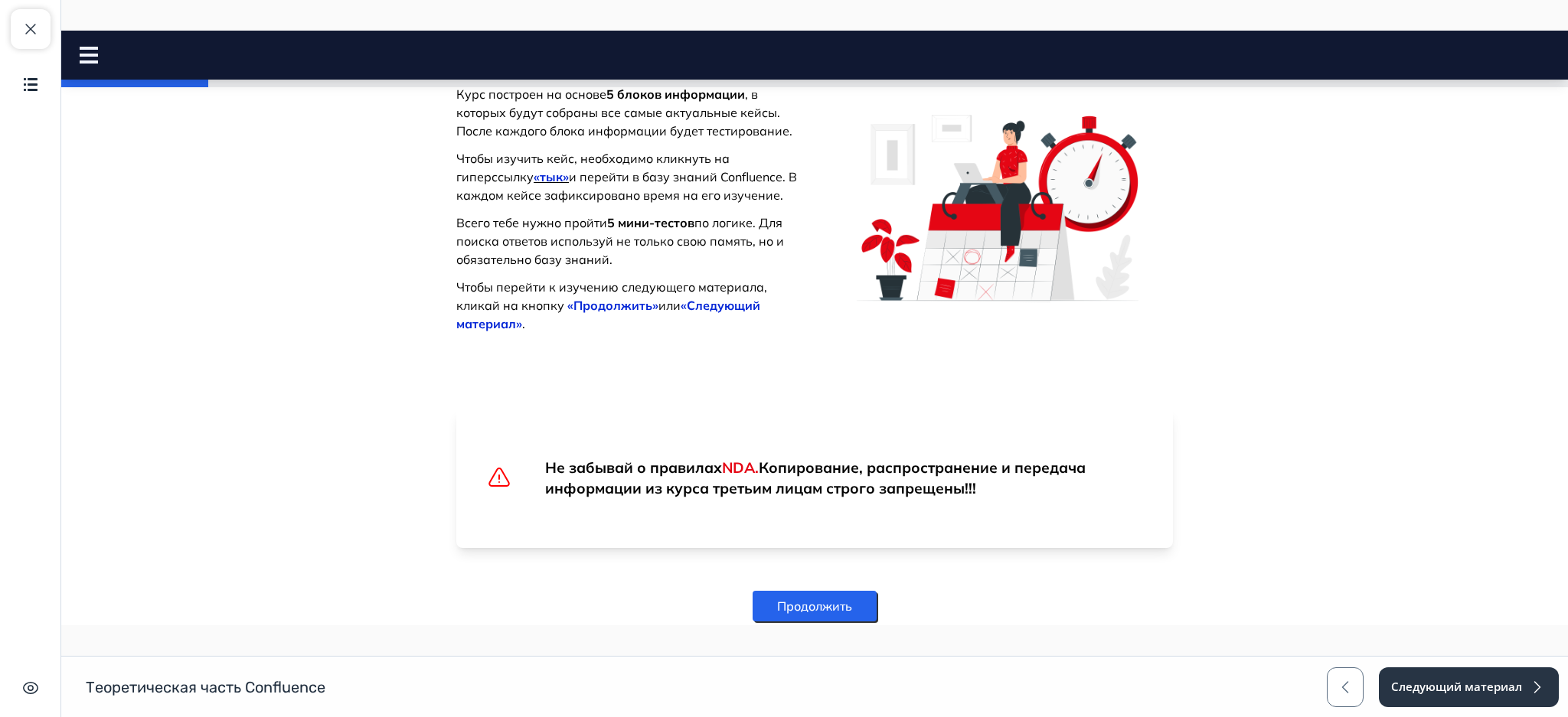
scroll to position [801, 0]
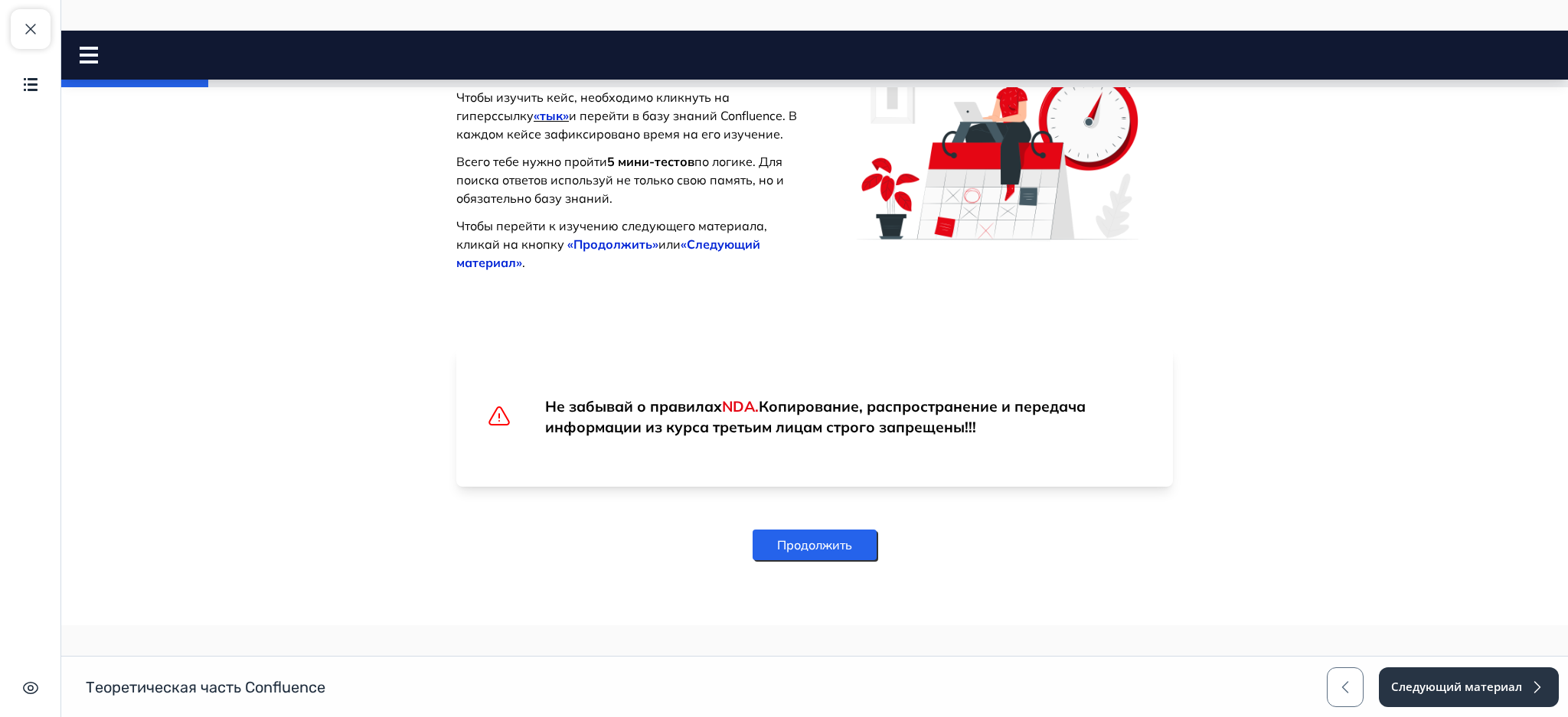
click at [828, 549] on button "Продолжить" at bounding box center [815, 544] width 124 height 31
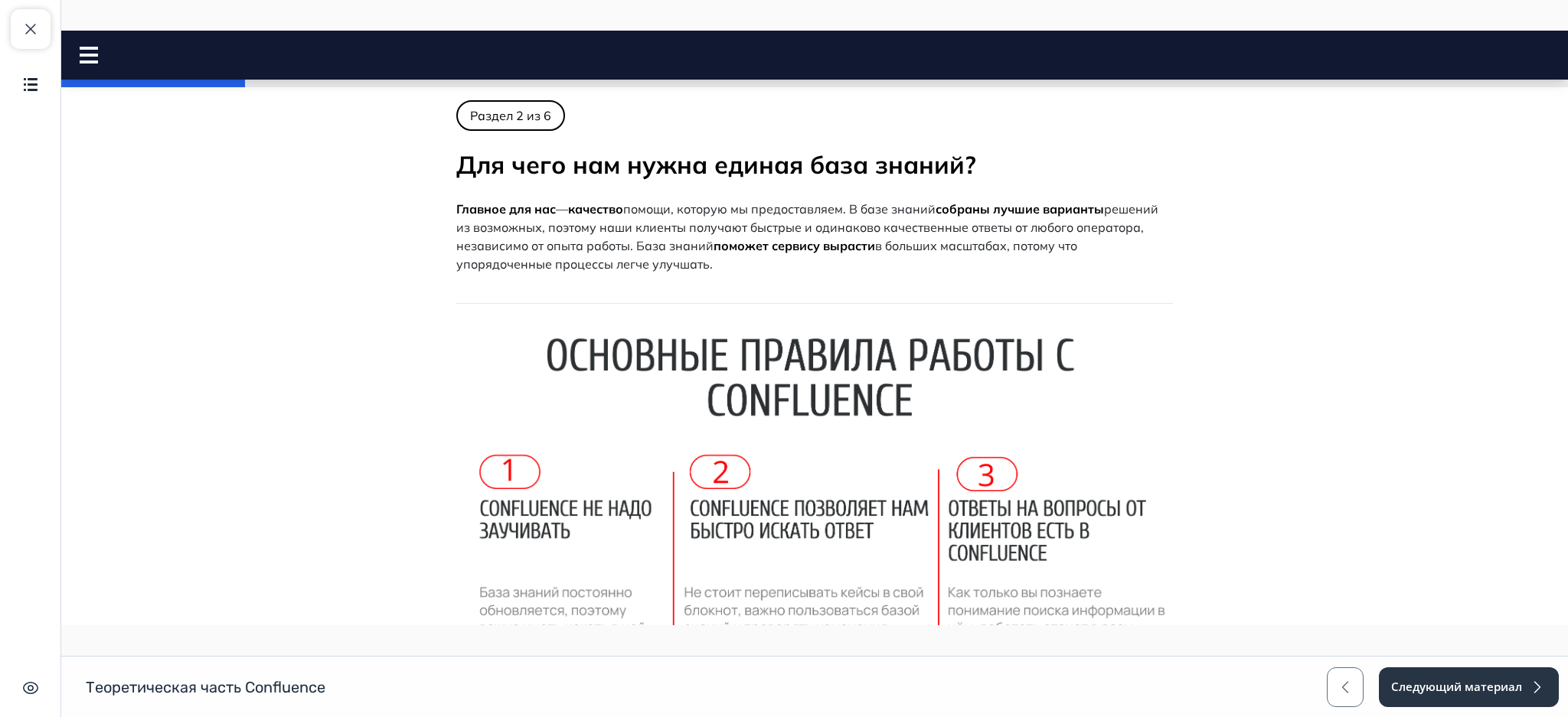
scroll to position [0, 0]
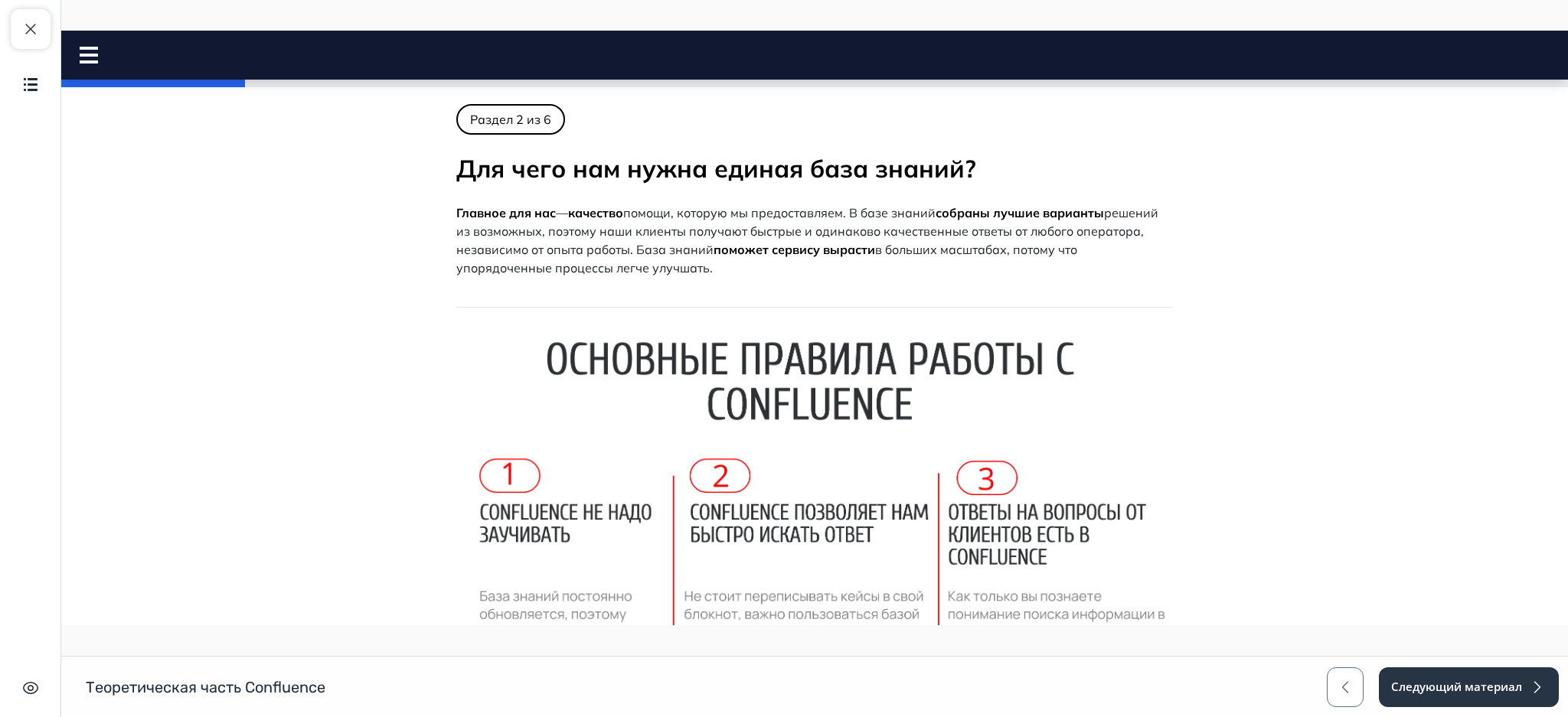
drag, startPoint x: 552, startPoint y: 209, endPoint x: 570, endPoint y: 211, distance: 18.1
click at [570, 211] on p "Главное для нас — качество помощи, которую мы предоставляем. В базе знаний собр…" at bounding box center [814, 240] width 717 height 74
copy span "—"
click at [30, 23] on span "button" at bounding box center [30, 28] width 18 height 18
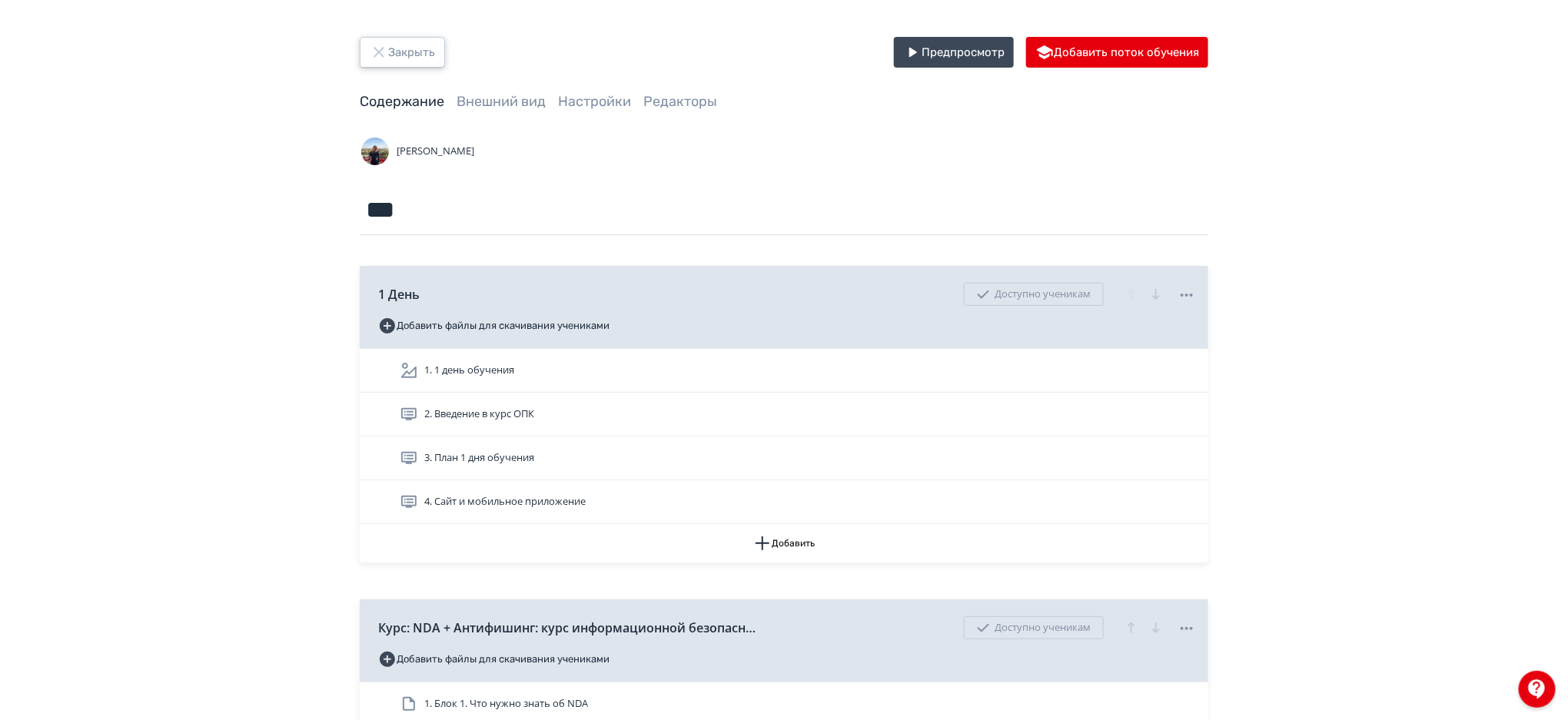
click at [402, 62] on button "Закрыть" at bounding box center [402, 52] width 85 height 31
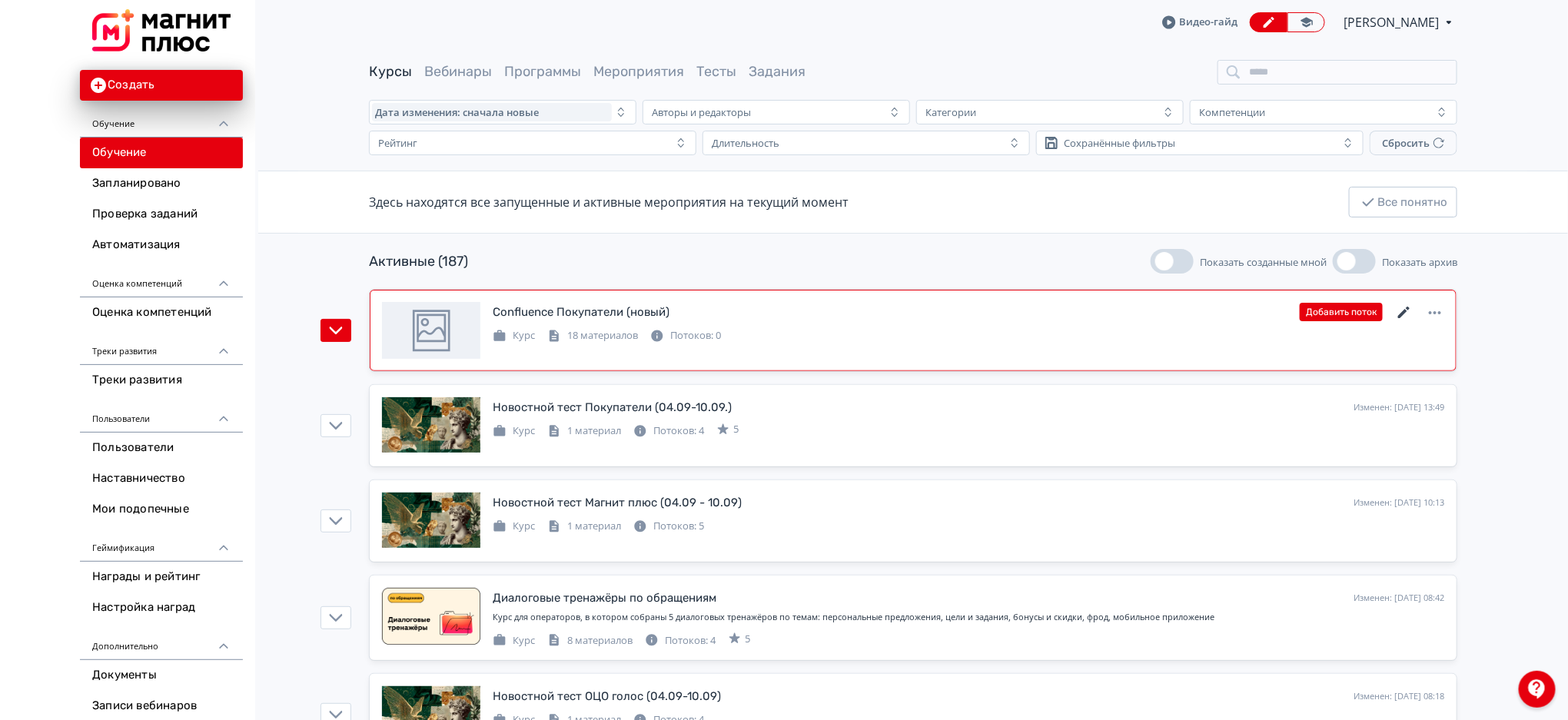
click at [1403, 311] on icon at bounding box center [1403, 312] width 18 height 18
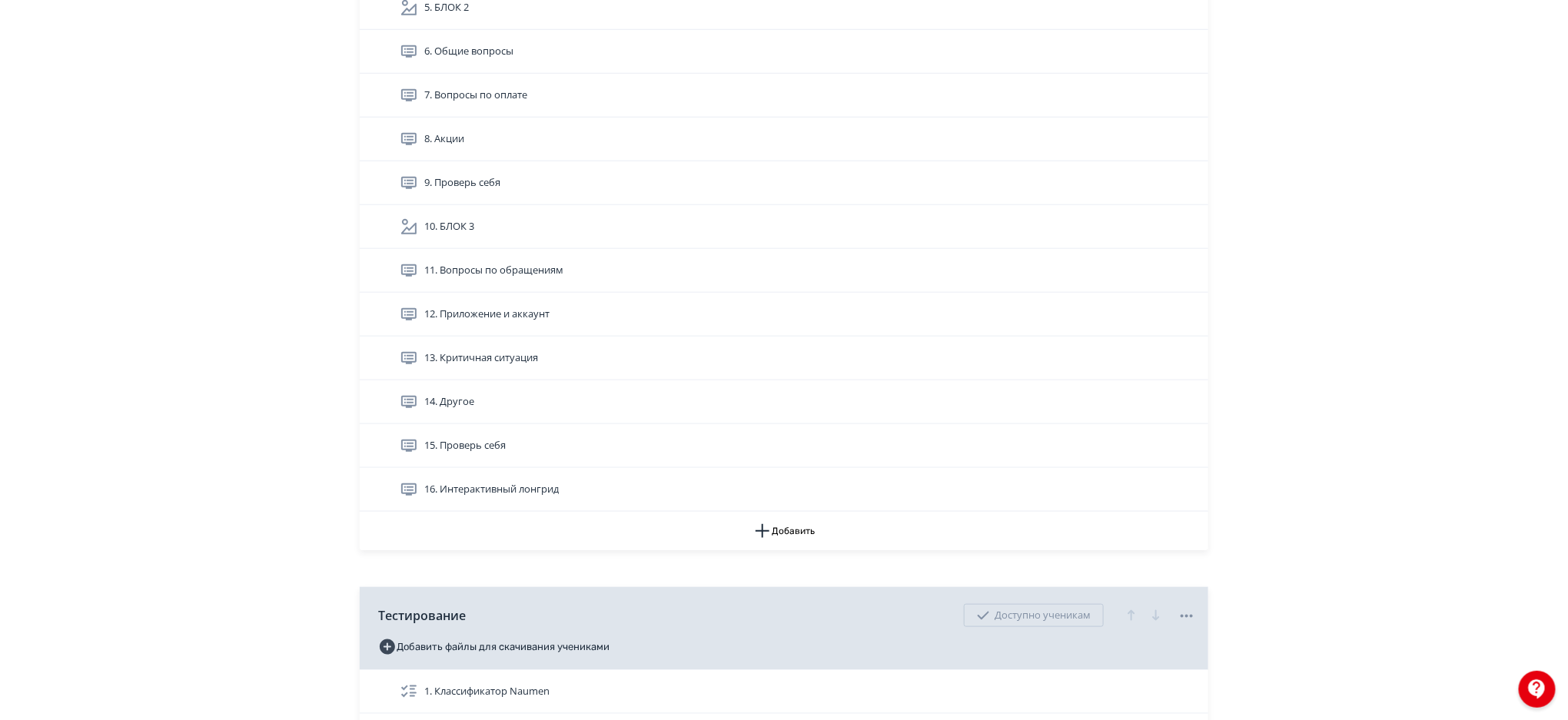
scroll to position [556, 0]
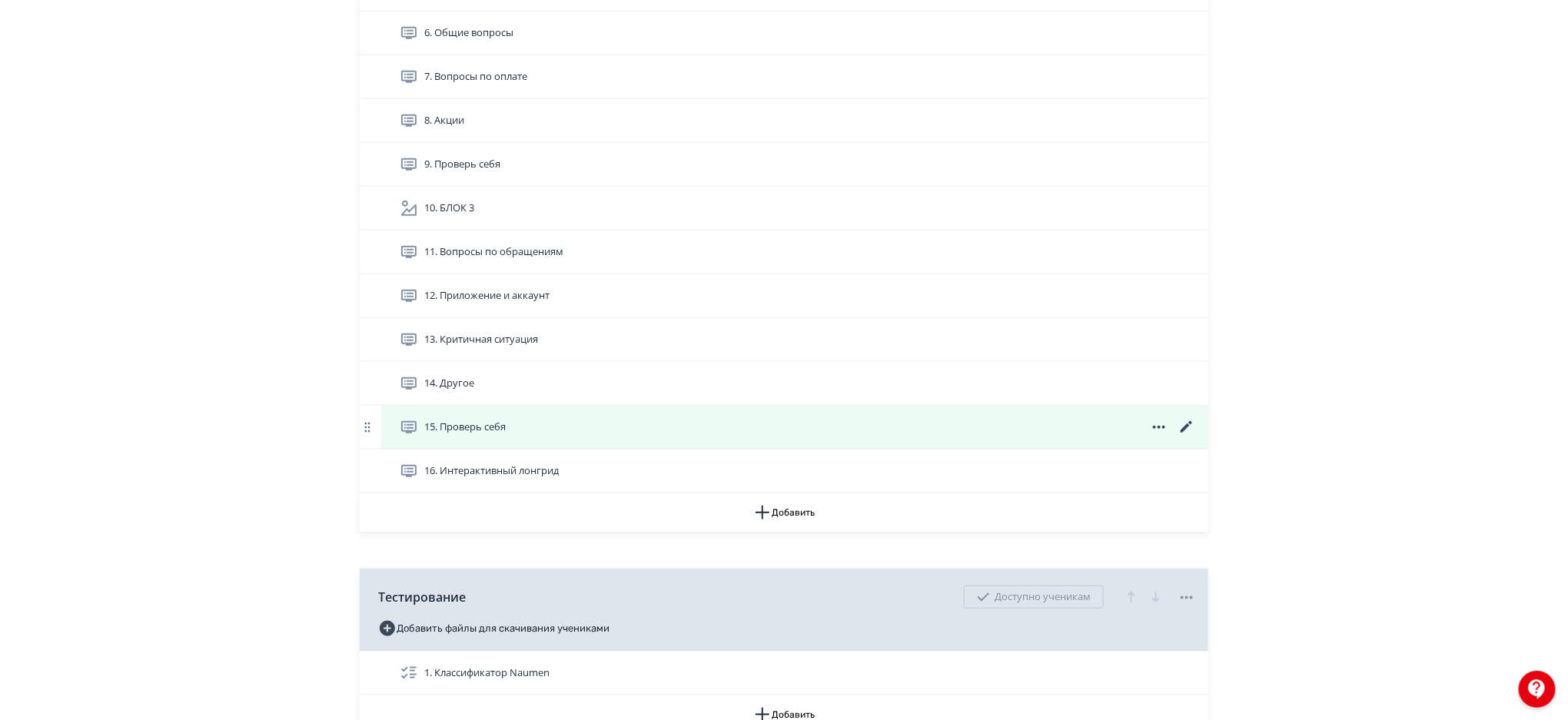
click at [1186, 425] on icon at bounding box center [1186, 427] width 12 height 12
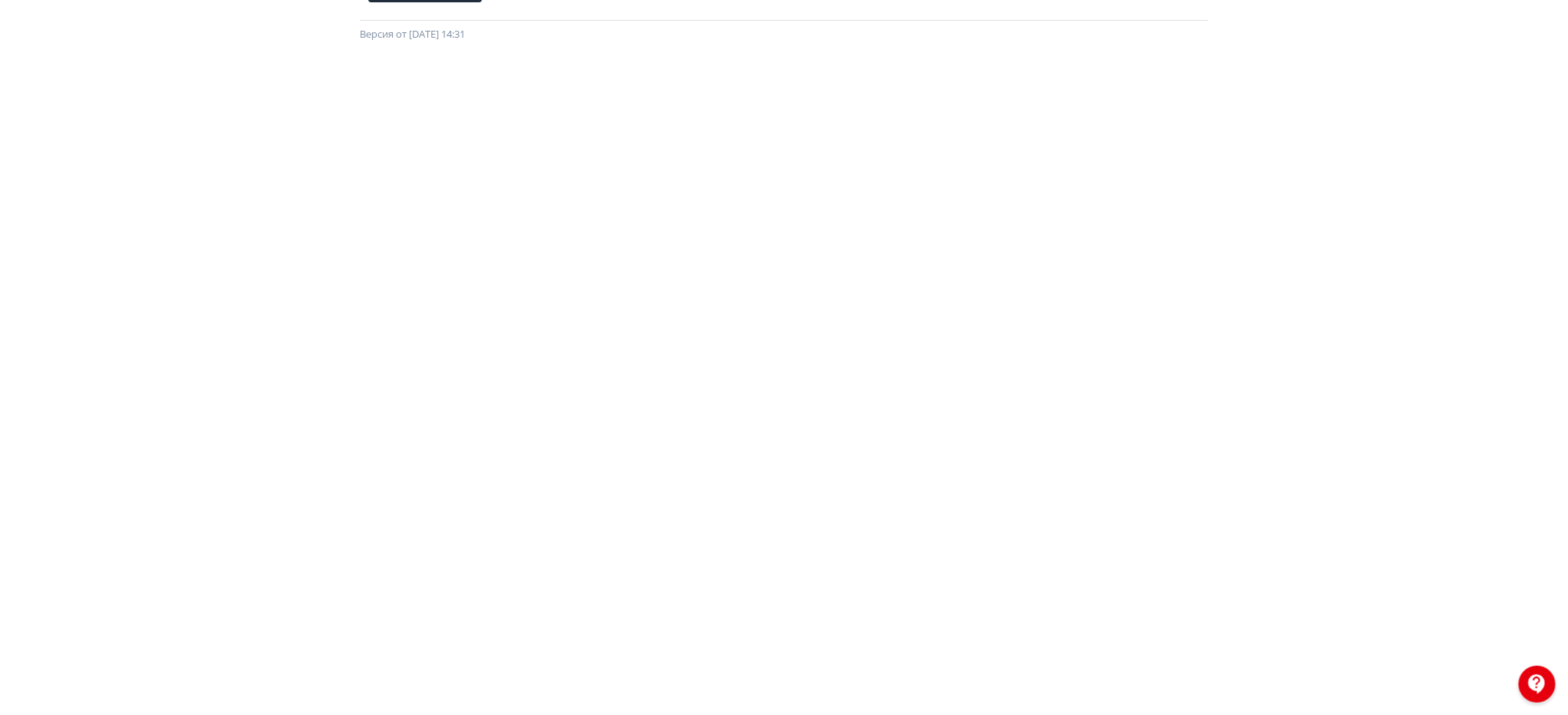
scroll to position [171, 0]
